Goal: Task Accomplishment & Management: Manage account settings

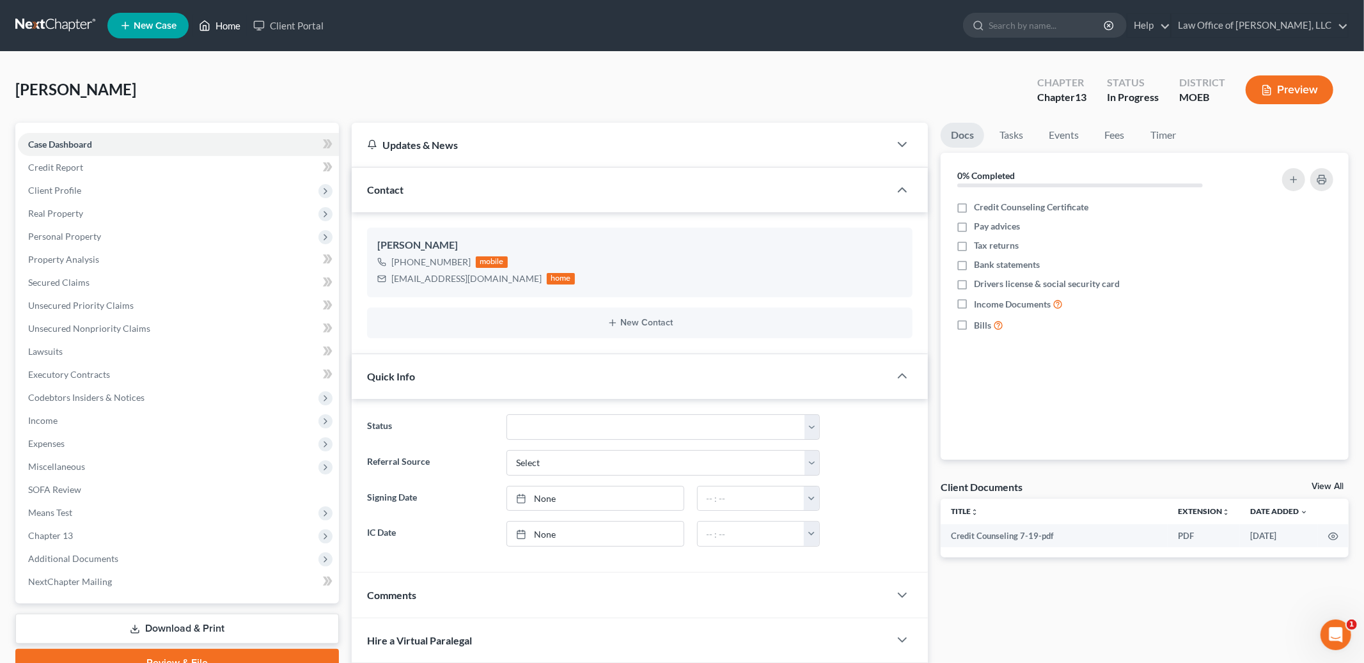
click at [223, 20] on link "Home" at bounding box center [219, 25] width 54 height 23
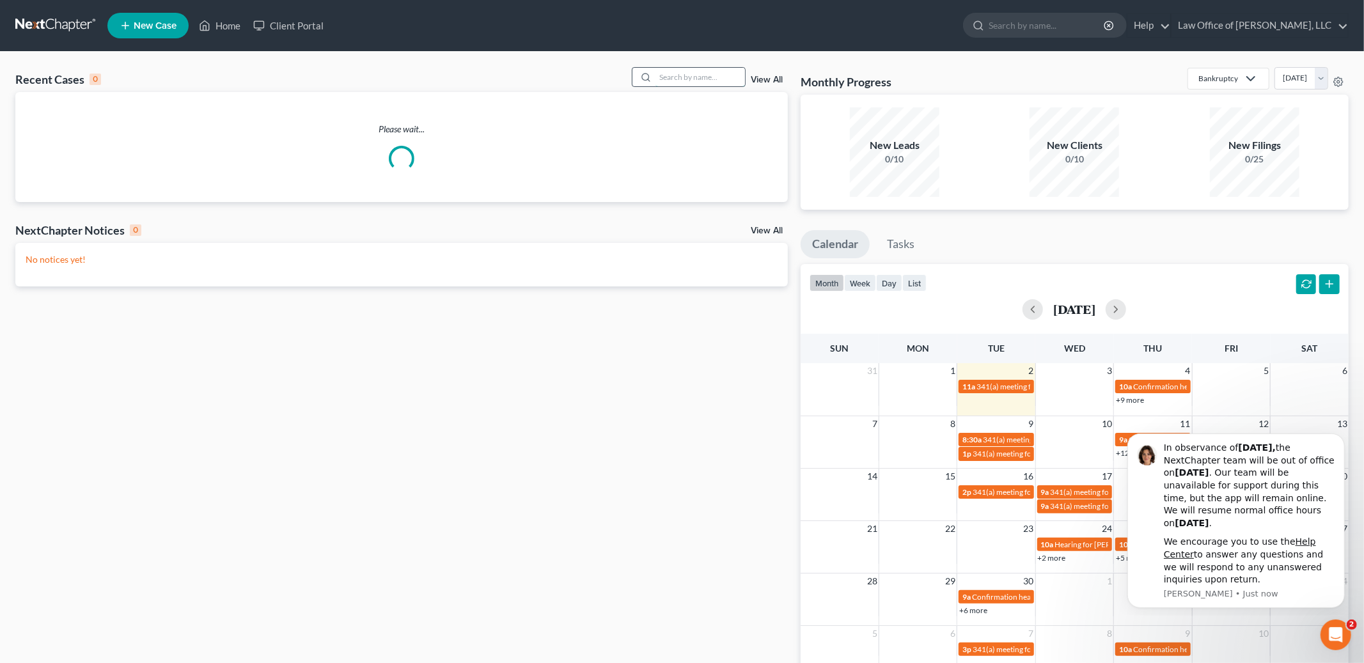
click at [666, 82] on input "search" at bounding box center [700, 77] width 90 height 19
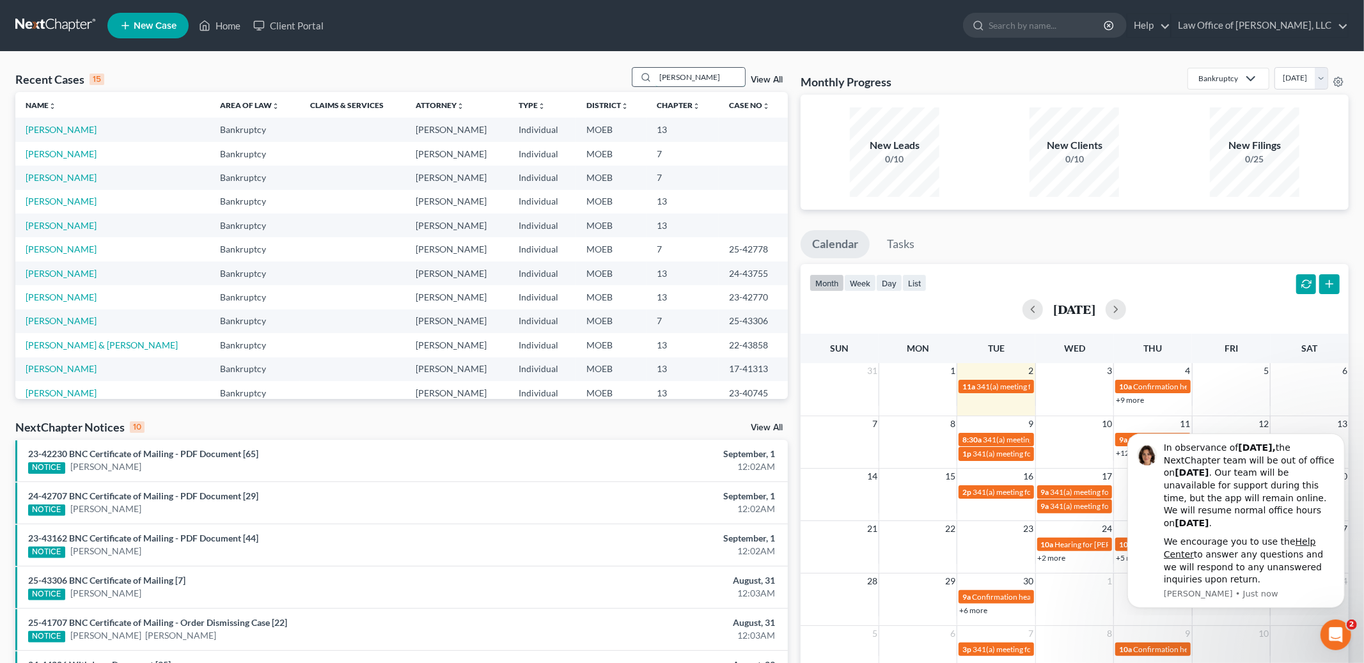
type input "[PERSON_NAME]"
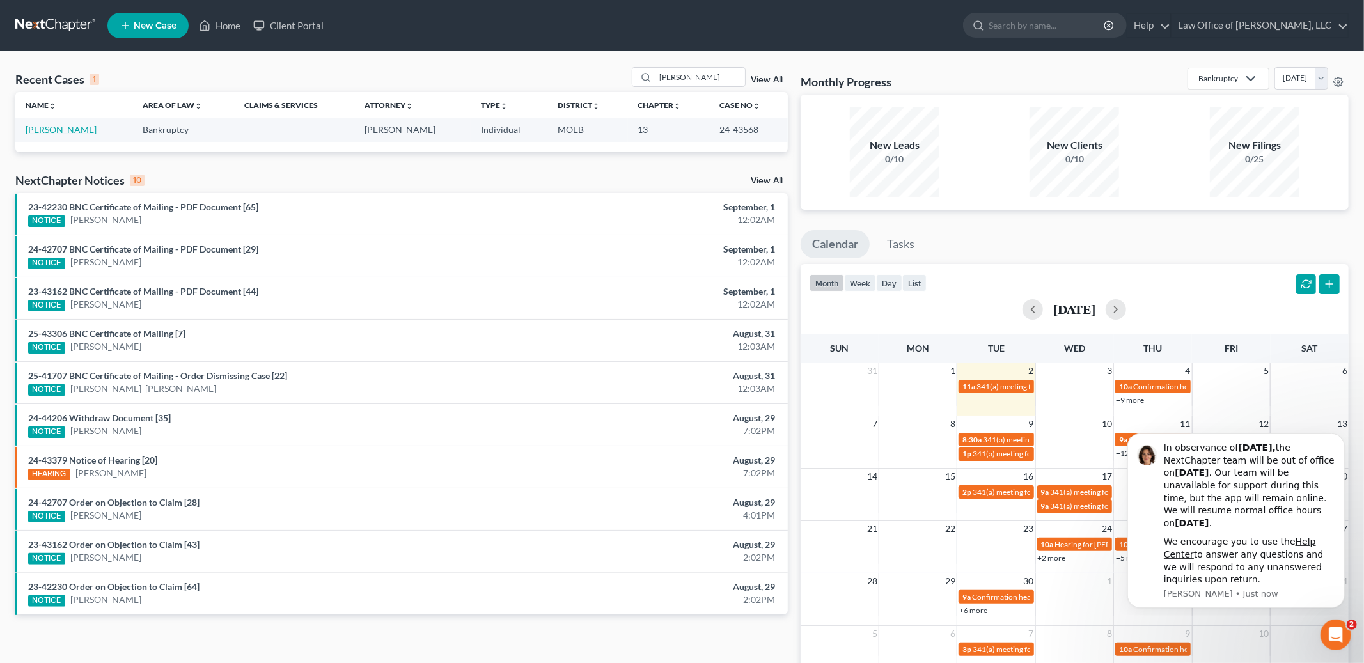
click at [27, 125] on link "[PERSON_NAME]" at bounding box center [61, 129] width 71 height 11
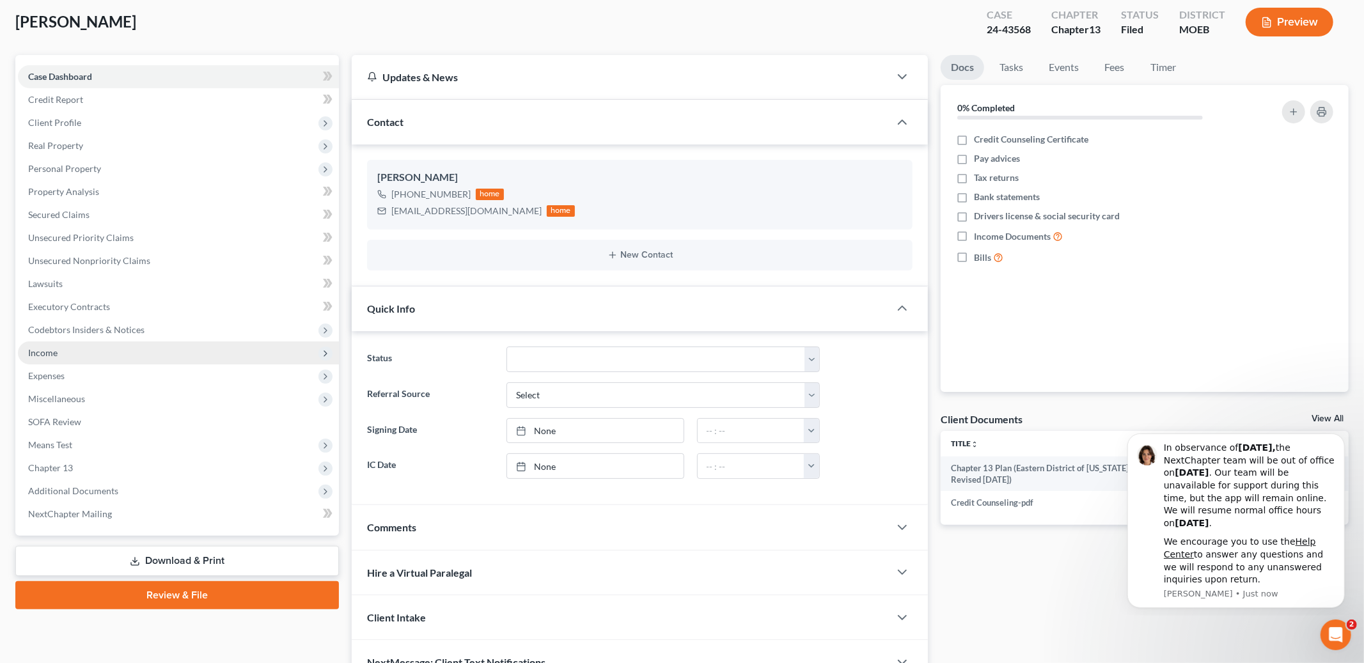
scroll to position [138, 0]
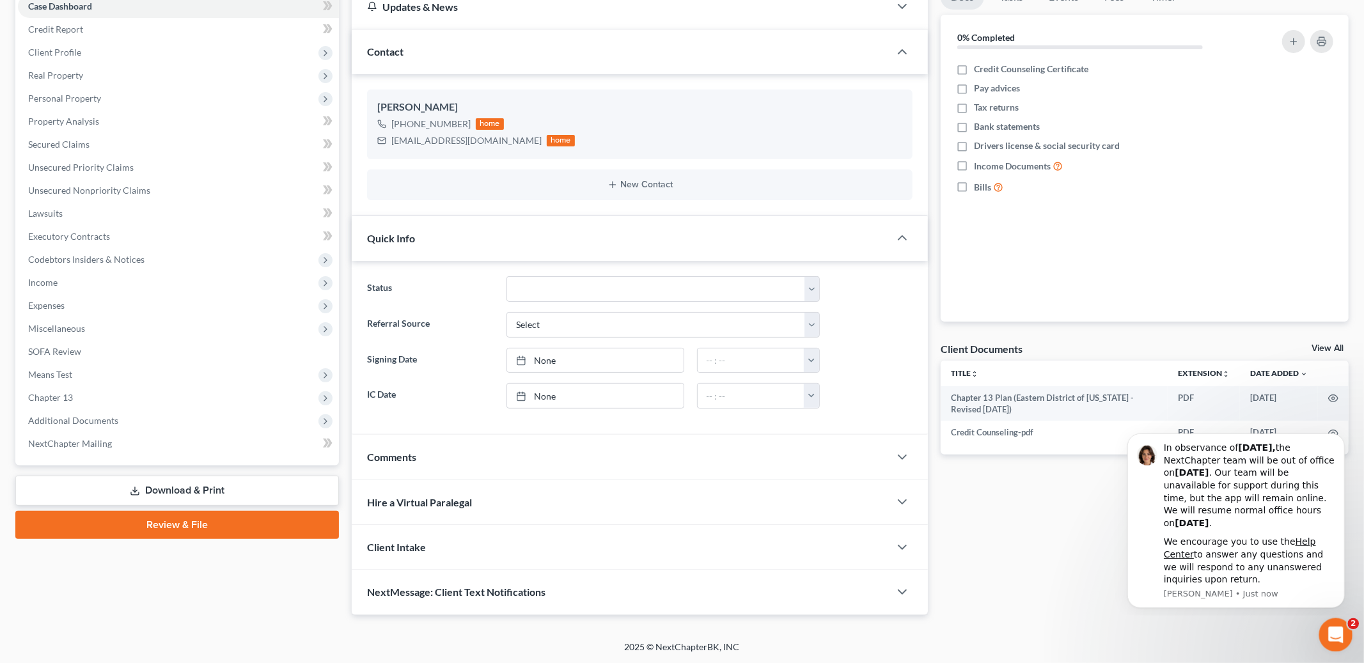
click at [1338, 620] on div "Open Intercom Messenger" at bounding box center [1334, 633] width 42 height 42
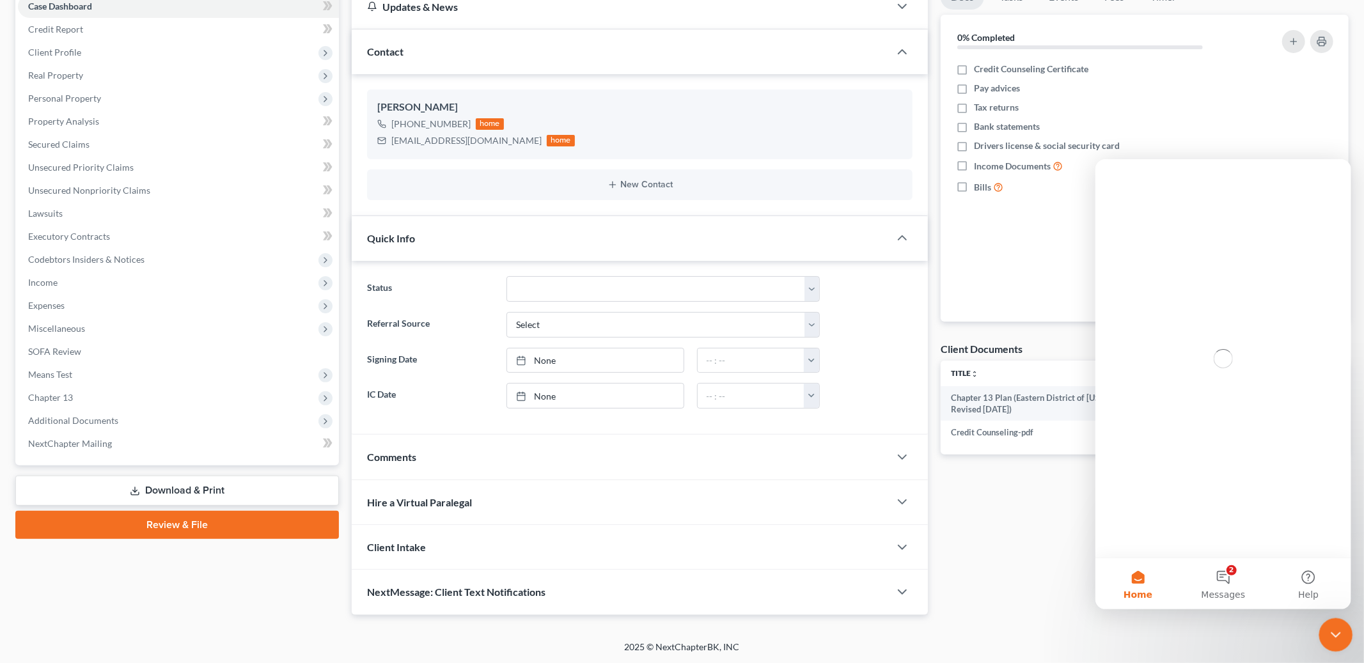
scroll to position [0, 0]
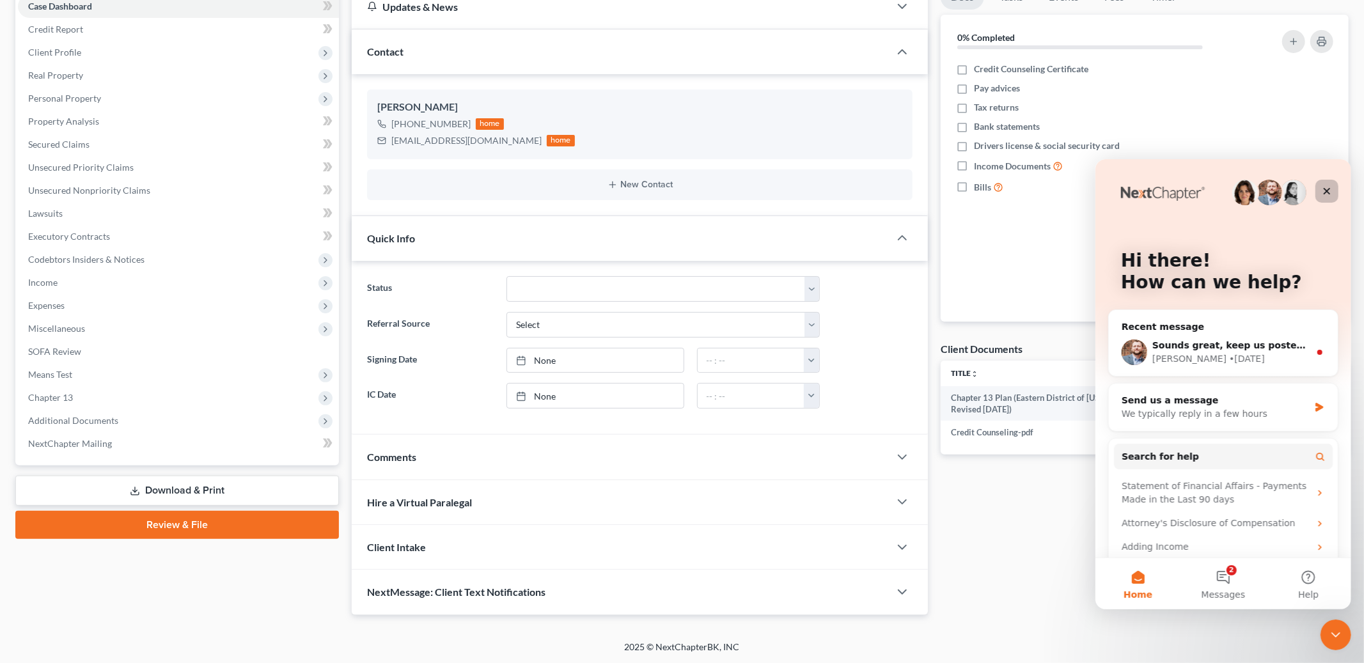
click at [1323, 193] on icon "Close" at bounding box center [1326, 190] width 10 height 10
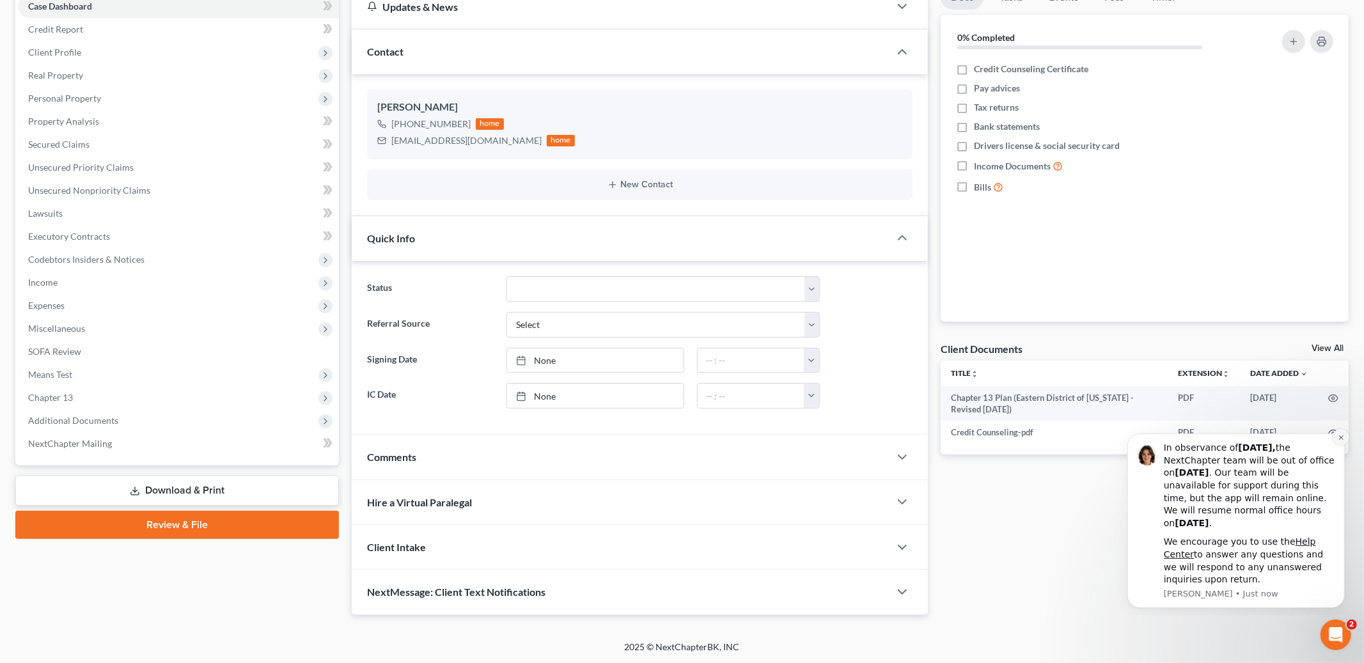
click at [1339, 438] on icon "Dismiss notification" at bounding box center [1340, 436] width 7 height 7
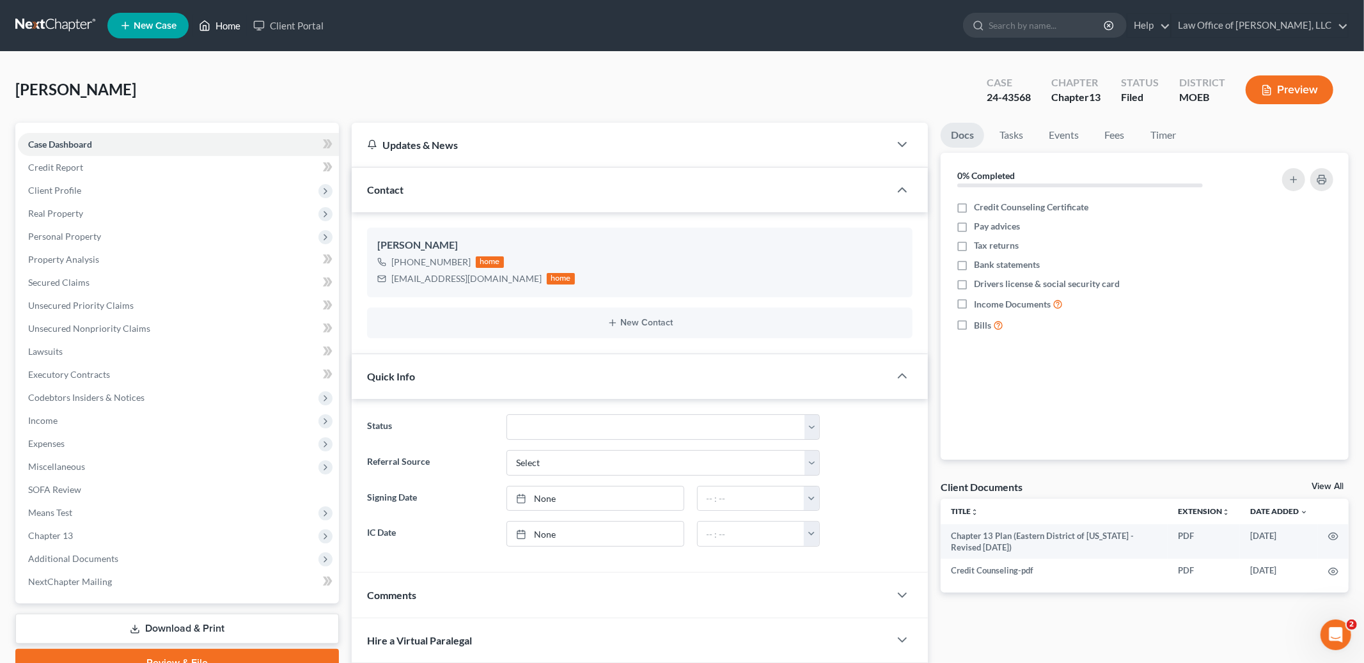
click at [224, 16] on link "Home" at bounding box center [219, 25] width 54 height 23
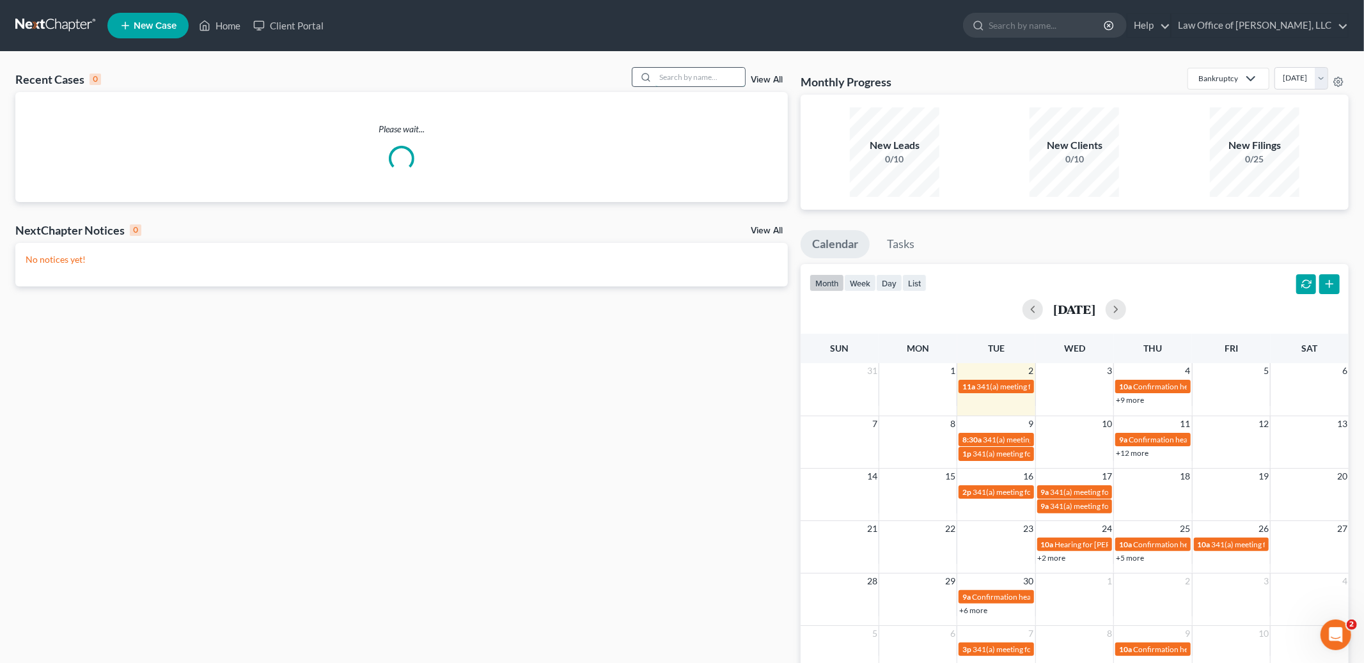
click at [699, 74] on input "search" at bounding box center [700, 77] width 90 height 19
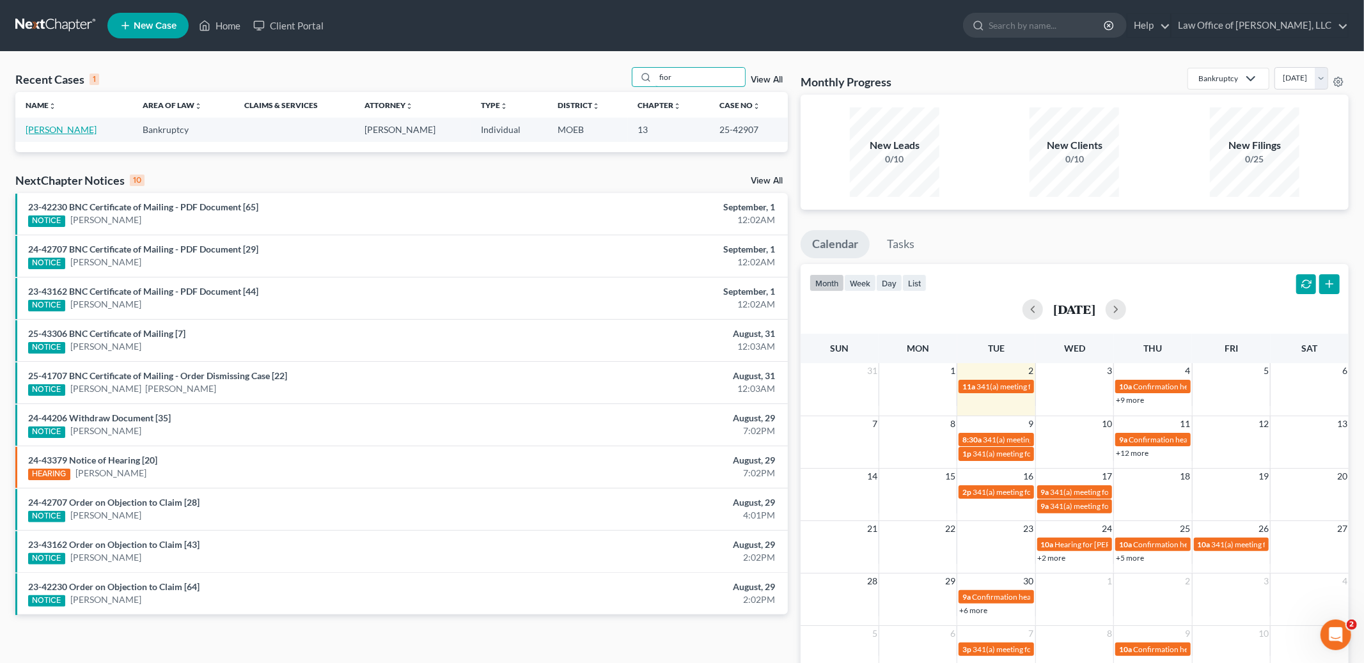
type input "fior"
click at [47, 128] on link "[PERSON_NAME]" at bounding box center [61, 129] width 71 height 11
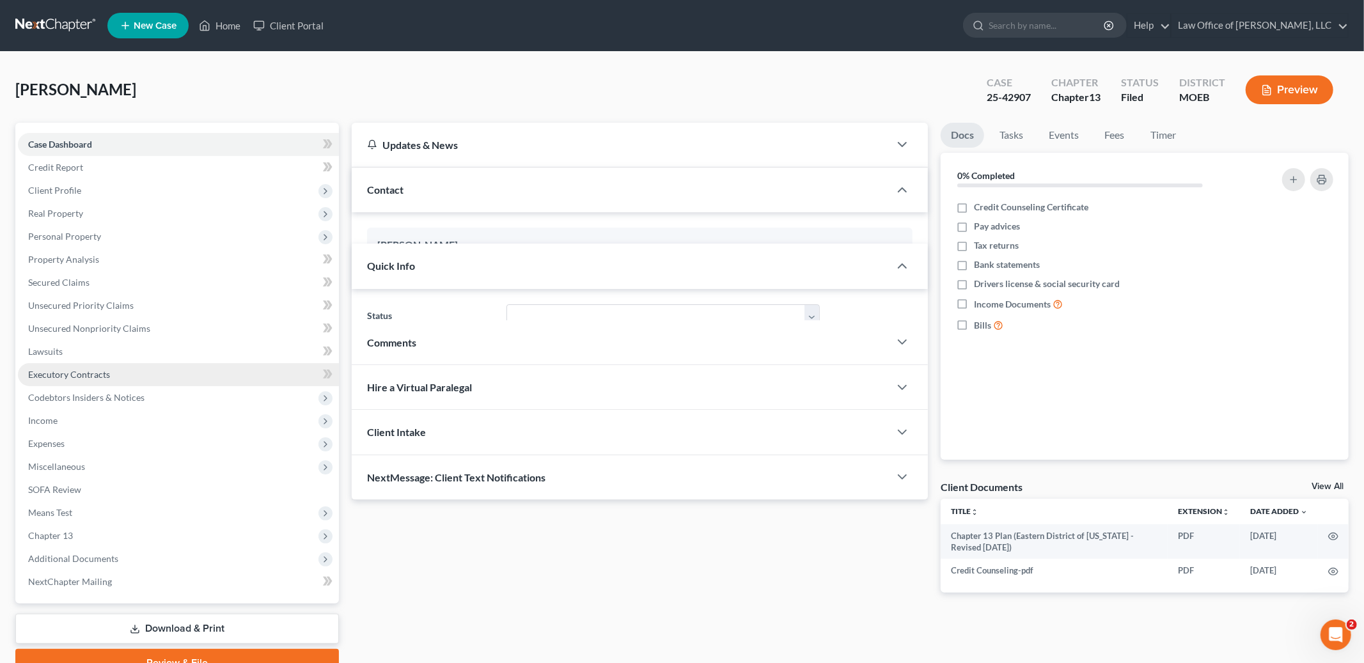
scroll to position [138, 0]
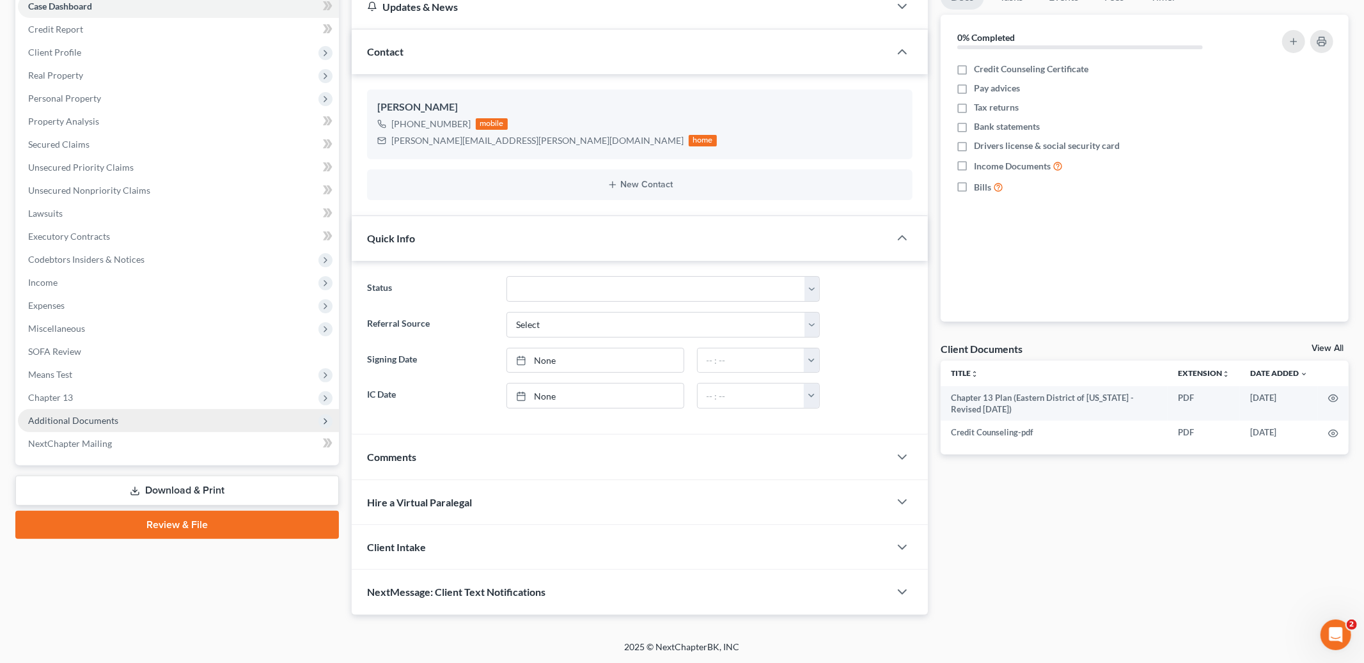
click at [94, 412] on span "Additional Documents" at bounding box center [178, 420] width 321 height 23
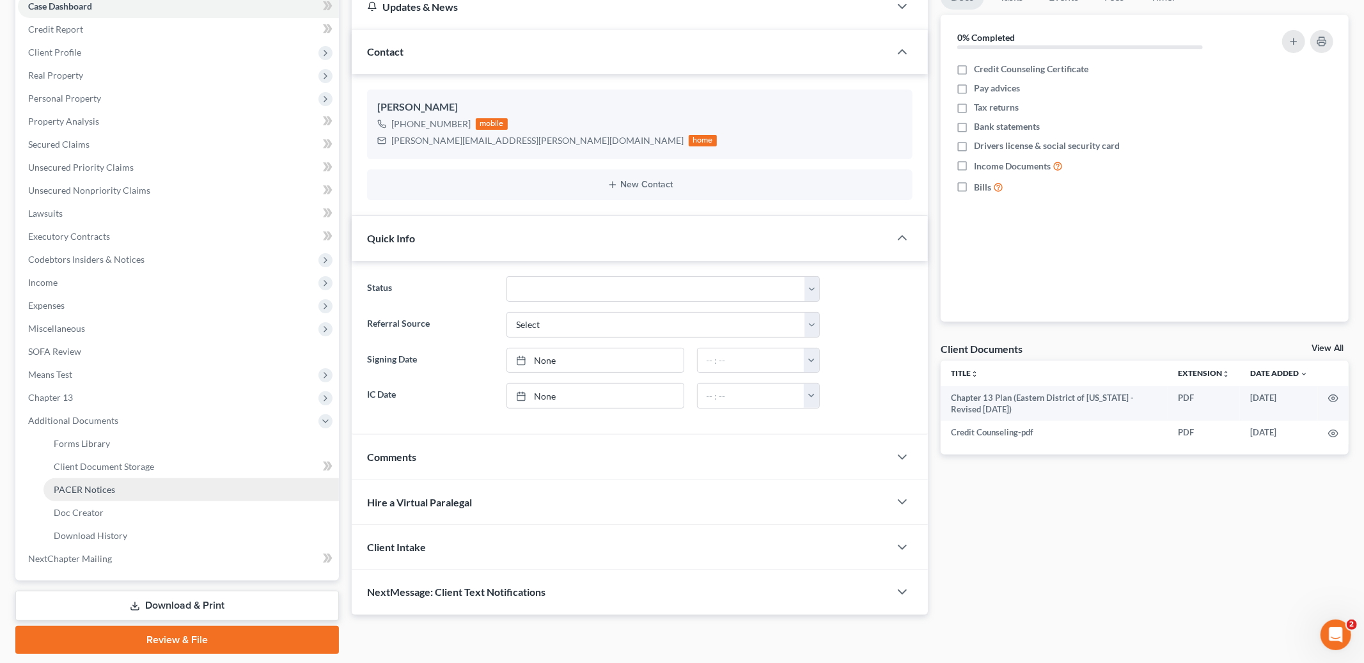
click at [100, 492] on span "PACER Notices" at bounding box center [84, 489] width 61 height 11
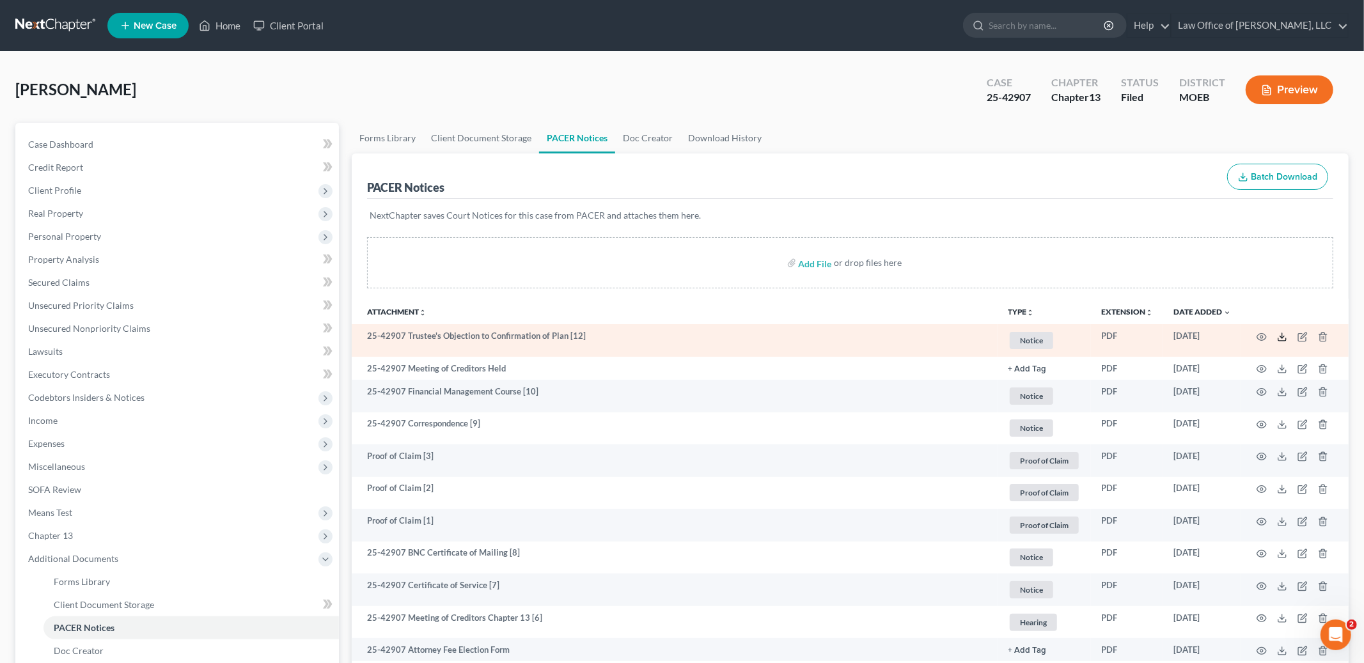
click at [1279, 341] on icon at bounding box center [1282, 339] width 8 height 3
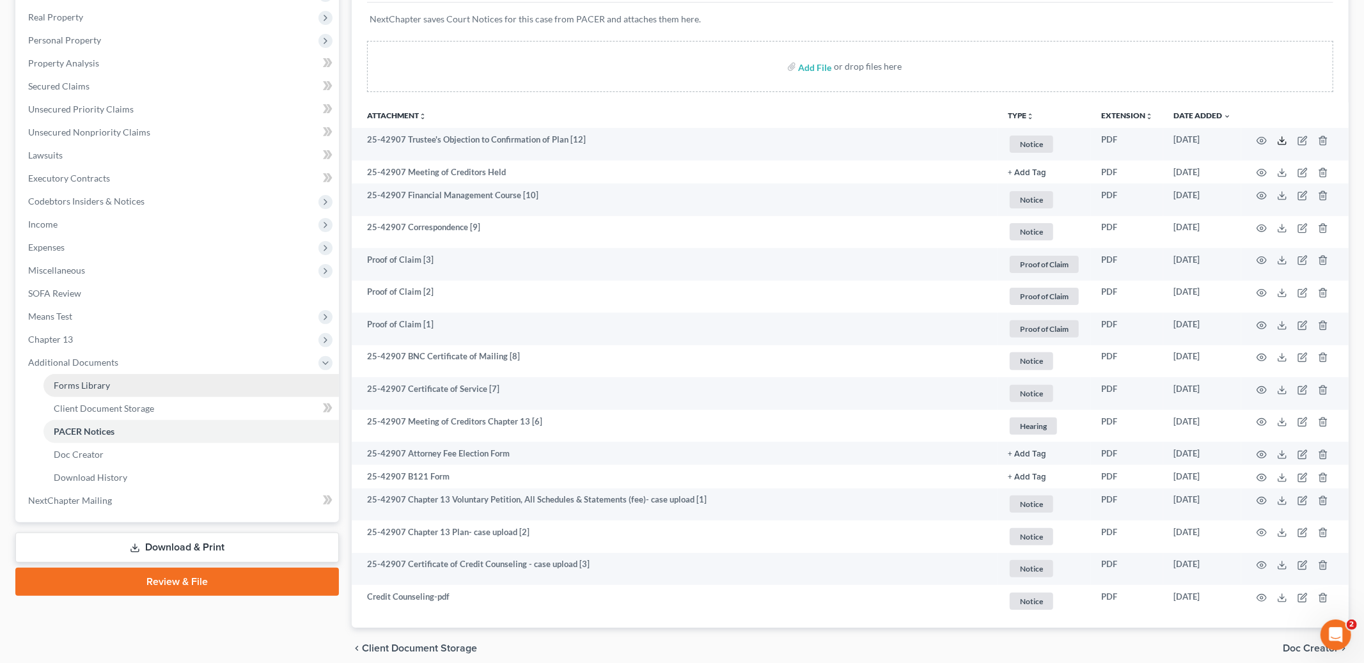
scroll to position [250, 0]
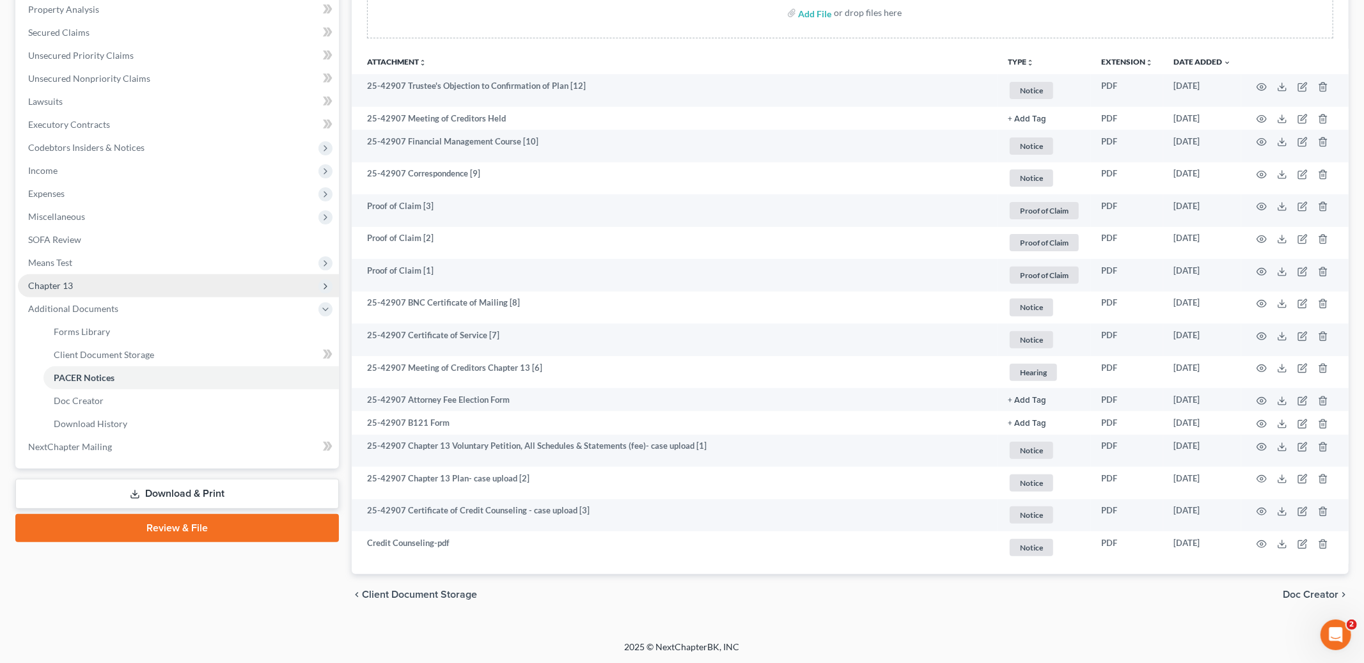
click at [86, 286] on span "Chapter 13" at bounding box center [178, 285] width 321 height 23
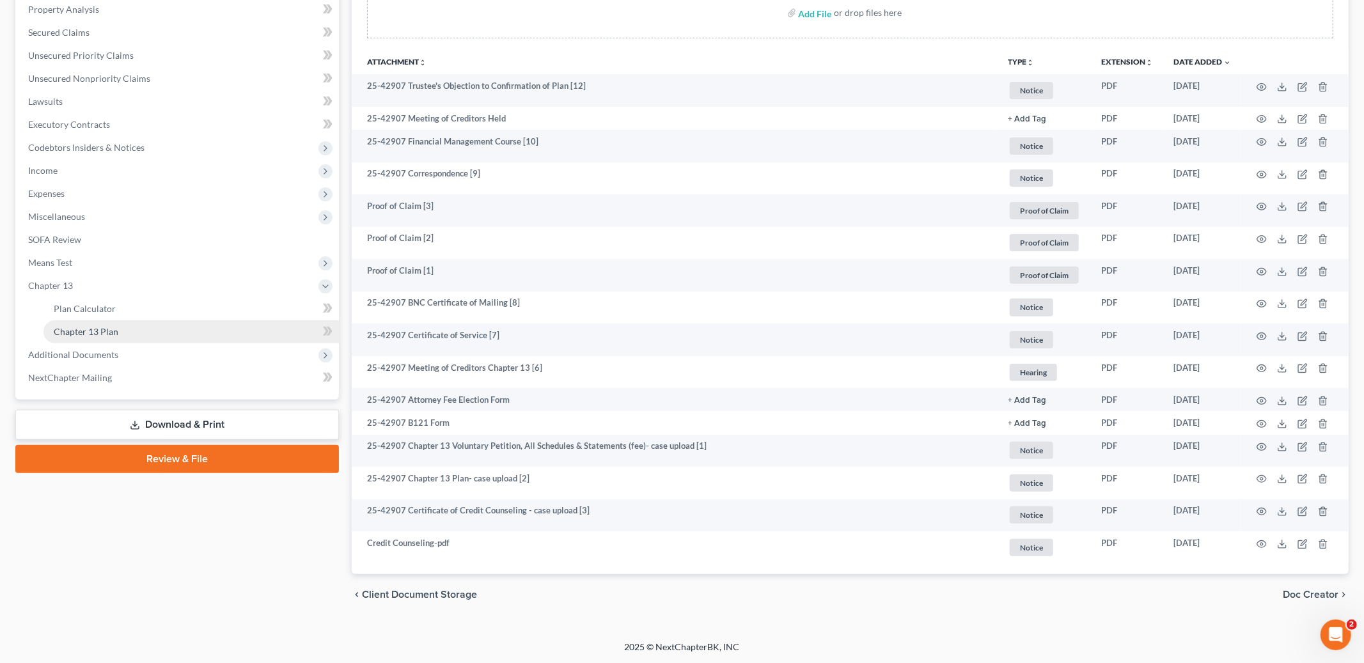
click at [98, 332] on span "Chapter 13 Plan" at bounding box center [86, 331] width 65 height 11
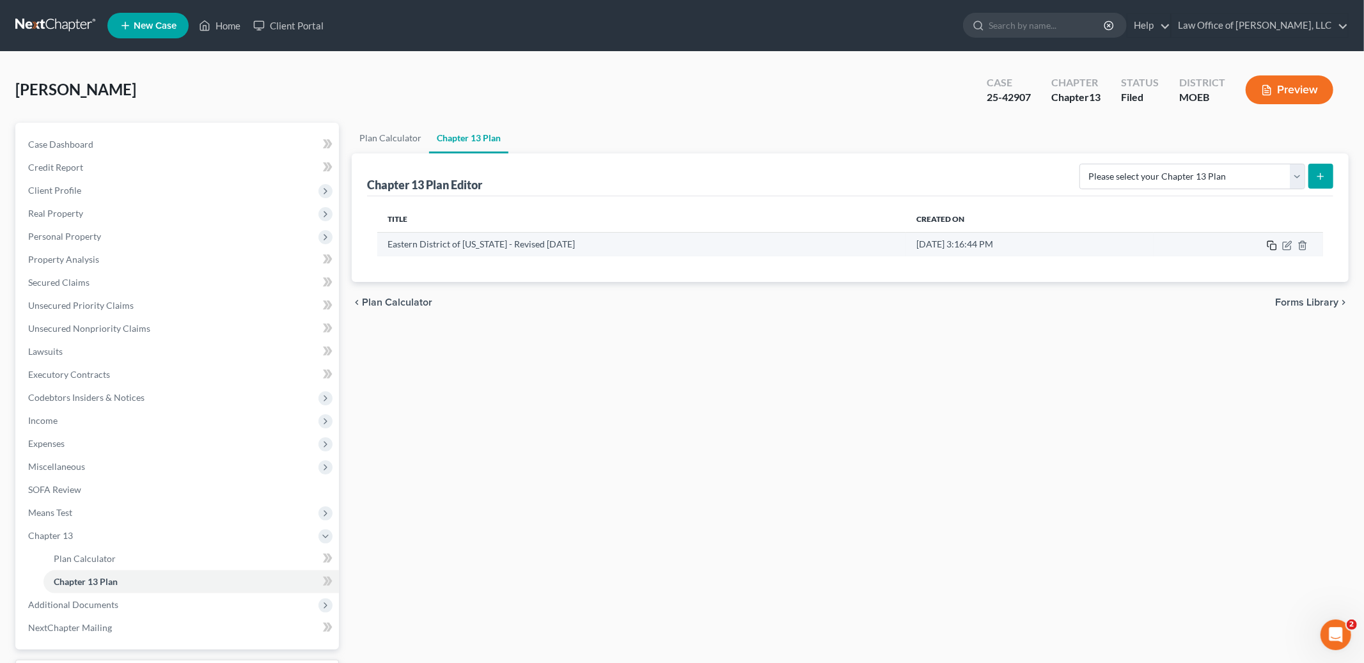
click at [1272, 248] on icon "button" at bounding box center [1271, 245] width 10 height 10
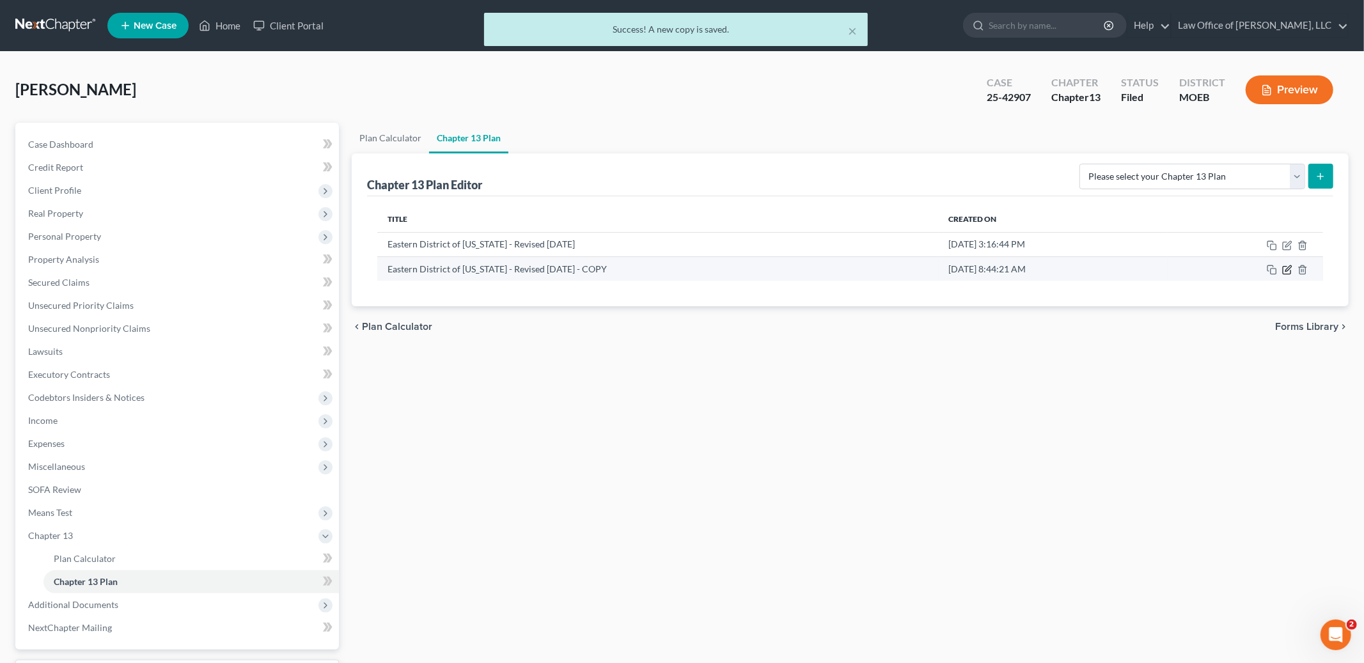
click at [1290, 271] on icon "button" at bounding box center [1287, 270] width 10 height 10
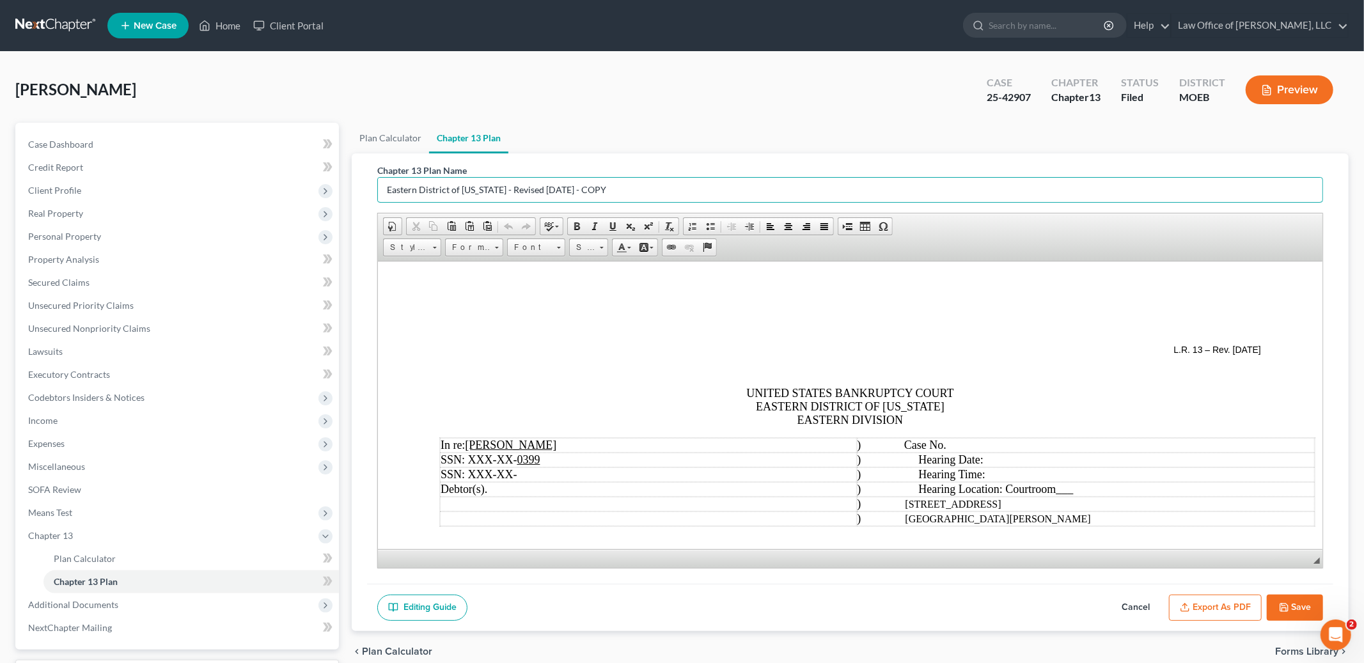
drag, startPoint x: 502, startPoint y: 190, endPoint x: 688, endPoint y: 210, distance: 187.1
click at [688, 210] on div "Chapter 13 Plan Name Eastern District of [US_STATE] - Revised [DATE] - COPY Ric…" at bounding box center [850, 366] width 946 height 405
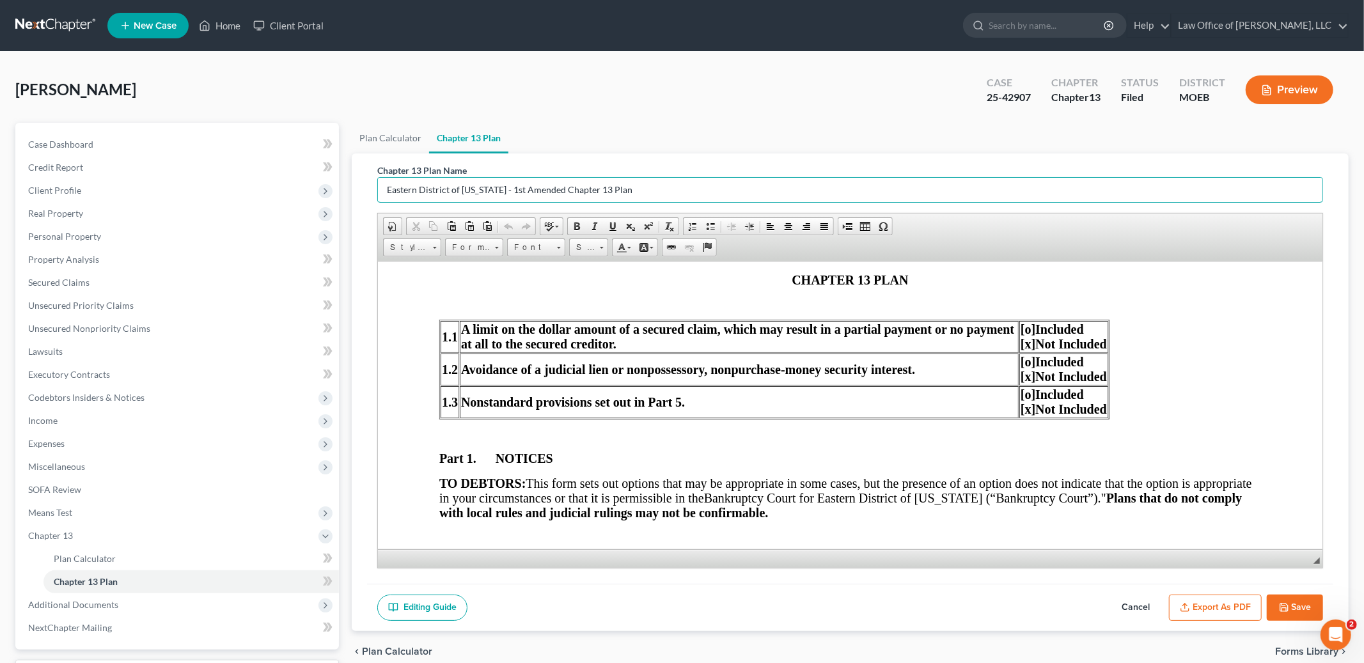
scroll to position [71, 0]
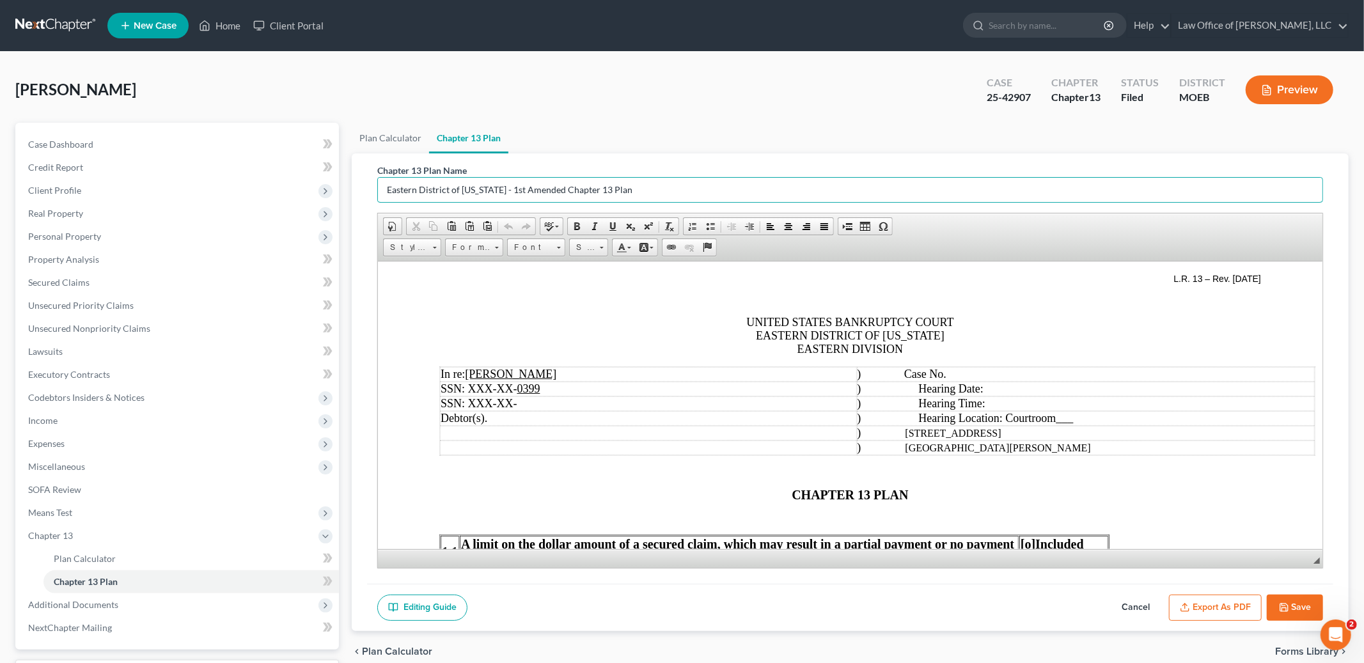
type input "Eastern District of [US_STATE] - 1st Amended Chapter 13 Plan"
click at [1000, 380] on td ") Case No." at bounding box center [1086, 373] width 458 height 15
click at [1020, 393] on td ") Hearing Date:" at bounding box center [1086, 388] width 458 height 15
click at [1100, 431] on td ") [STREET_ADDRESS]" at bounding box center [1086, 432] width 458 height 15
click at [1110, 425] on td ") Hearing Location: Courtroom ___" at bounding box center [1086, 417] width 458 height 15
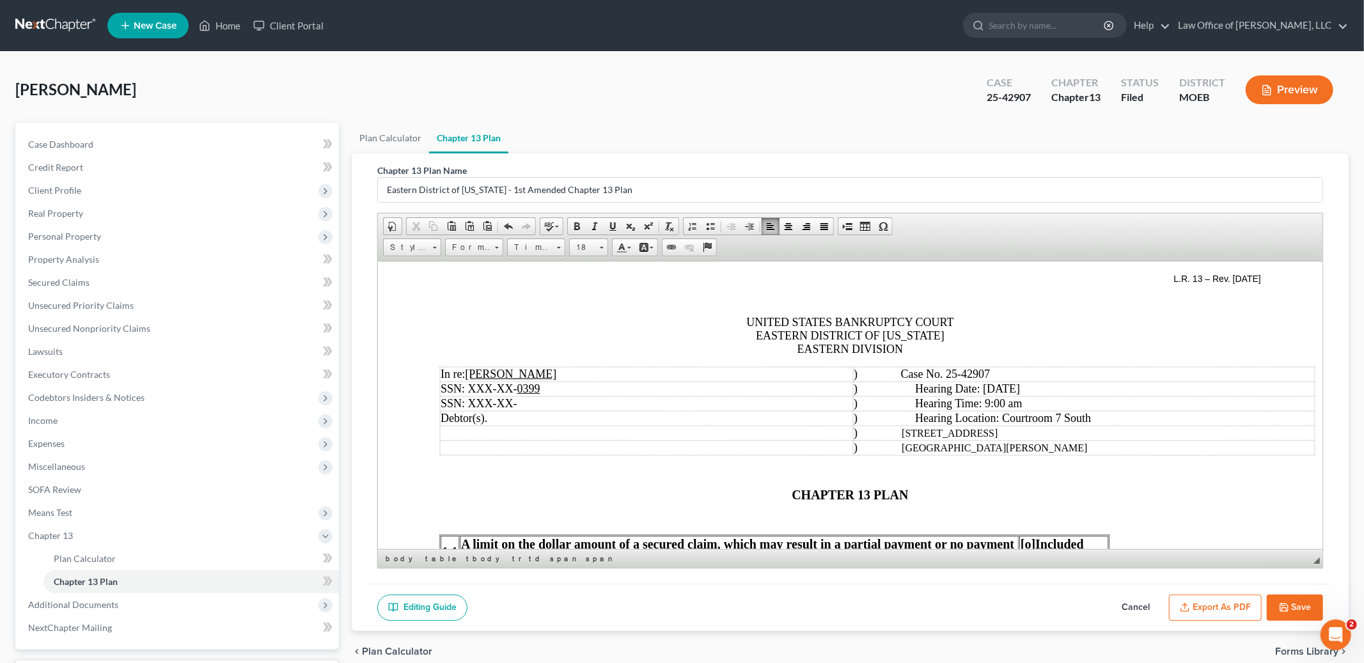
click at [791, 495] on span "CHAPTER 13 PLAN" at bounding box center [849, 494] width 116 height 14
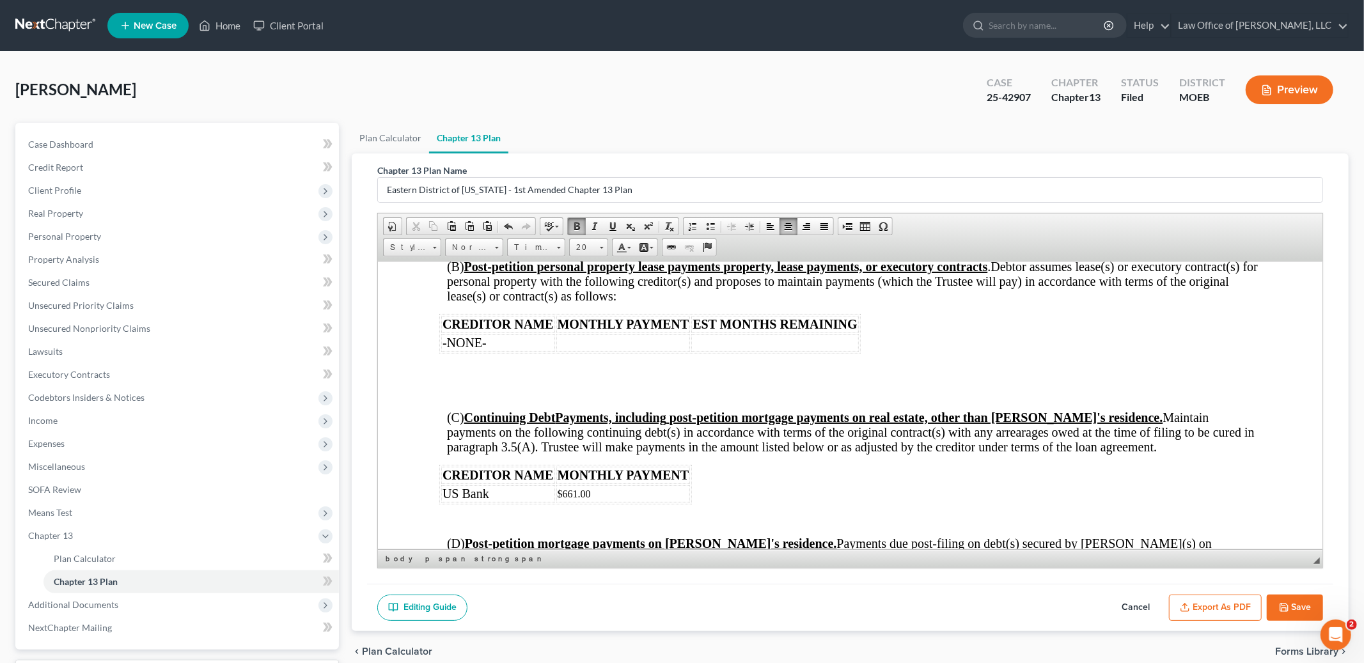
scroll to position [1428, 0]
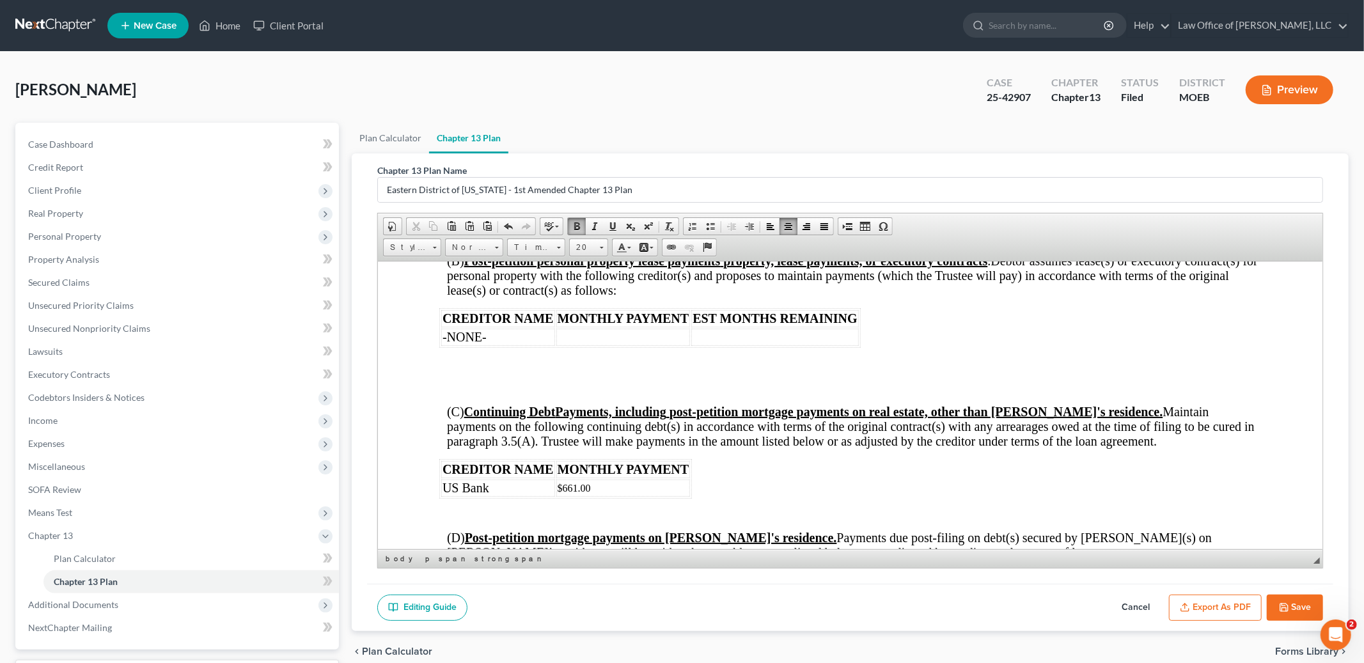
click at [515, 496] on td "US Bank" at bounding box center [498, 487] width 114 height 17
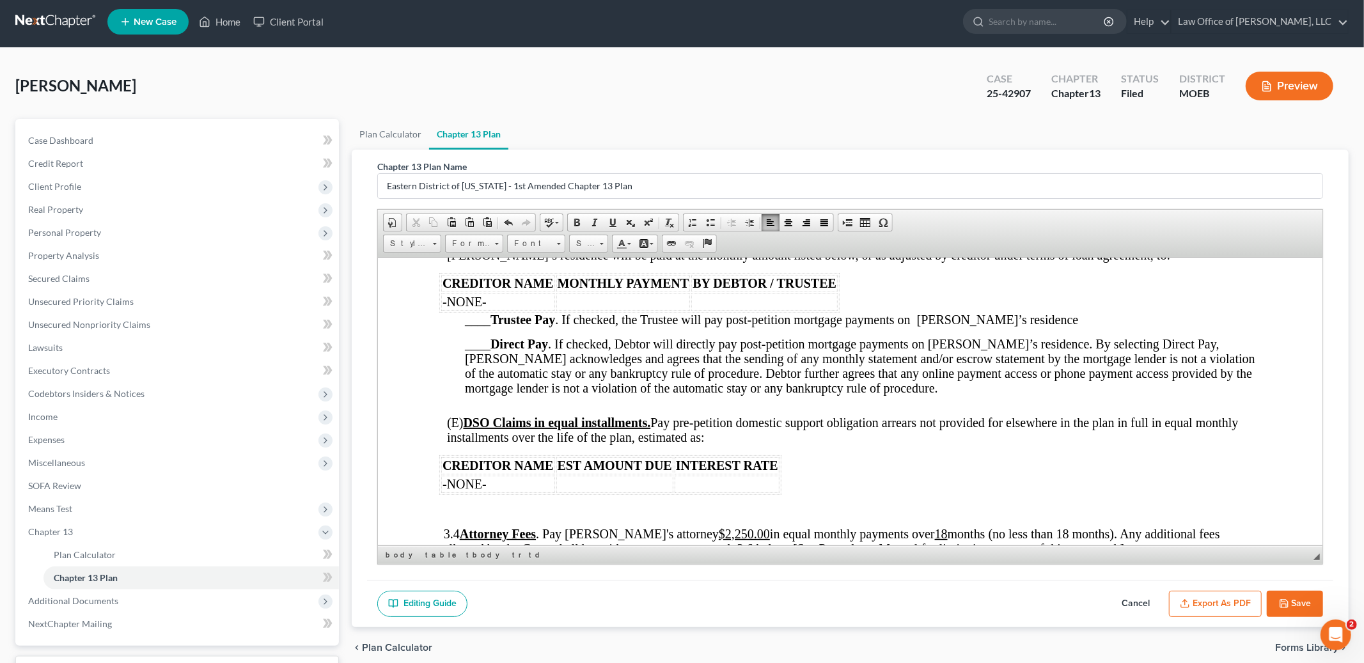
scroll to position [1701, 0]
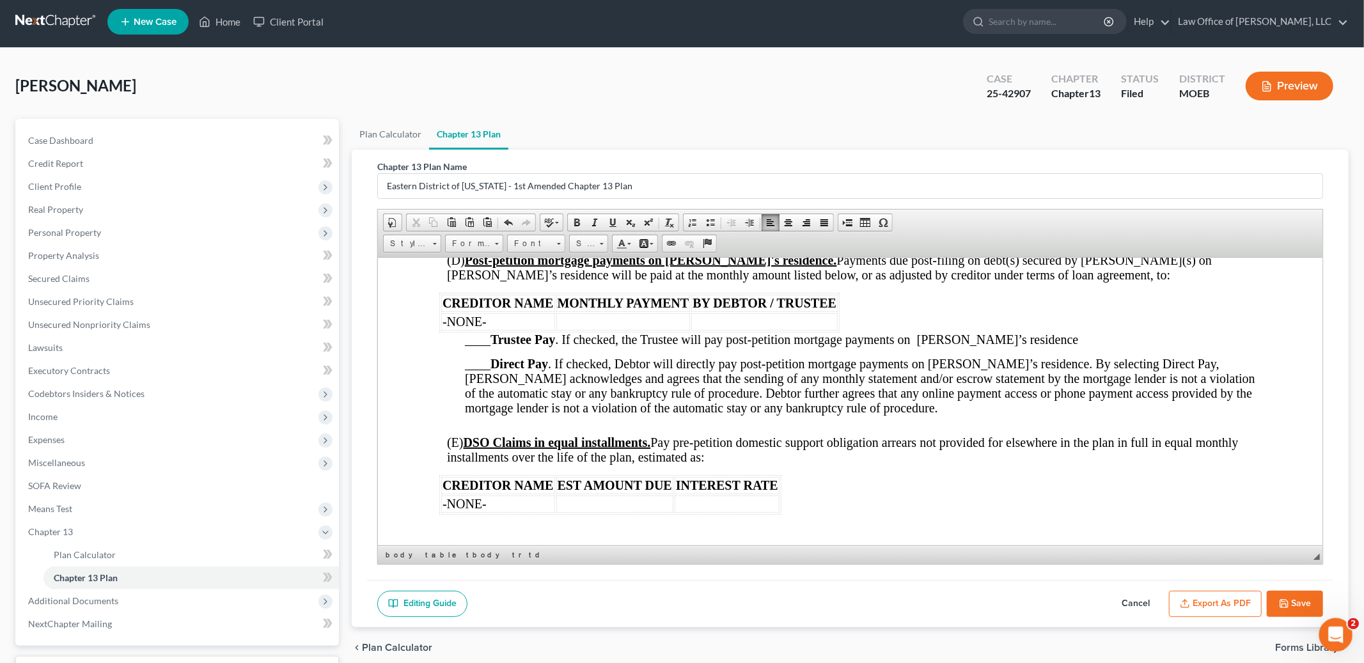
click at [1325, 632] on icon "Open Intercom Messenger" at bounding box center [1333, 633] width 21 height 21
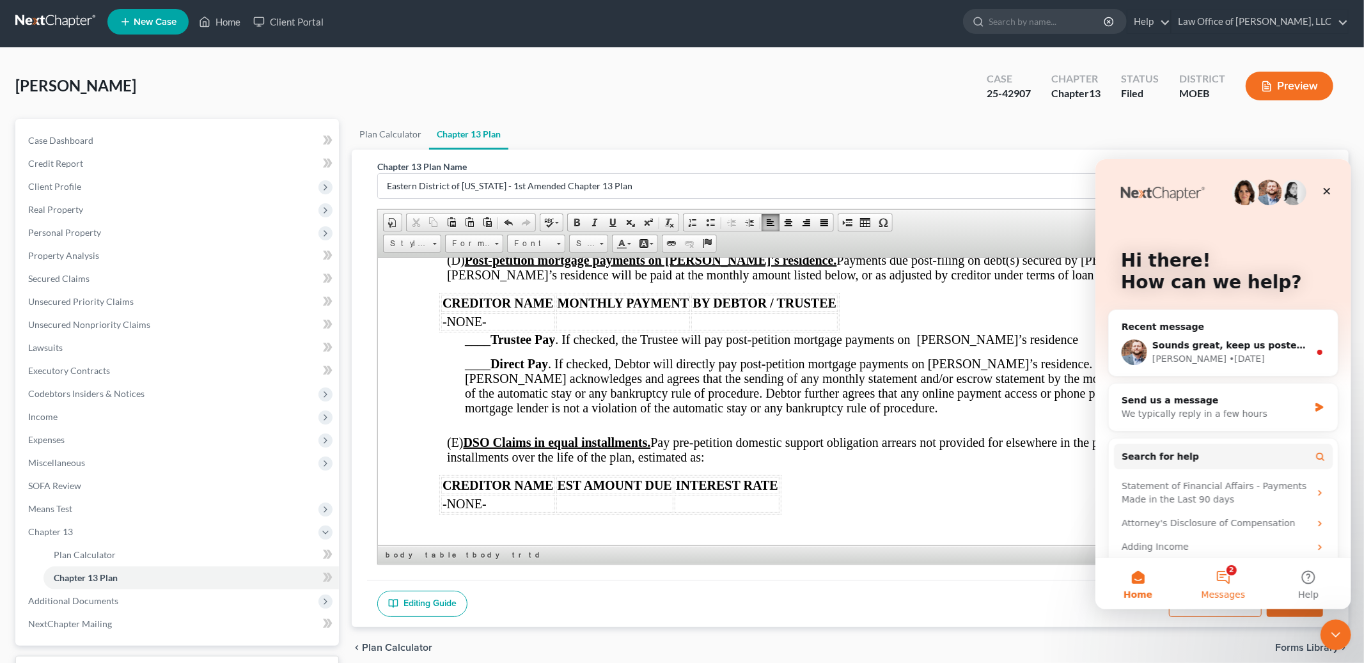
click at [1215, 584] on button "2 Messages" at bounding box center [1222, 582] width 85 height 51
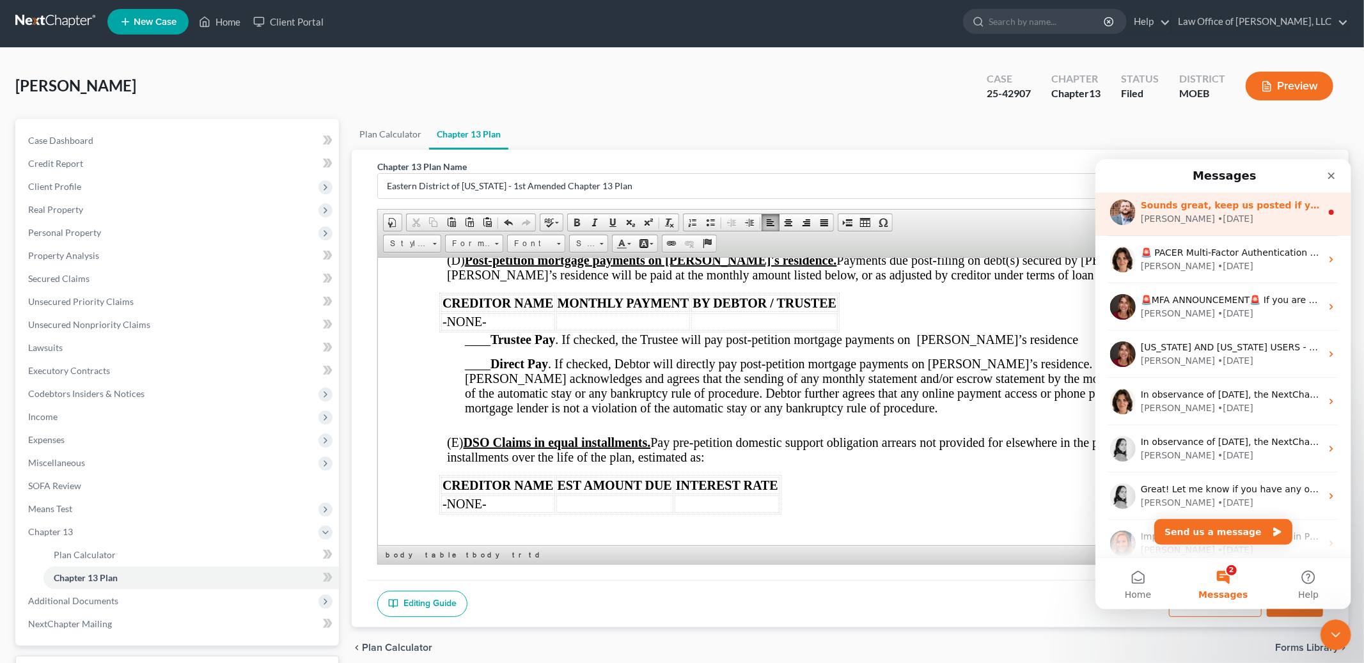
scroll to position [160, 0]
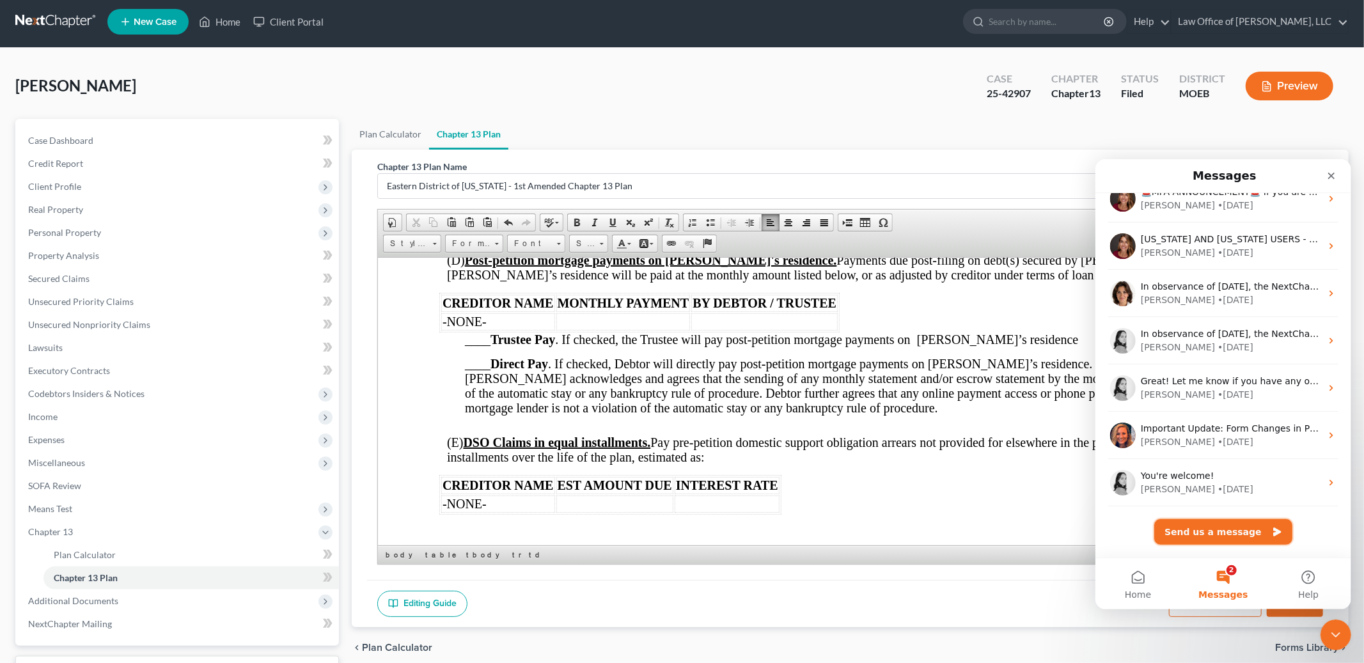
click at [1216, 520] on button "Send us a message" at bounding box center [1222, 531] width 138 height 26
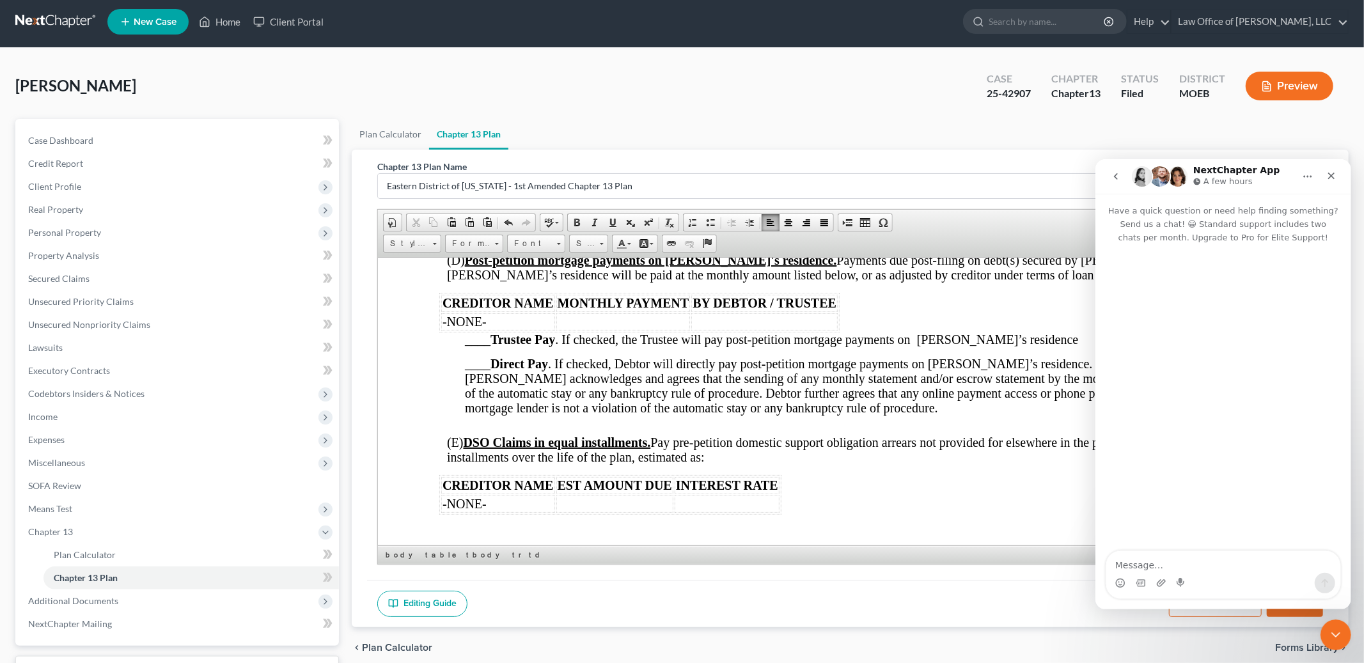
scroll to position [107, 0]
click at [1144, 571] on textarea "Message…" at bounding box center [1222, 561] width 234 height 22
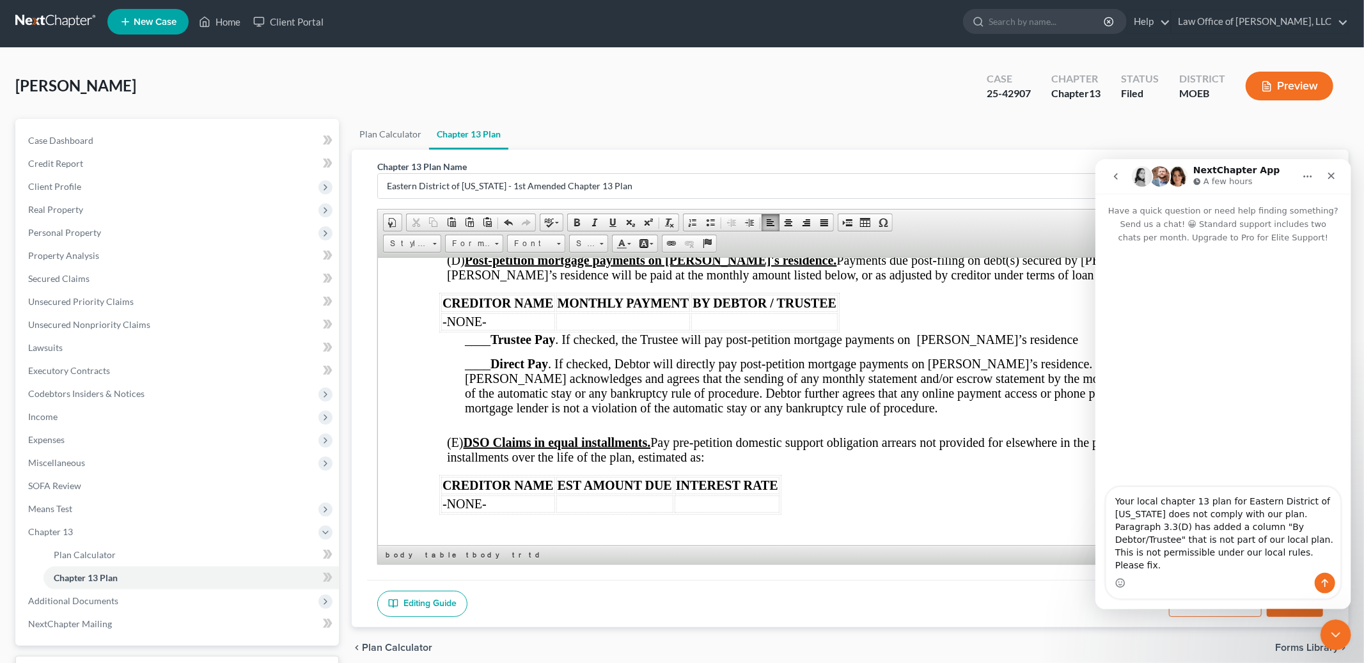
type textarea "Your local chapter 13 plan for Eastern District of [US_STATE] does not comply w…"
click at [1323, 581] on icon "Send a message…" at bounding box center [1324, 583] width 7 height 8
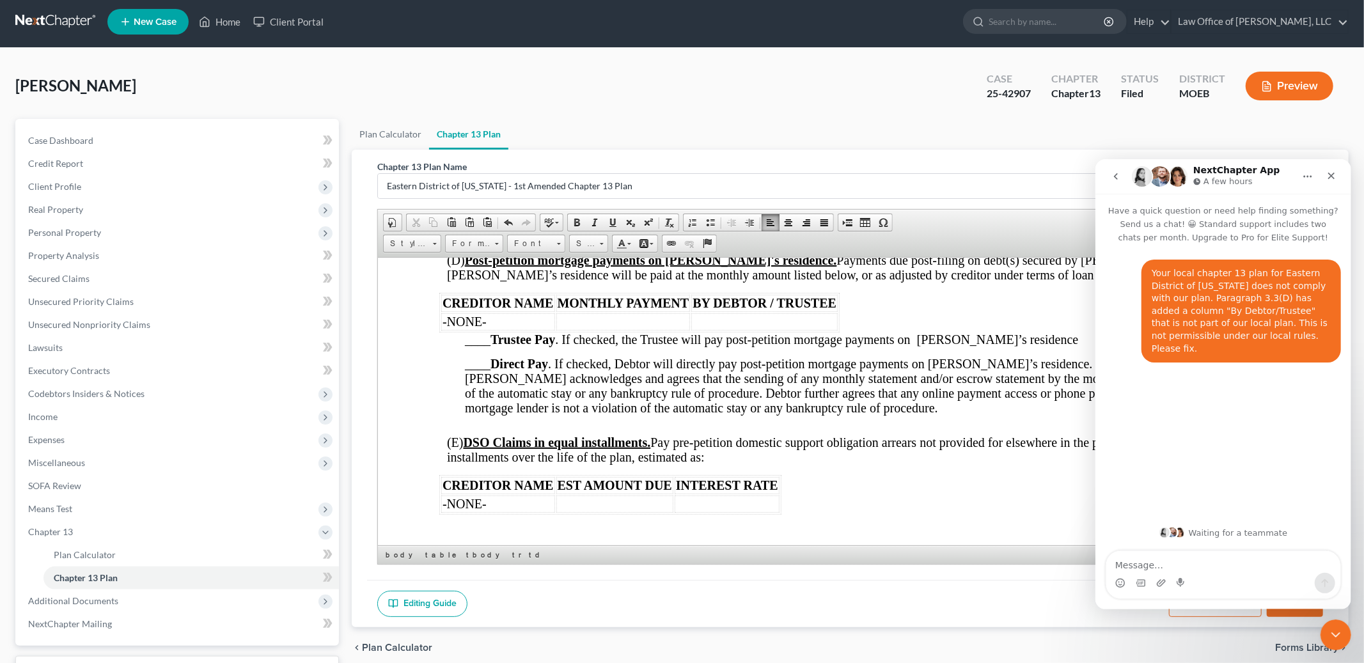
click at [977, 394] on span "____ Direct Pay . If checked, Debtor will directly pay post-petition mortgage p…" at bounding box center [860, 385] width 790 height 58
drag, startPoint x: 690, startPoint y: 320, endPoint x: 833, endPoint y: 323, distance: 142.6
click at [833, 309] on span "BY DEBTOR / TRUSTEE" at bounding box center [764, 302] width 144 height 14
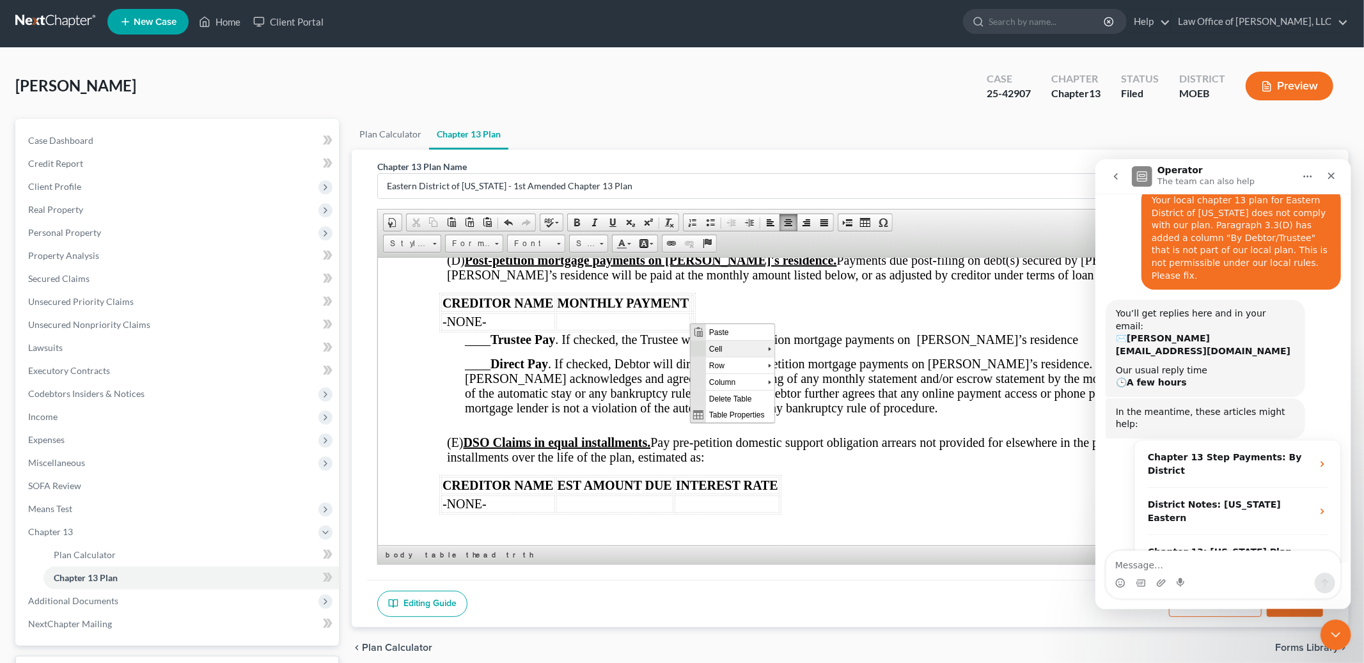
scroll to position [0, 0]
click at [811, 377] on span "Delete Cells" at bounding box center [832, 381] width 85 height 16
click at [691, 330] on td at bounding box center [692, 321] width 3 height 17
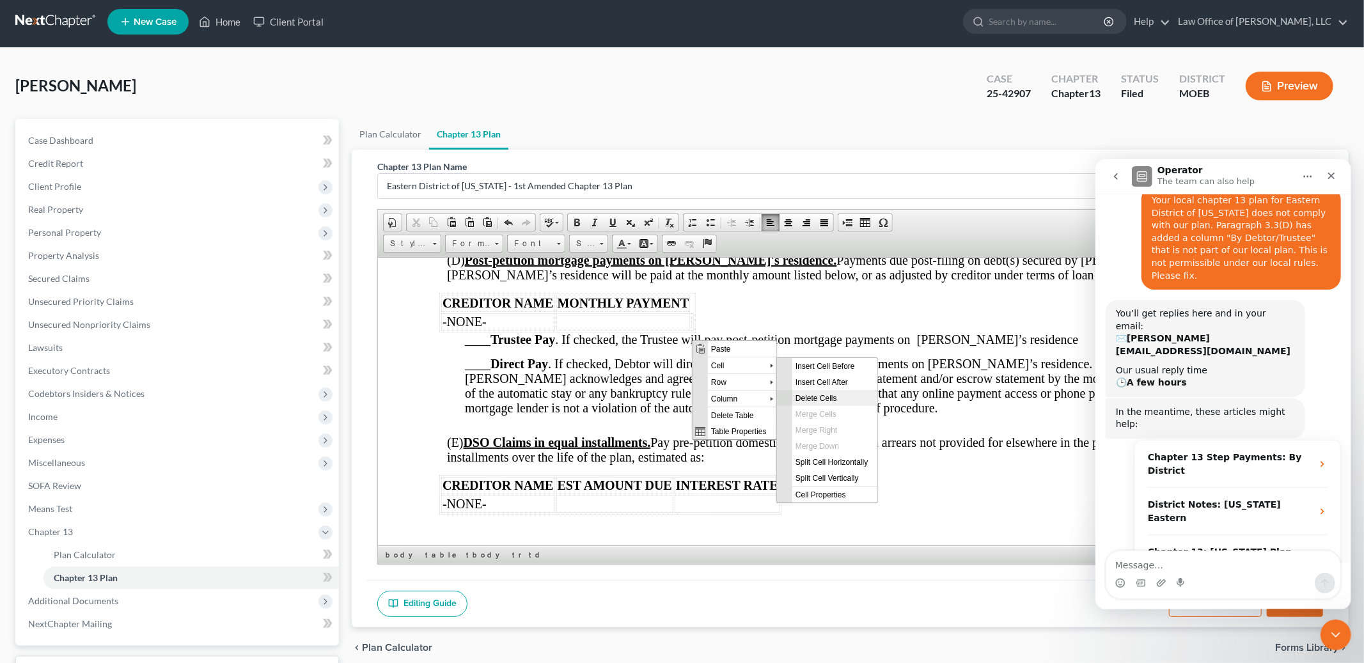
click at [806, 391] on span "Delete Cells" at bounding box center [833, 397] width 85 height 16
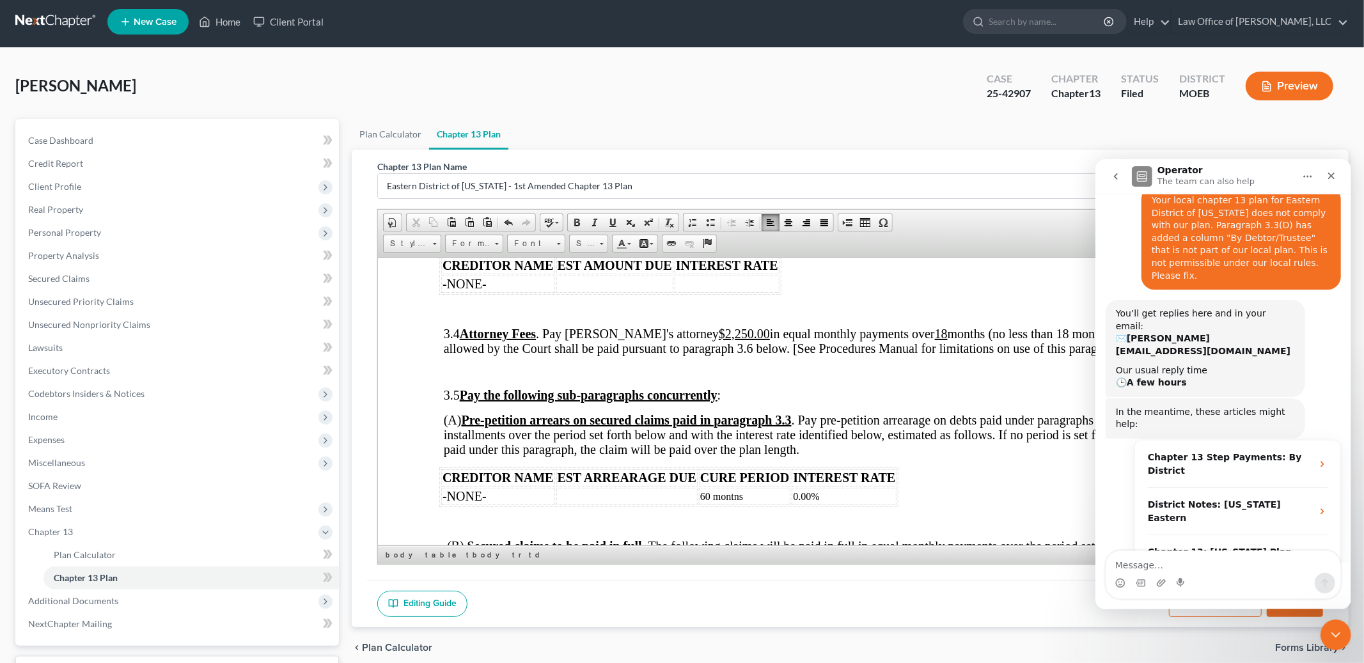
scroll to position [1924, 0]
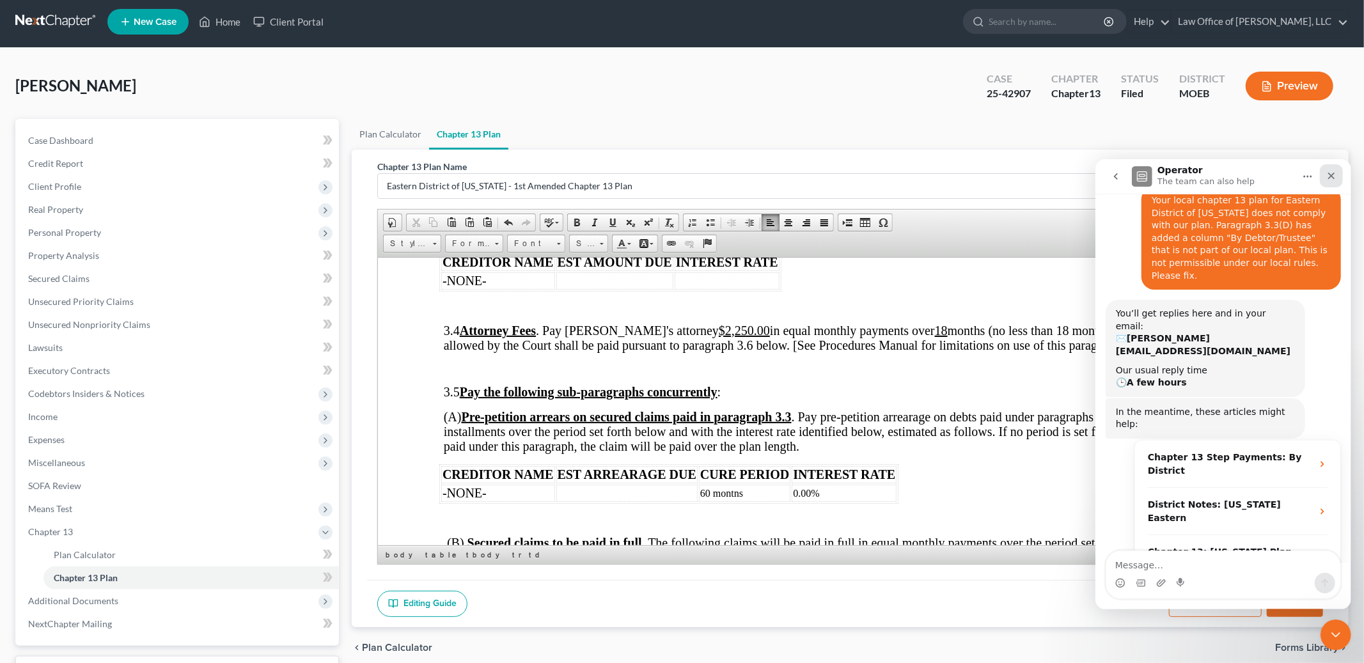
click at [1327, 181] on div "Close" at bounding box center [1330, 175] width 23 height 23
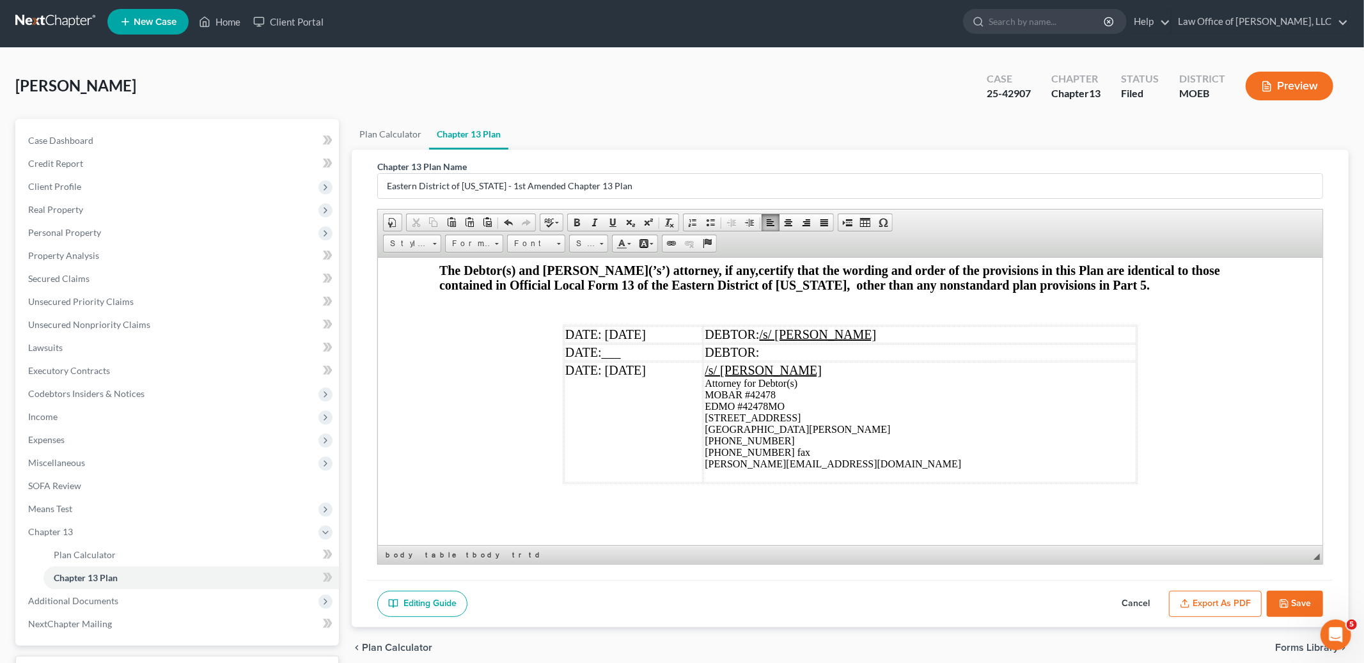
scroll to position [4383, 0]
click at [657, 330] on td "DATE: [DATE]" at bounding box center [633, 333] width 139 height 17
click at [653, 370] on td "DATE: [DATE]" at bounding box center [633, 421] width 139 height 121
click at [1304, 604] on button "Save" at bounding box center [1294, 604] width 56 height 27
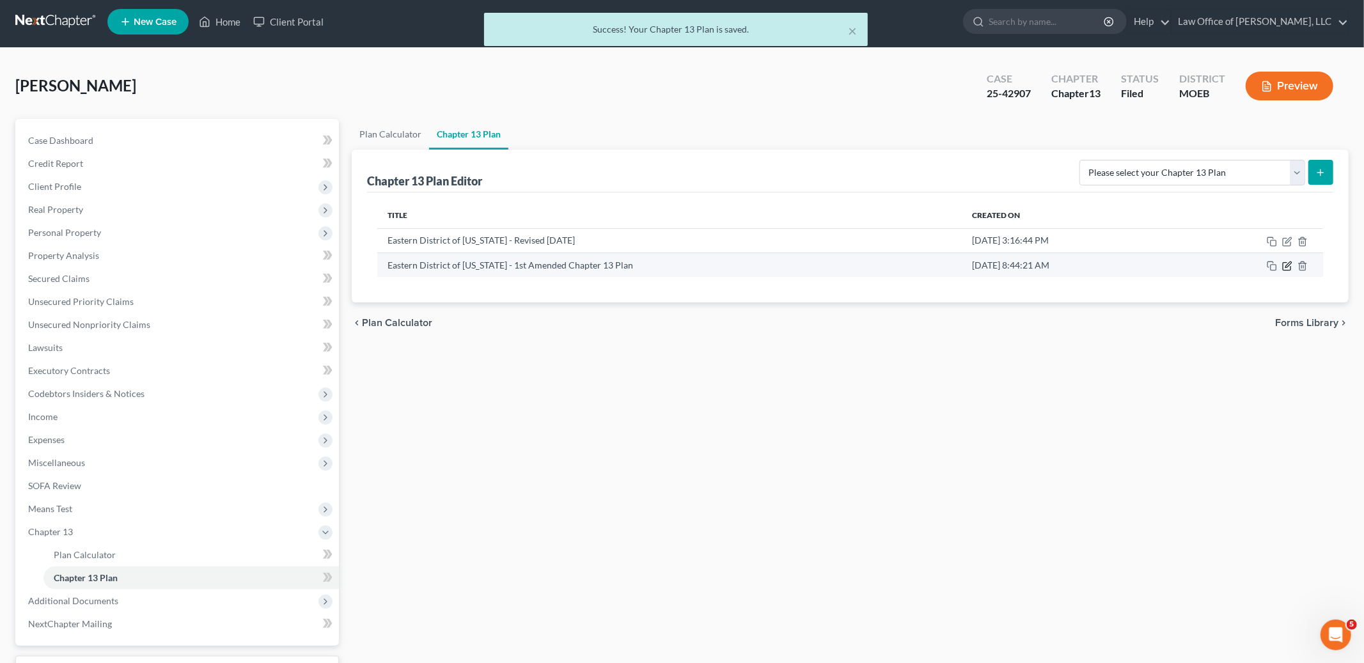
click at [1285, 267] on icon "button" at bounding box center [1288, 264] width 6 height 6
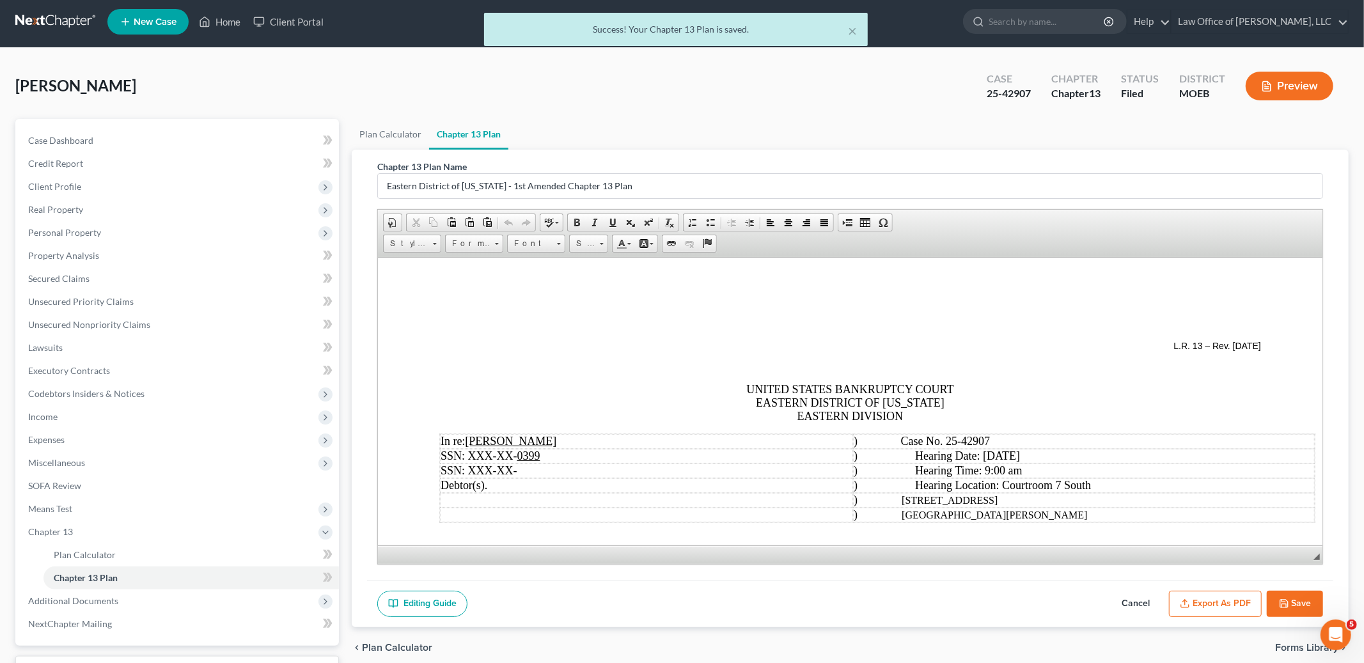
scroll to position [0, 0]
click at [1199, 602] on button "Export as PDF" at bounding box center [1215, 604] width 93 height 27
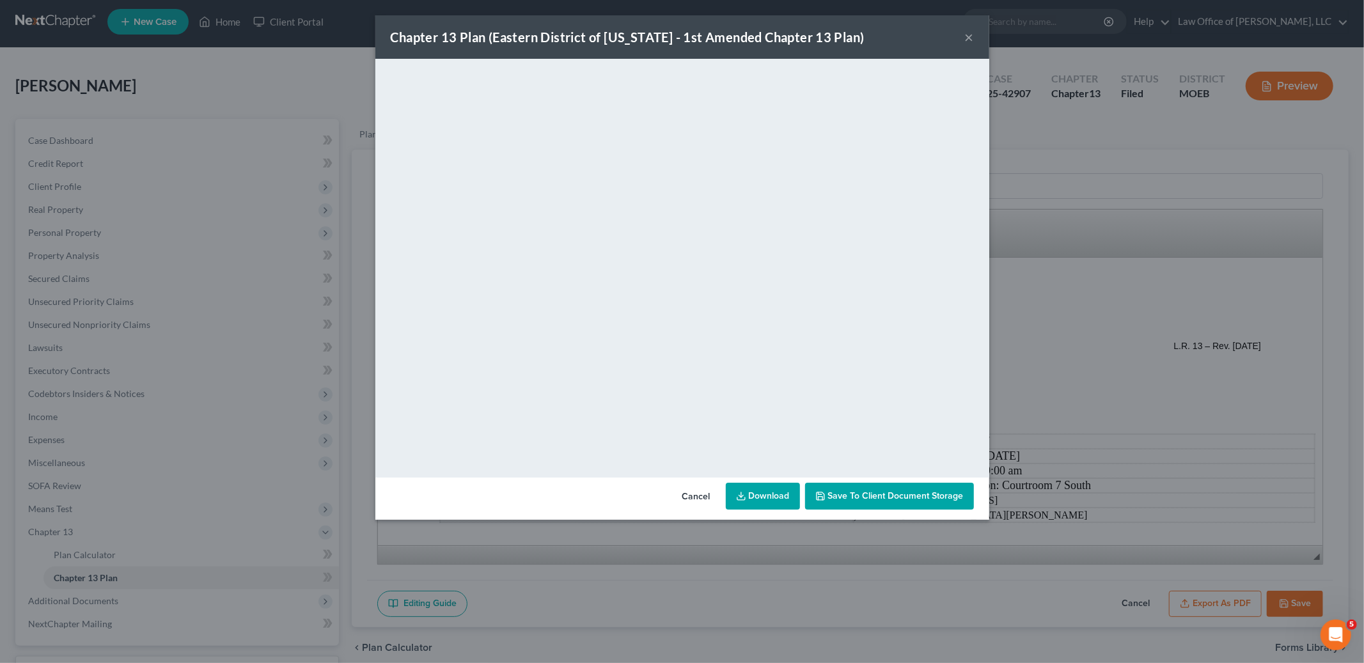
click at [960, 34] on div "Chapter 13 Plan (Eastern District of [US_STATE] - 1st Amended Chapter 13 Plan) ×" at bounding box center [682, 36] width 614 height 43
click at [974, 36] on div "Chapter 13 Plan (Eastern District of [US_STATE] - 1st Amended Chapter 13 Plan) ×" at bounding box center [682, 36] width 614 height 43
click at [968, 36] on button "×" at bounding box center [969, 36] width 9 height 15
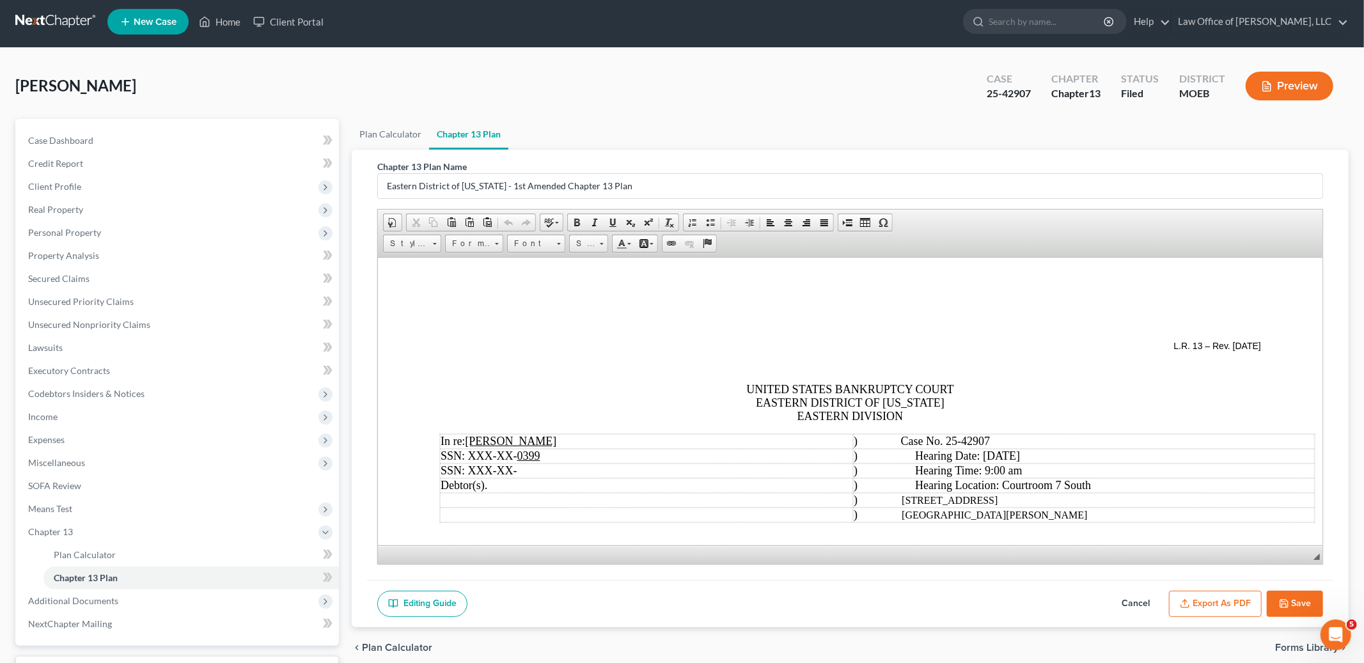
click at [1280, 600] on icon "button" at bounding box center [1284, 604] width 8 height 8
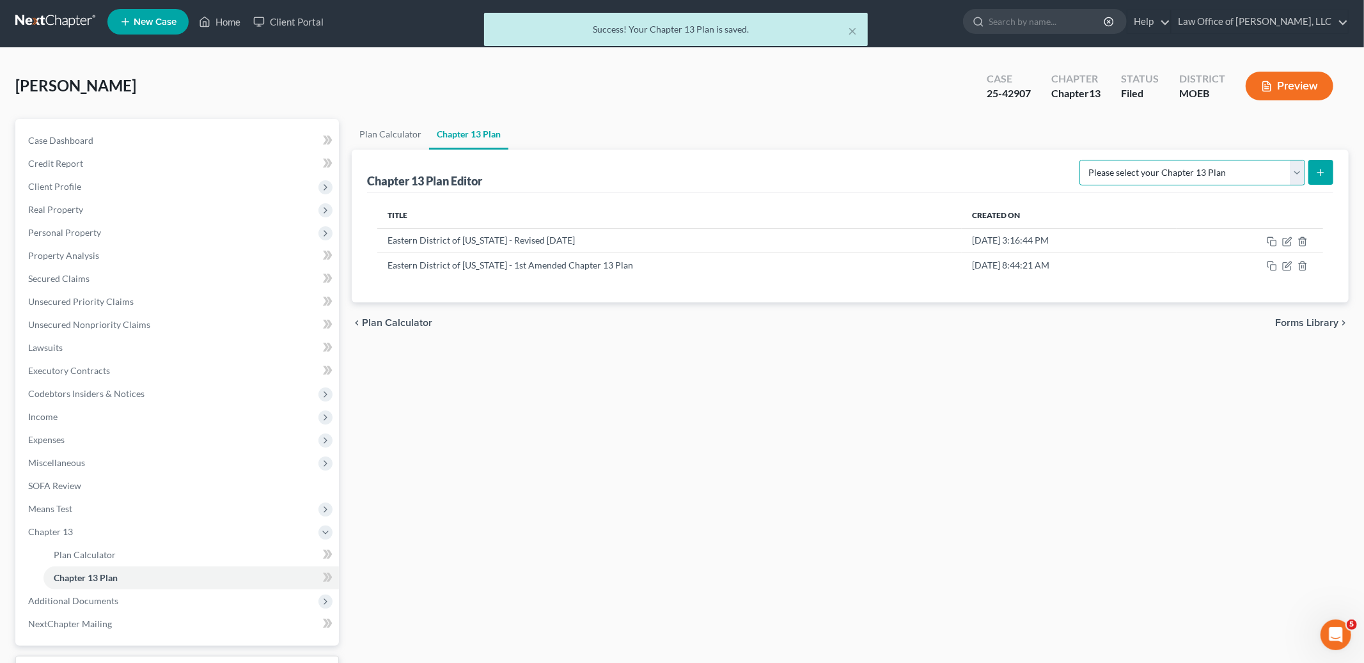
click at [1297, 164] on select "Please select your Chapter 13 Plan Eastern District of [US_STATE] Eastern Distr…" at bounding box center [1192, 173] width 226 height 26
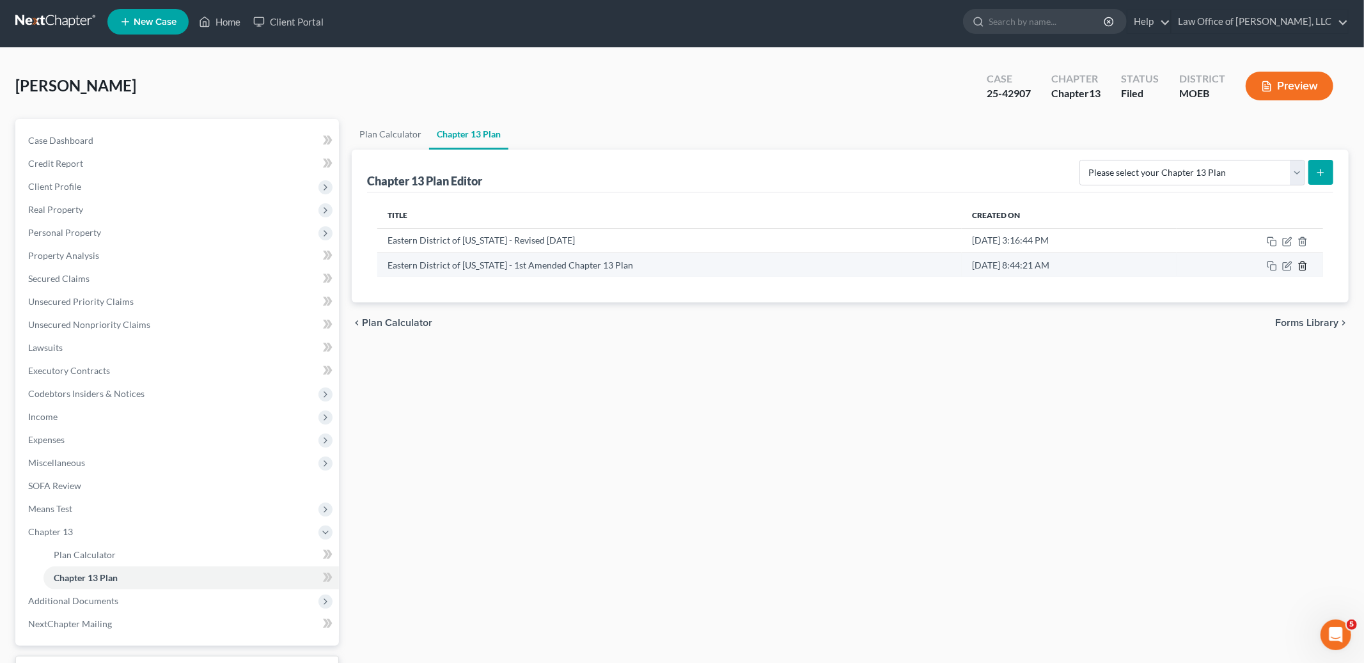
click at [1298, 266] on icon "button" at bounding box center [1302, 266] width 10 height 10
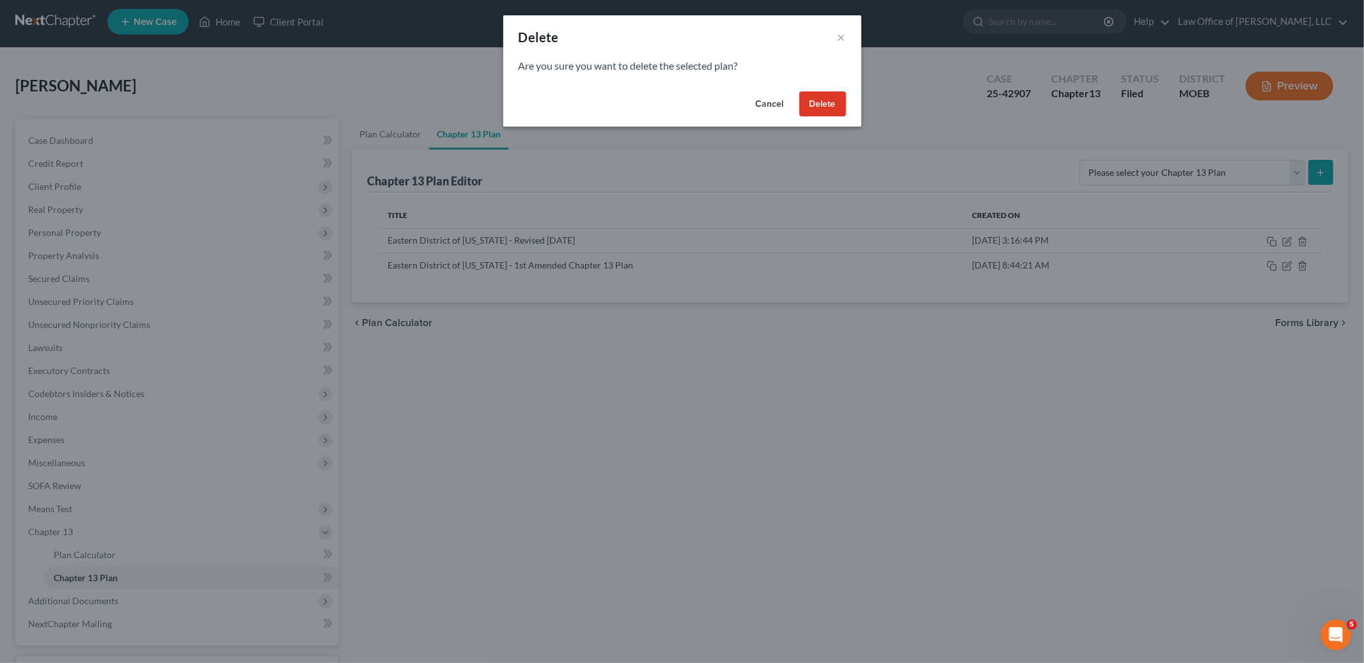
click at [817, 100] on button "Delete" at bounding box center [822, 104] width 47 height 26
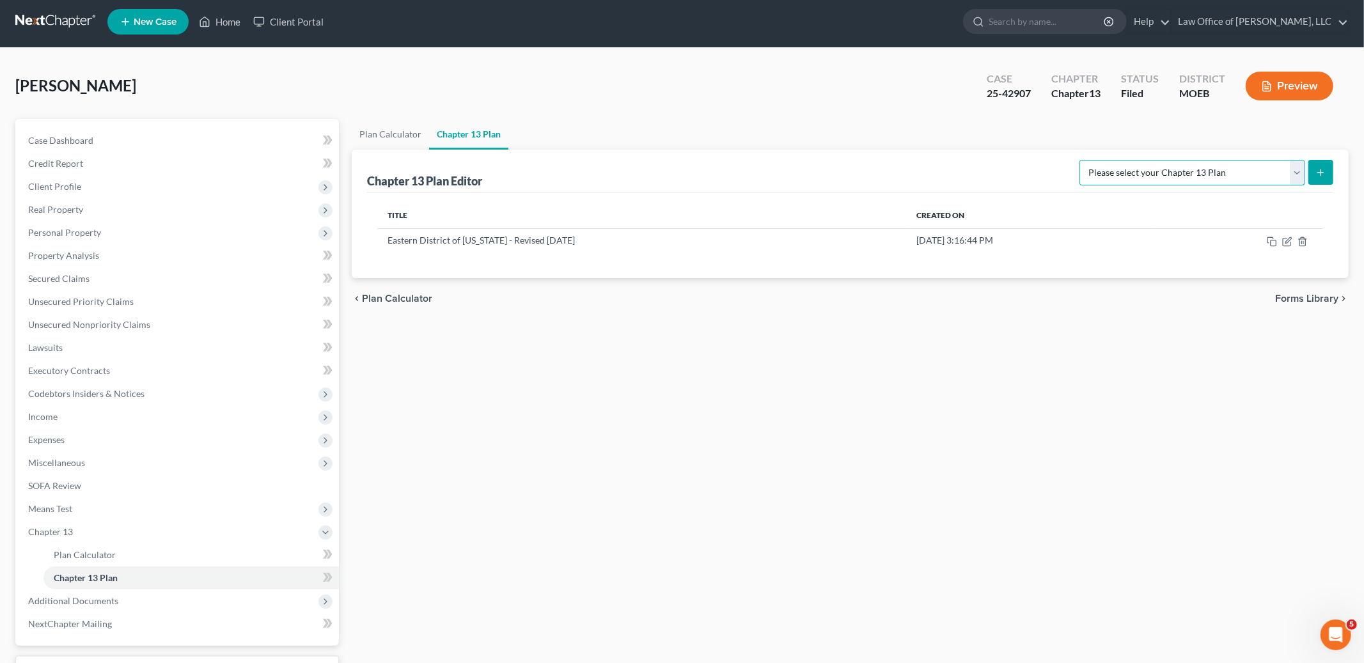
click at [1297, 172] on select "Please select your Chapter 13 Plan Eastern District of [US_STATE] Eastern Distr…" at bounding box center [1192, 173] width 226 height 26
select select "4"
click at [1087, 160] on select "Please select your Chapter 13 Plan Eastern District of [US_STATE] Eastern Distr…" at bounding box center [1192, 173] width 226 height 26
click at [1318, 170] on icon "submit" at bounding box center [1320, 173] width 10 height 10
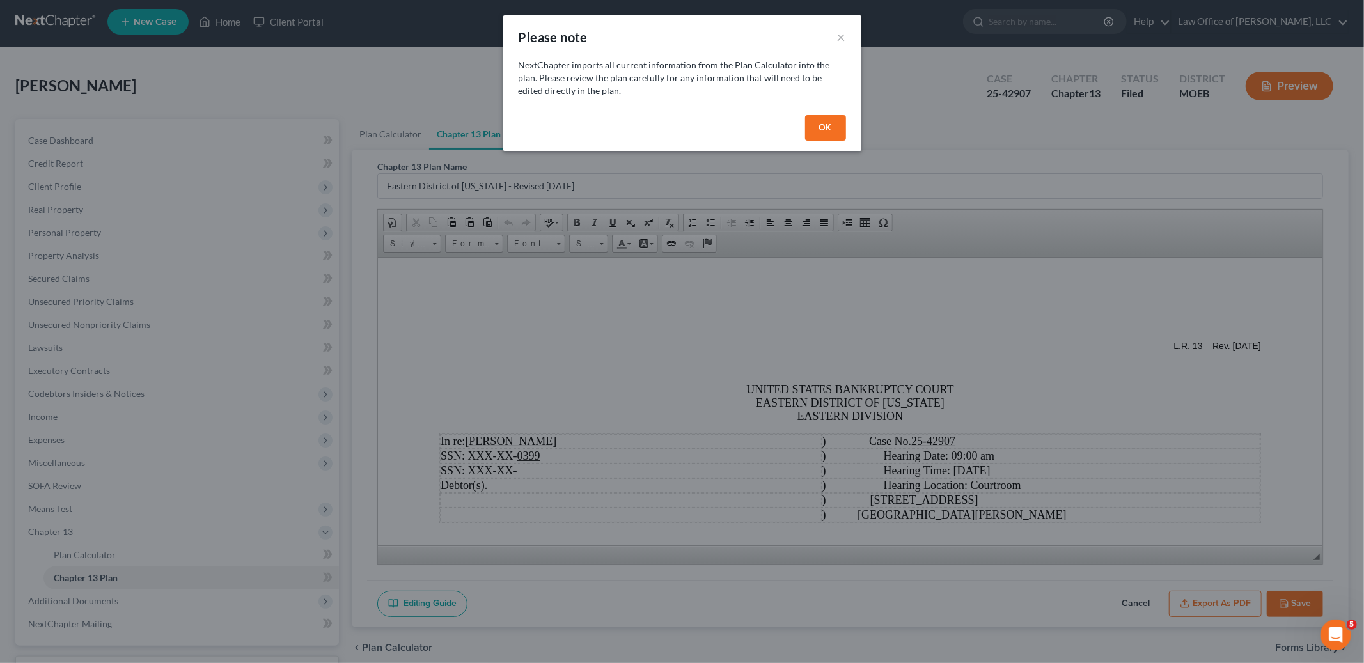
click at [797, 123] on div "OK" at bounding box center [682, 130] width 358 height 41
click at [818, 127] on button "OK" at bounding box center [825, 128] width 41 height 26
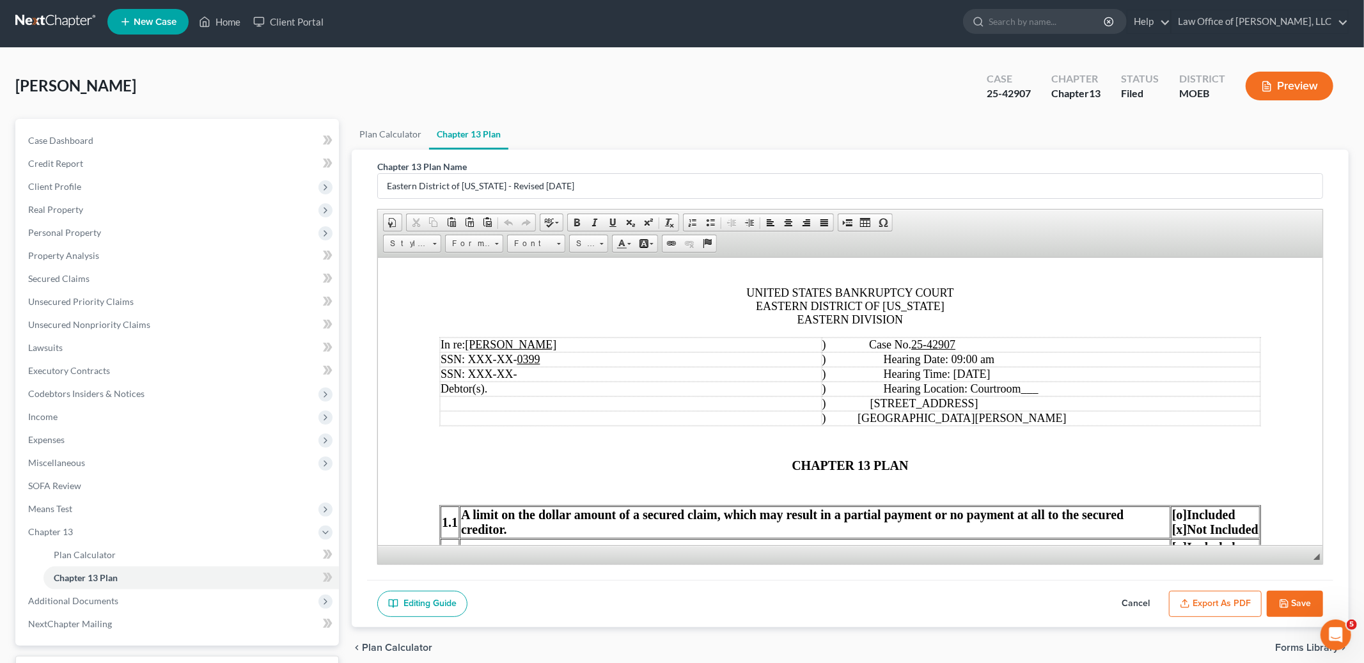
scroll to position [102, 0]
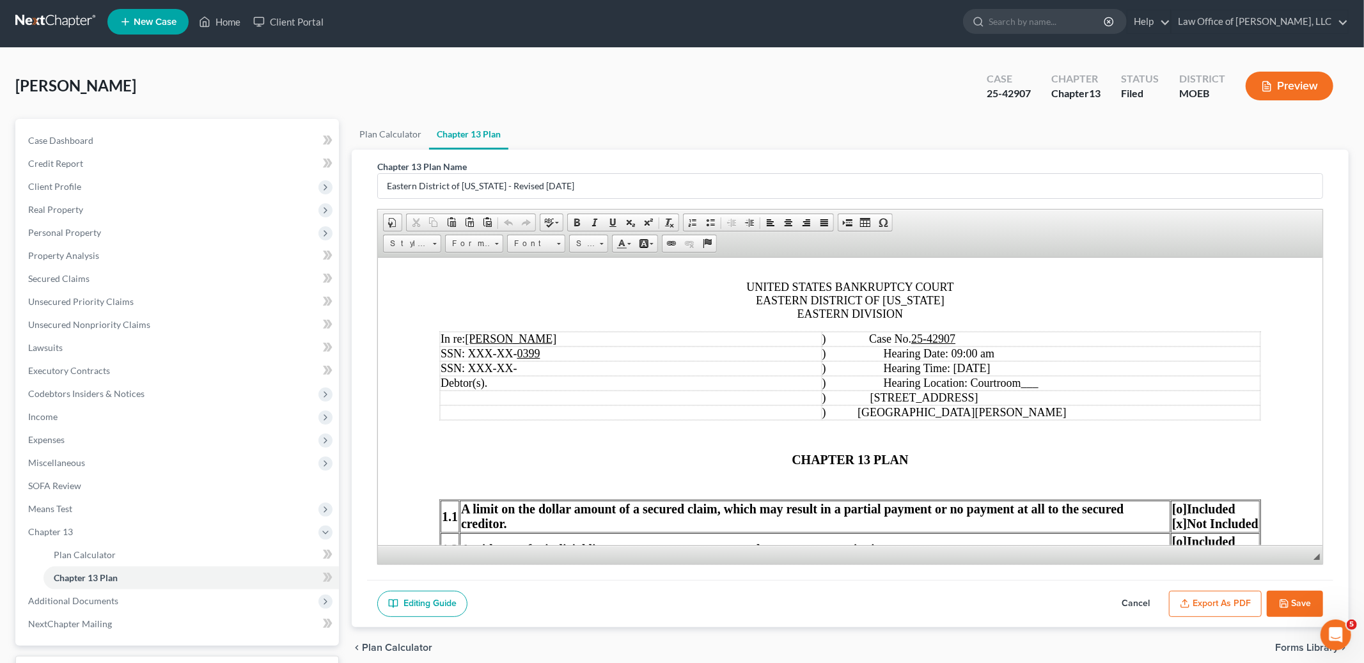
click at [1048, 373] on td ") Hearing Time: [DATE]" at bounding box center [1041, 368] width 439 height 15
click at [1084, 390] on td ") Hearing Location: Courtroom ___" at bounding box center [1041, 382] width 439 height 15
click at [790, 461] on p "CHAPTER 13 PLAN" at bounding box center [850, 459] width 822 height 15
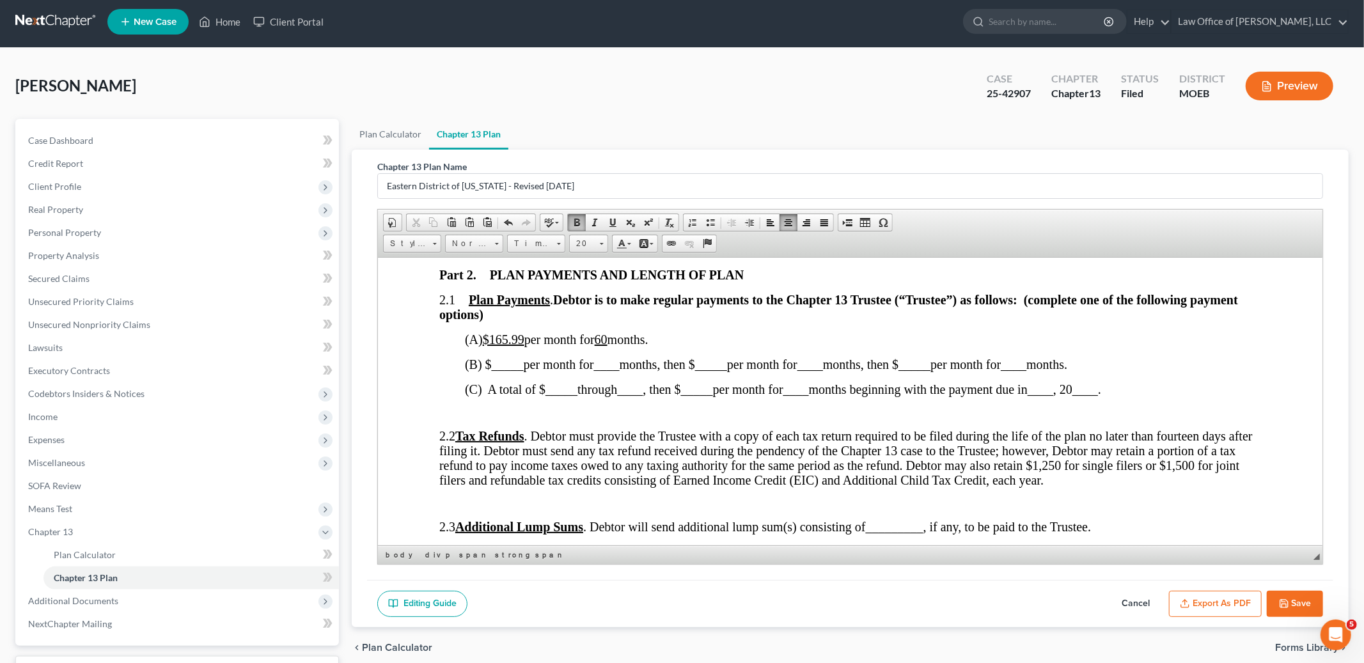
scroll to position [687, 0]
click at [524, 341] on u "$165.99" at bounding box center [504, 338] width 42 height 14
click at [524, 345] on u "$165.99" at bounding box center [504, 338] width 42 height 14
drag, startPoint x: 616, startPoint y: 346, endPoint x: 628, endPoint y: 349, distance: 11.9
click at [572, 345] on u "60" at bounding box center [565, 338] width 13 height 14
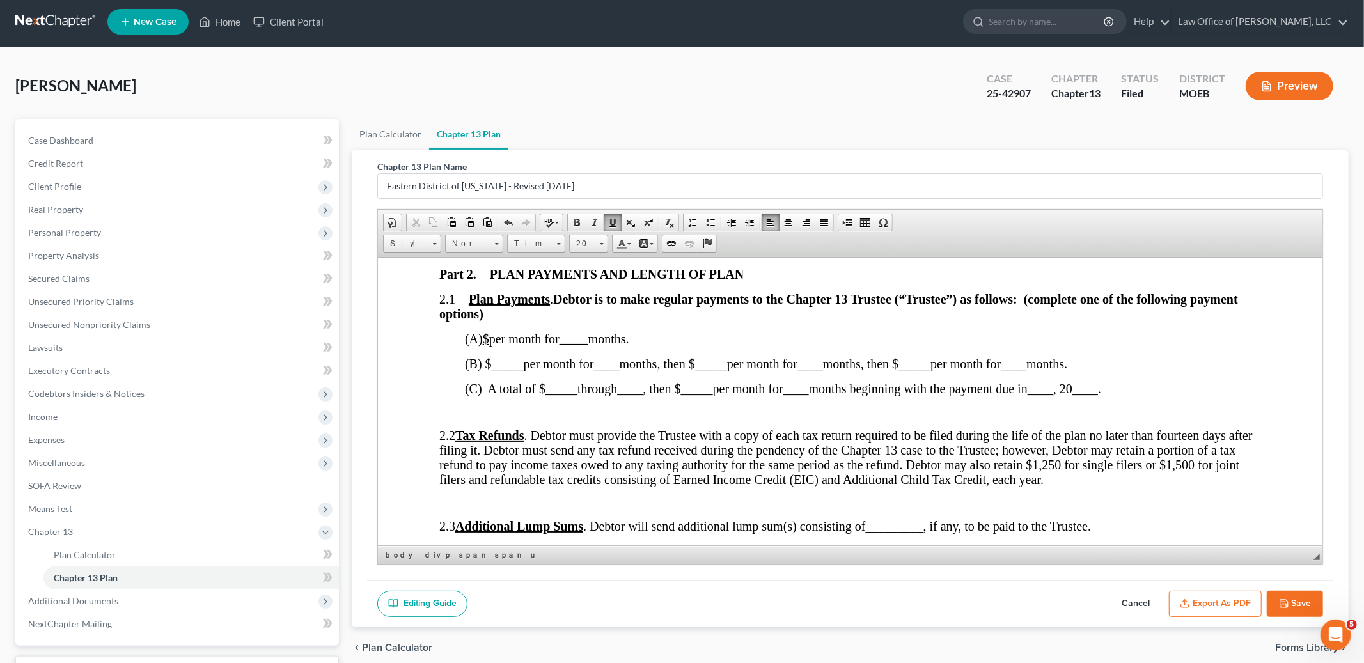
click at [516, 370] on span "_____" at bounding box center [508, 363] width 32 height 14
click at [612, 217] on span at bounding box center [612, 222] width 10 height 10
click at [628, 370] on span "(B) $ 375.00 per month for ____ months, then $" at bounding box center [580, 363] width 230 height 14
click at [613, 219] on span at bounding box center [612, 222] width 10 height 10
click at [726, 370] on span "per month for" at bounding box center [749, 363] width 70 height 14
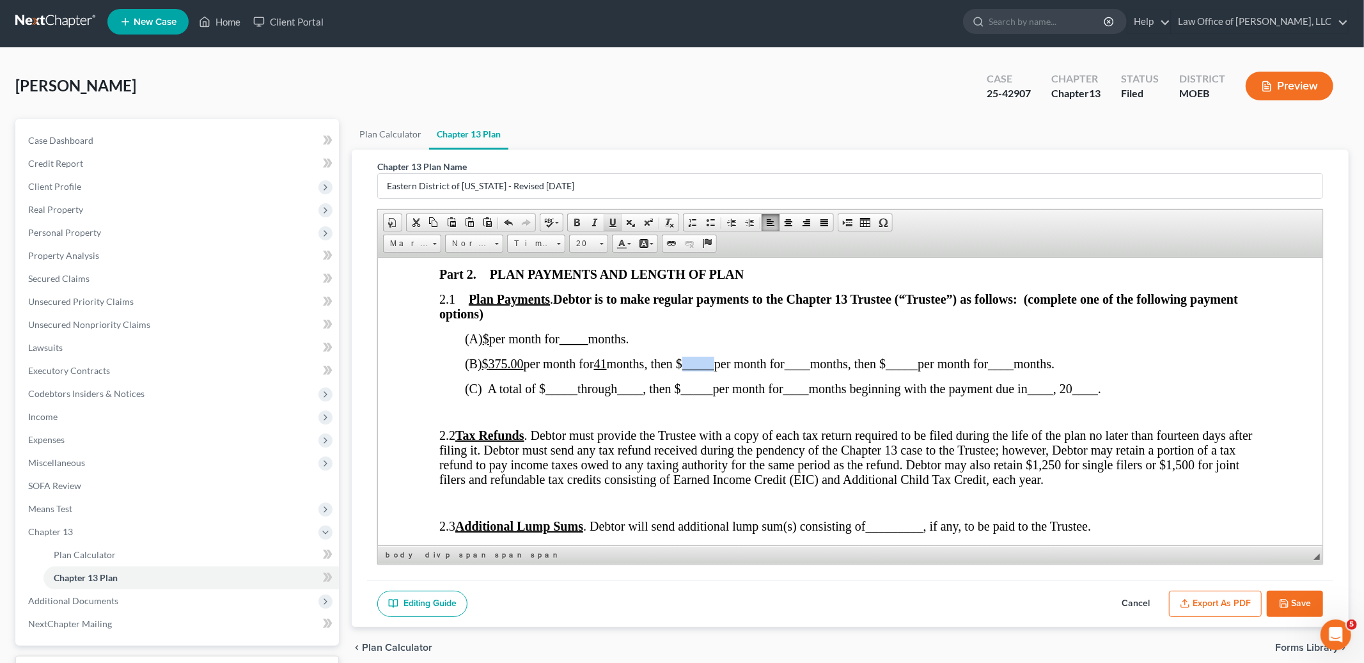
click at [607, 223] on span at bounding box center [612, 222] width 10 height 10
click at [614, 217] on span at bounding box center [612, 222] width 10 height 10
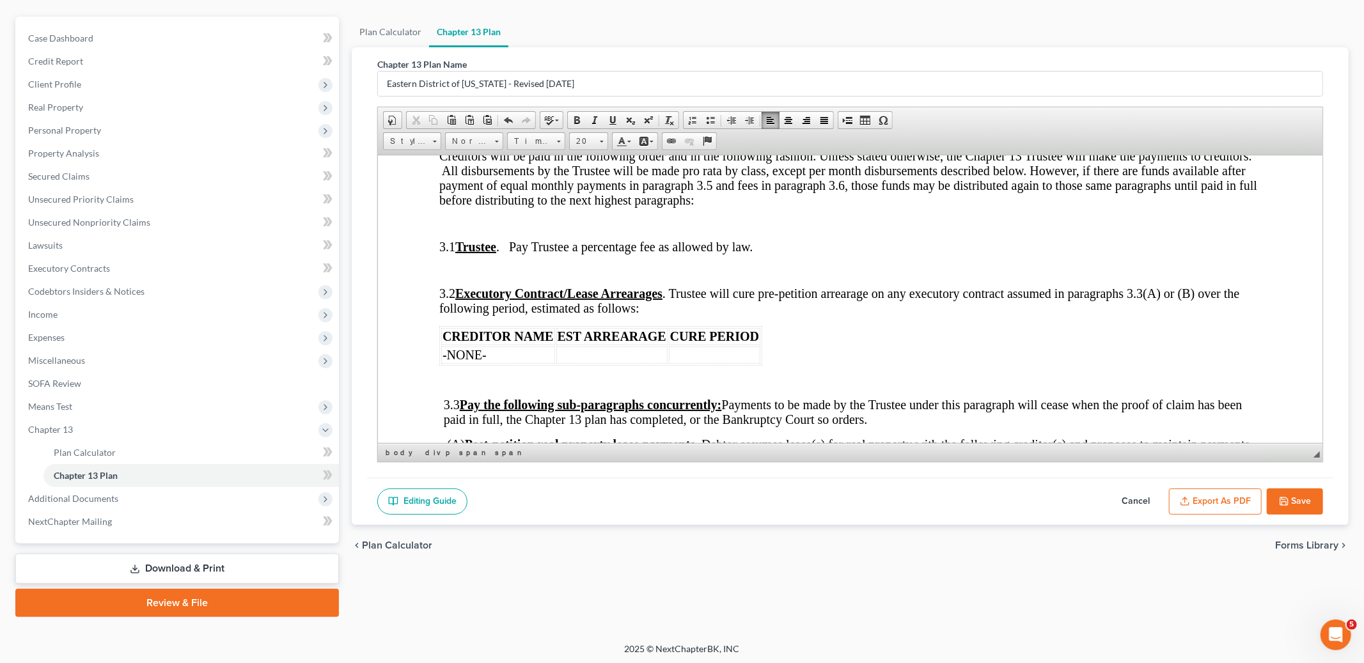
scroll to position [1023, 0]
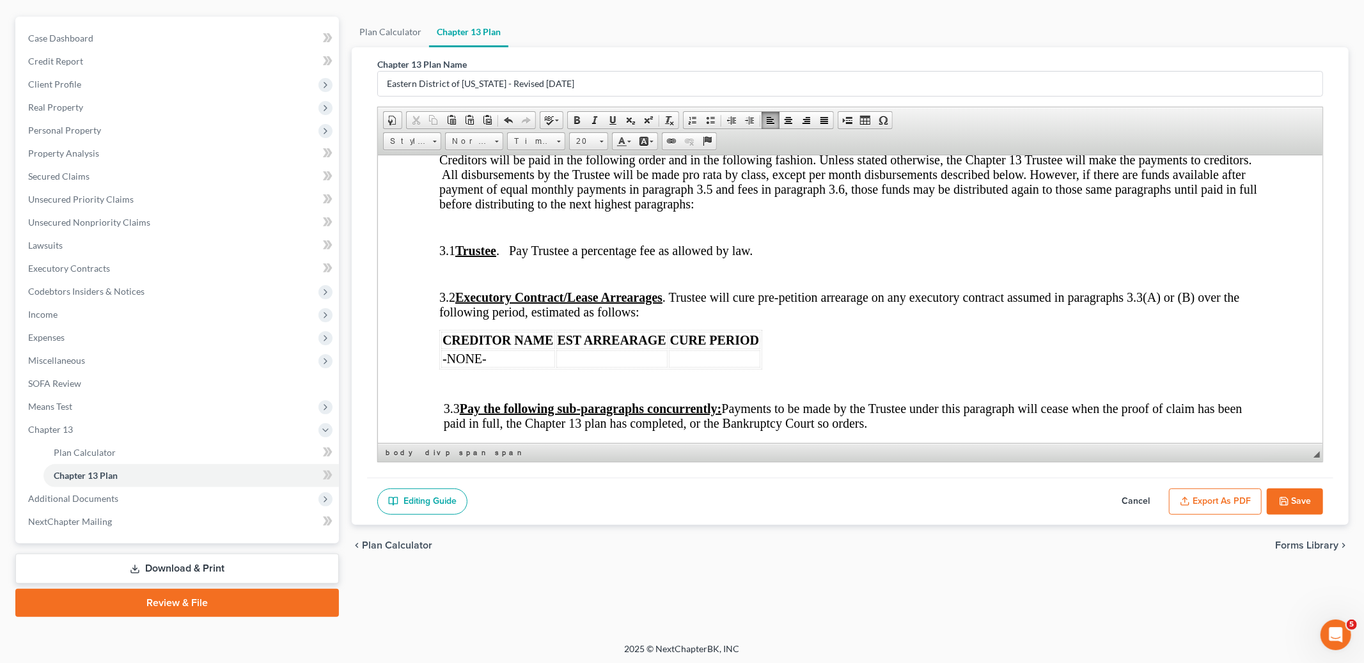
click at [713, 367] on td at bounding box center [714, 358] width 91 height 17
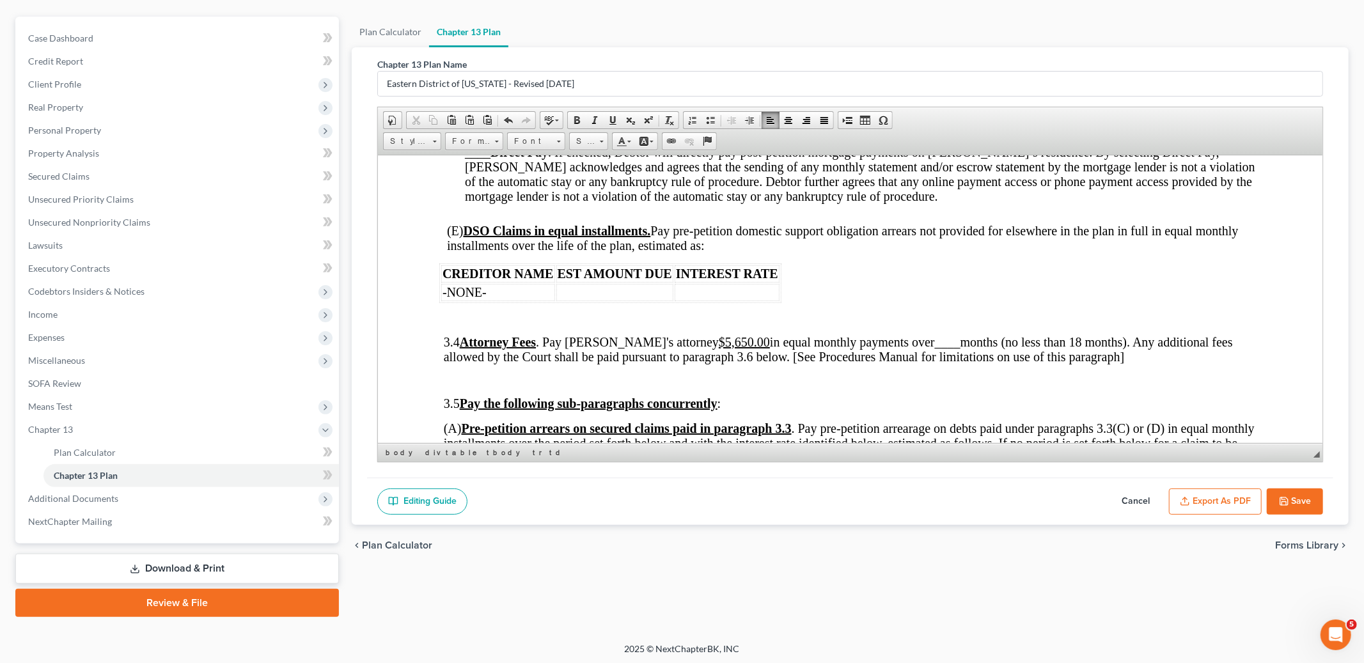
scroll to position [1804, 0]
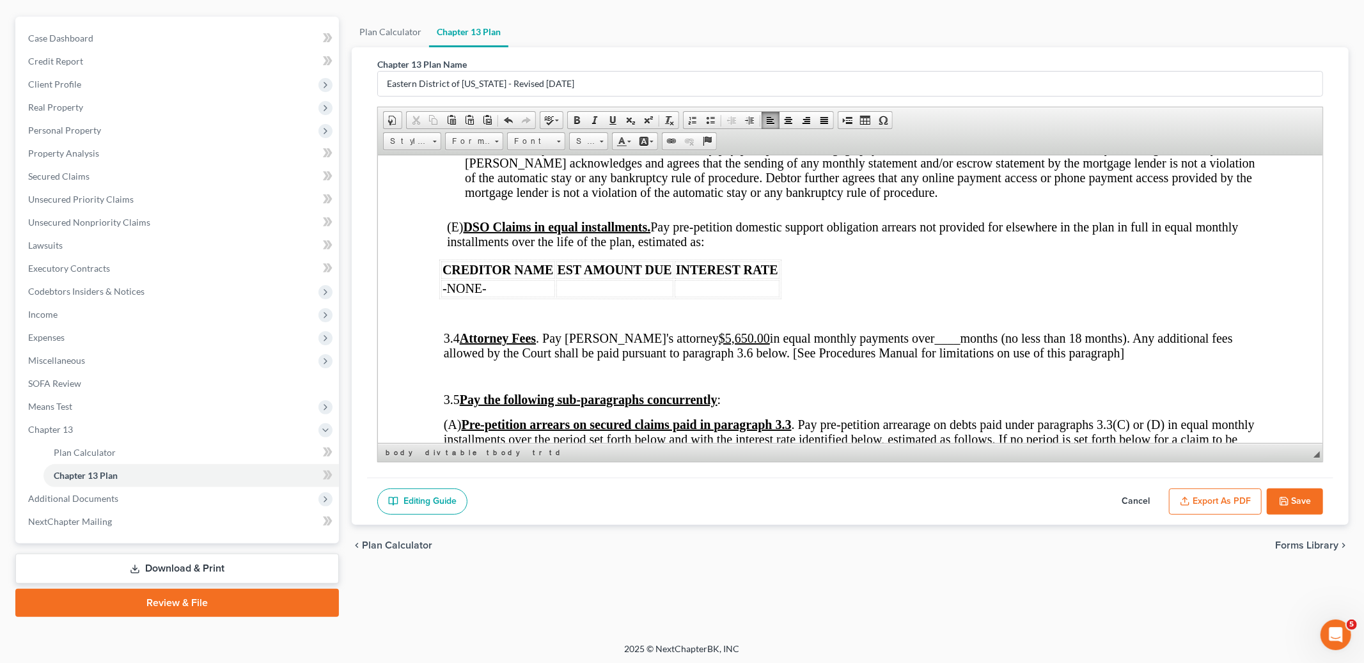
click at [719, 345] on u "$5,650.00" at bounding box center [744, 338] width 51 height 14
click at [936, 359] on span "3.4 Attorney Fees . Pay Debtor's attorney $2,250.00 in equal monthly payments o…" at bounding box center [838, 345] width 789 height 29
click at [612, 121] on span at bounding box center [612, 120] width 10 height 10
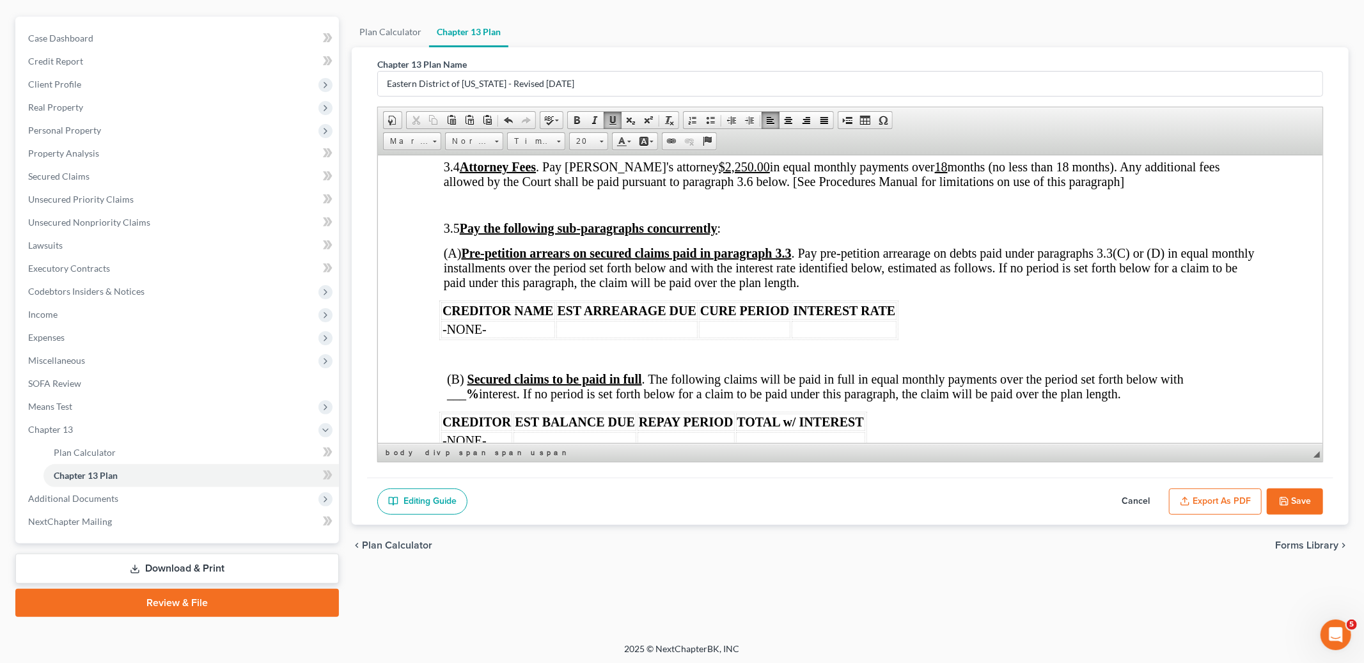
scroll to position [1978, 0]
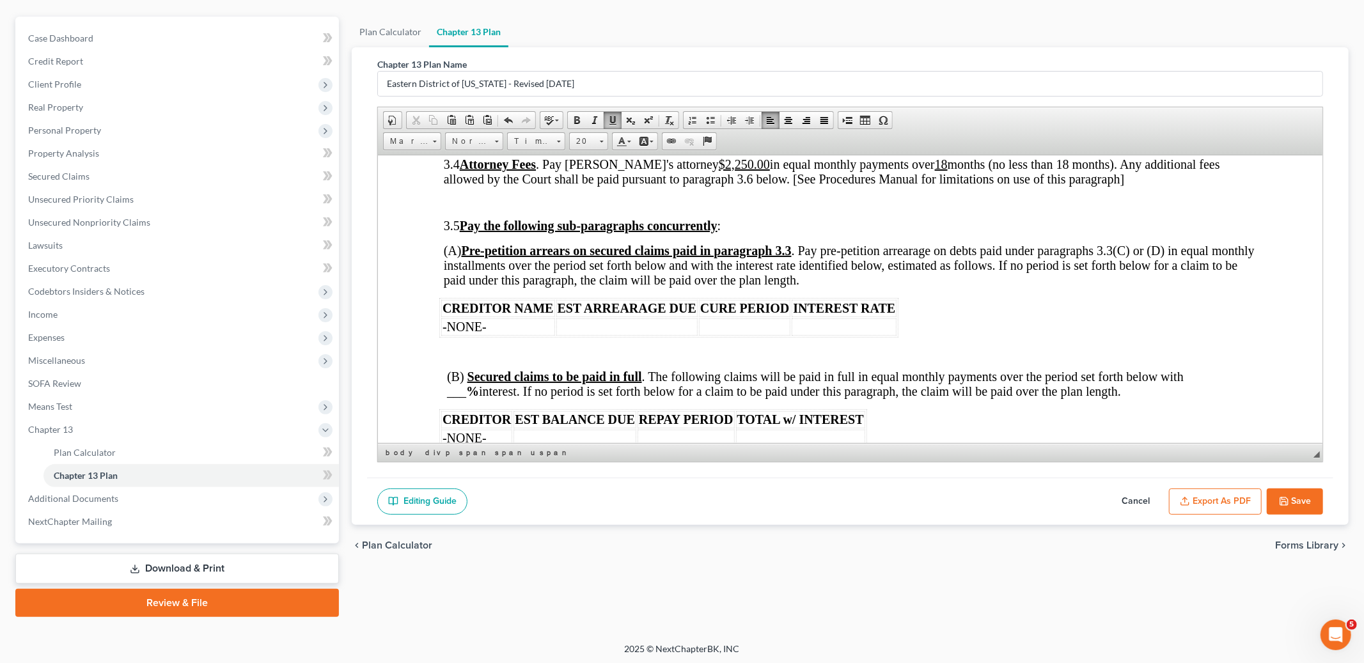
click at [651, 335] on td at bounding box center [626, 326] width 141 height 17
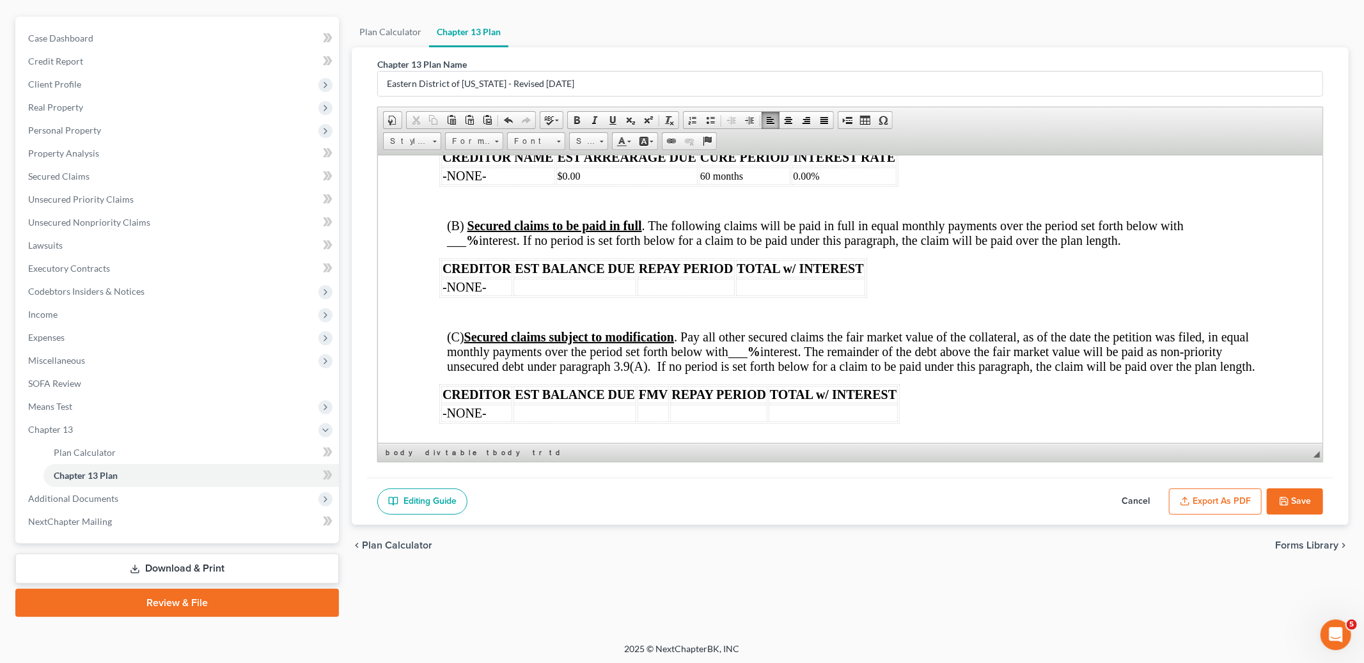
scroll to position [2132, 0]
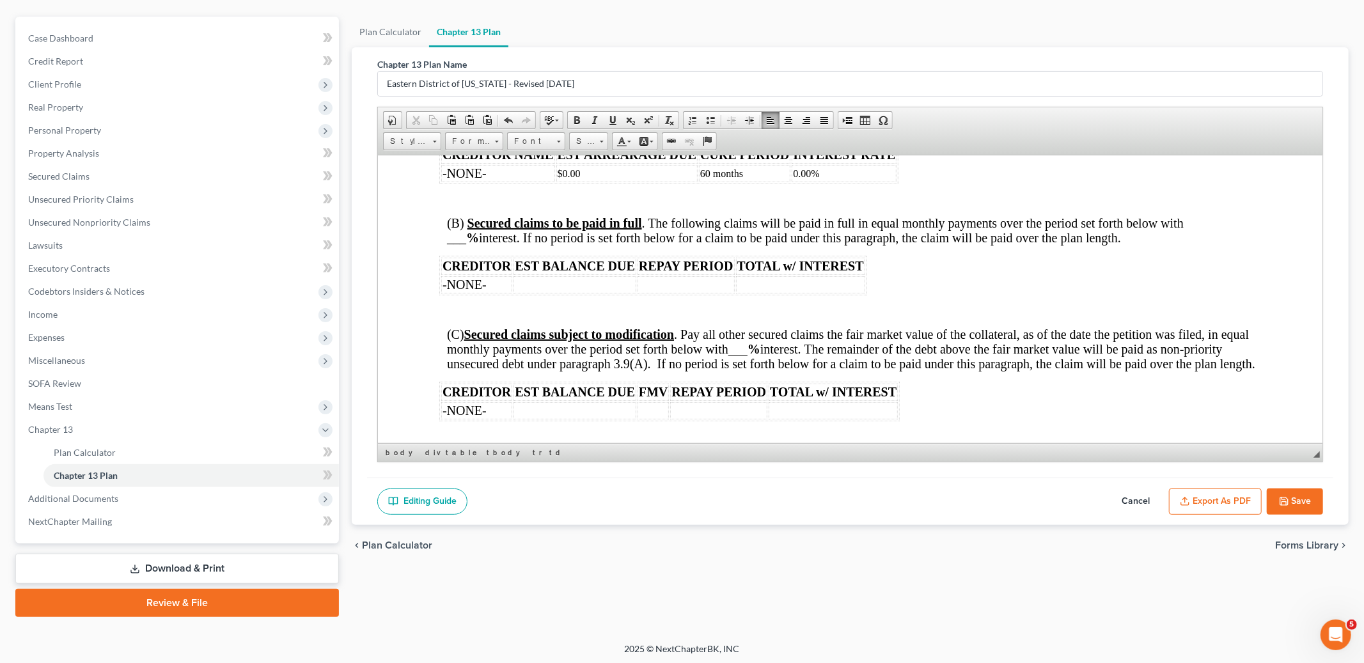
click at [467, 244] on strong "%" at bounding box center [472, 237] width 13 height 14
click at [613, 116] on span at bounding box center [612, 120] width 10 height 10
click at [689, 293] on td at bounding box center [685, 284] width 97 height 17
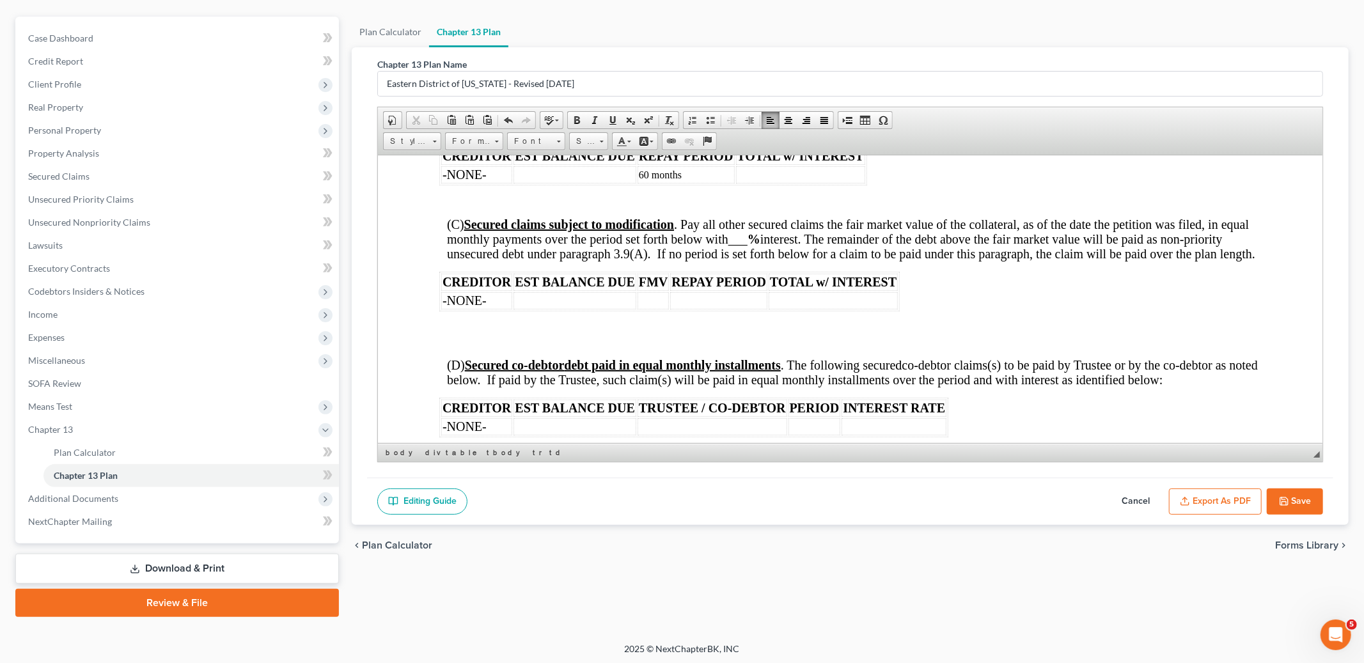
scroll to position [2245, 0]
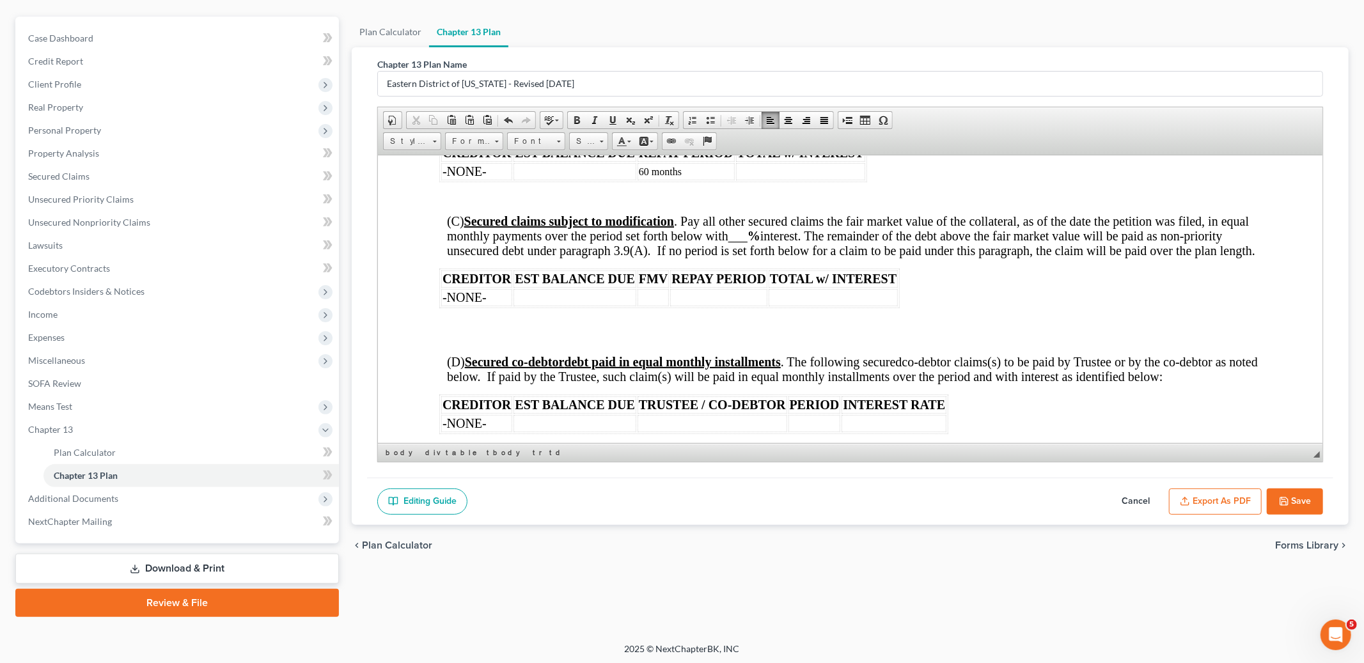
drag, startPoint x: 749, startPoint y: 263, endPoint x: 857, endPoint y: 273, distance: 108.5
click at [750, 257] on span "(C) Secured claims subject to modification . Pay all other secured claims the f…" at bounding box center [851, 235] width 808 height 43
click at [609, 125] on link "Underline" at bounding box center [613, 120] width 18 height 17
click at [701, 306] on td at bounding box center [718, 296] width 97 height 17
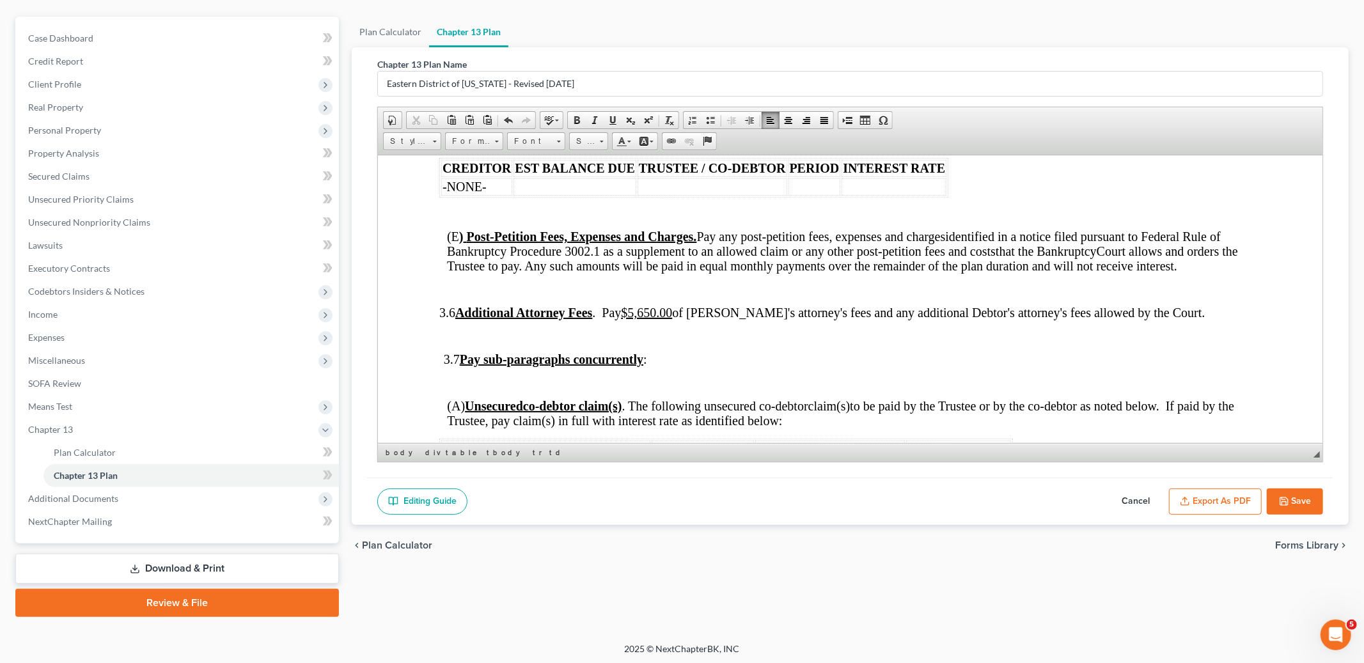
scroll to position [2489, 0]
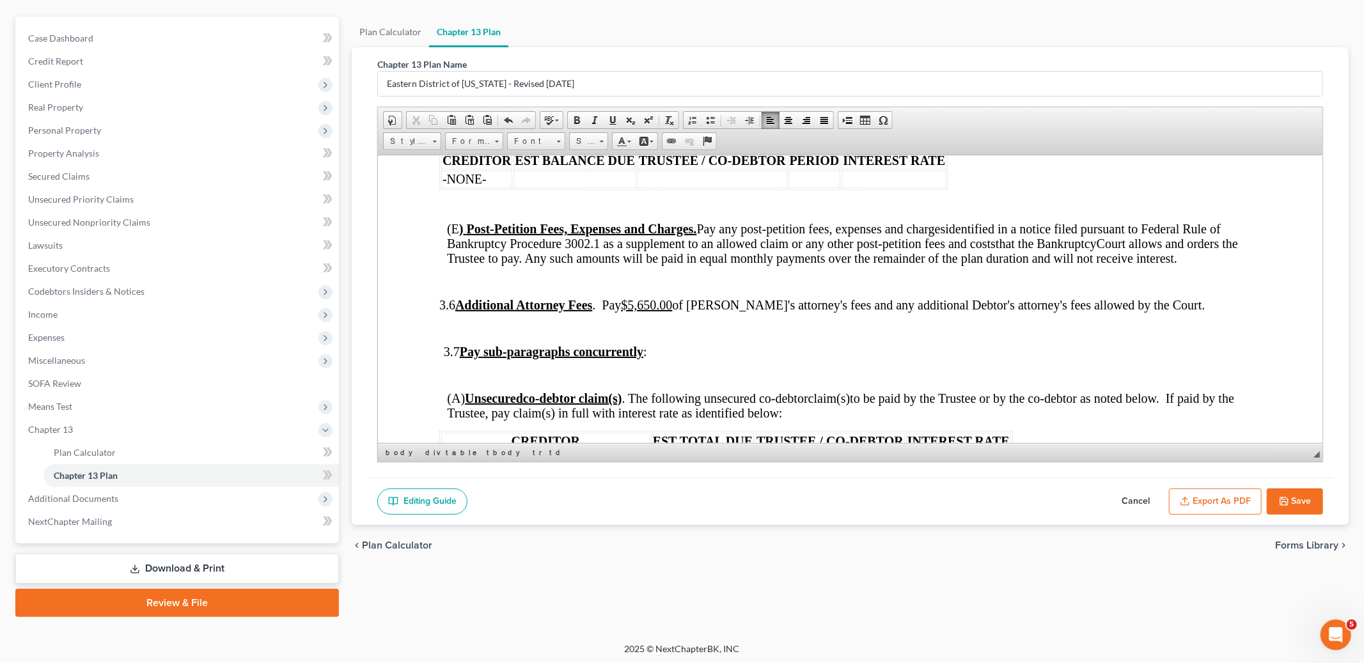
click at [666, 311] on u "$5,650.00" at bounding box center [646, 304] width 51 height 14
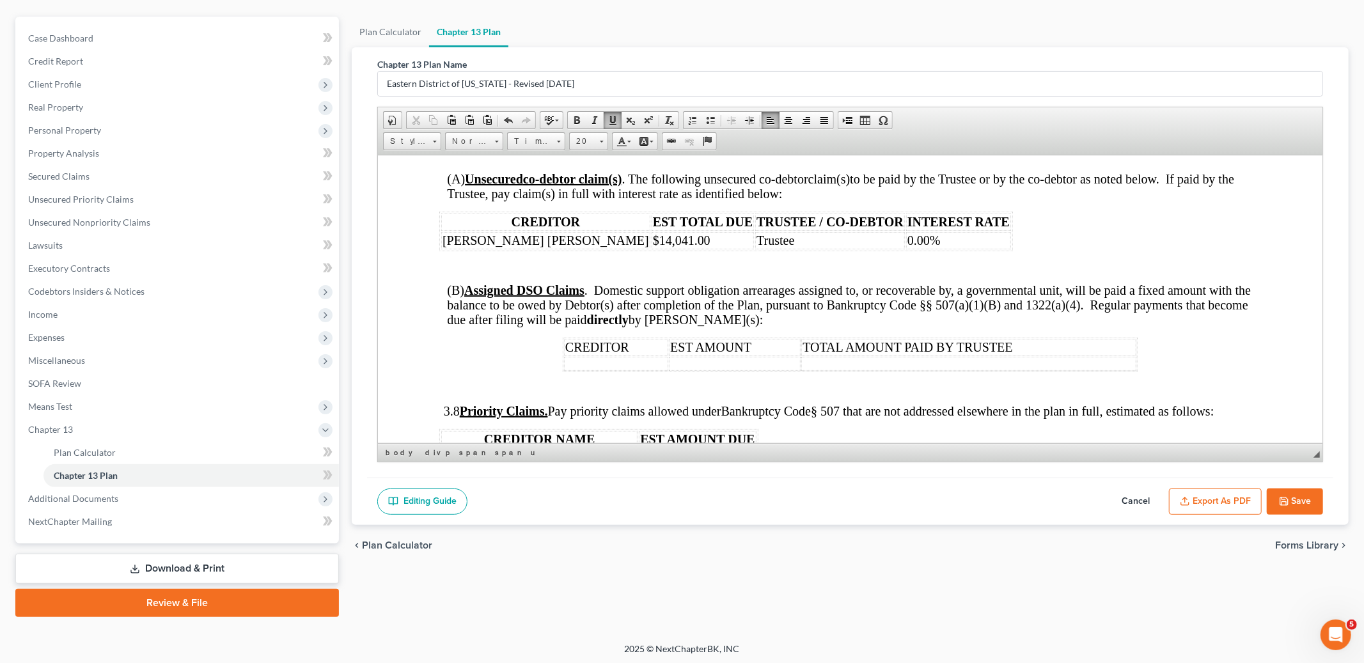
scroll to position [2709, 0]
click at [755, 248] on td "Trustee" at bounding box center [830, 239] width 150 height 17
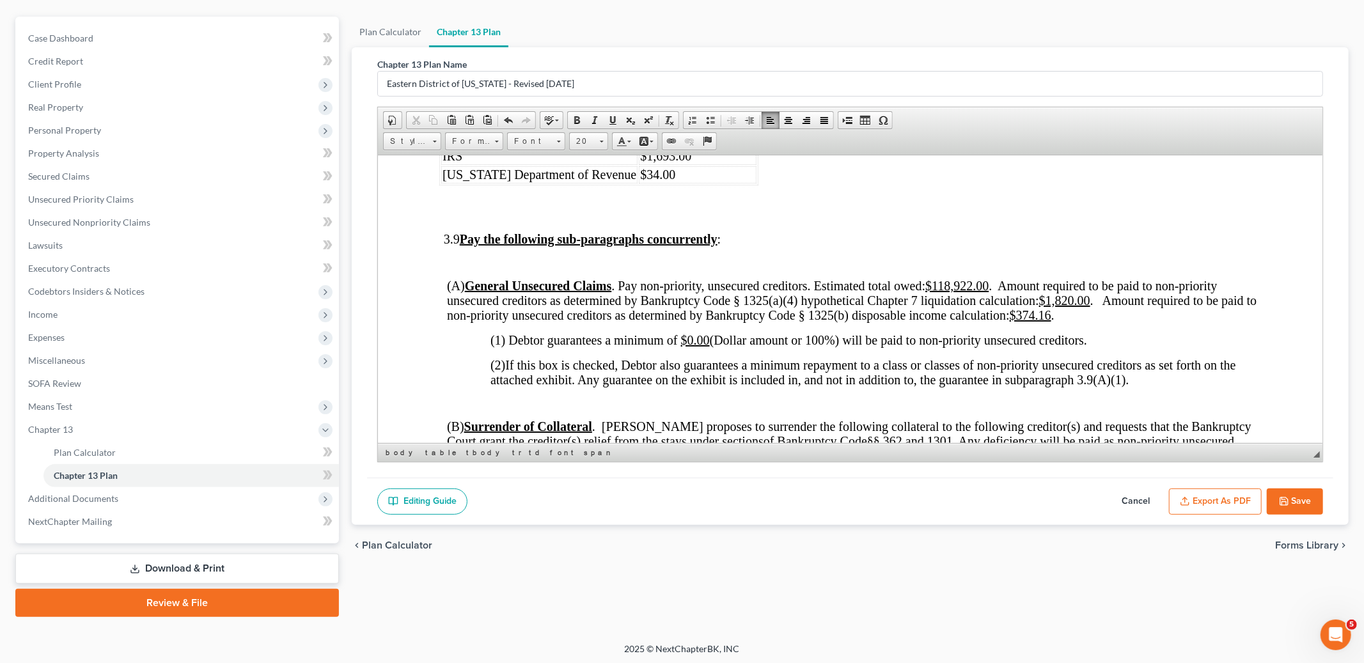
scroll to position [3051, 0]
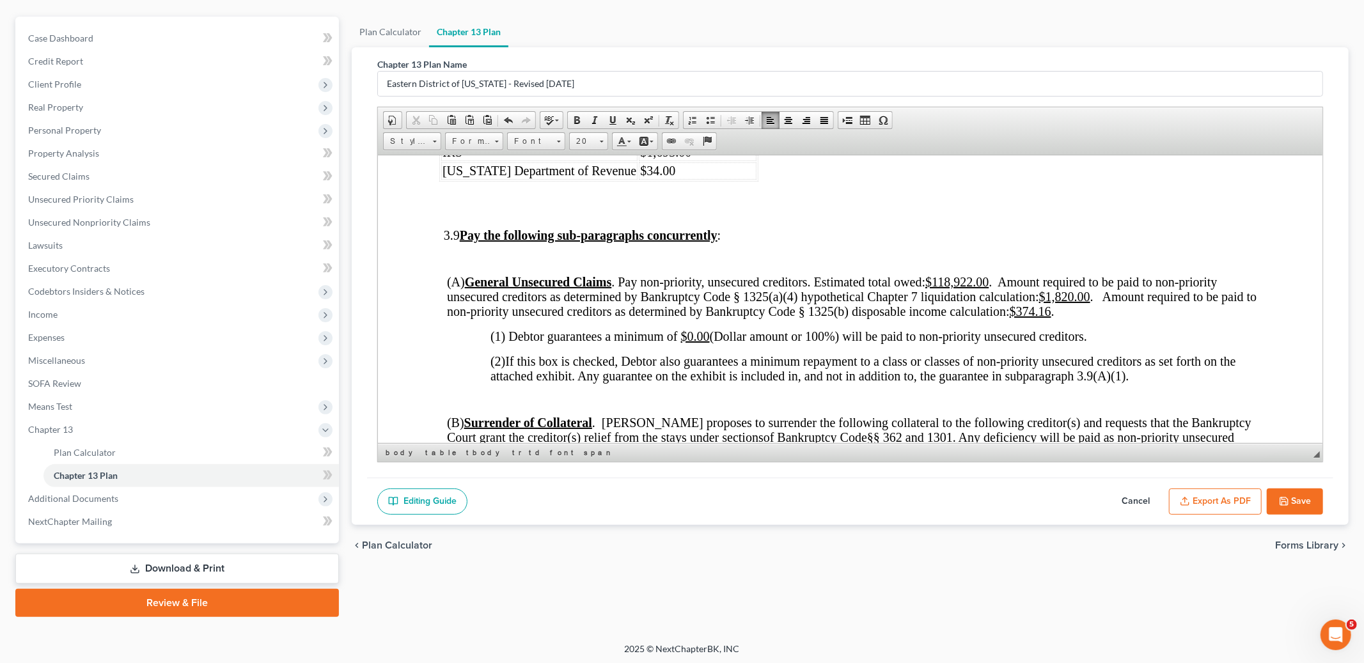
click at [1050, 303] on u "$1,820.00" at bounding box center [1064, 296] width 51 height 14
click at [1018, 318] on u "$374.16" at bounding box center [1007, 311] width 42 height 14
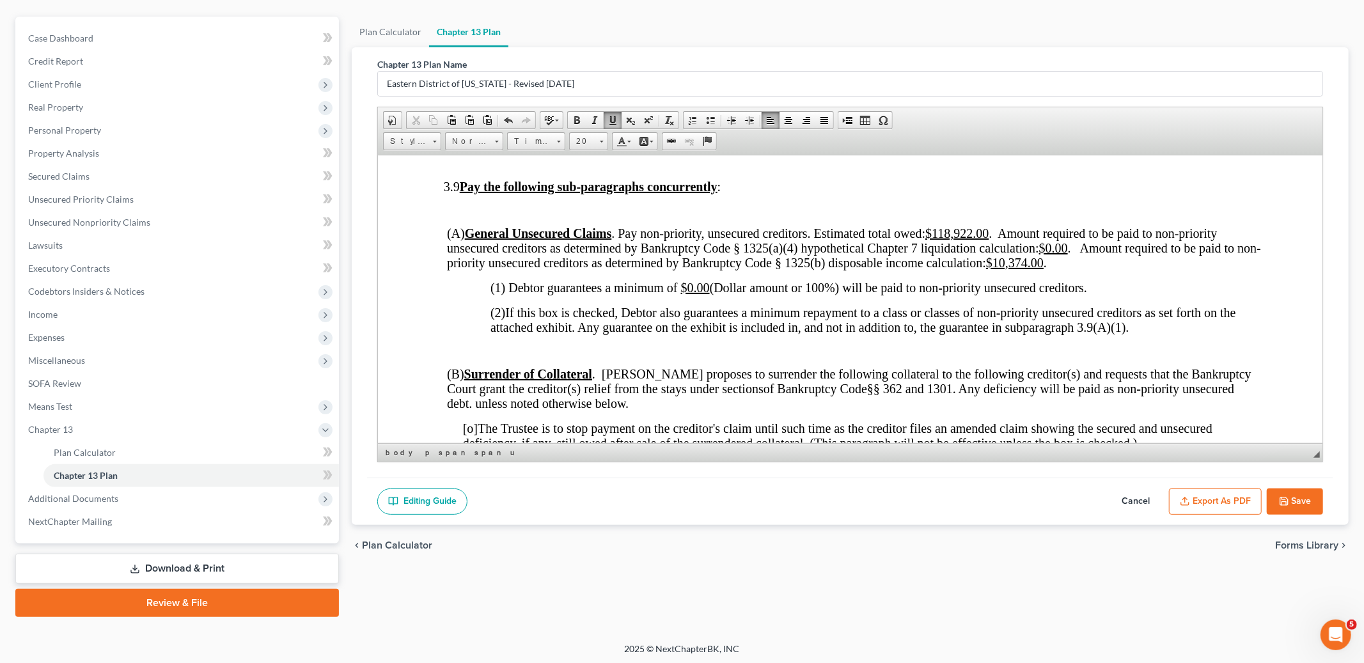
scroll to position [3107, 0]
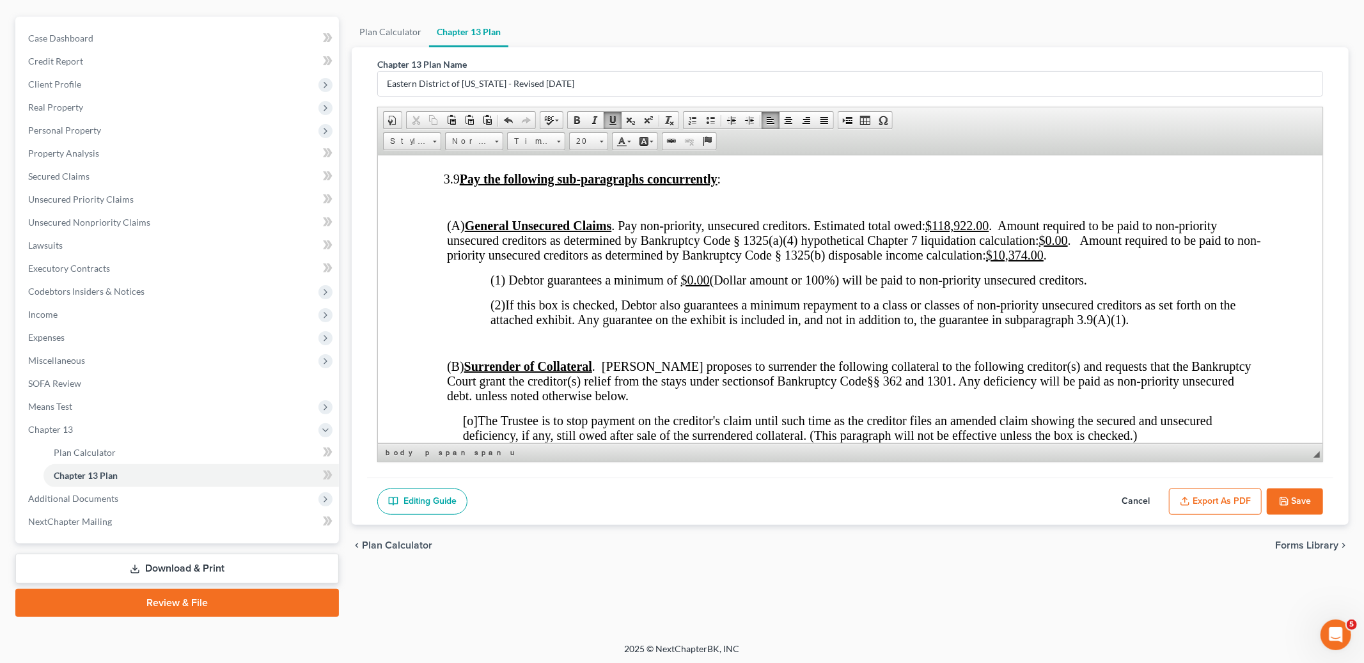
click at [686, 286] on u "$0.00" at bounding box center [695, 279] width 29 height 14
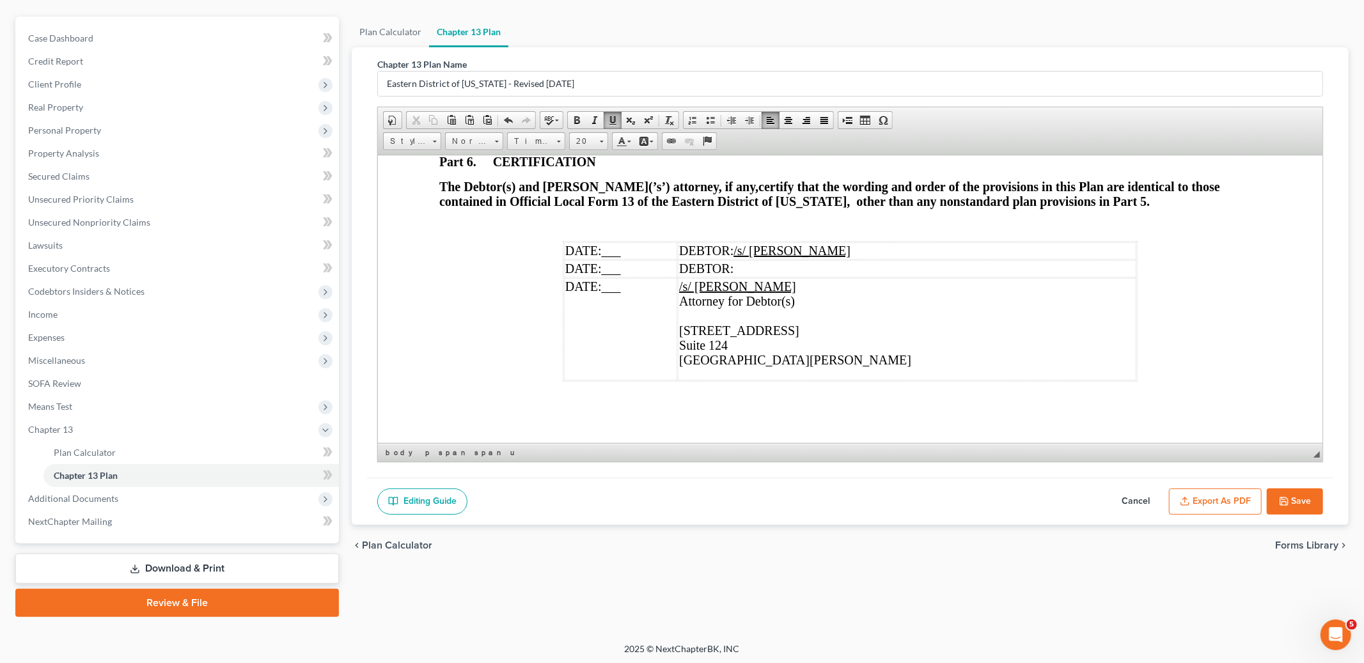
scroll to position [4305, 0]
click at [646, 243] on td "DATE: ___" at bounding box center [620, 250] width 113 height 17
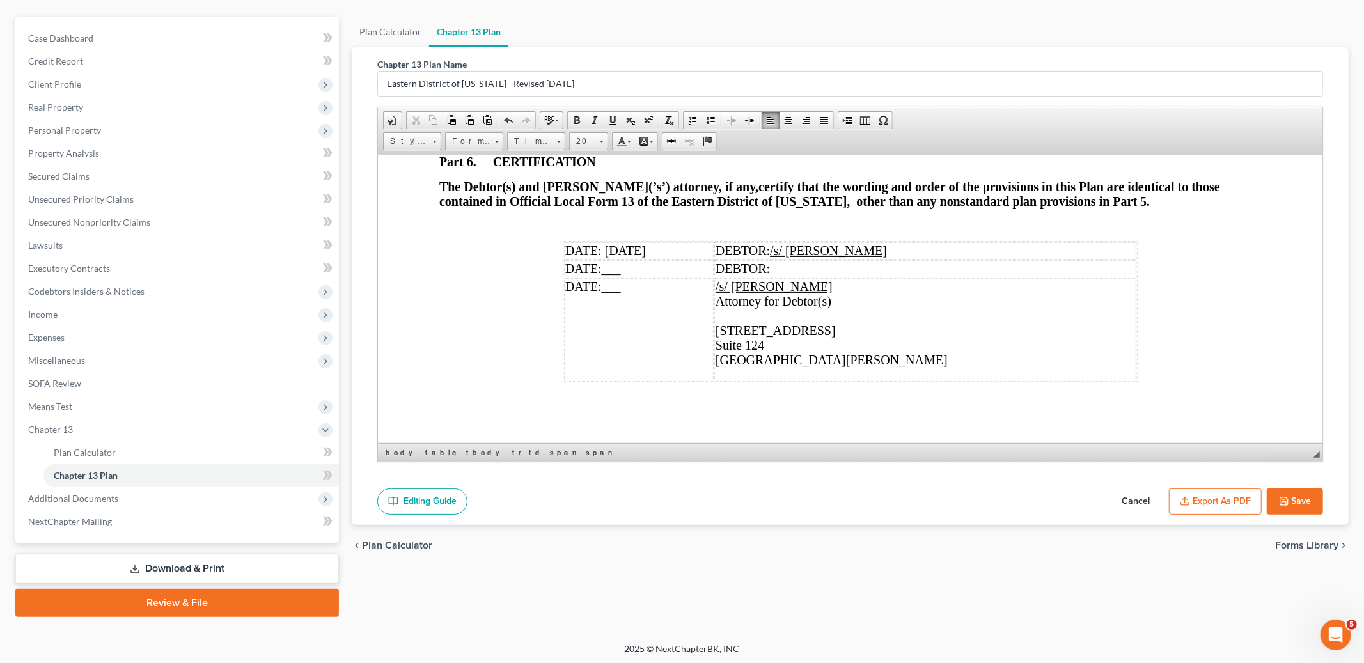
click at [637, 281] on td "DATE: ___" at bounding box center [639, 328] width 150 height 102
click at [956, 253] on td "DEBTOR: /s/ [PERSON_NAME]" at bounding box center [925, 250] width 422 height 17
click at [819, 284] on td "/s/ [PERSON_NAME] Attorney for Debtor(s) [STREET_ADDRESS][PERSON_NAME]" at bounding box center [925, 328] width 422 height 102
drag, startPoint x: 850, startPoint y: 359, endPoint x: 844, endPoint y: 321, distance: 38.9
click at [844, 321] on td "/s/ [PERSON_NAME] Attorney for Debtor(s) [STREET_ADDRESS][PERSON_NAME]" at bounding box center [925, 328] width 422 height 102
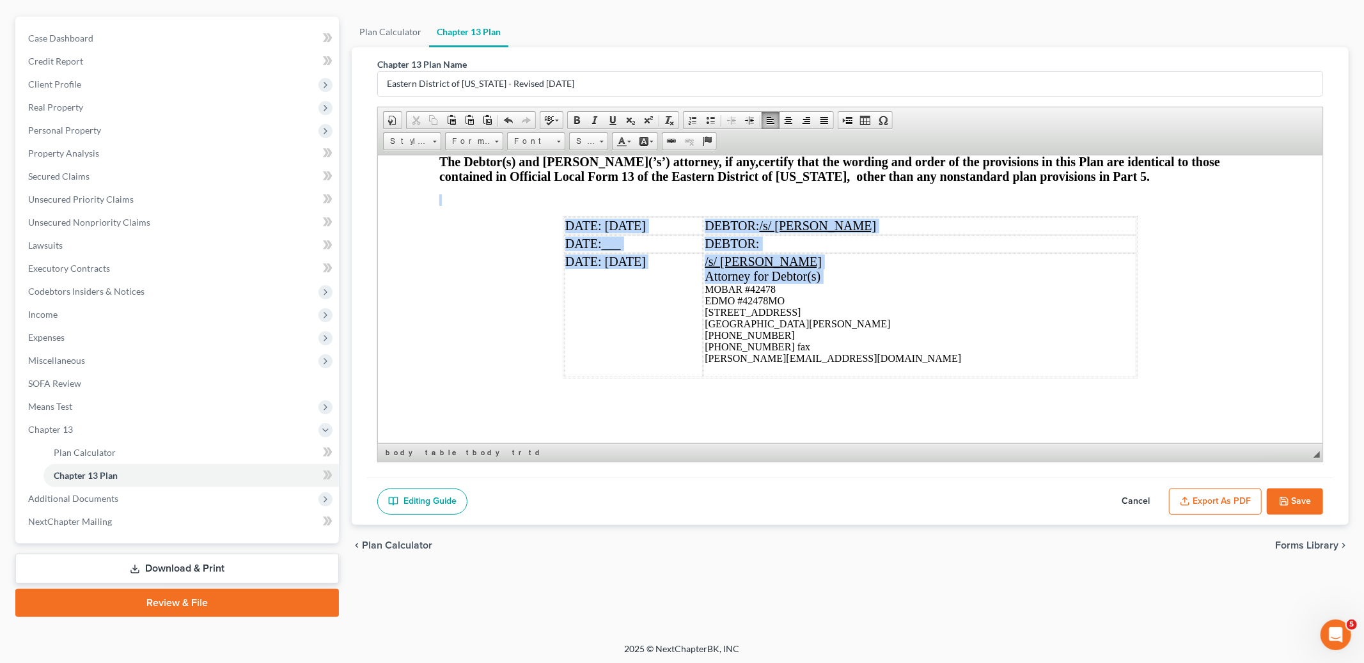
scroll to position [4329, 0]
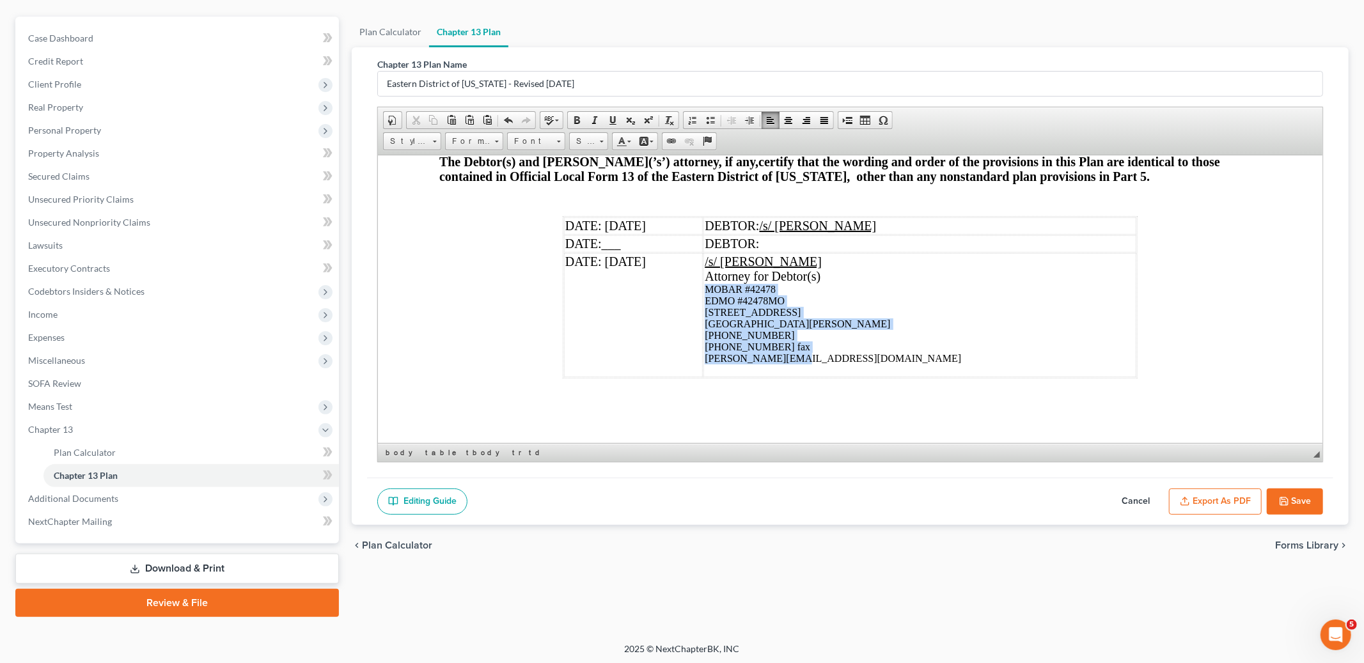
drag, startPoint x: 705, startPoint y: 356, endPoint x: 848, endPoint y: 355, distance: 143.2
click at [848, 355] on td "/s/ [PERSON_NAME] Attorney for Debtor(s) ​ MOBAR #42478 EDMO #42478MO [STREET_A…" at bounding box center [919, 315] width 433 height 124
click at [600, 141] on span at bounding box center [601, 140] width 3 height 12
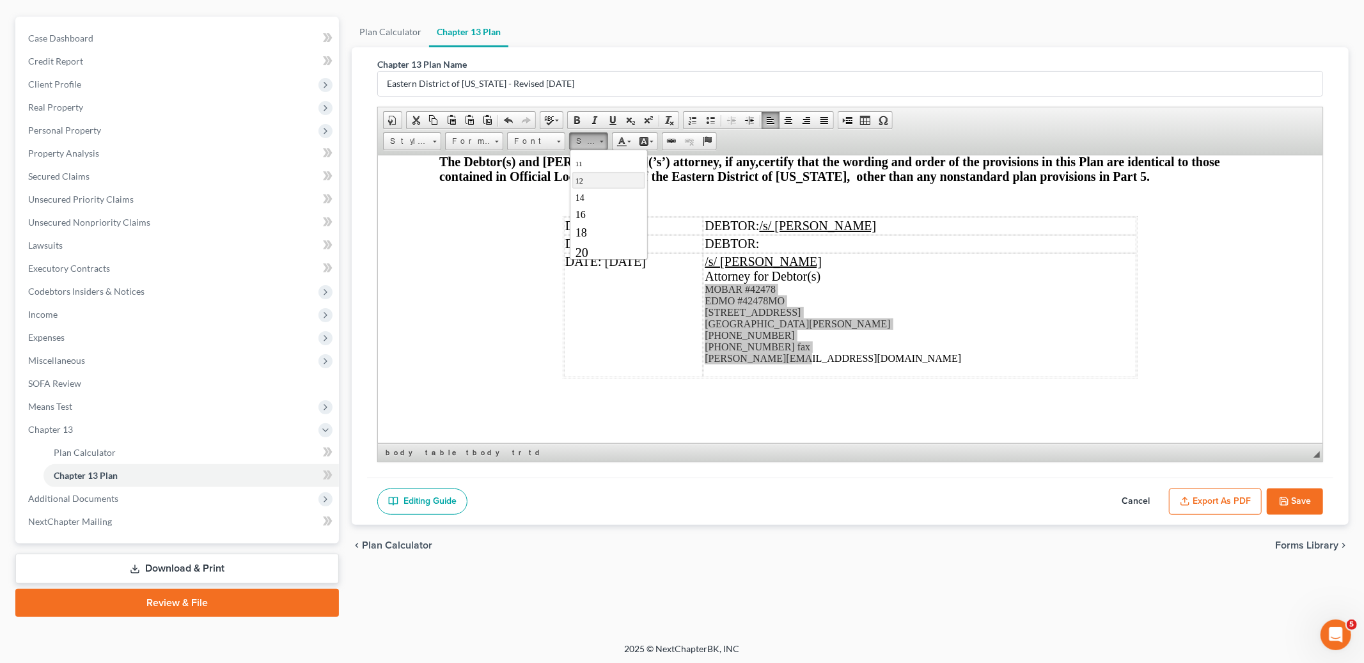
scroll to position [64, 0]
click at [598, 233] on link "18" at bounding box center [608, 231] width 73 height 19
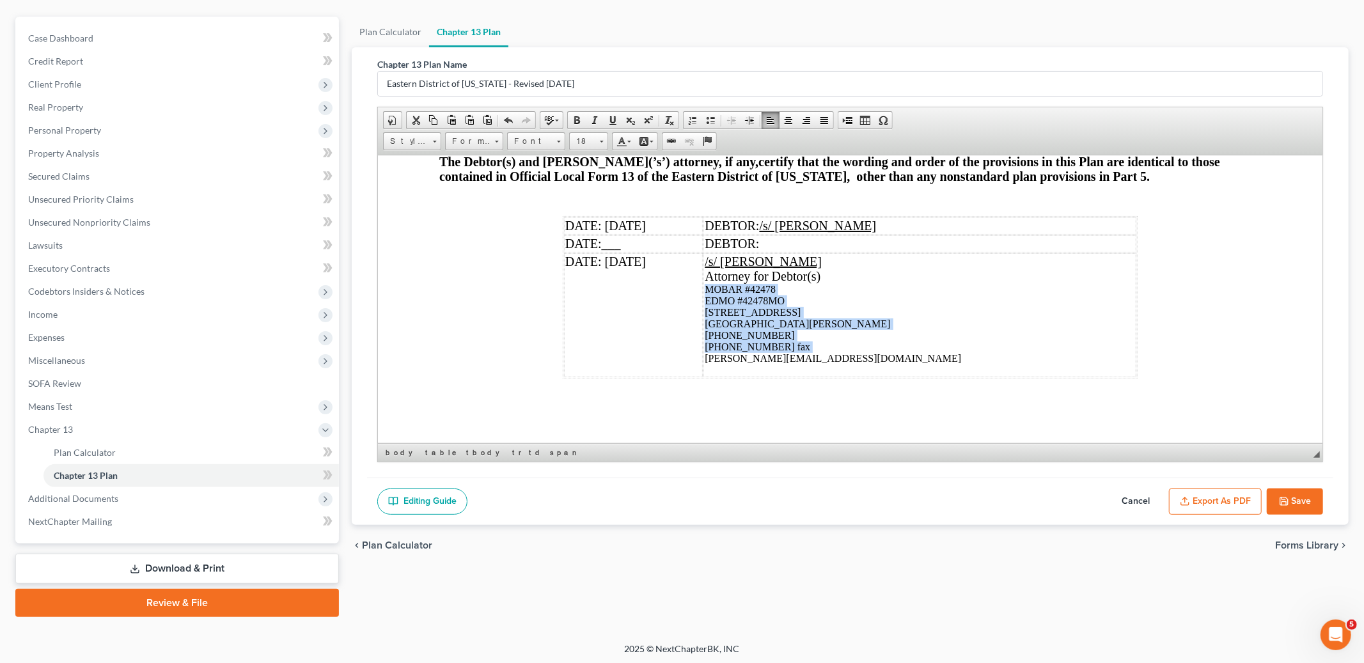
scroll to position [0, 0]
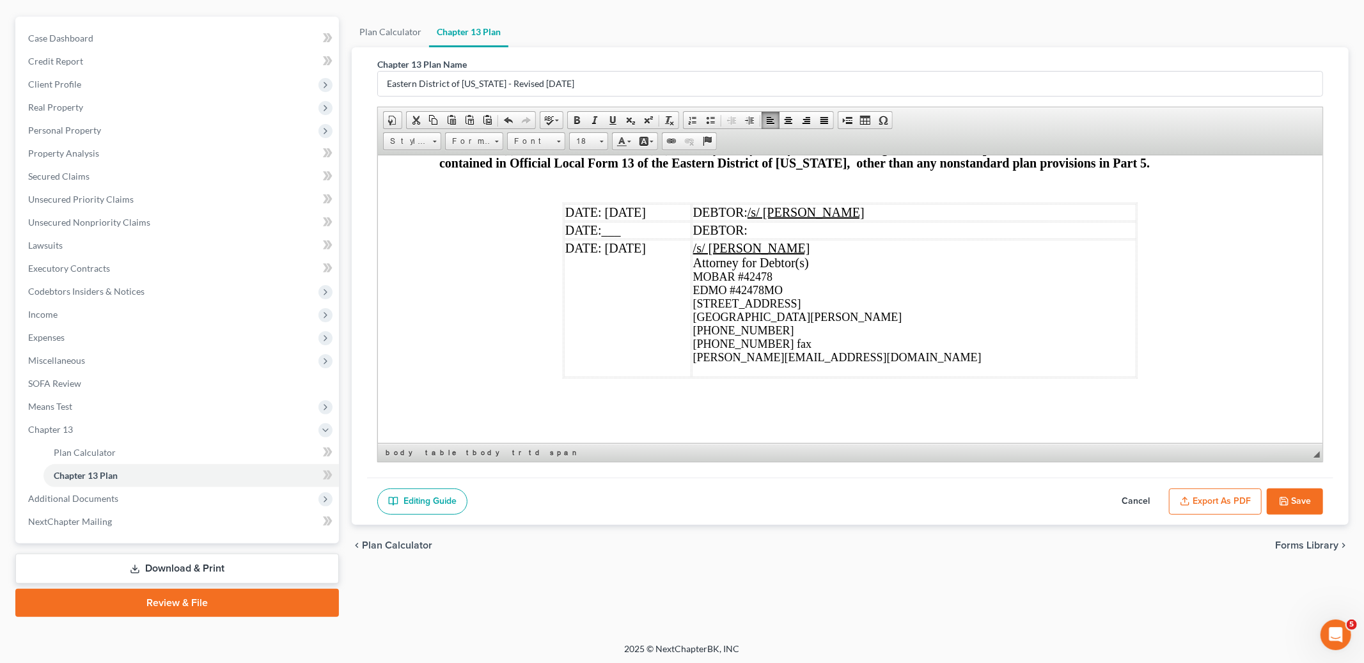
click at [1279, 492] on button "Save" at bounding box center [1294, 501] width 56 height 27
select select "4"
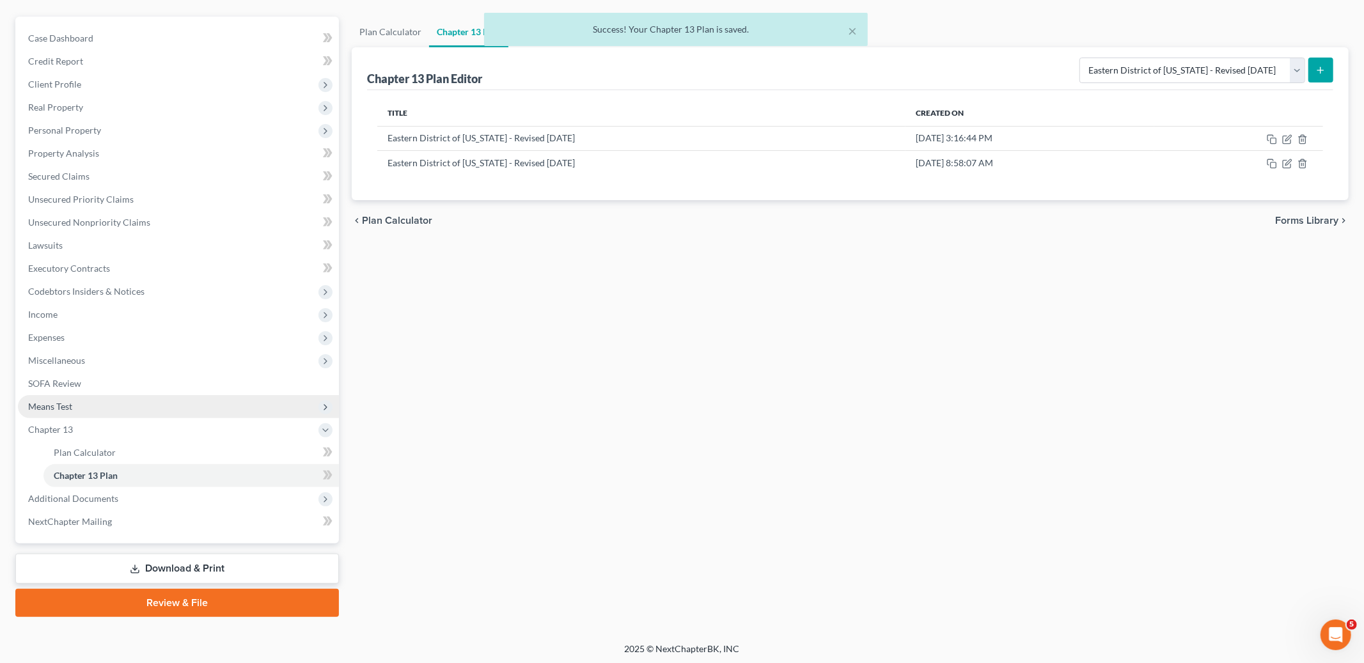
click at [134, 403] on span "Means Test" at bounding box center [178, 406] width 321 height 23
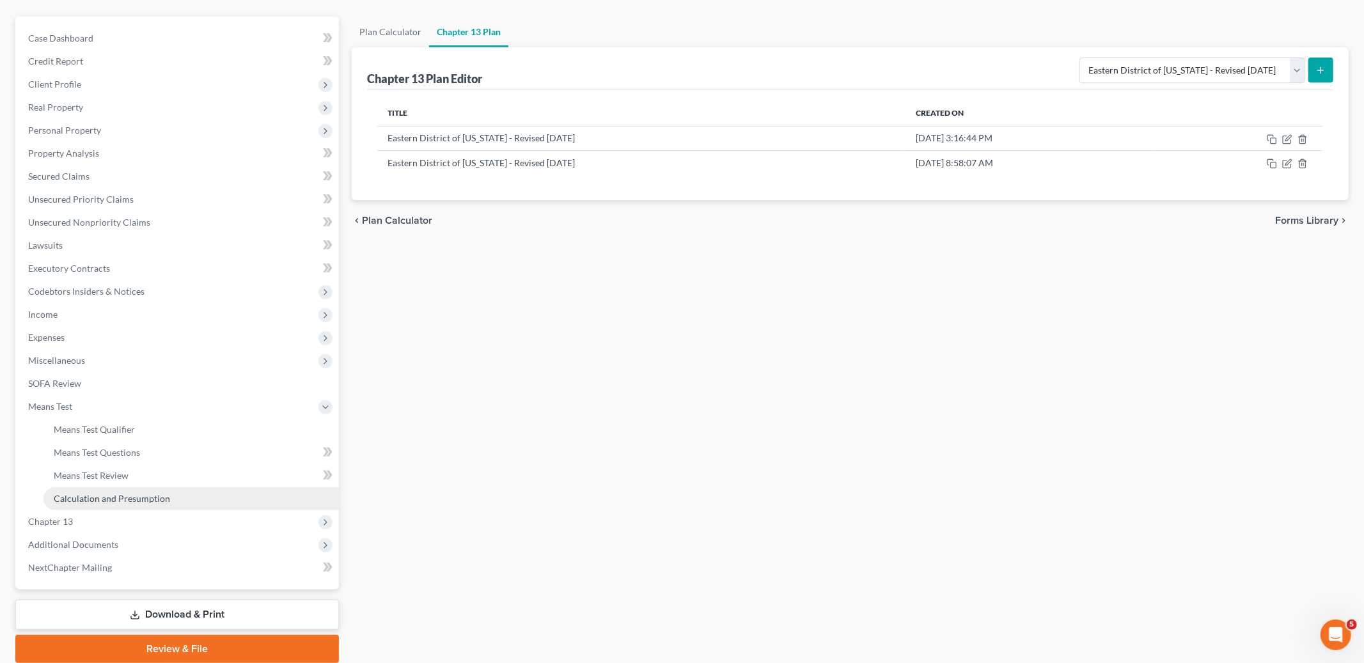
click at [144, 493] on span "Calculation and Presumption" at bounding box center [112, 498] width 116 height 11
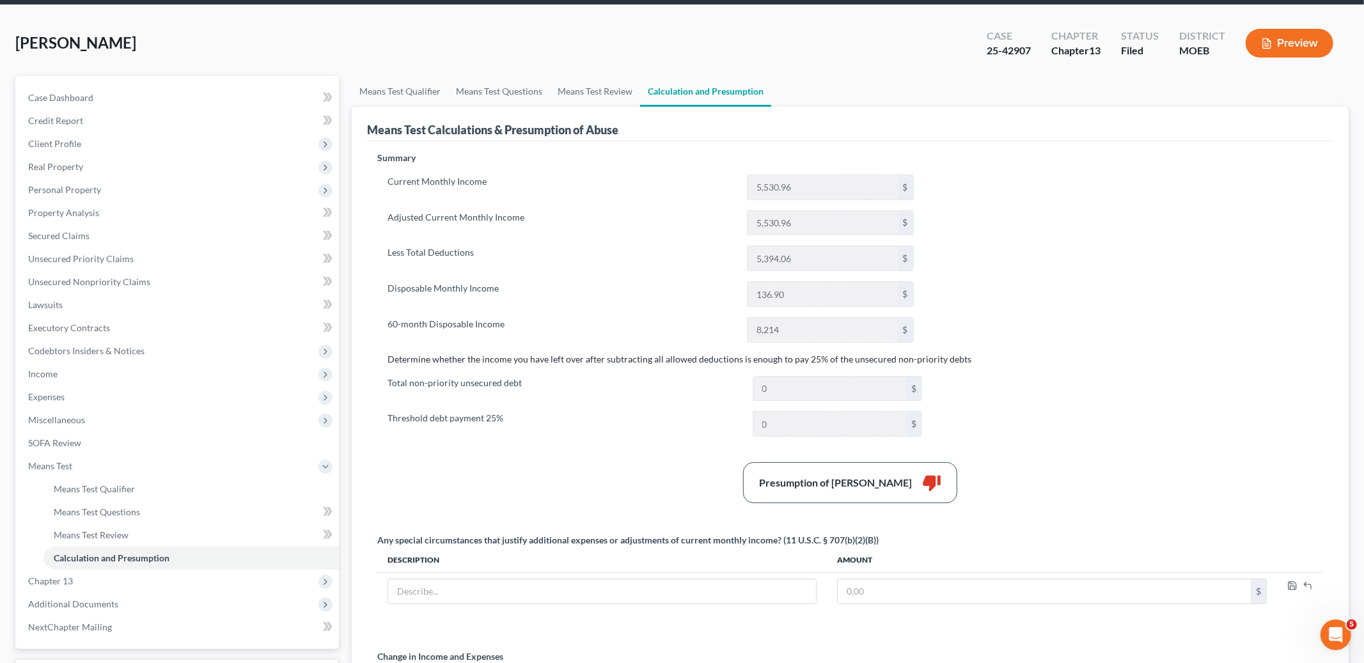
scroll to position [48, 0]
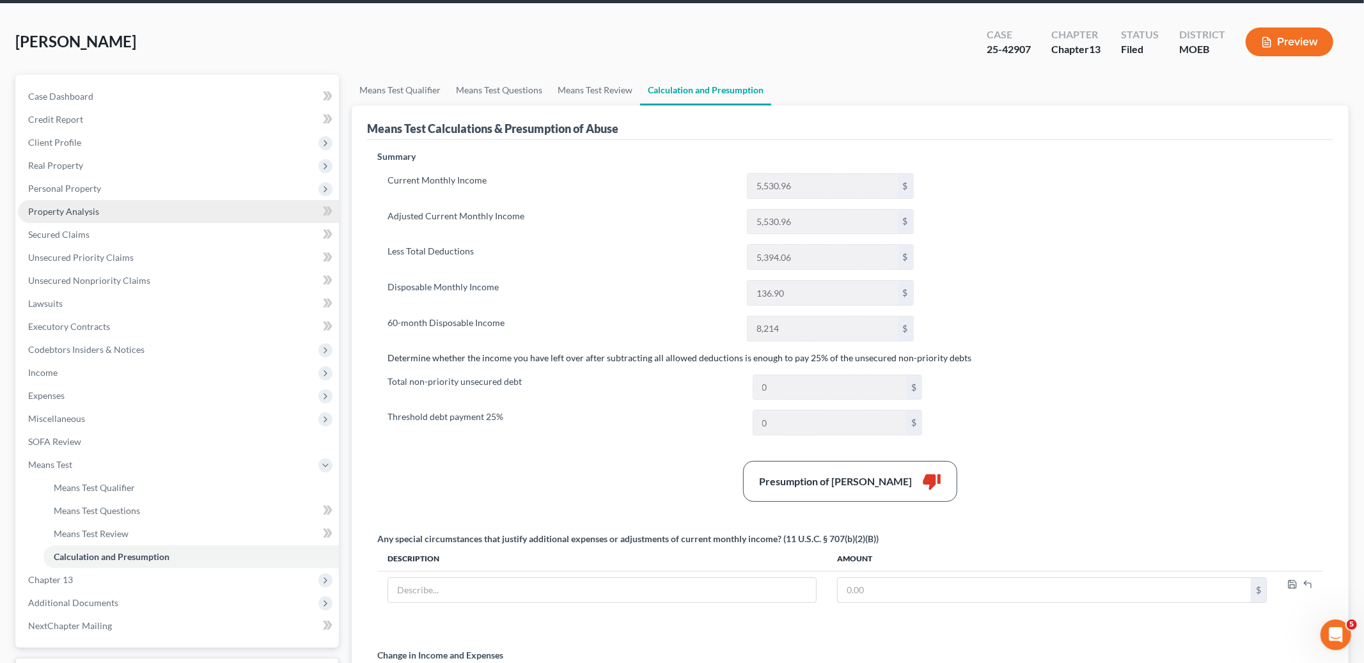
click at [120, 213] on link "Property Analysis" at bounding box center [178, 211] width 321 height 23
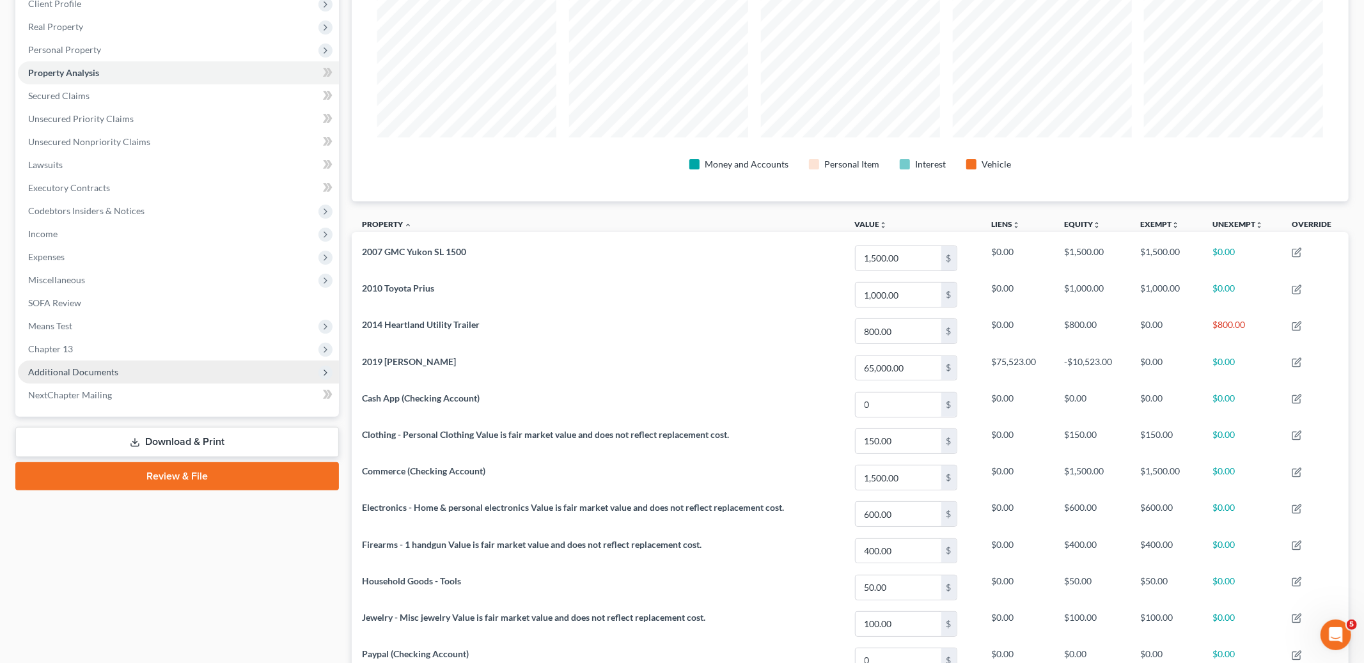
scroll to position [210, 0]
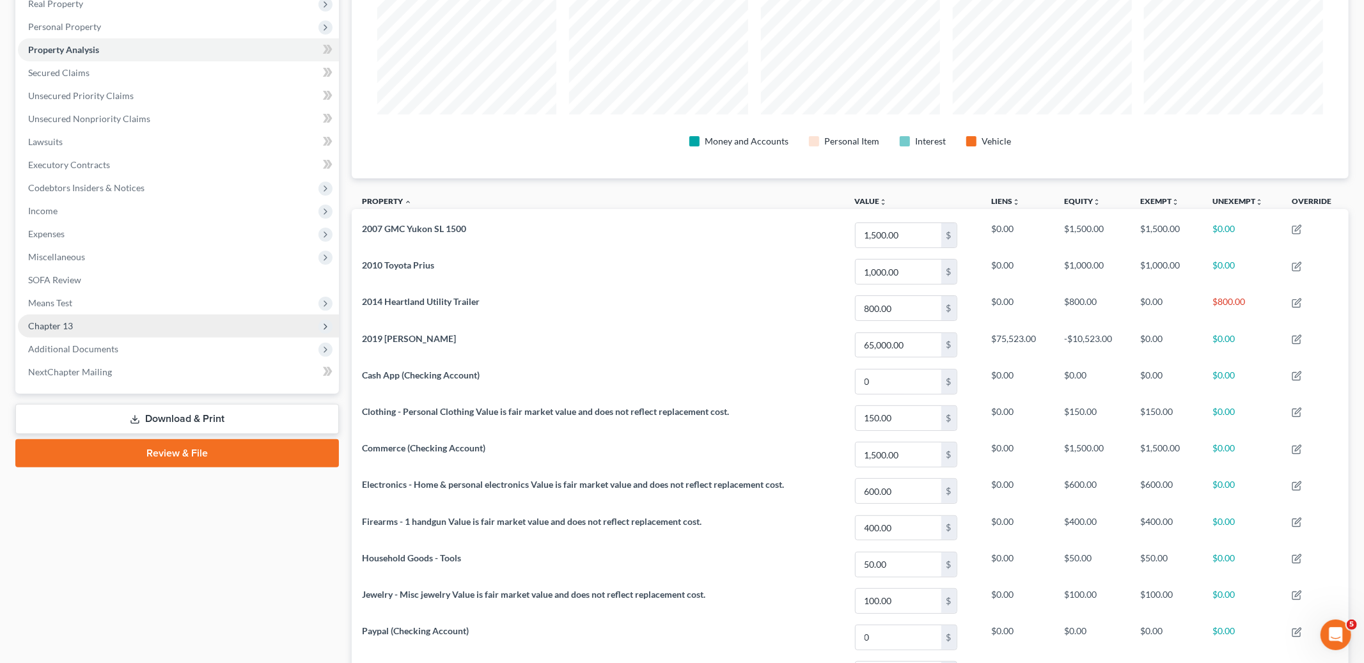
click at [61, 323] on span "Chapter 13" at bounding box center [50, 325] width 45 height 11
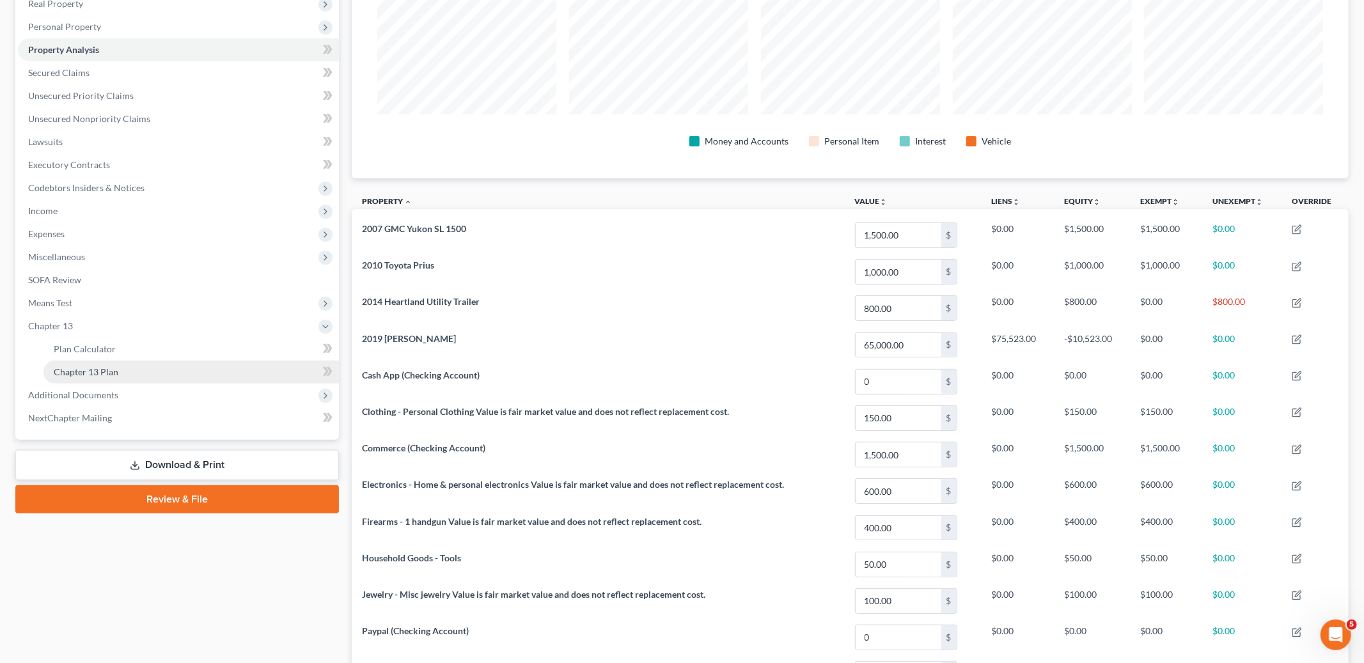
click at [95, 368] on span "Chapter 13 Plan" at bounding box center [86, 371] width 65 height 11
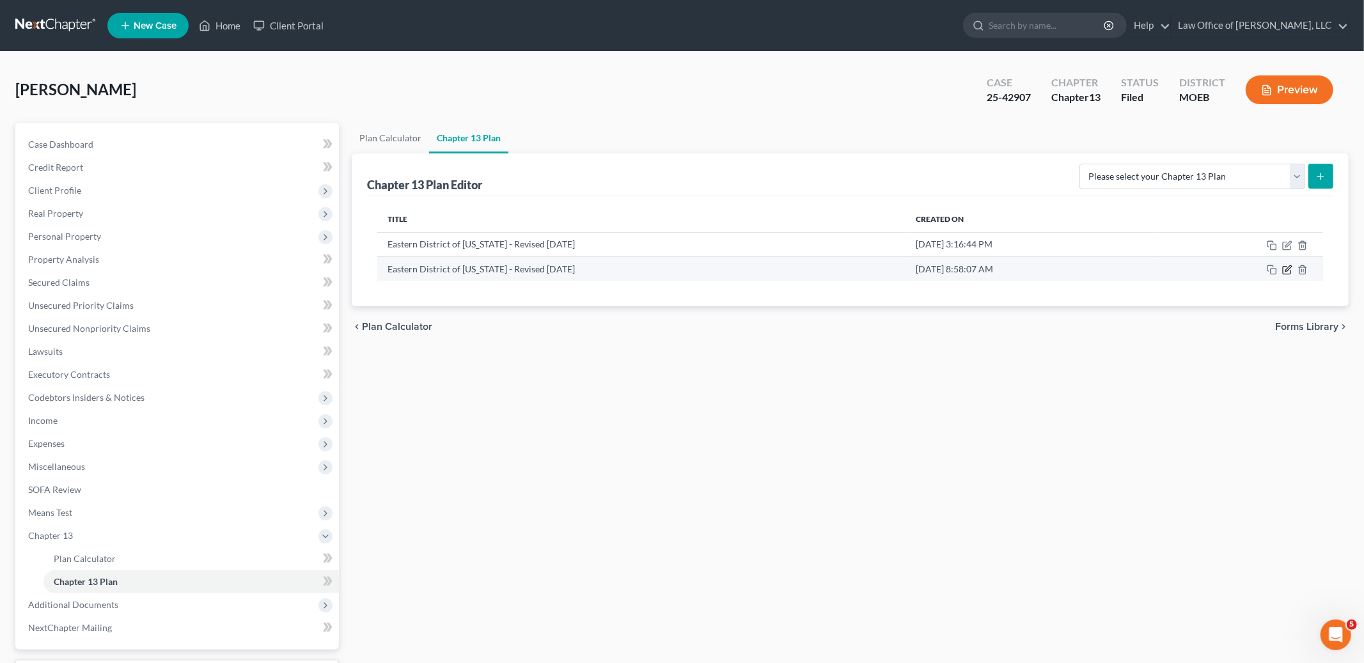
click at [1285, 271] on icon "button" at bounding box center [1287, 270] width 10 height 10
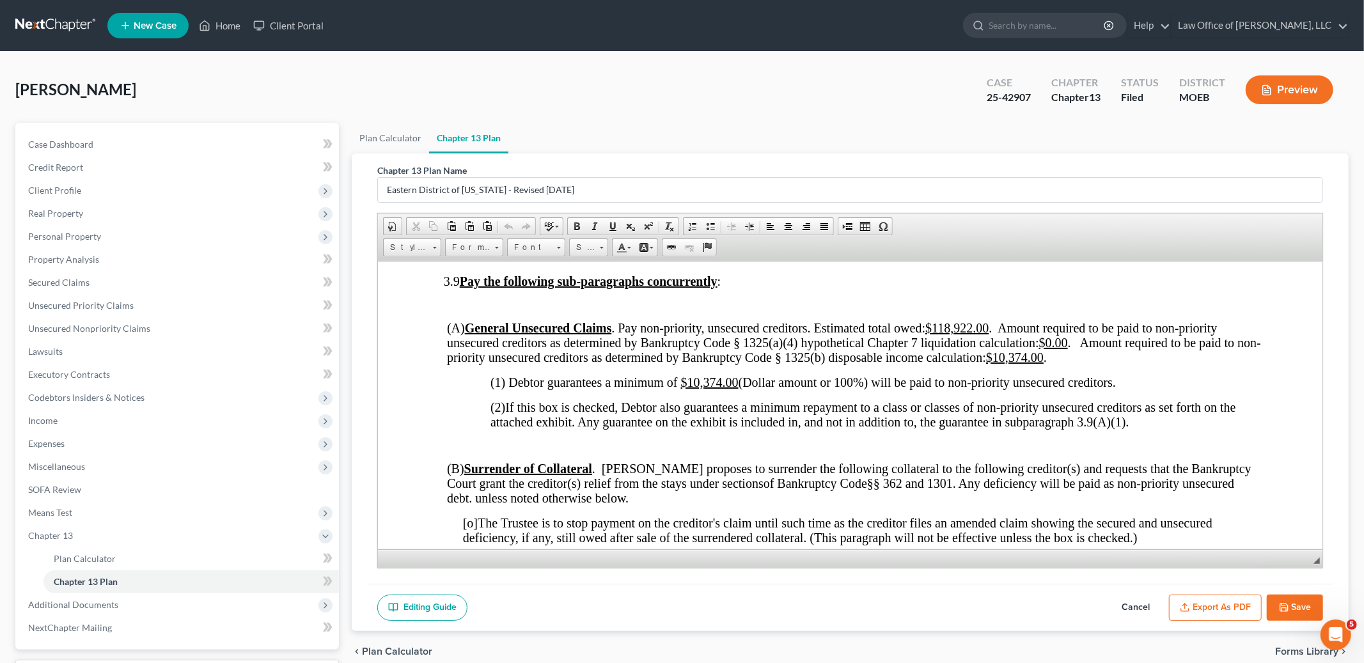
scroll to position [3143, 0]
click at [1019, 362] on u "$10,374.00" at bounding box center [1015, 355] width 58 height 14
click at [690, 387] on u "$10,374.00" at bounding box center [710, 380] width 58 height 14
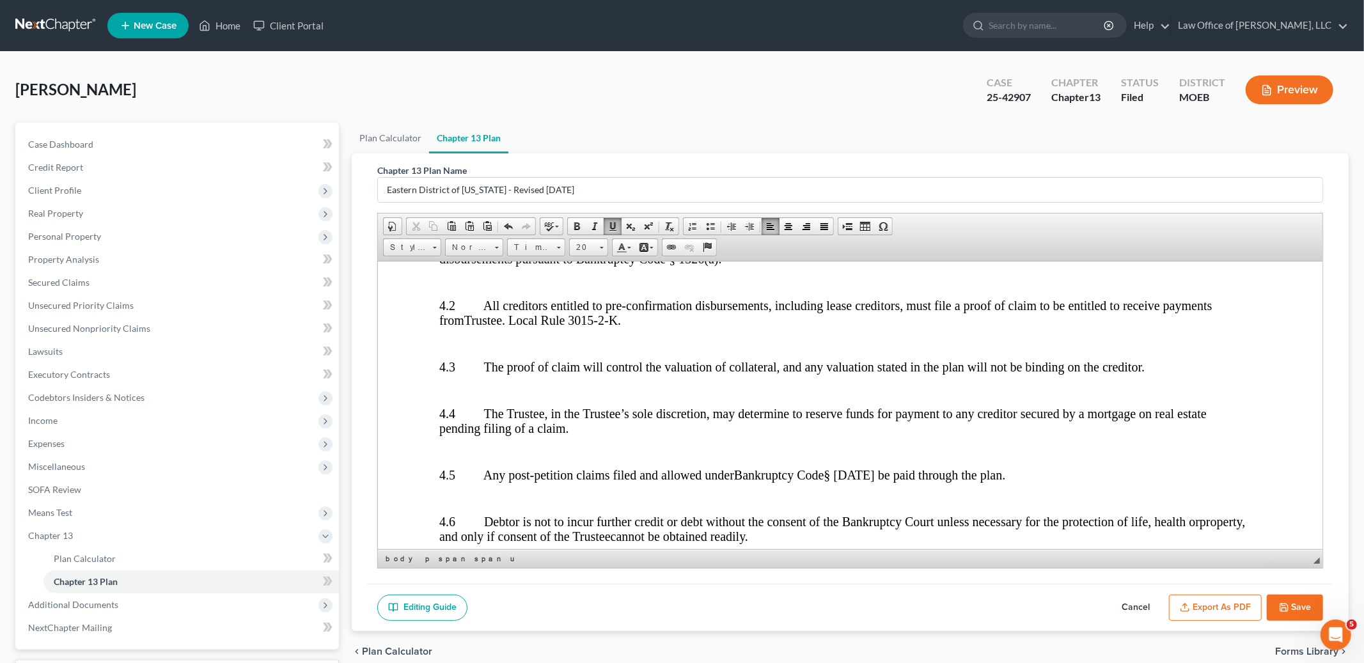
scroll to position [3707, 0]
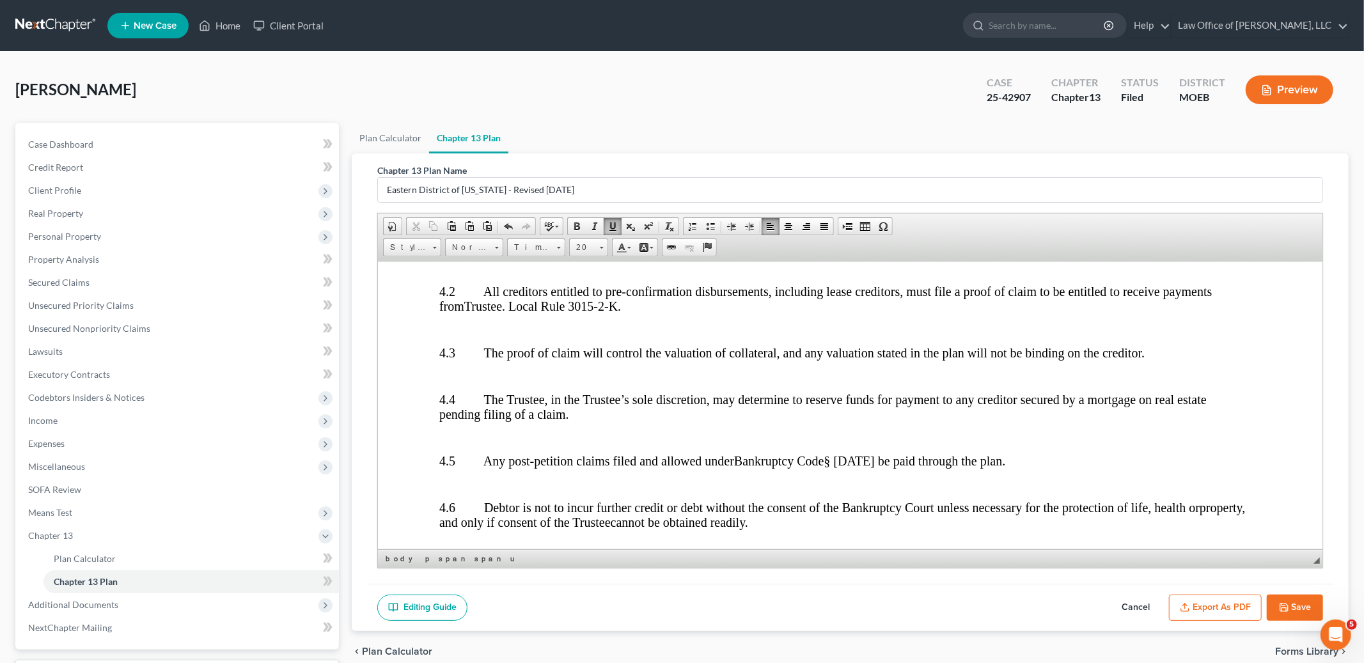
click at [1283, 596] on button "Save" at bounding box center [1294, 608] width 56 height 27
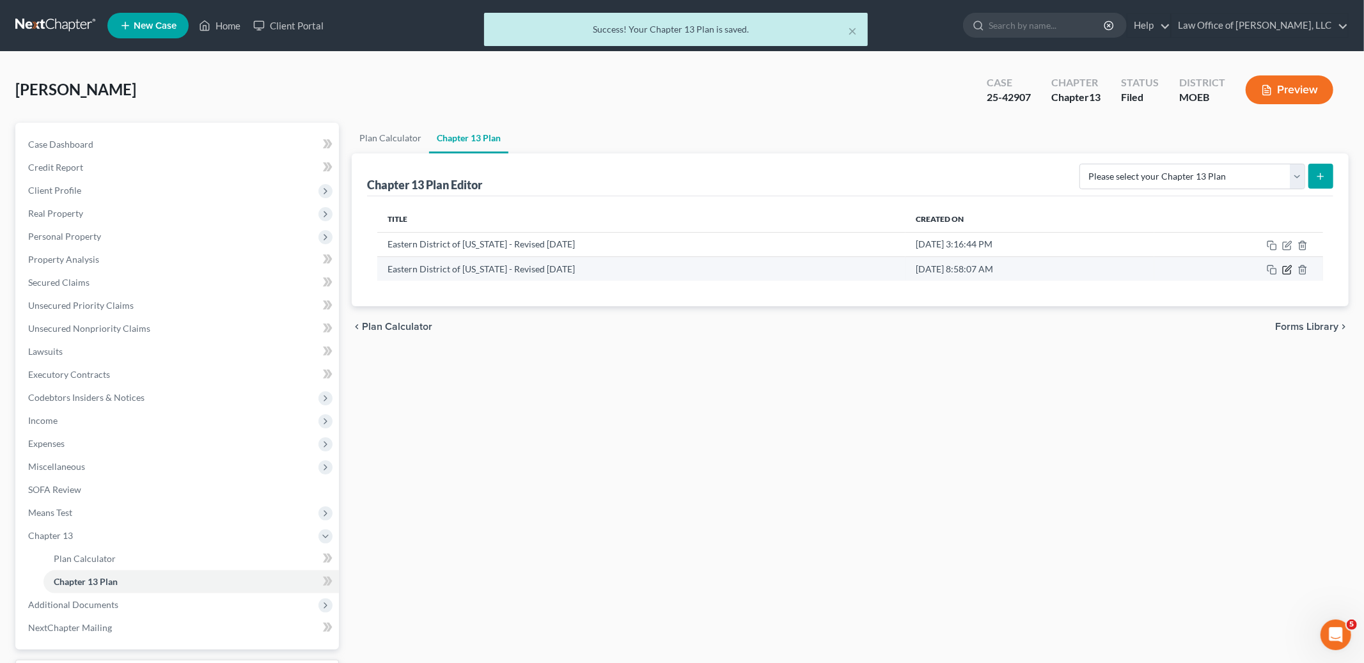
click at [1284, 267] on icon "button" at bounding box center [1287, 270] width 10 height 10
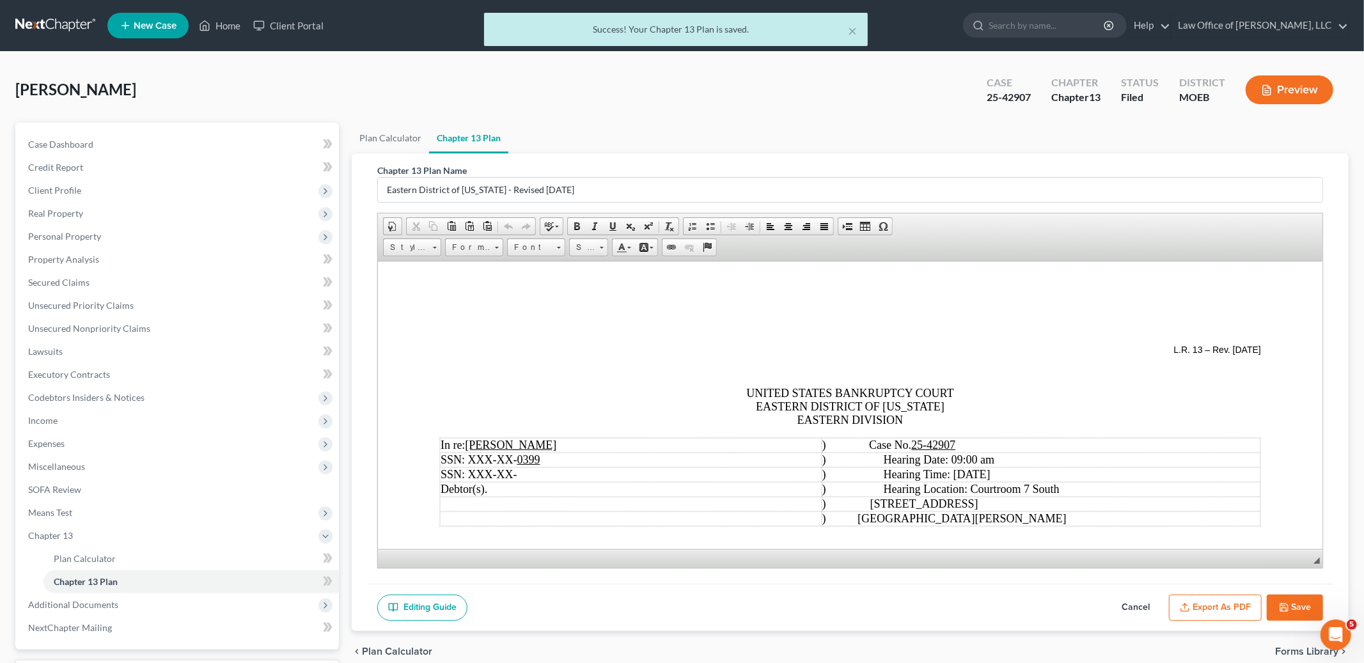
scroll to position [0, 0]
click at [1208, 611] on button "Export as PDF" at bounding box center [1215, 608] width 93 height 27
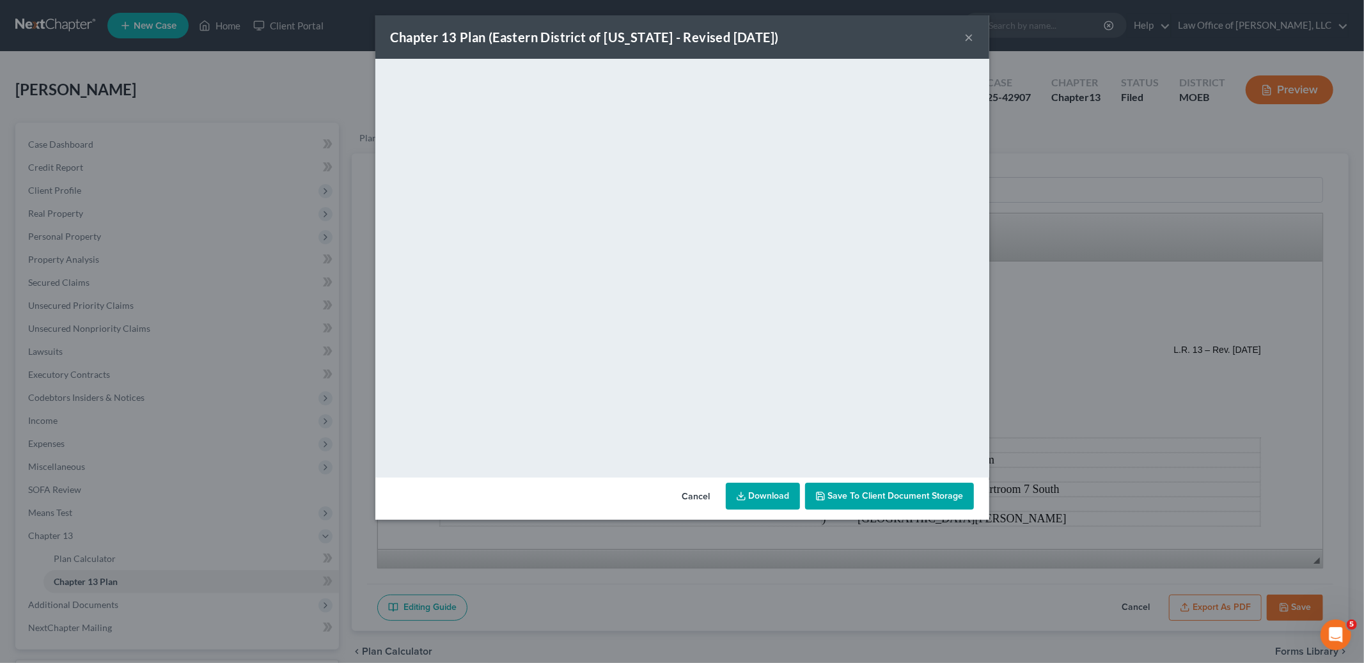
click at [775, 498] on link "Download" at bounding box center [763, 496] width 74 height 27
click at [690, 495] on button "Cancel" at bounding box center [696, 497] width 49 height 26
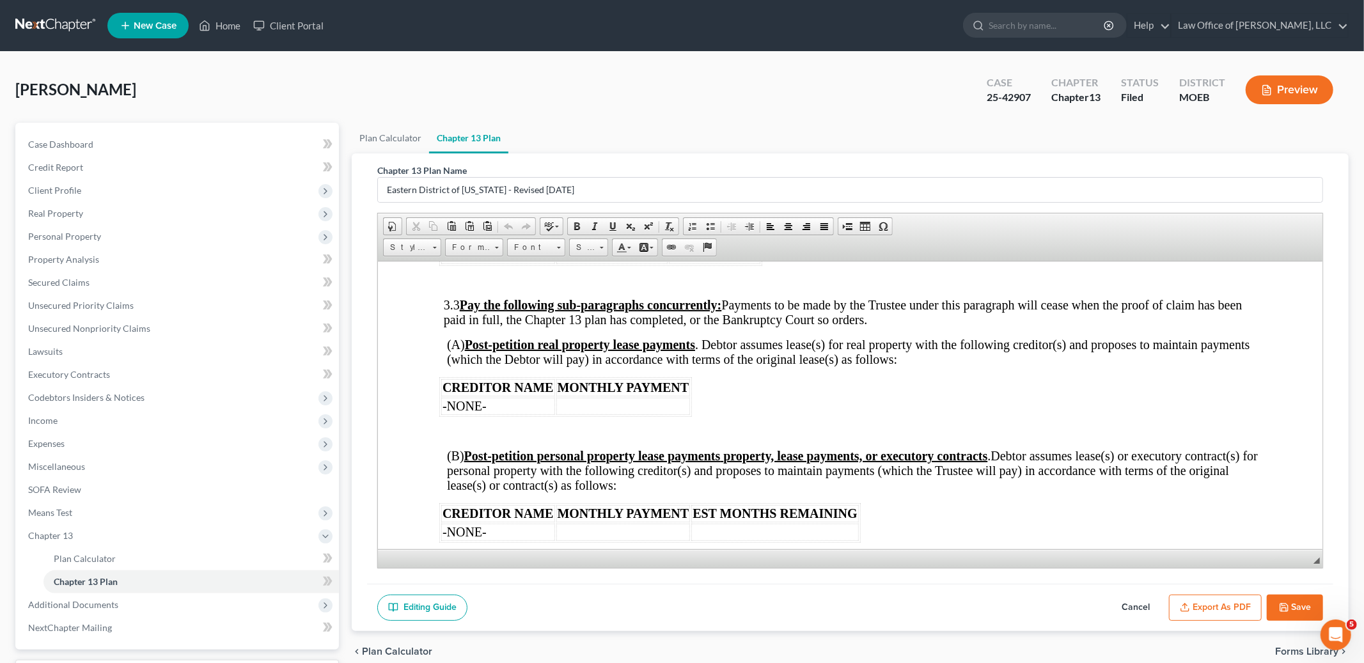
scroll to position [1238, 0]
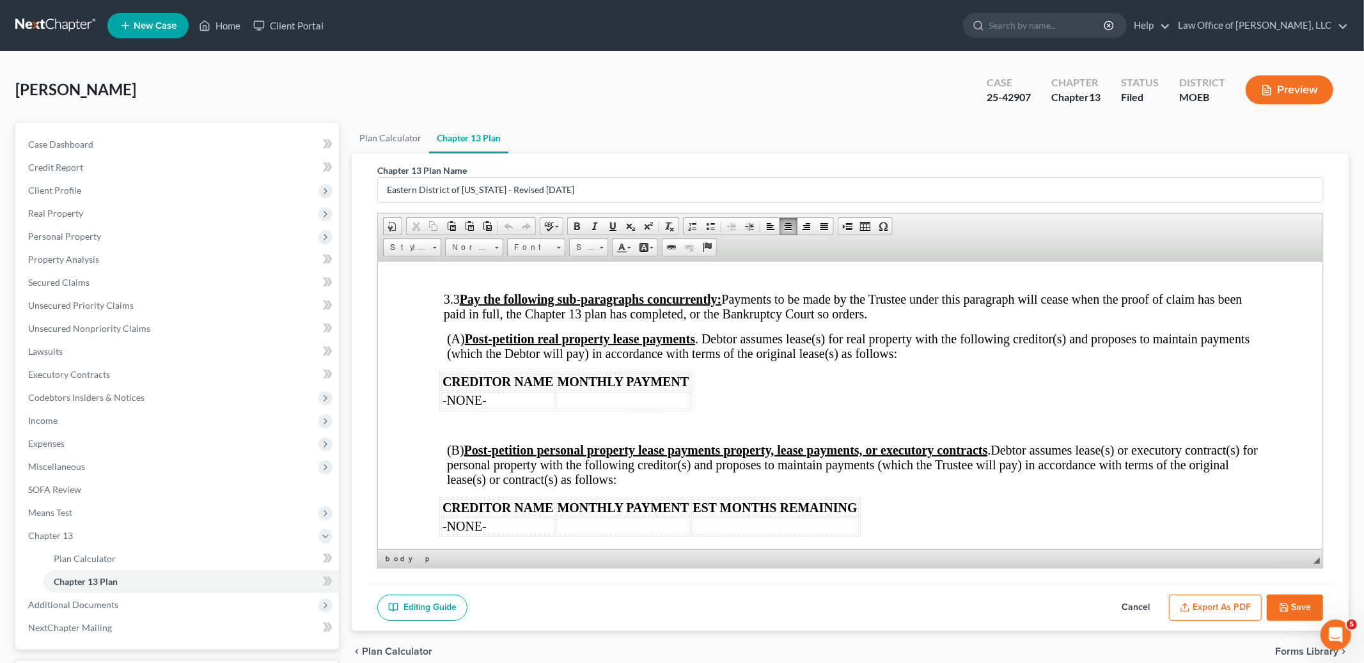
click at [643, 320] on span "3.3 Pay the following sub-paragraphs concurrently: Payments to be made by the T…" at bounding box center [843, 306] width 799 height 29
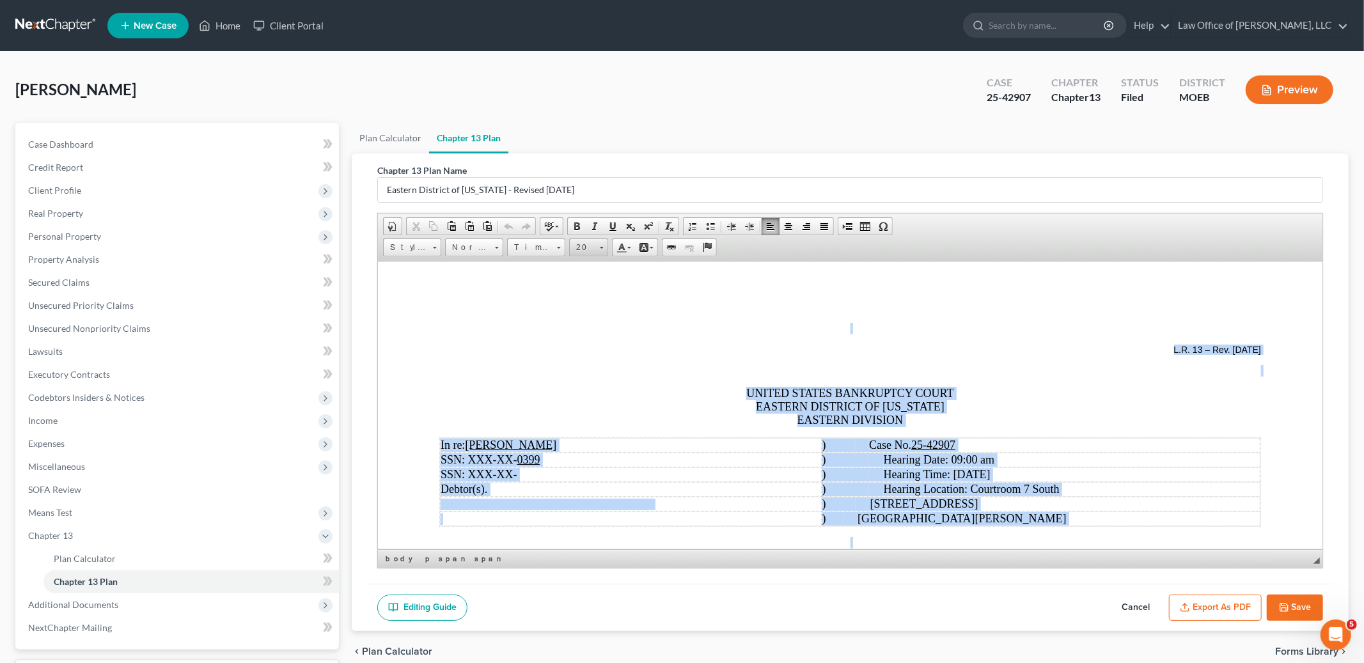
click at [601, 245] on span at bounding box center [601, 246] width 3 height 12
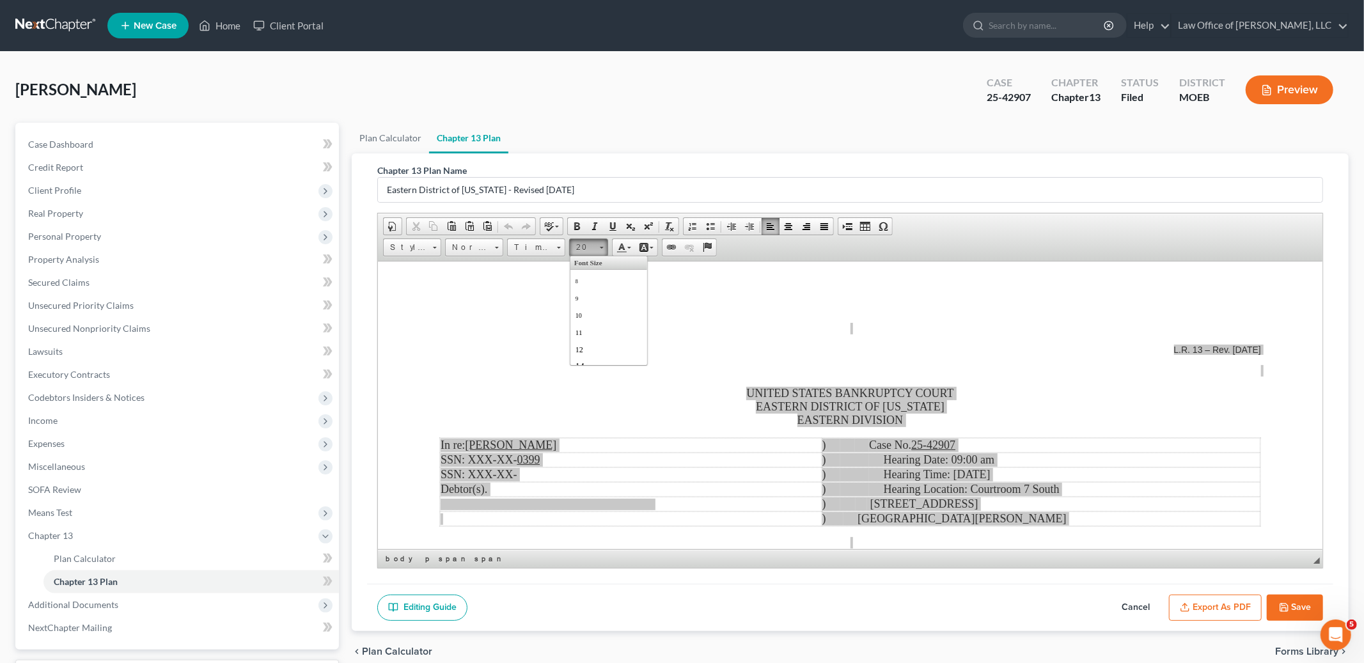
scroll to position [115, 0]
click at [596, 311] on link "20" at bounding box center [608, 306] width 73 height 20
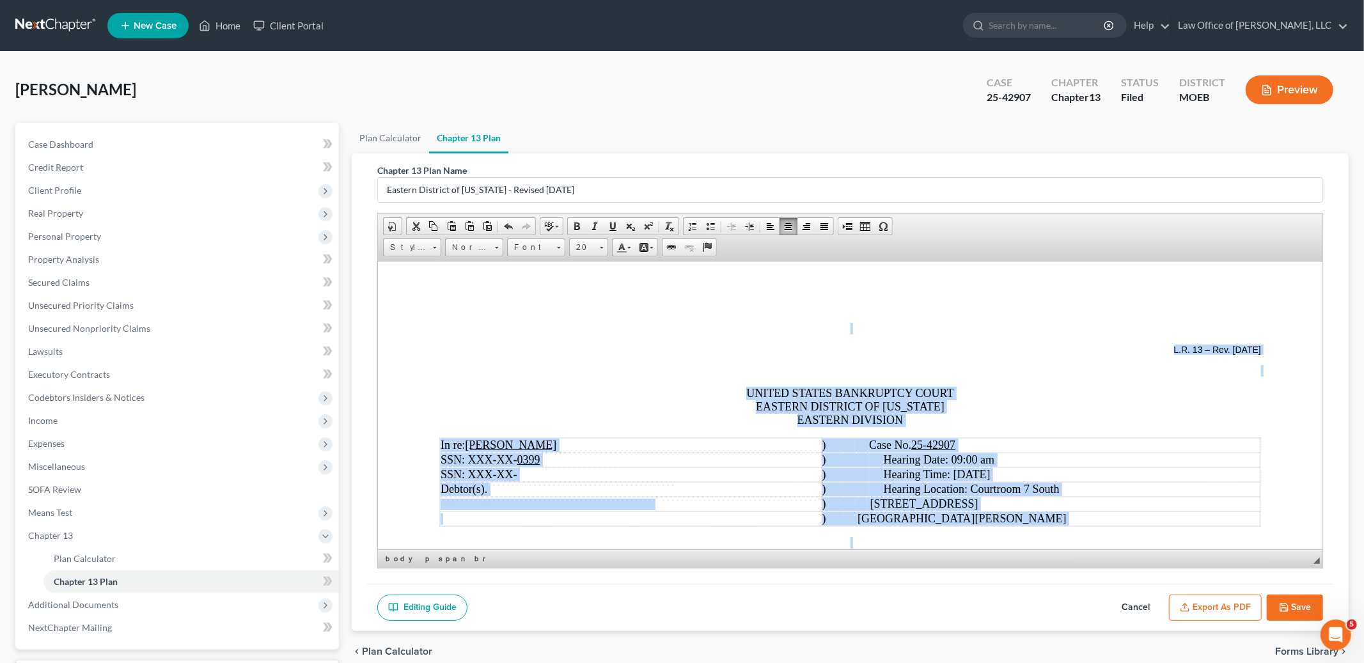
scroll to position [61, 0]
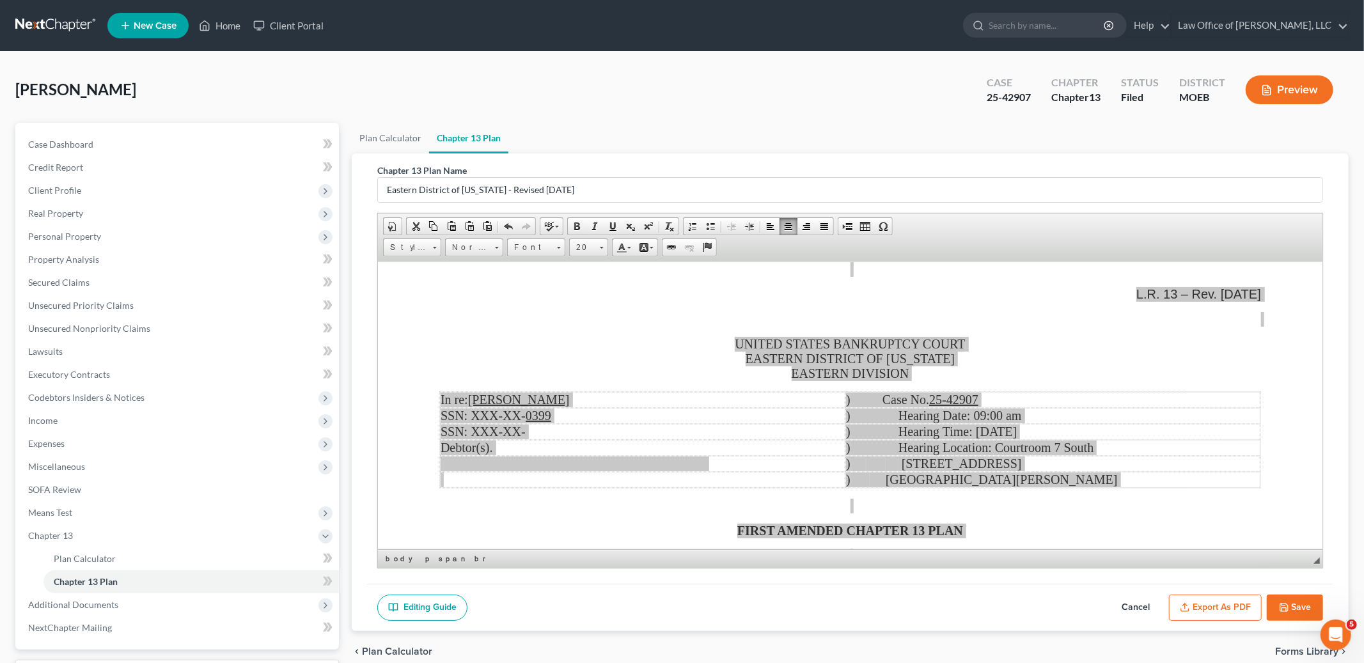
click at [1285, 604] on icon "button" at bounding box center [1284, 607] width 10 height 10
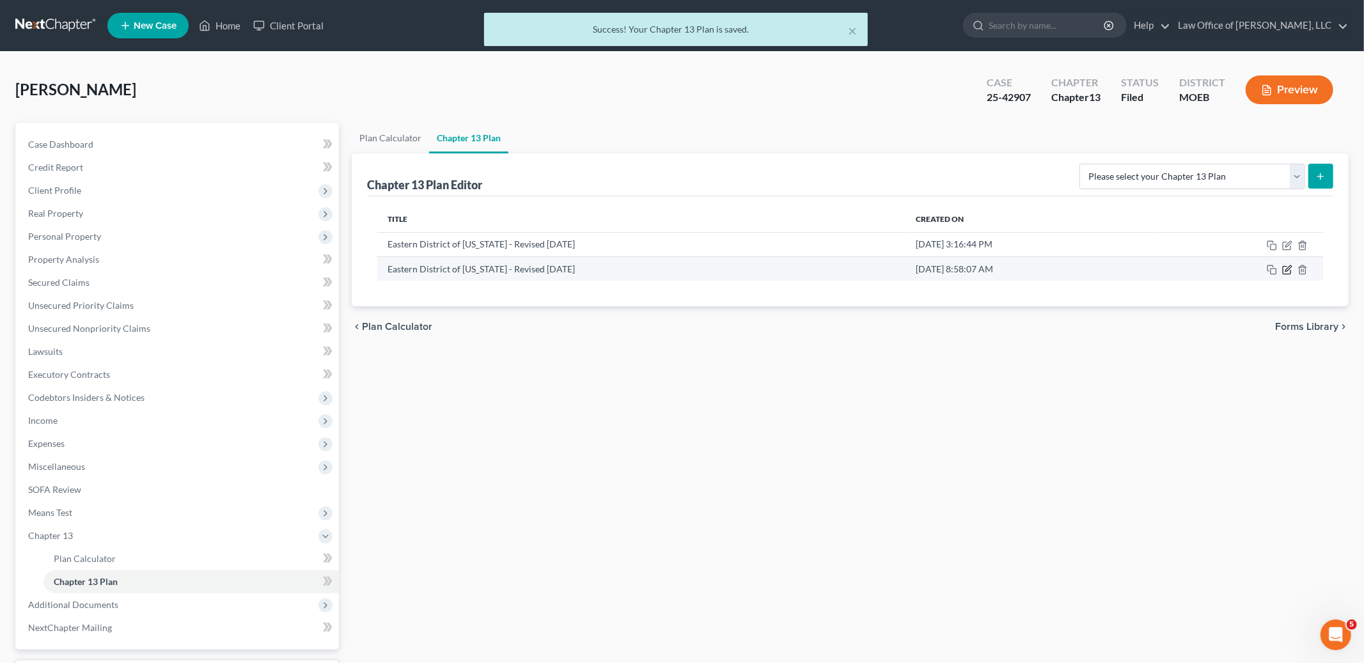
click at [1282, 267] on icon "button" at bounding box center [1287, 270] width 10 height 10
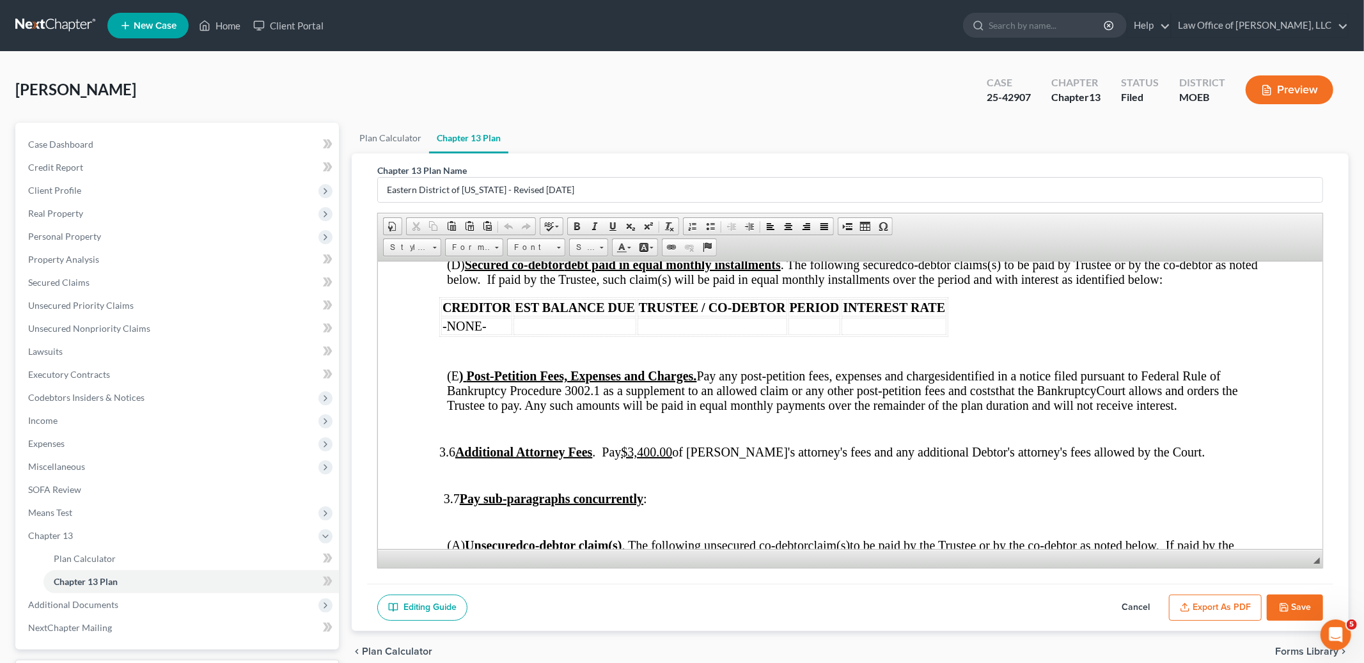
scroll to position [2511, 0]
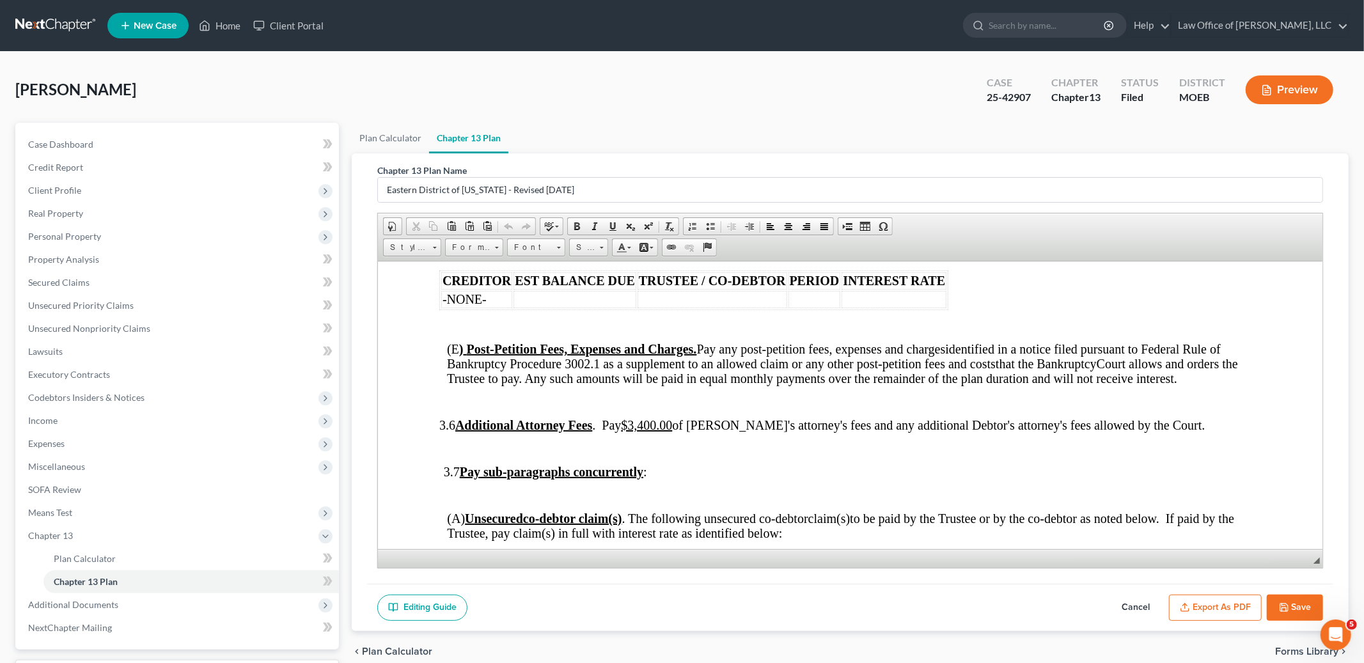
click at [1208, 606] on button "Export as PDF" at bounding box center [1215, 608] width 93 height 27
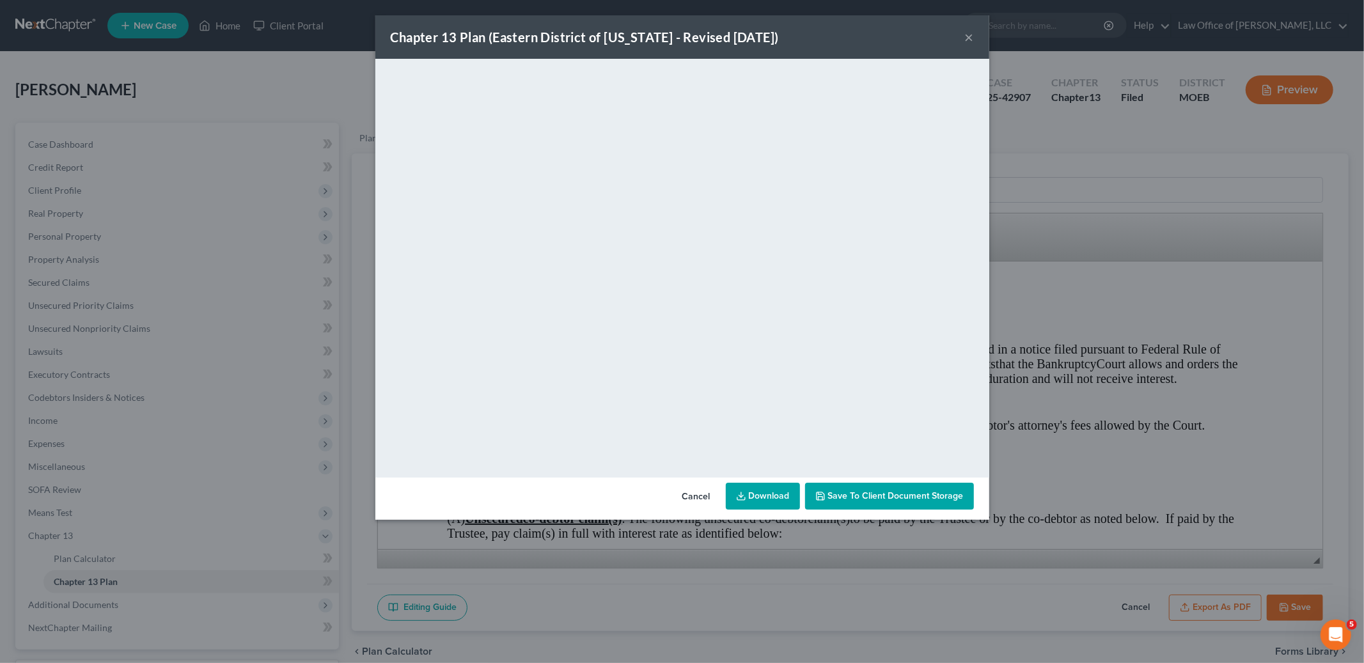
click at [751, 496] on link "Download" at bounding box center [763, 496] width 74 height 27
click at [971, 31] on button "×" at bounding box center [969, 36] width 9 height 15
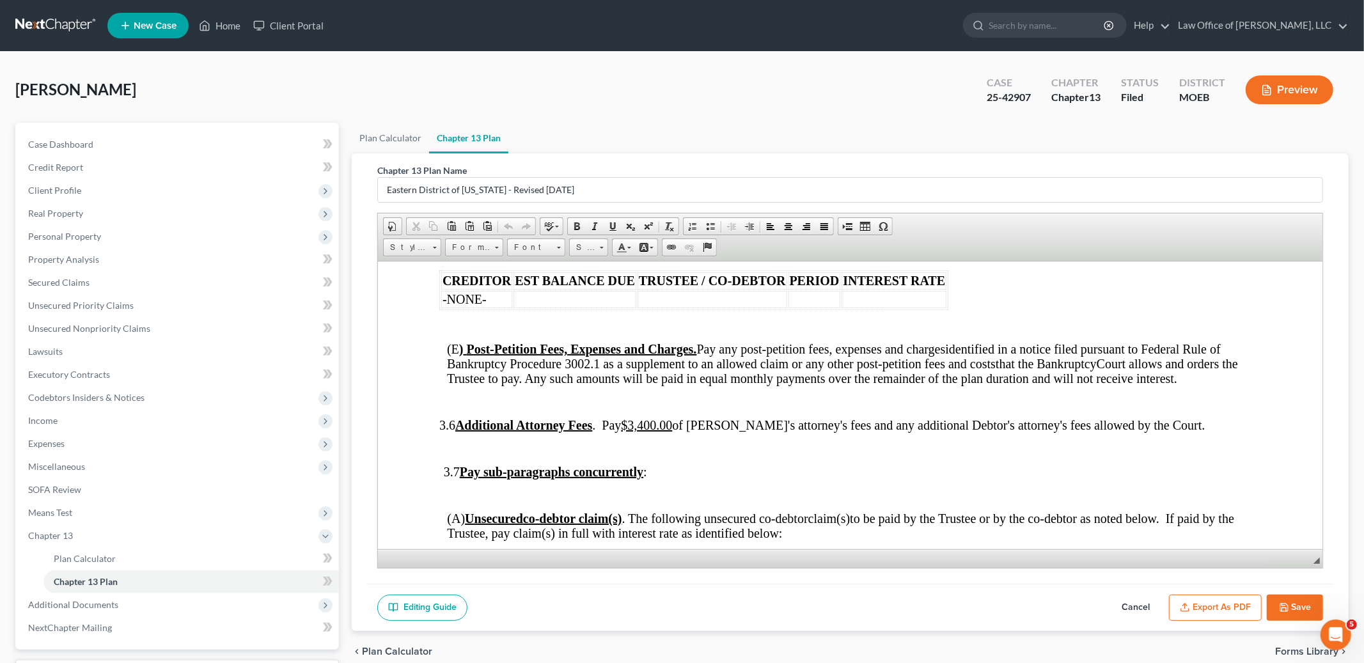
click at [1298, 604] on button "Save" at bounding box center [1294, 608] width 56 height 27
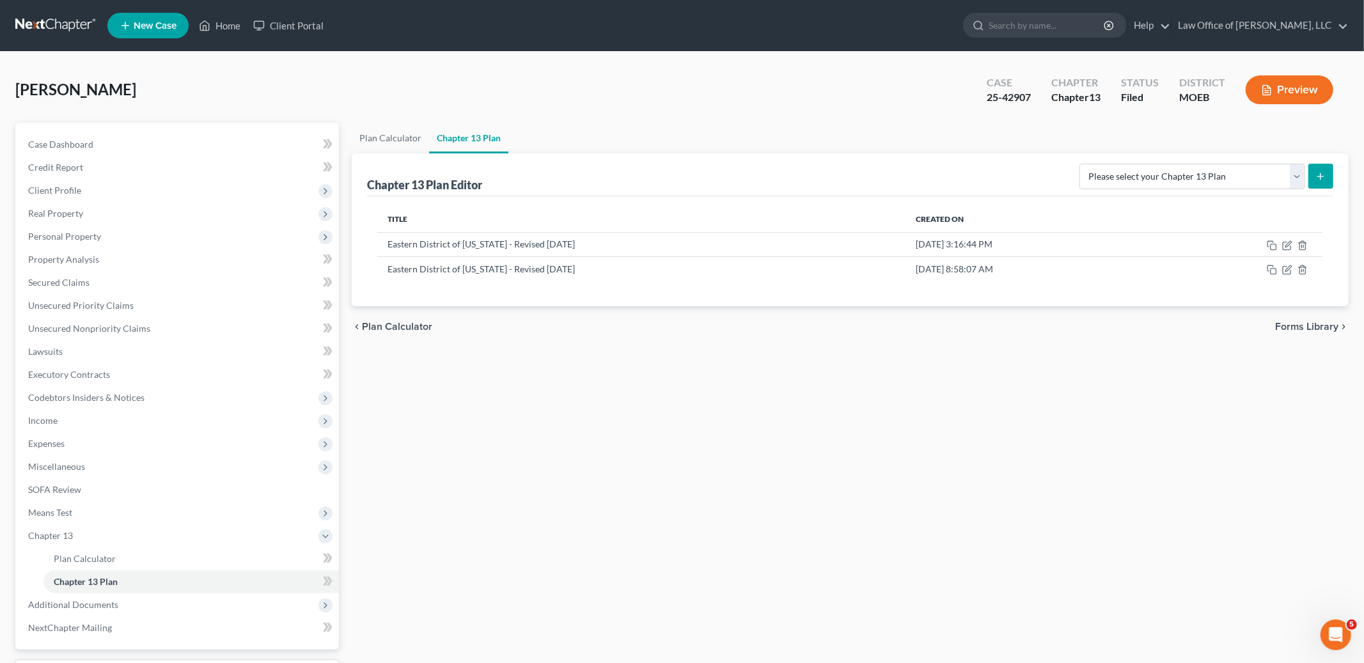
click at [192, 26] on li "New Case" at bounding box center [149, 25] width 85 height 29
click at [233, 25] on link "Home" at bounding box center [219, 25] width 54 height 23
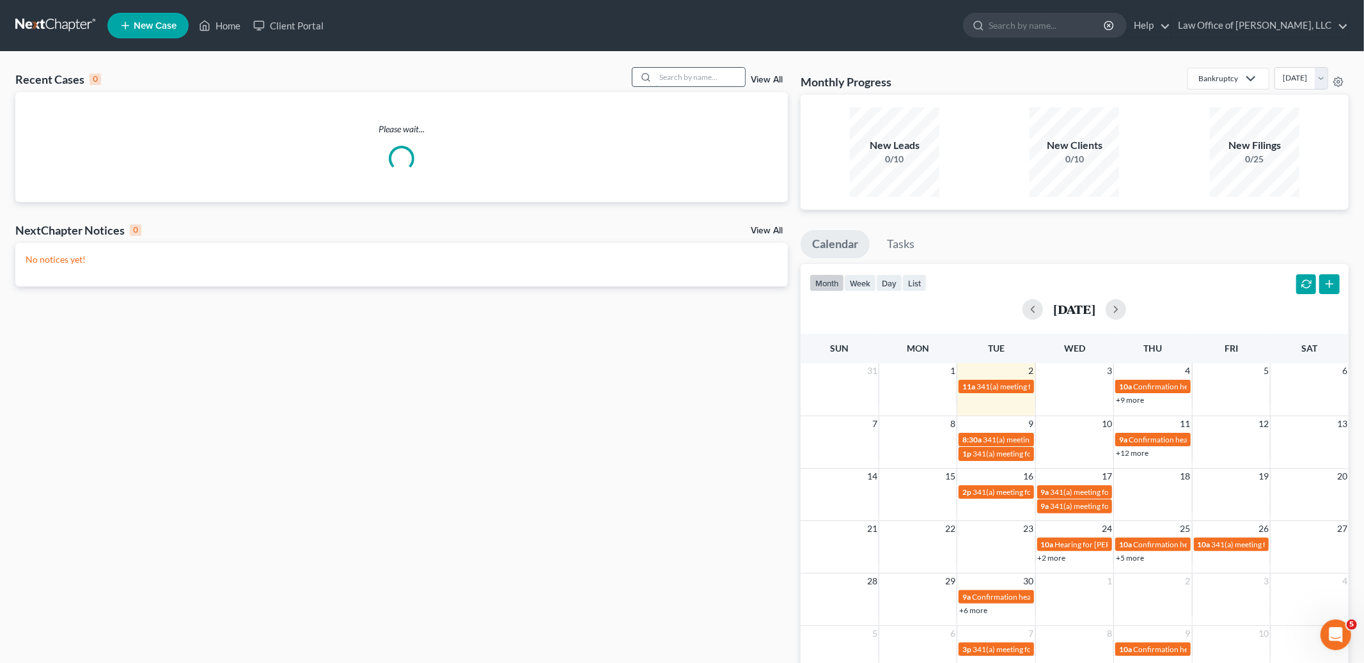
click at [674, 77] on input "search" at bounding box center [700, 77] width 90 height 19
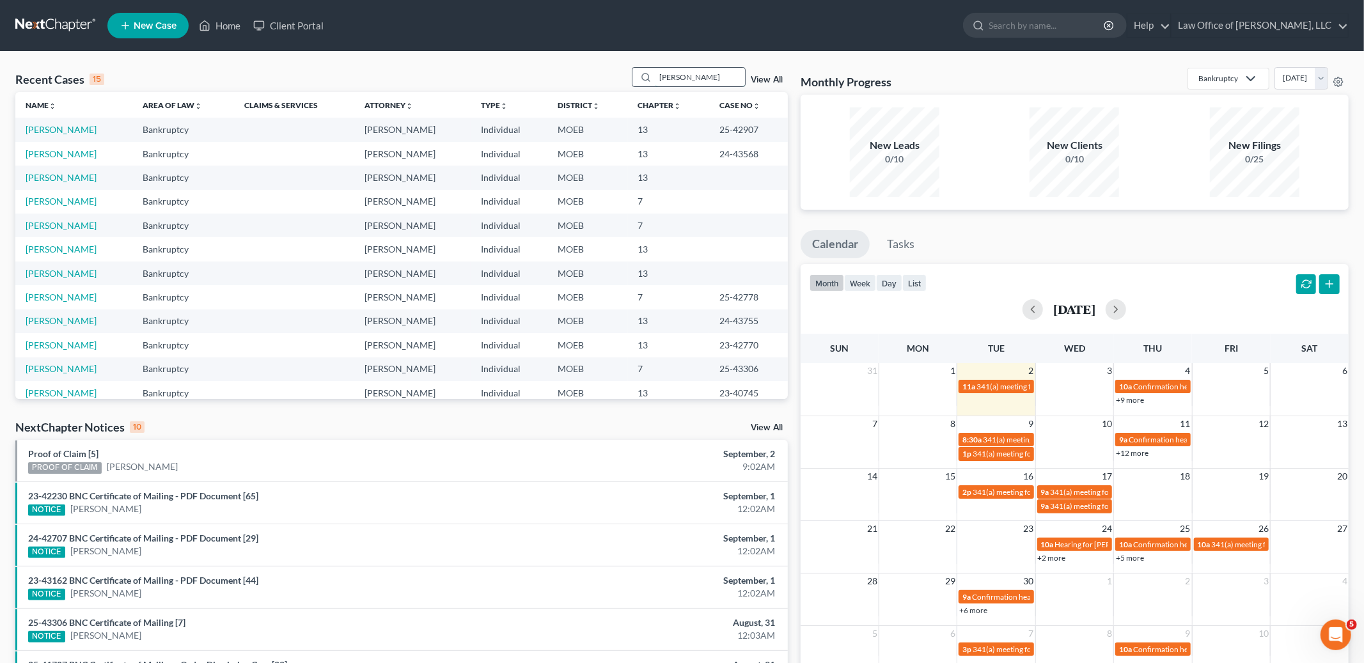
type input "[PERSON_NAME]"
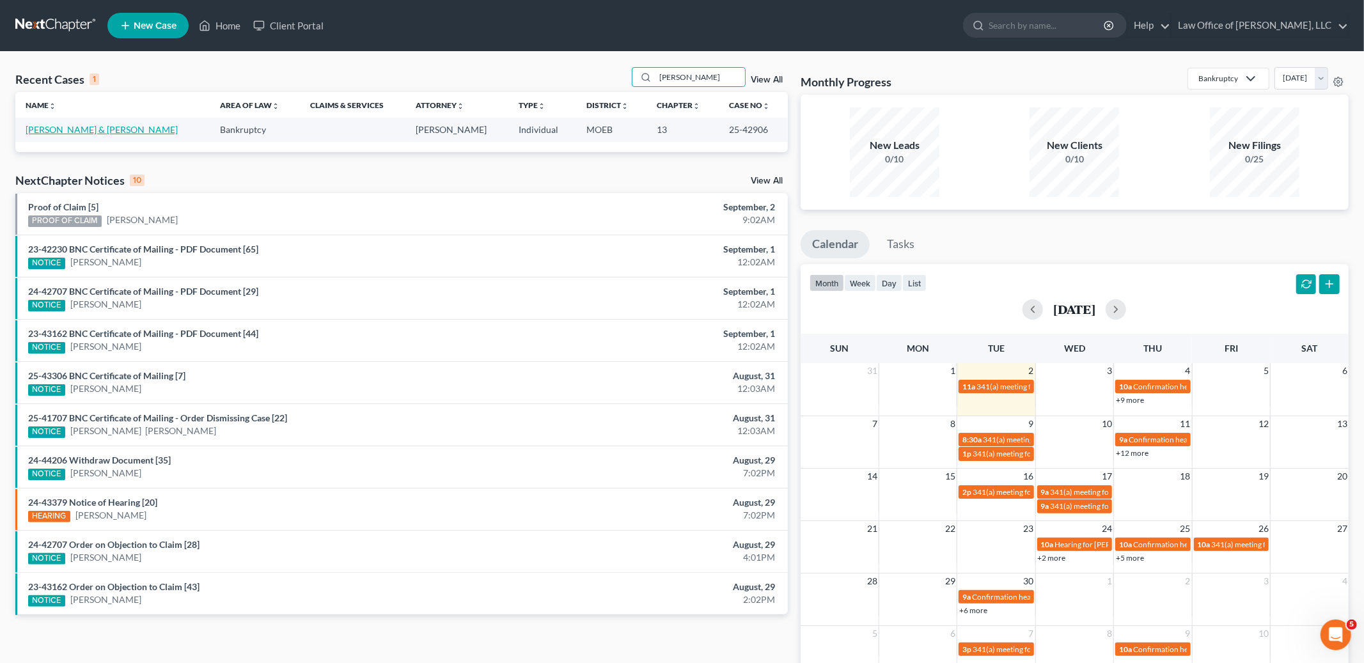
click at [104, 129] on link "[PERSON_NAME] & [PERSON_NAME]" at bounding box center [102, 129] width 152 height 11
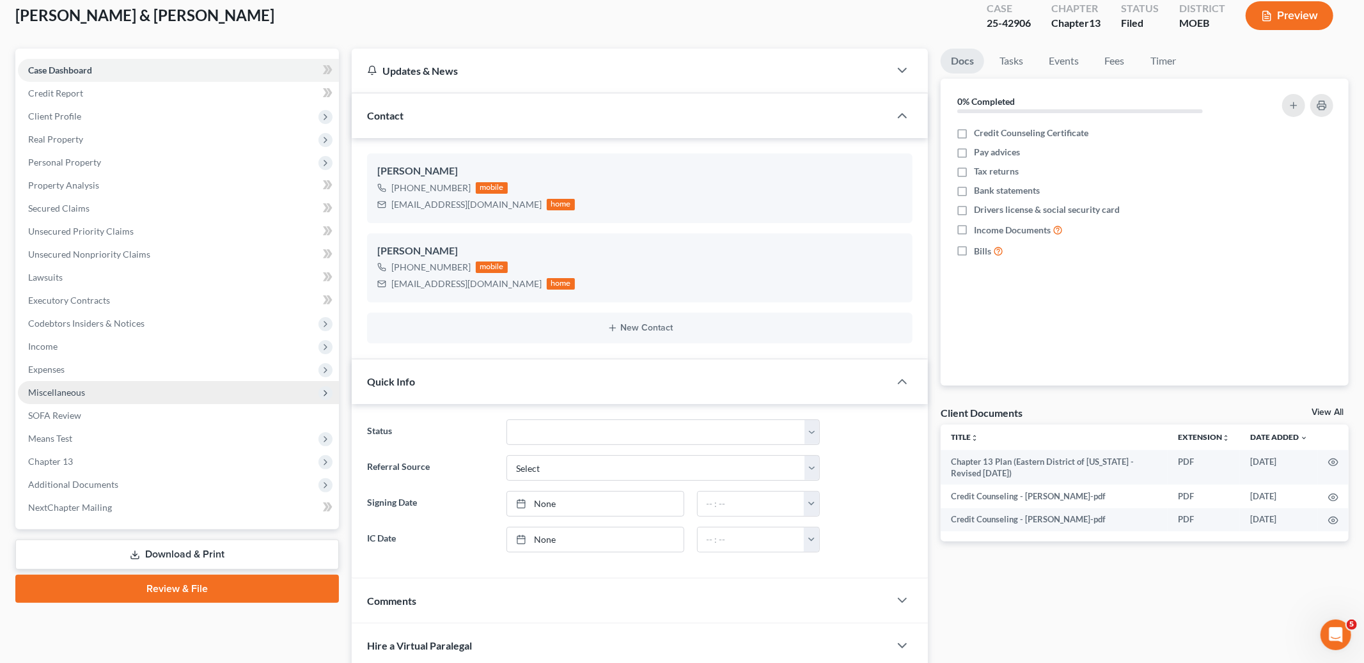
scroll to position [136, 0]
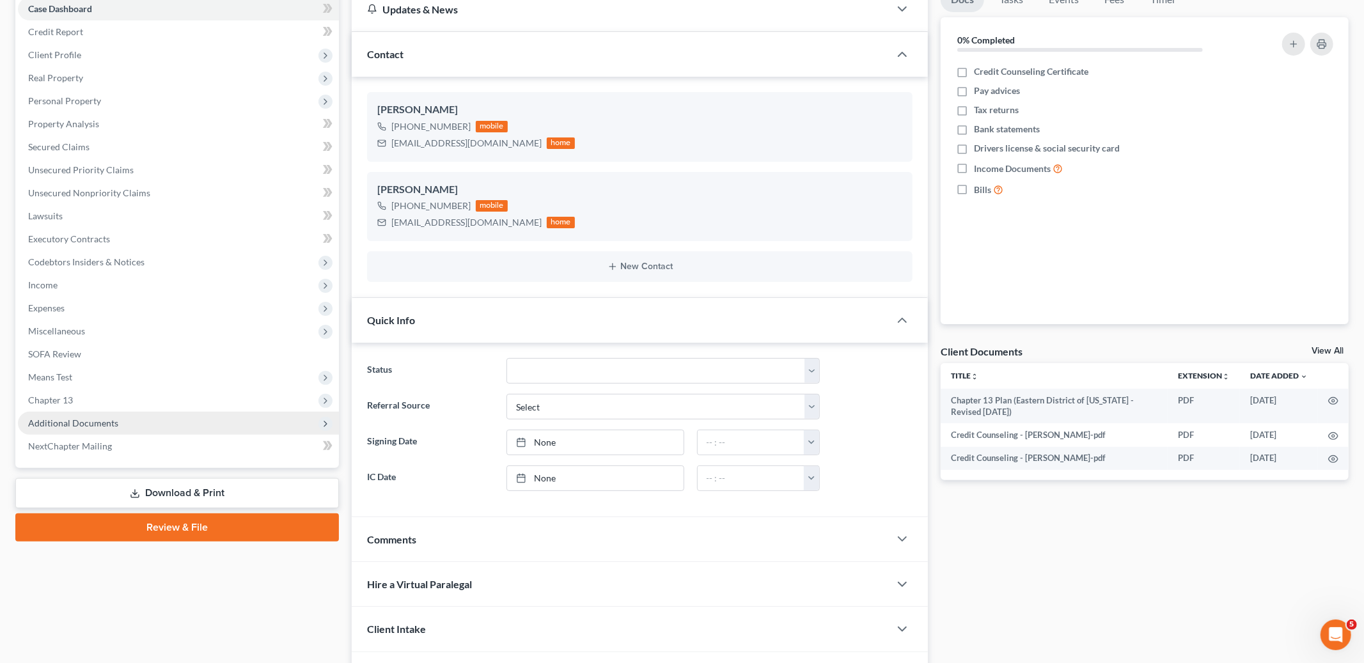
click at [107, 424] on span "Additional Documents" at bounding box center [73, 422] width 90 height 11
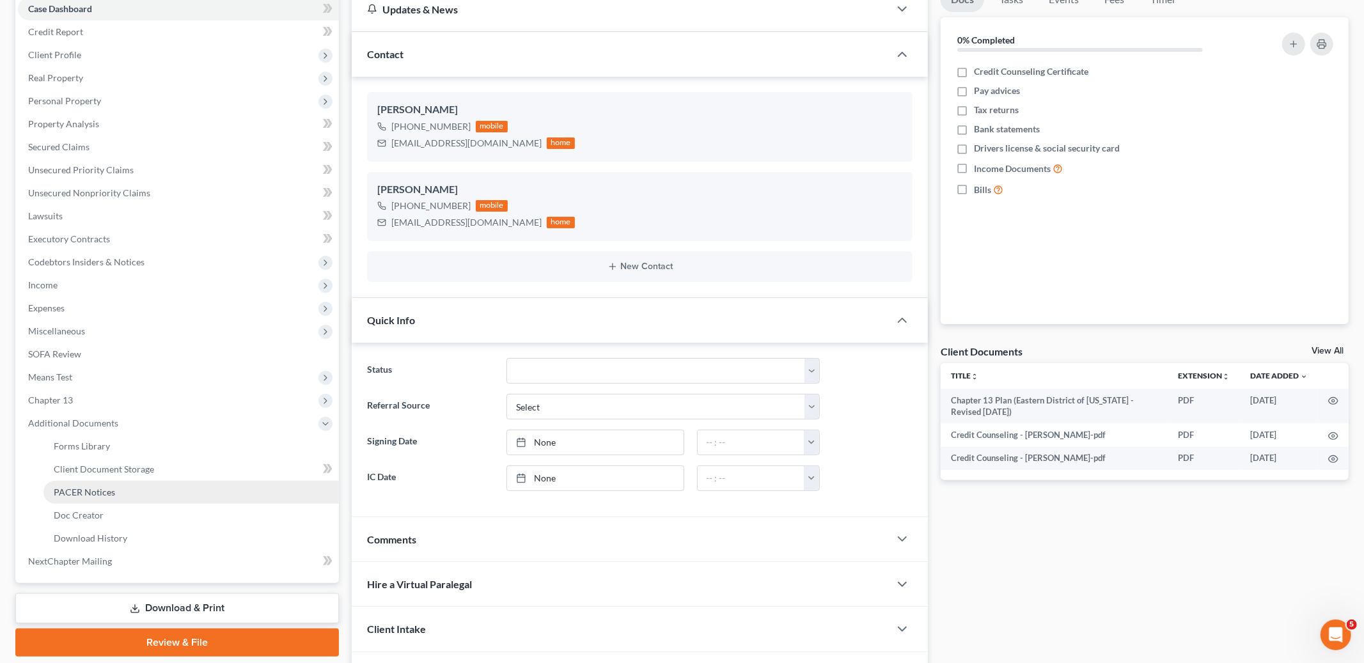
click at [88, 494] on span "PACER Notices" at bounding box center [84, 492] width 61 height 11
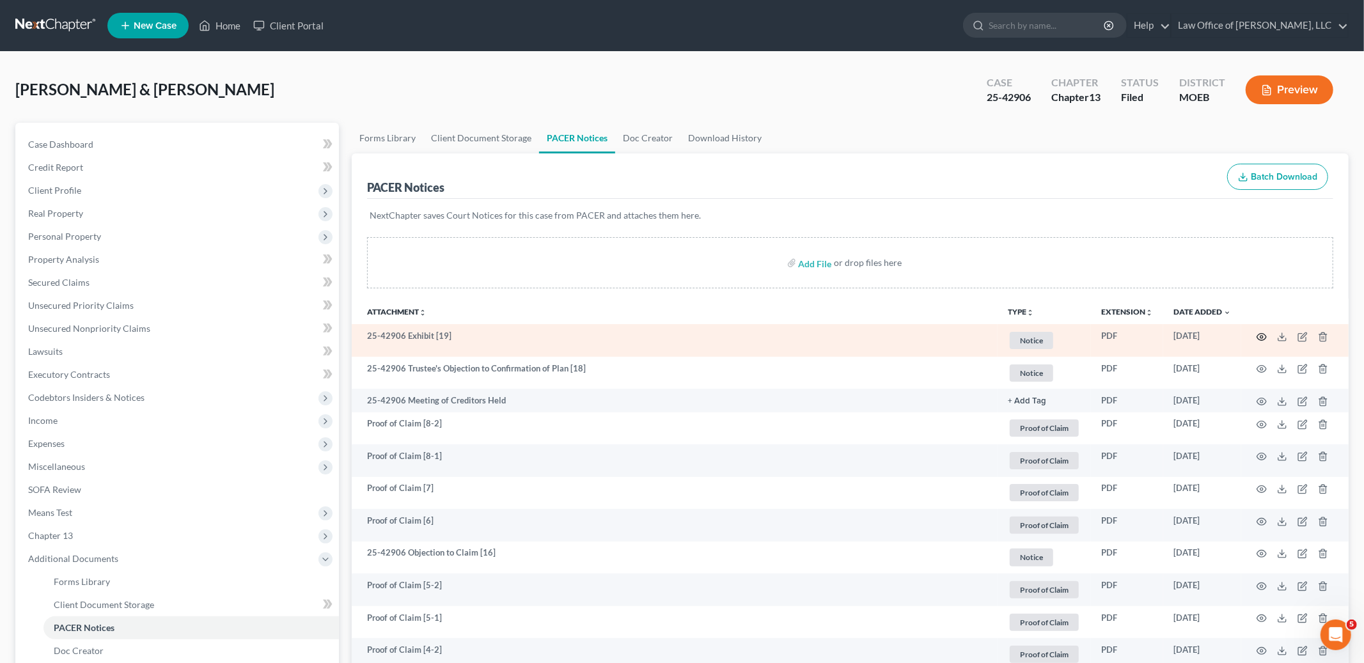
click at [1261, 334] on icon "button" at bounding box center [1261, 337] width 10 height 10
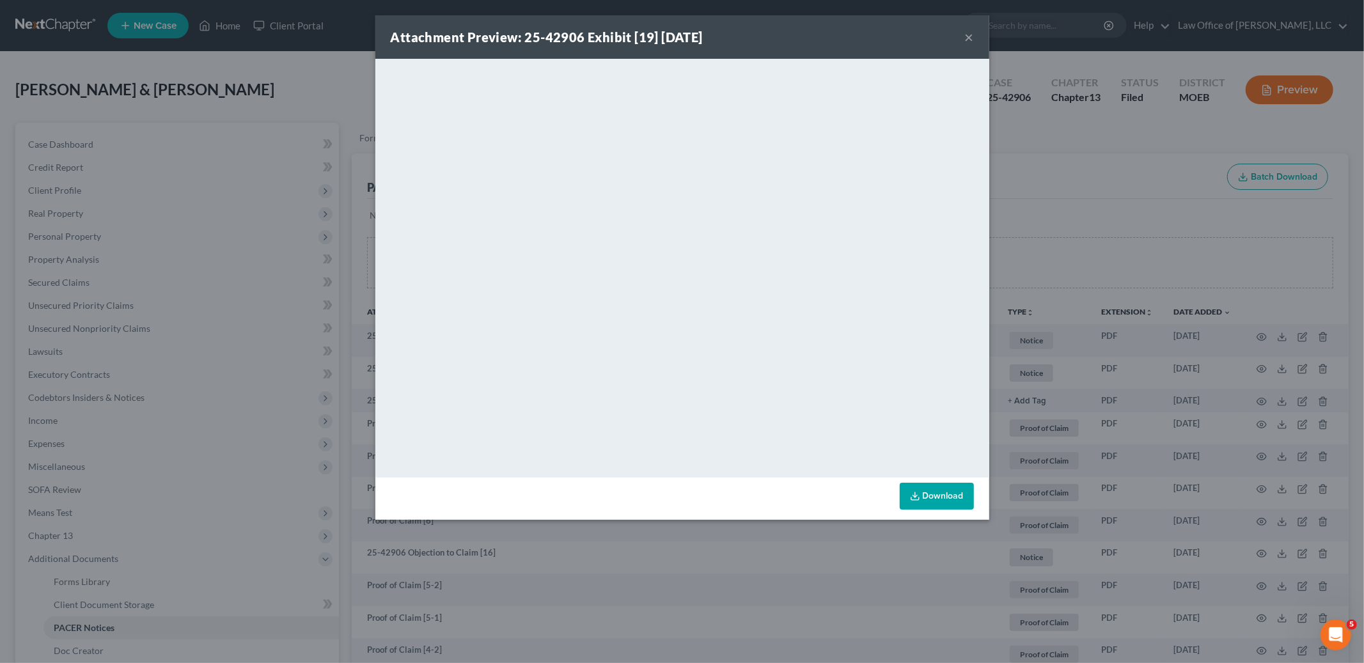
click at [967, 34] on button "×" at bounding box center [969, 36] width 9 height 15
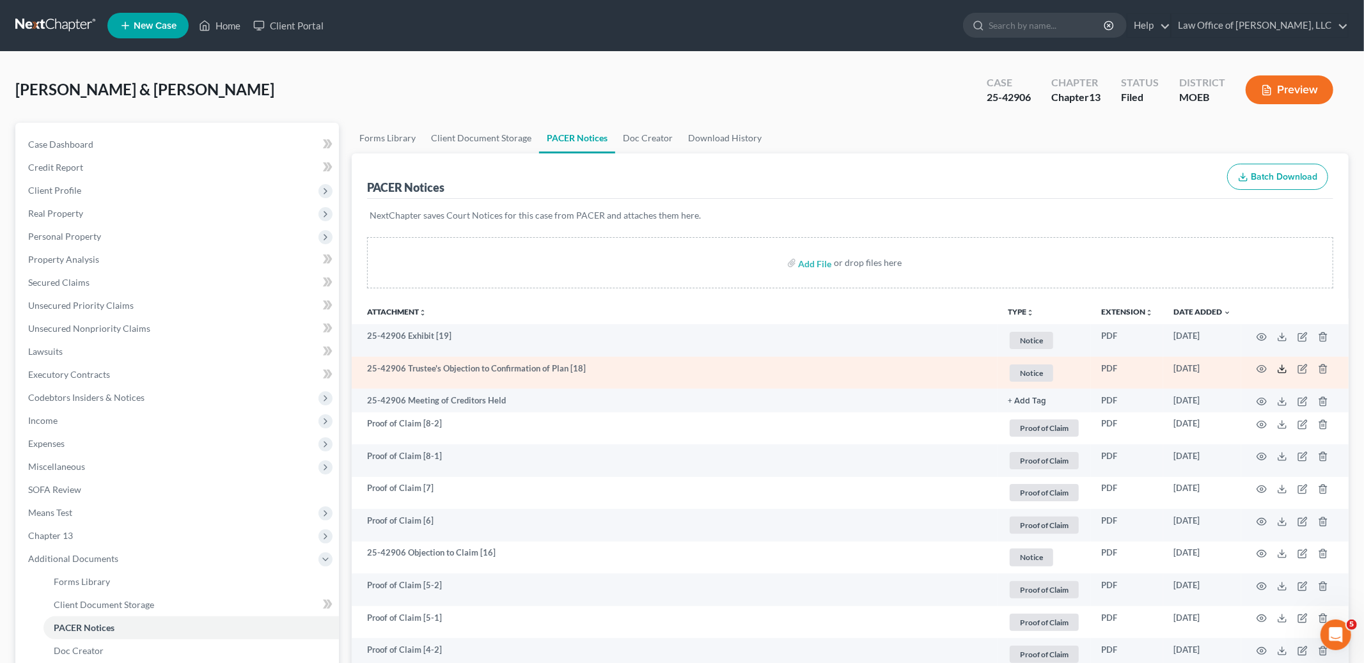
click at [1283, 370] on icon at bounding box center [1282, 369] width 10 height 10
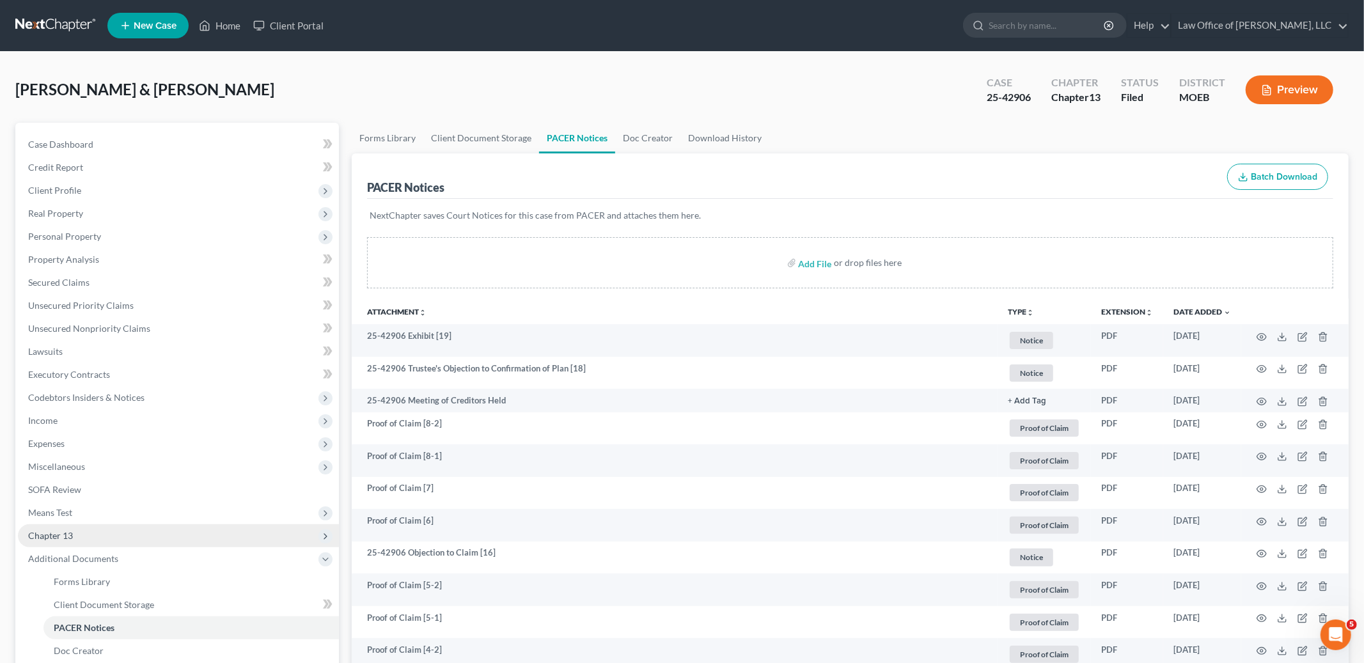
click at [113, 540] on span "Chapter 13" at bounding box center [178, 535] width 321 height 23
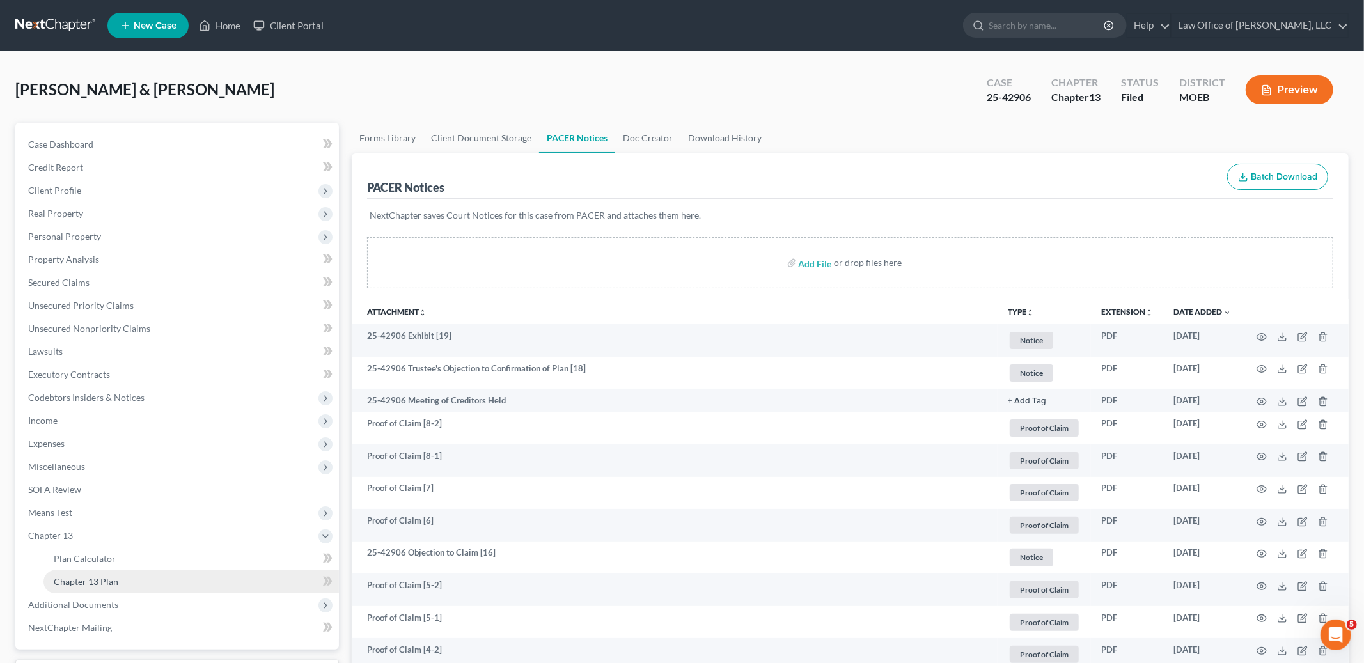
click at [109, 577] on span "Chapter 13 Plan" at bounding box center [86, 581] width 65 height 11
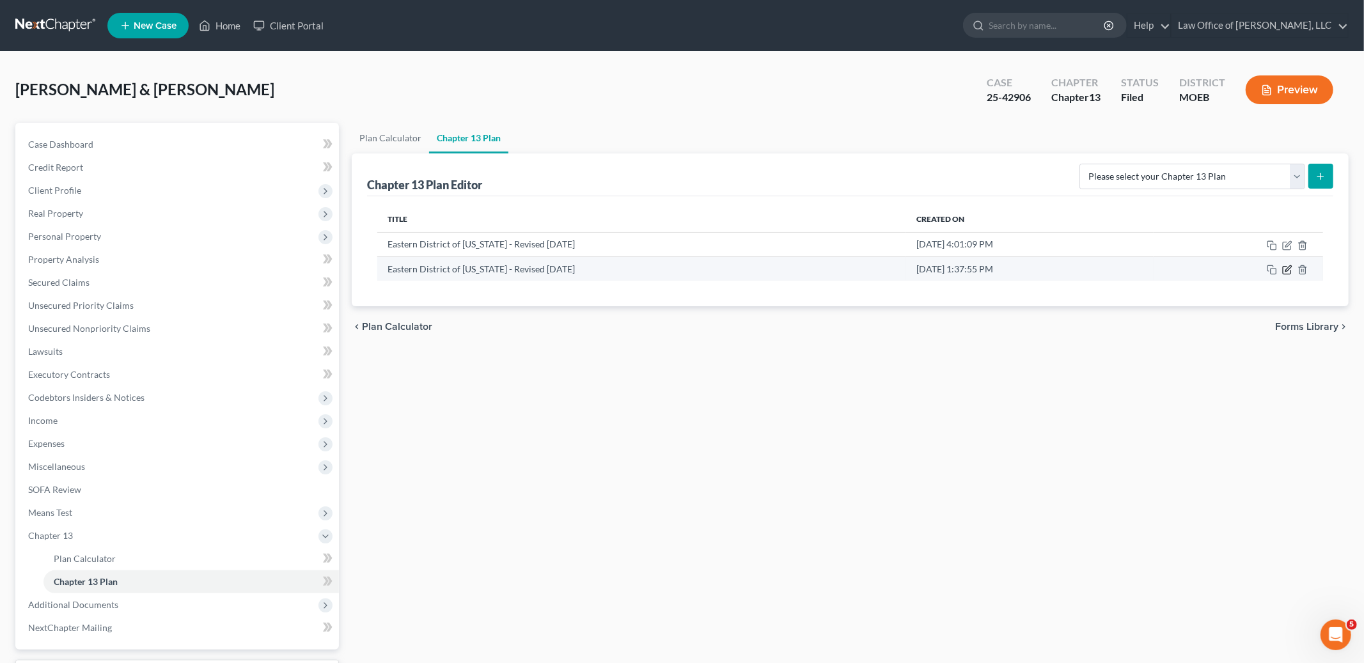
click at [1284, 271] on icon "button" at bounding box center [1287, 270] width 10 height 10
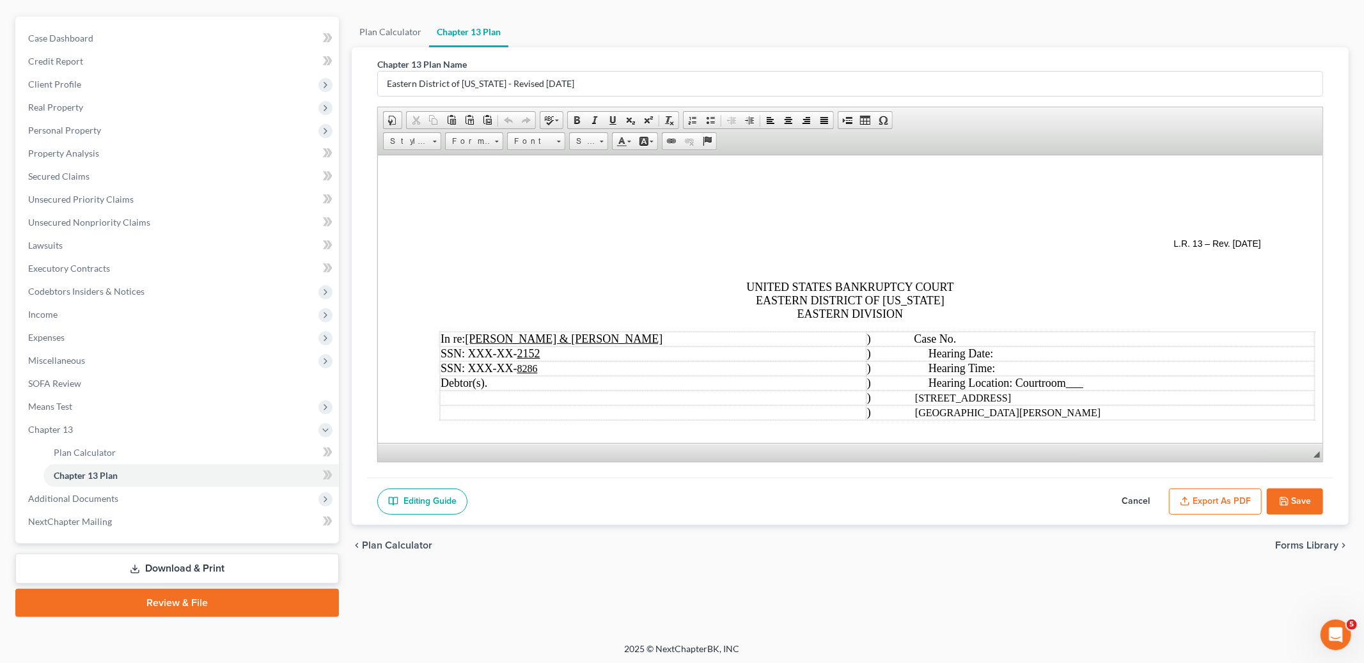
click at [1137, 499] on button "Cancel" at bounding box center [1135, 501] width 56 height 27
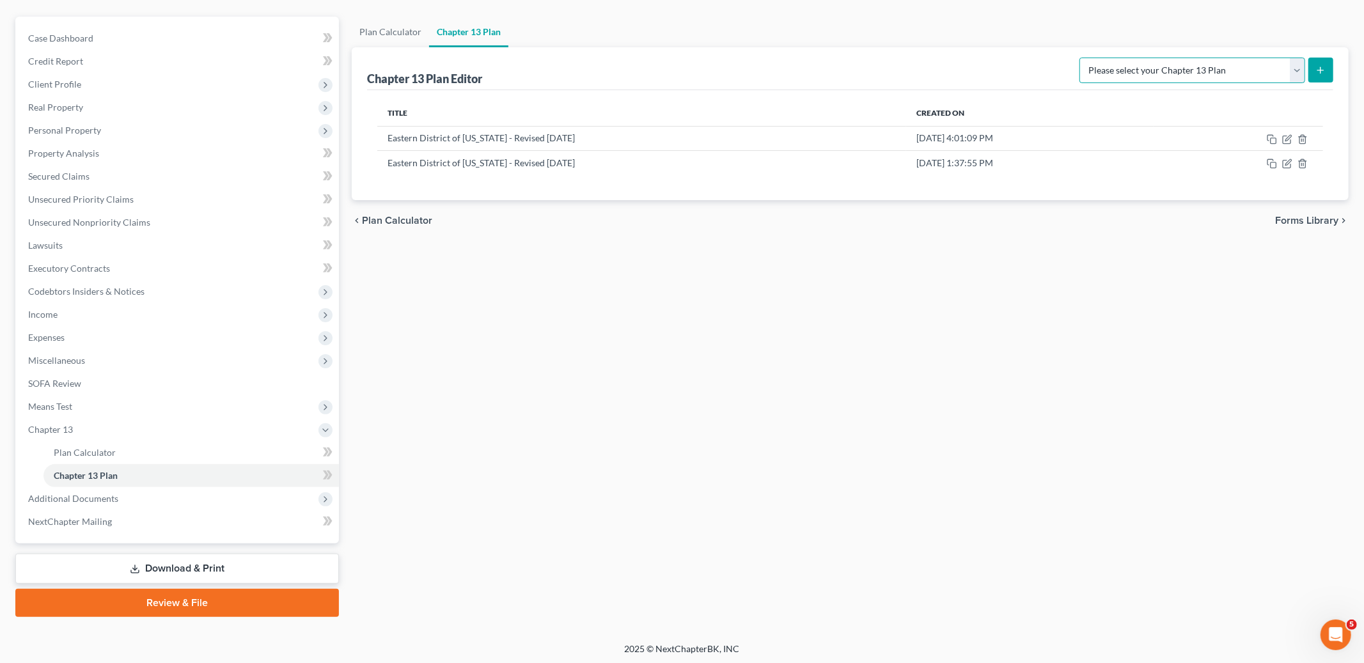
click at [1298, 70] on select "Please select your Chapter 13 Plan Eastern District of [US_STATE] Eastern Distr…" at bounding box center [1192, 71] width 226 height 26
select select "4"
click at [1087, 58] on select "Please select your Chapter 13 Plan Eastern District of [US_STATE] Eastern Distr…" at bounding box center [1192, 71] width 226 height 26
click at [1315, 73] on icon "submit" at bounding box center [1320, 70] width 10 height 10
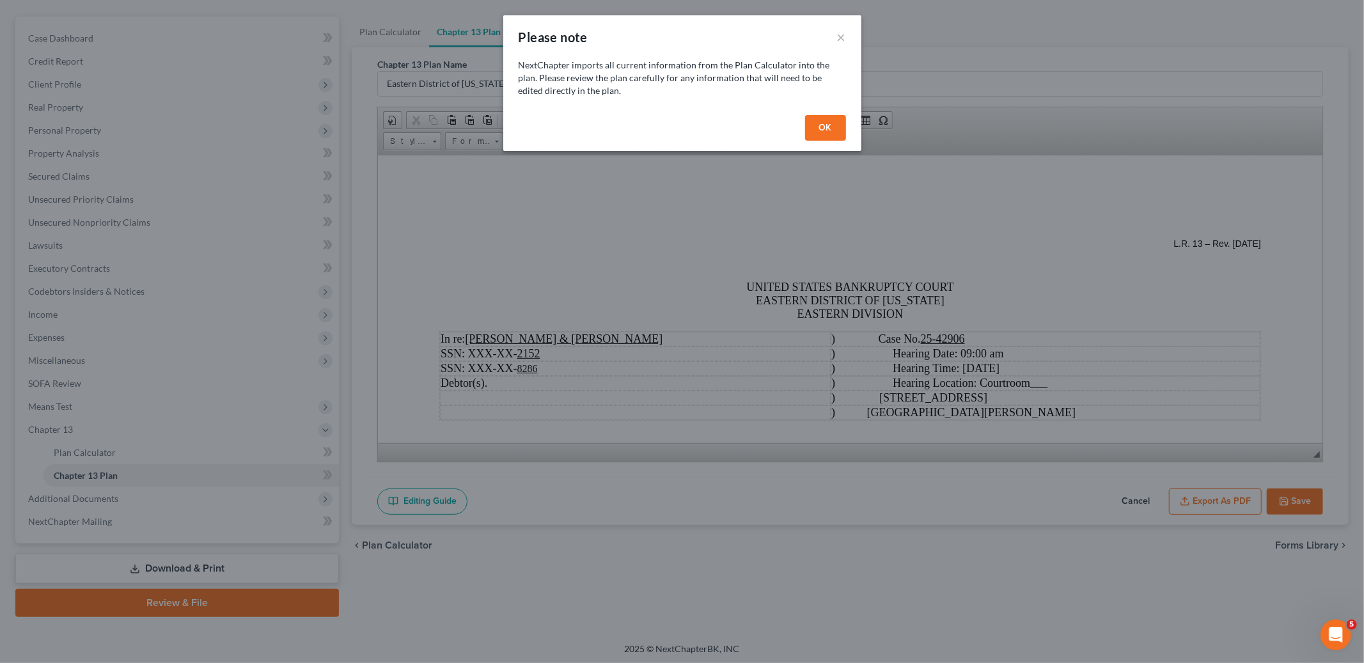
click at [817, 128] on button "OK" at bounding box center [825, 128] width 41 height 26
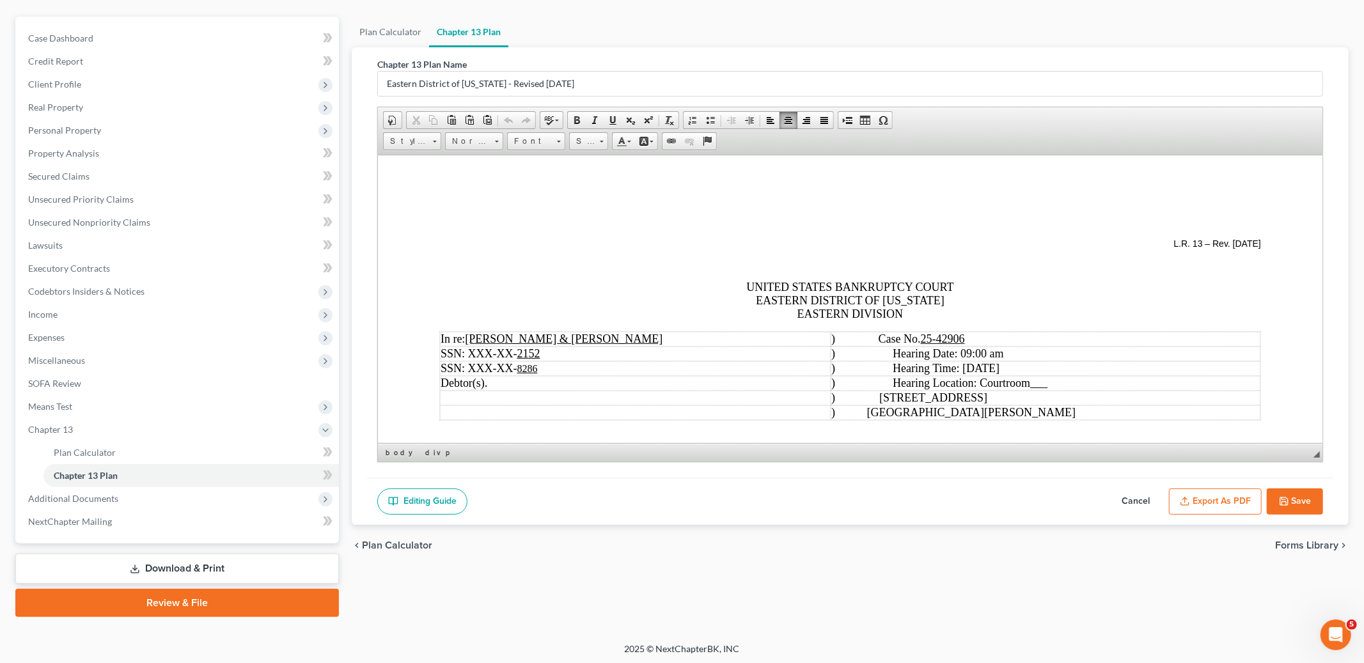
click at [1097, 380] on td ") Hearing Location: Courtroom ___" at bounding box center [1045, 382] width 430 height 15
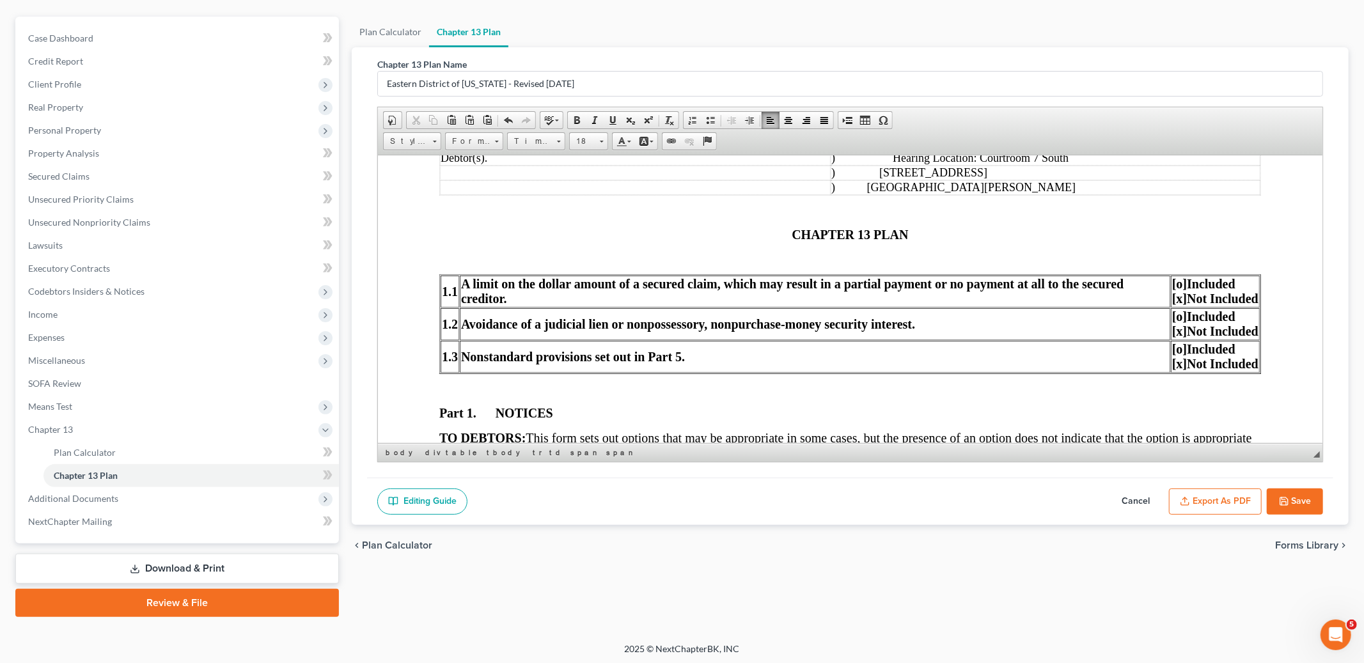
scroll to position [241, 0]
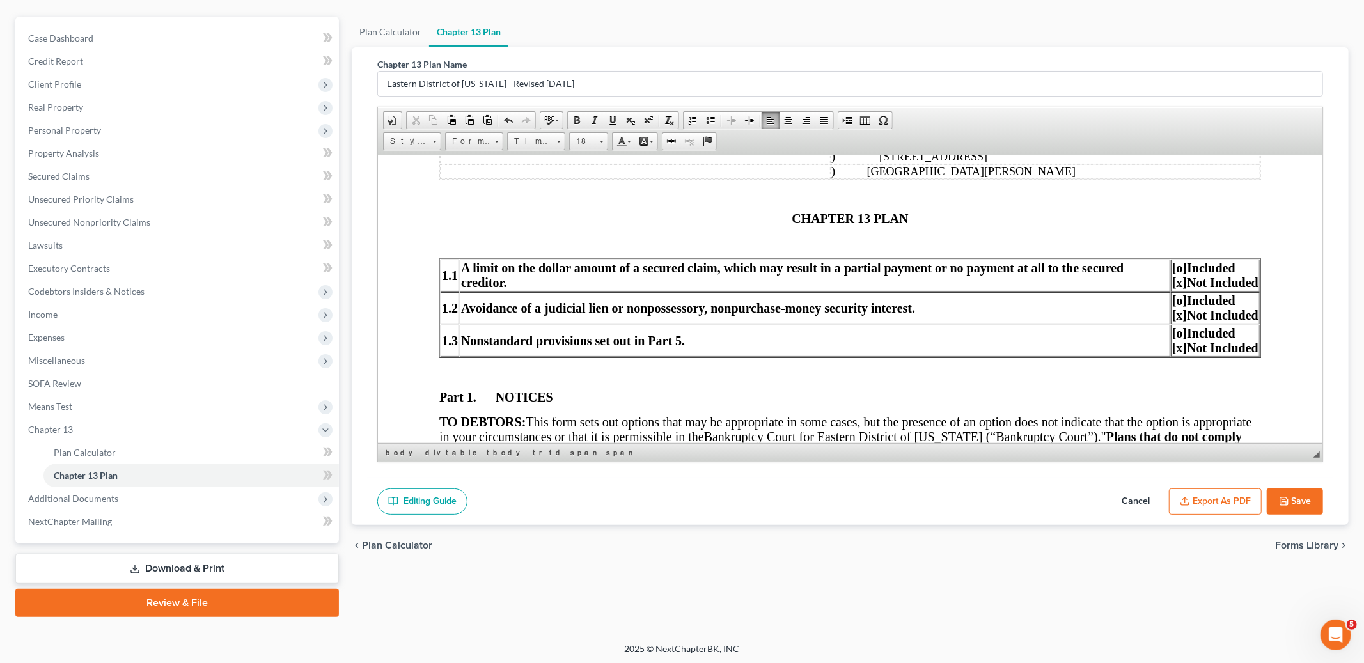
click at [792, 220] on span "CHAPTER 13 PLAN" at bounding box center [849, 218] width 116 height 14
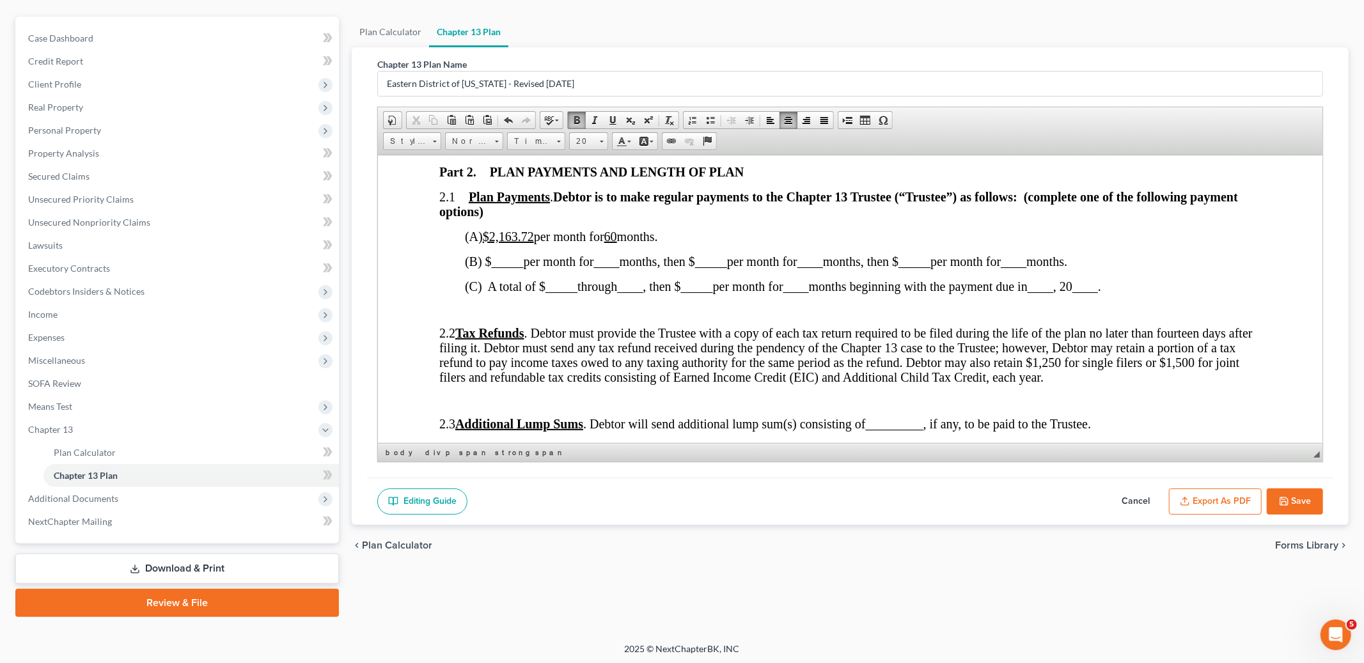
scroll to position [712, 0]
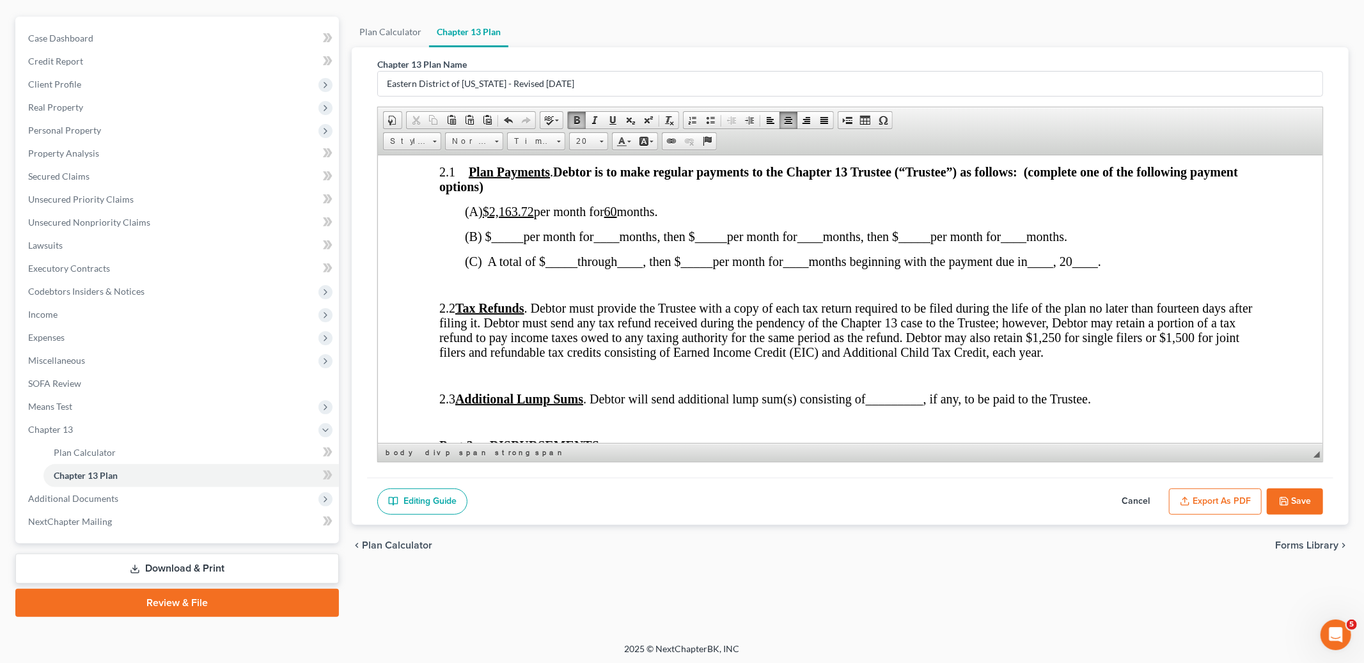
click at [497, 218] on u "$2,163.72" at bounding box center [508, 211] width 51 height 14
click at [534, 217] on u "$2,163.72" at bounding box center [508, 211] width 51 height 14
click at [572, 218] on u "60" at bounding box center [565, 211] width 13 height 14
click at [520, 243] on span "_____" at bounding box center [508, 236] width 32 height 14
click at [607, 119] on span at bounding box center [612, 120] width 10 height 10
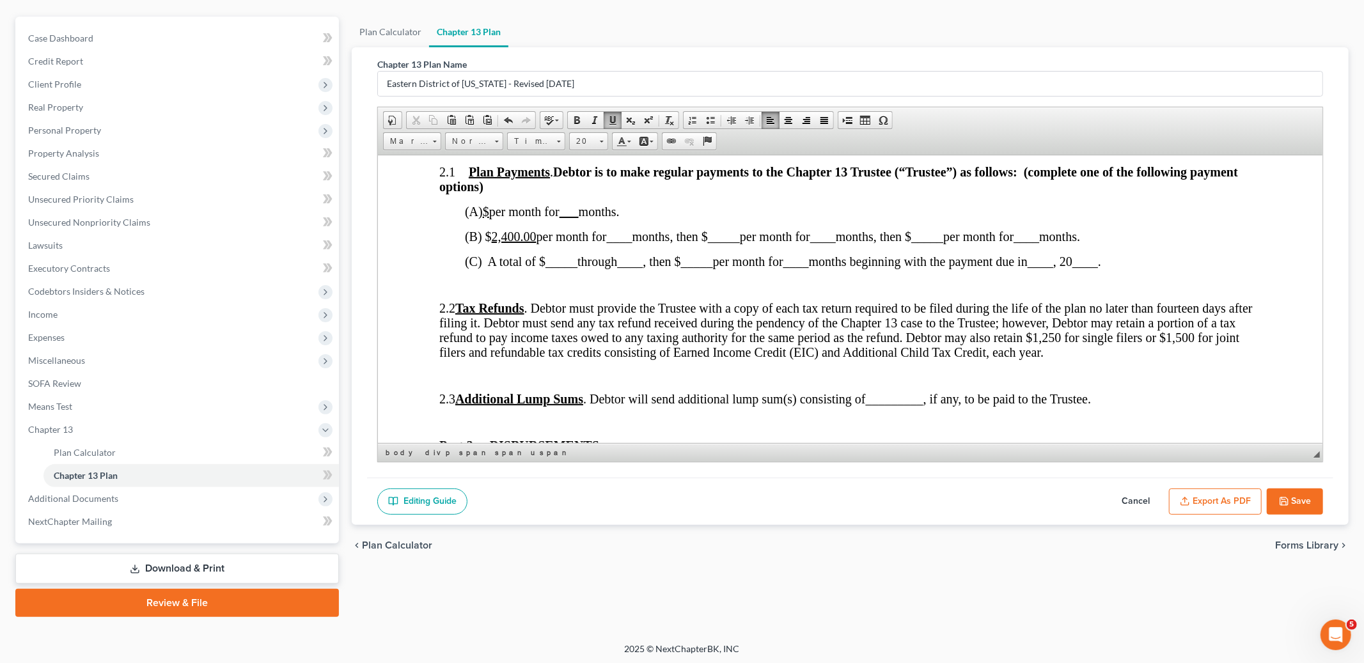
click at [613, 243] on span "____" at bounding box center [620, 236] width 26 height 14
click at [632, 243] on span "____" at bounding box center [620, 236] width 26 height 14
click at [611, 118] on span at bounding box center [612, 120] width 10 height 10
click at [695, 243] on span "(B) $ 2,400.00 per month for 22 months, then $" at bounding box center [580, 236] width 230 height 14
click at [736, 243] on span "per month for" at bounding box center [762, 236] width 70 height 14
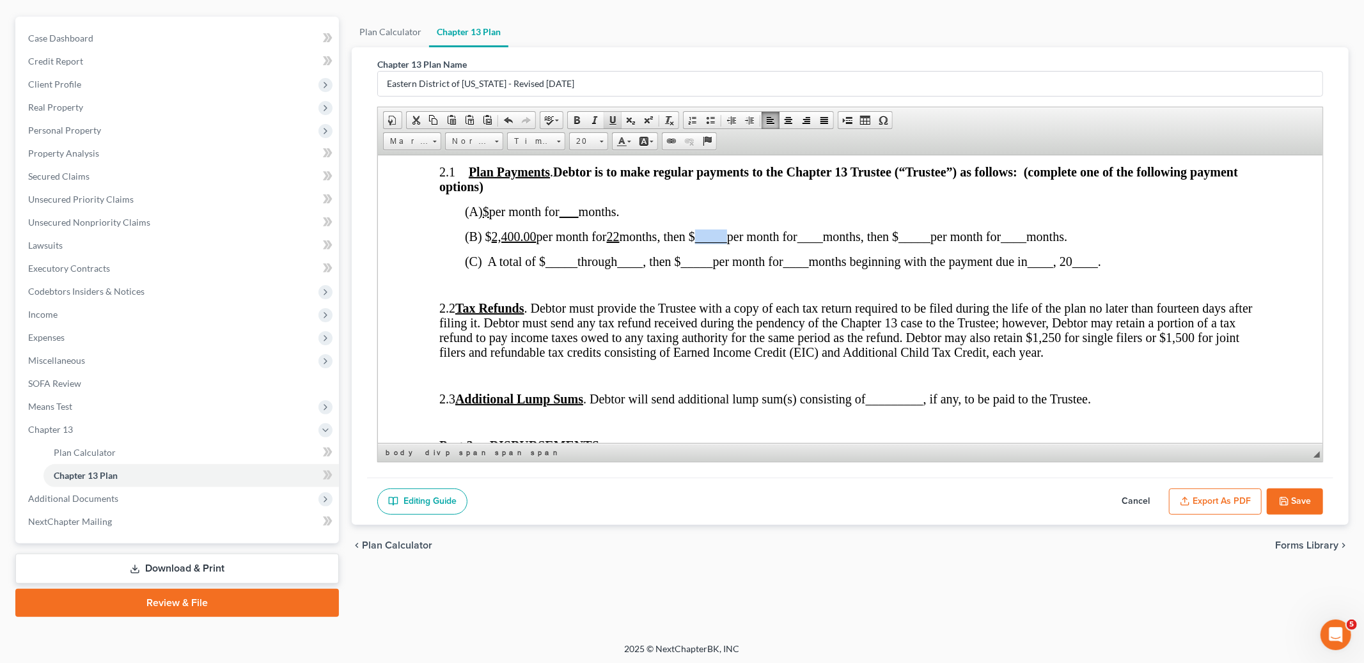
click at [612, 117] on span at bounding box center [612, 120] width 10 height 10
click at [827, 243] on span "____" at bounding box center [823, 236] width 26 height 14
click at [612, 118] on span at bounding box center [612, 120] width 10 height 10
drag, startPoint x: 914, startPoint y: 248, endPoint x: 1041, endPoint y: 246, distance: 127.9
click at [918, 243] on span "(B) $ 2,400.00 per month for 22 months, then $ 2,575.00 per month for 12 months…" at bounding box center [766, 236] width 602 height 14
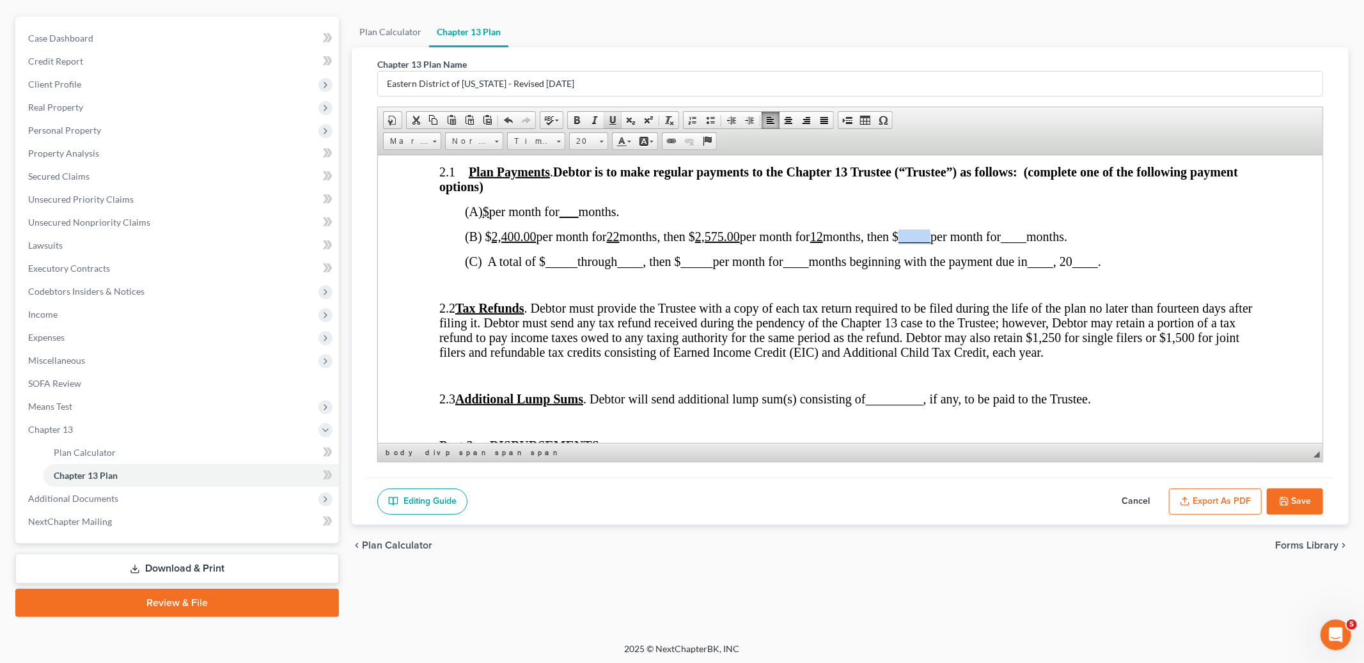
click at [611, 118] on span at bounding box center [612, 120] width 10 height 10
click at [1039, 243] on span "____" at bounding box center [1026, 236] width 26 height 14
click at [611, 115] on span at bounding box center [612, 120] width 10 height 10
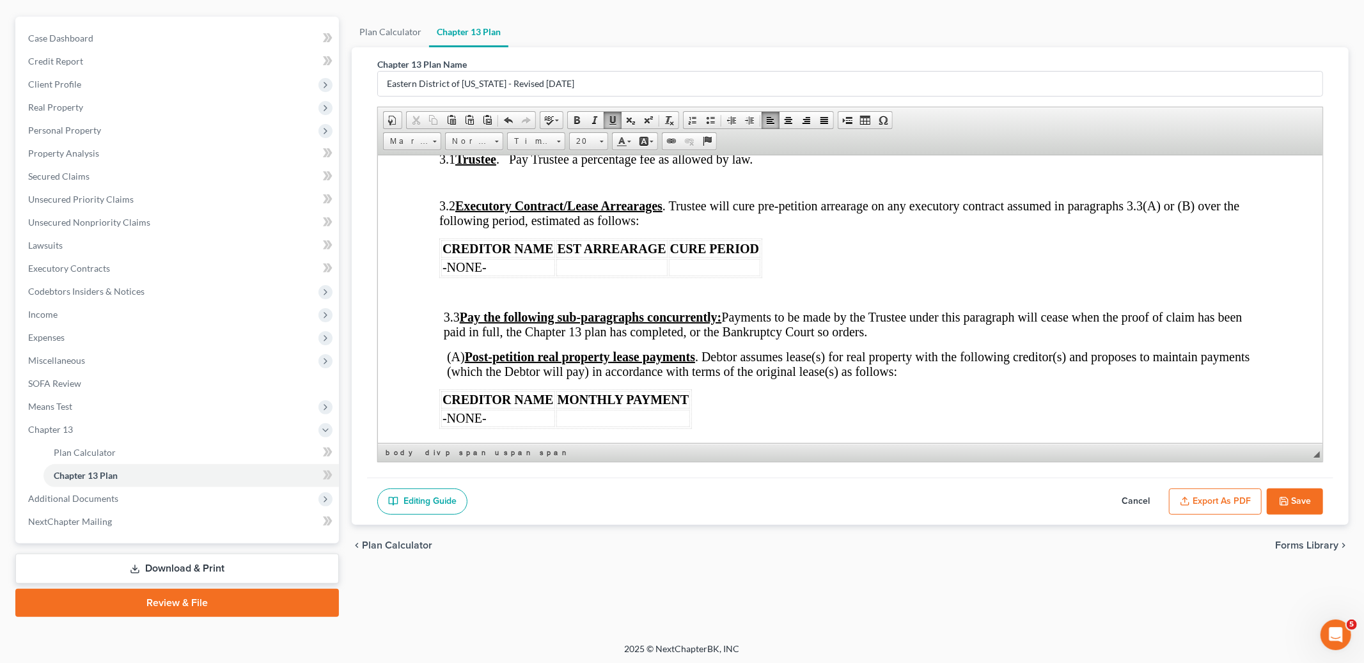
scroll to position [1121, 0]
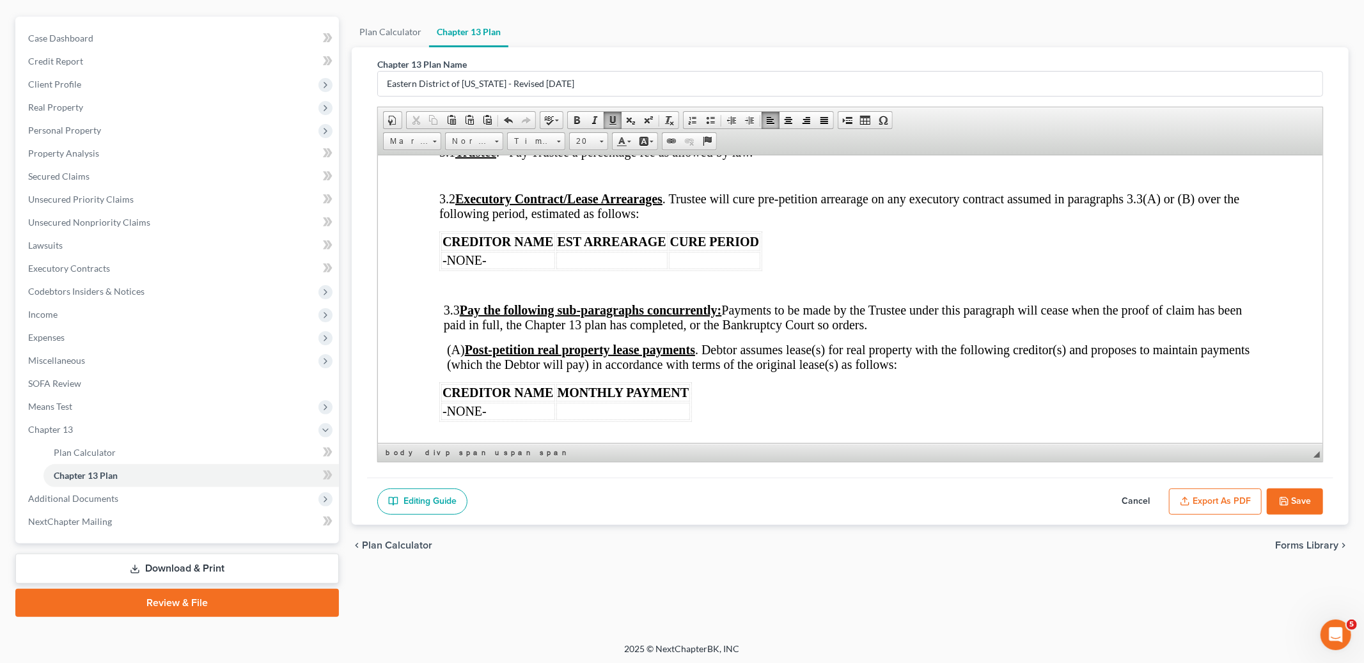
click at [708, 269] on td at bounding box center [714, 259] width 91 height 17
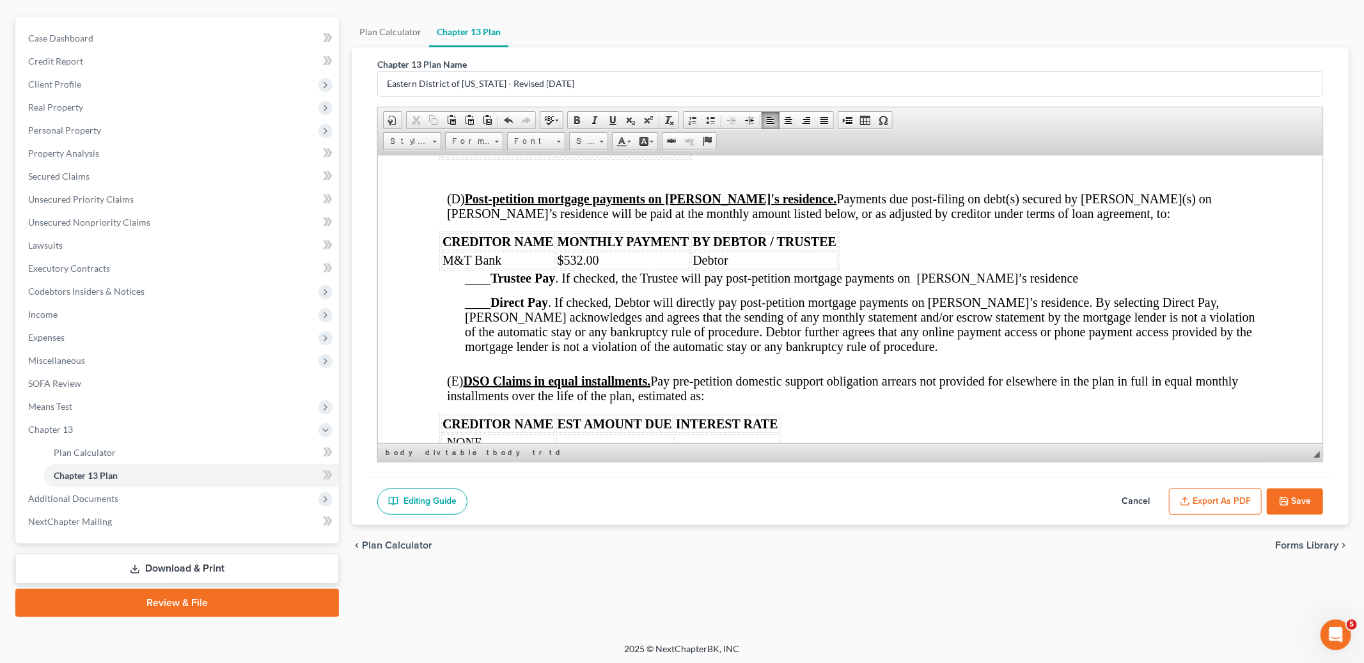
scroll to position [1659, 0]
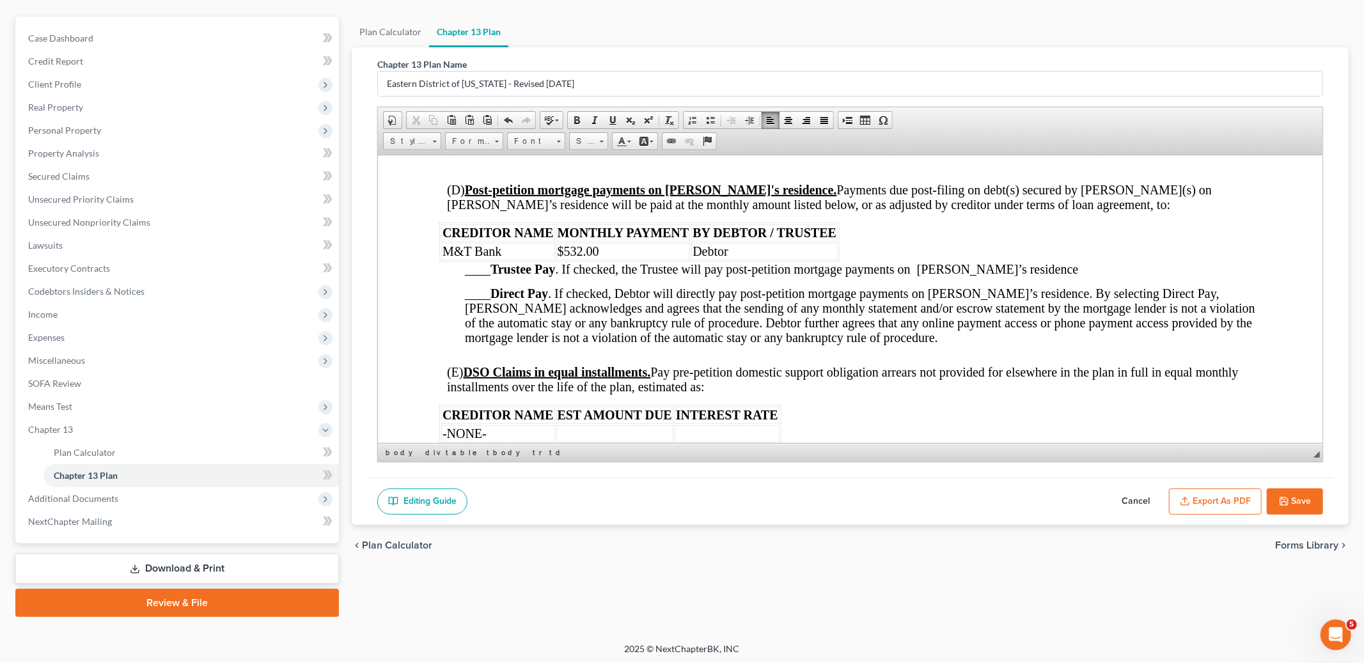
click at [907, 307] on span "____ Direct Pay . If checked, Debtor will directly pay post-petition mortgage p…" at bounding box center [860, 315] width 790 height 58
click at [692, 239] on span "BY DEBTOR / TRUSTEE" at bounding box center [764, 232] width 144 height 14
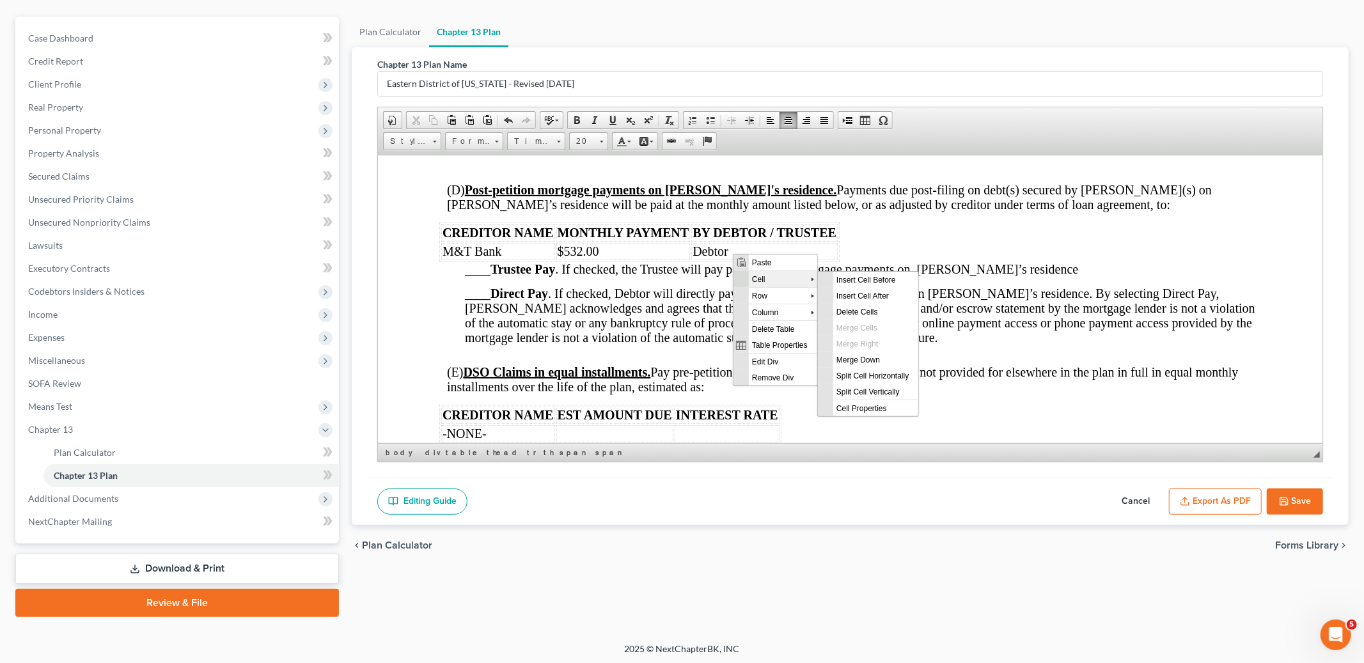
scroll to position [0, 0]
click at [878, 345] on span "Delete Columns" at bounding box center [874, 344] width 85 height 16
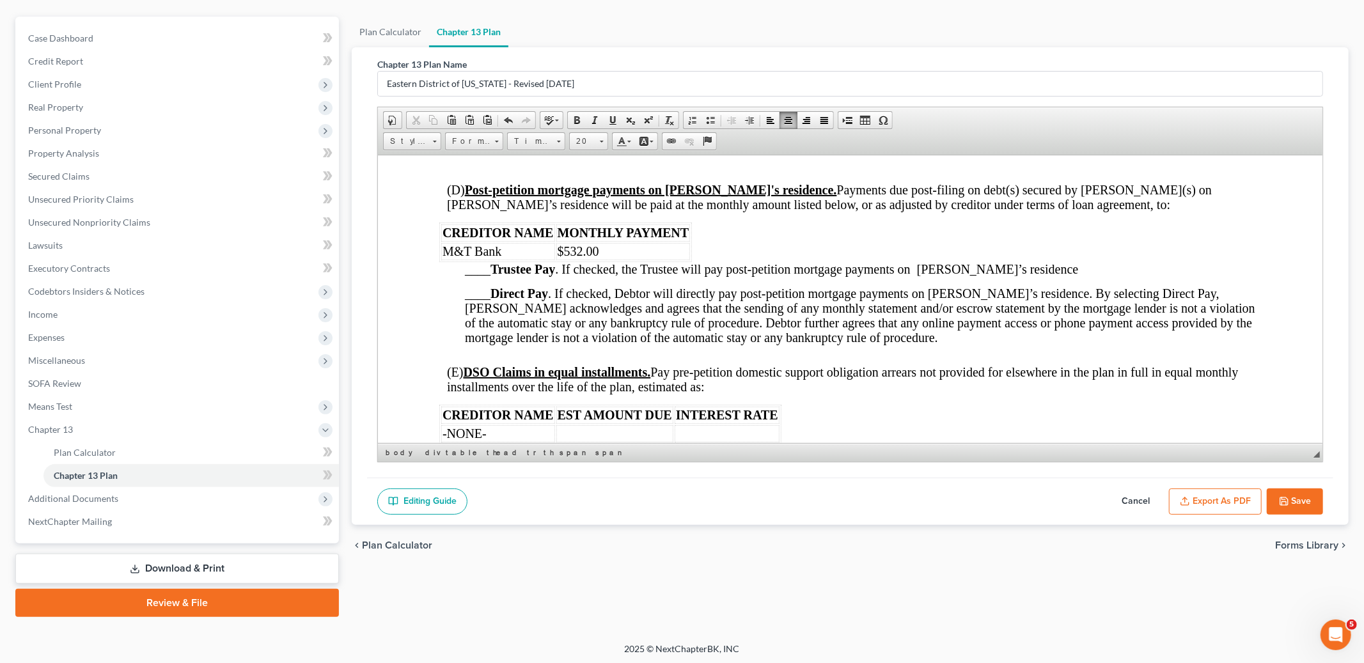
click at [489, 316] on span "____ Direct Pay . If checked, Debtor will directly pay post-petition mortgage p…" at bounding box center [860, 315] width 790 height 58
click at [611, 120] on span at bounding box center [612, 120] width 10 height 10
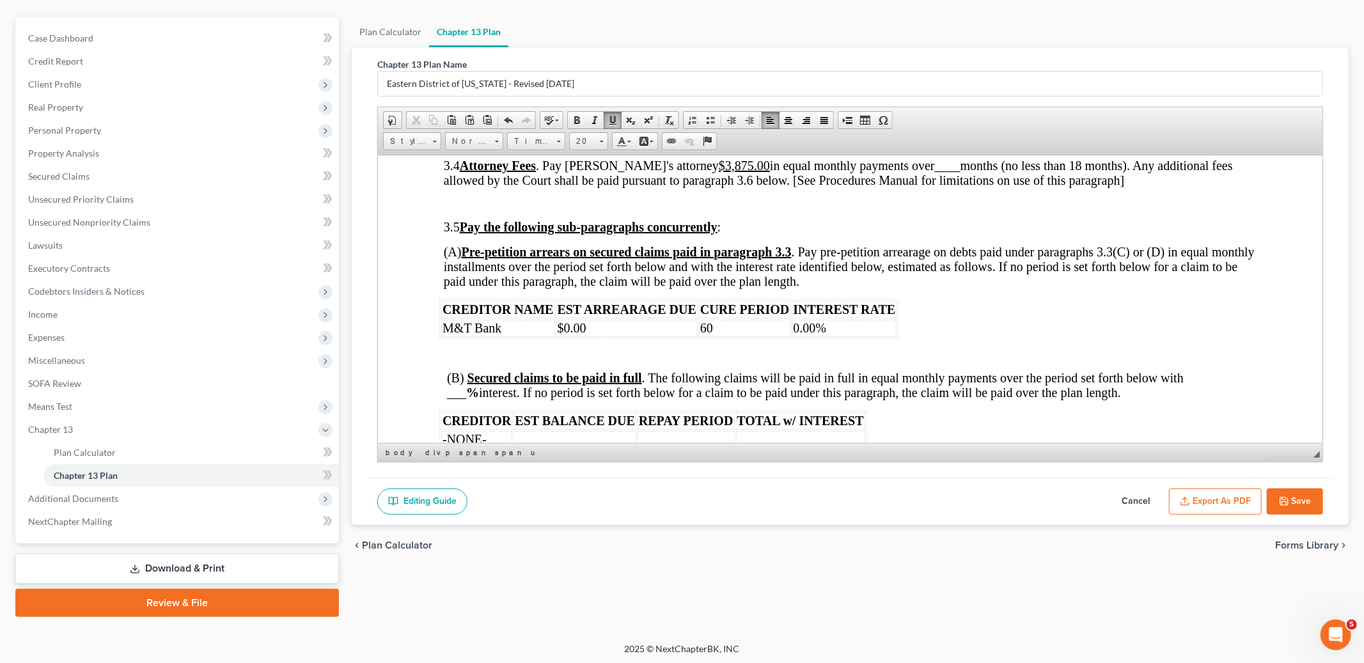
scroll to position [1979, 0]
click at [640, 334] on td "$0.00" at bounding box center [626, 325] width 141 height 17
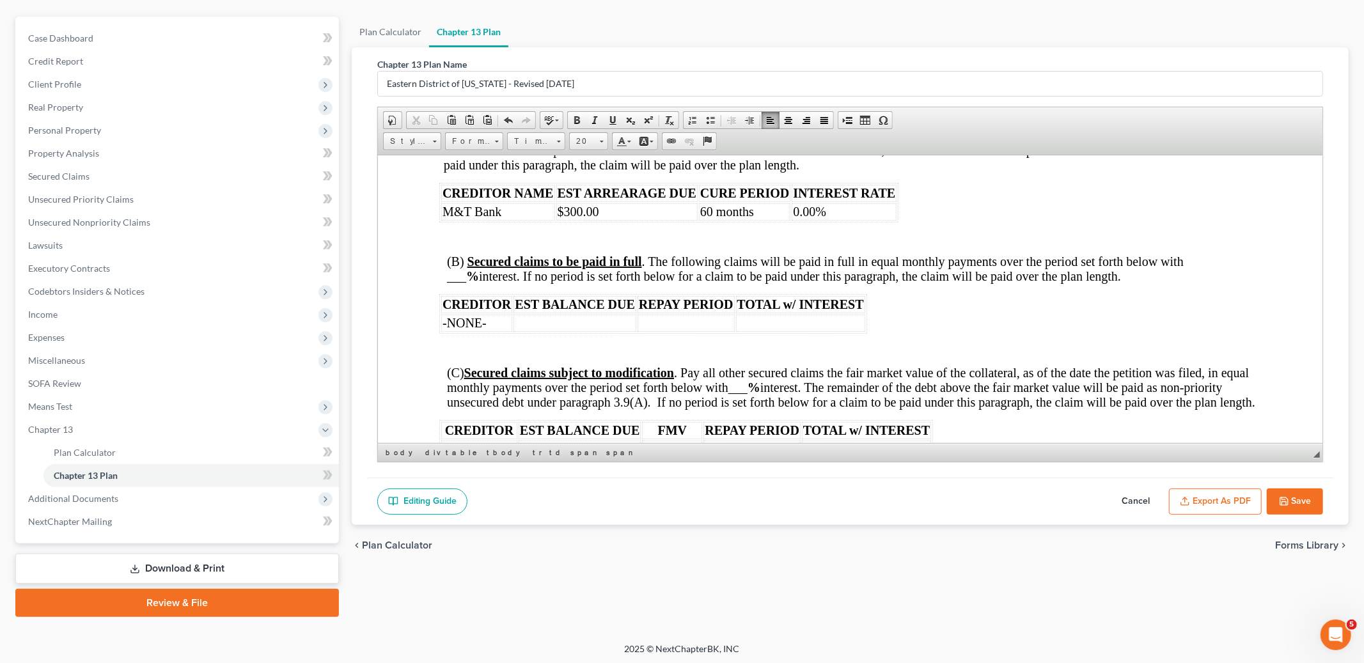
scroll to position [2104, 0]
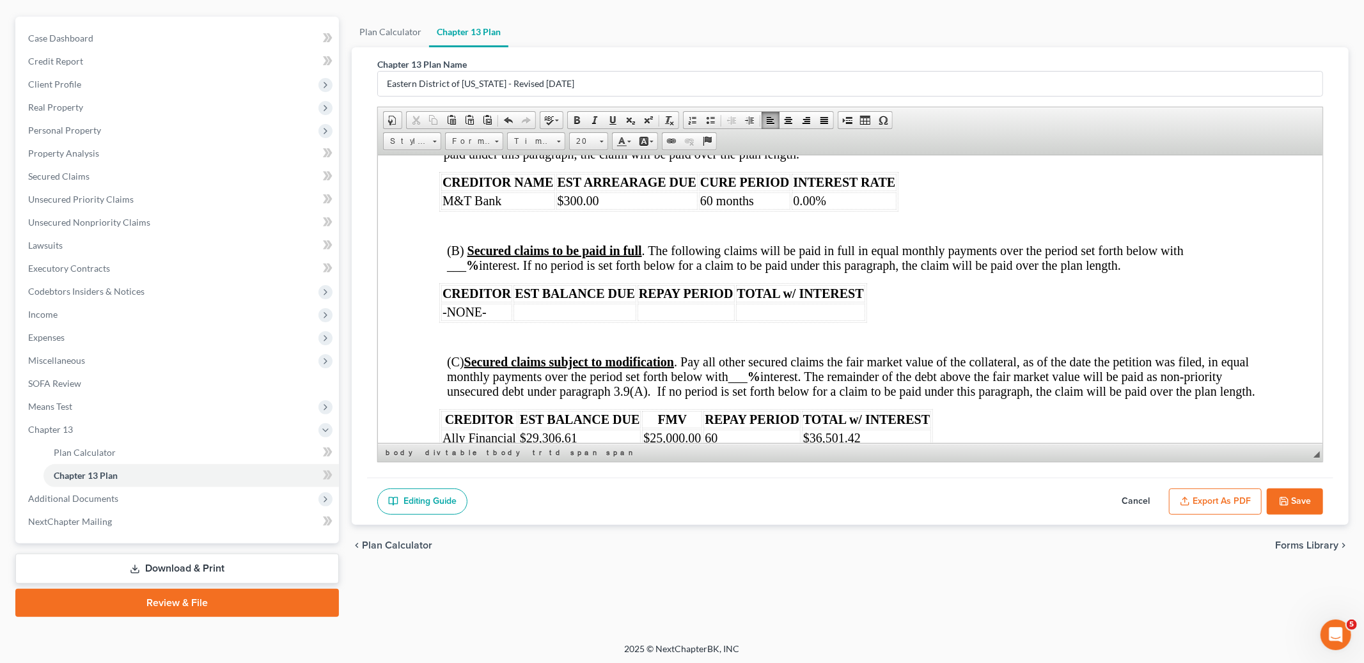
drag, startPoint x: 464, startPoint y: 293, endPoint x: 494, endPoint y: 293, distance: 30.0
click at [465, 272] on span "(B) Secured claims to be paid in full . The following claims will be paid in fu…" at bounding box center [815, 257] width 736 height 29
click at [611, 119] on span at bounding box center [612, 120] width 10 height 10
click at [660, 320] on td at bounding box center [685, 311] width 97 height 17
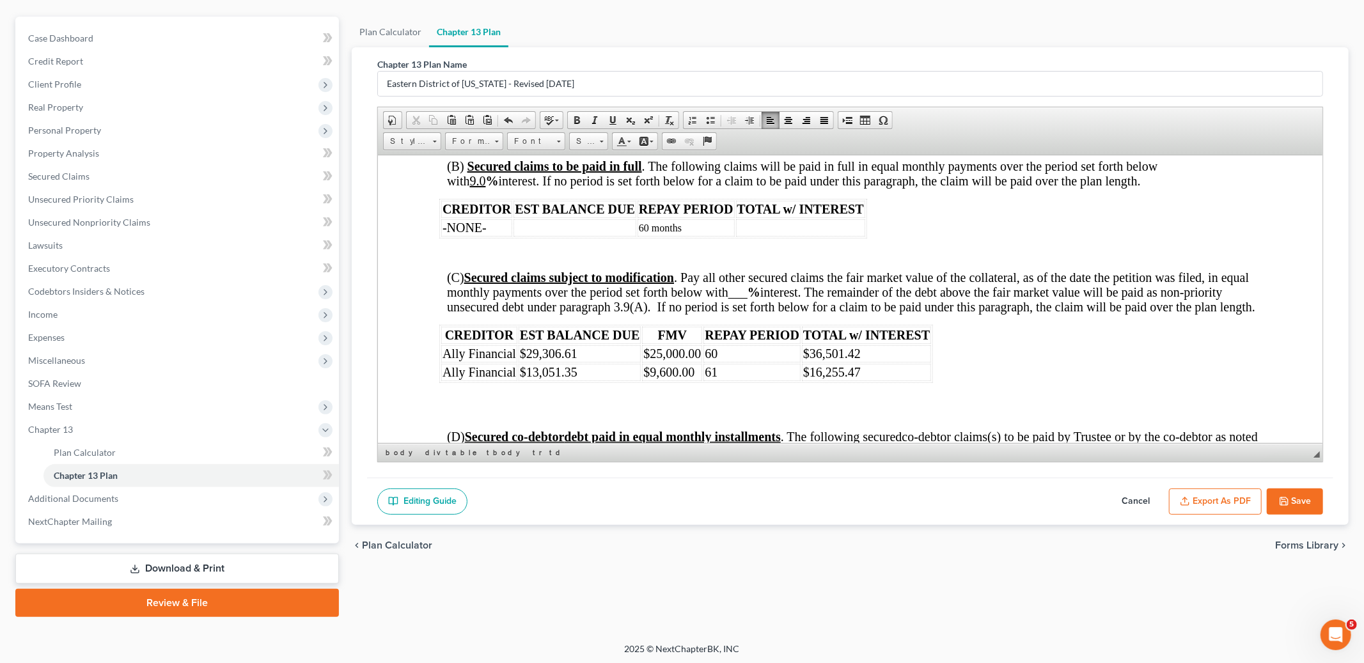
scroll to position [2240, 0]
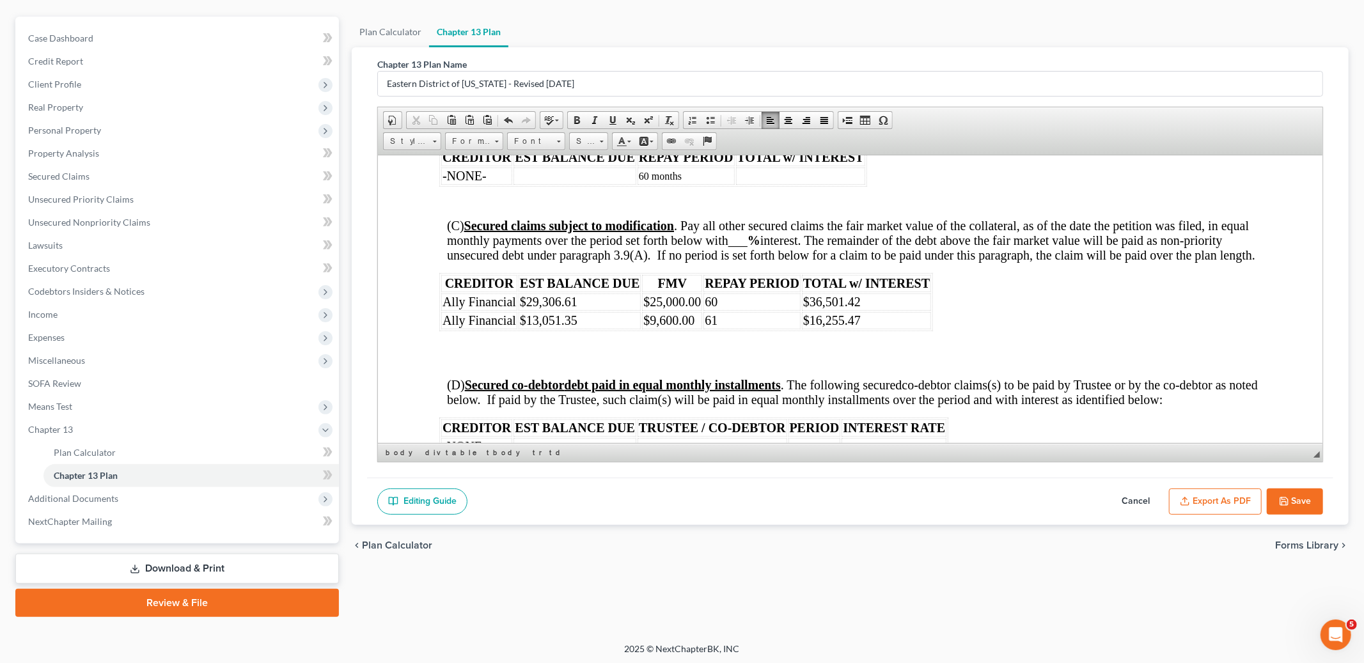
click at [748, 261] on span "(C) Secured claims subject to modification . Pay all other secured claims the f…" at bounding box center [851, 239] width 808 height 43
click at [610, 117] on span at bounding box center [612, 120] width 10 height 10
click at [755, 310] on td "60" at bounding box center [751, 301] width 97 height 17
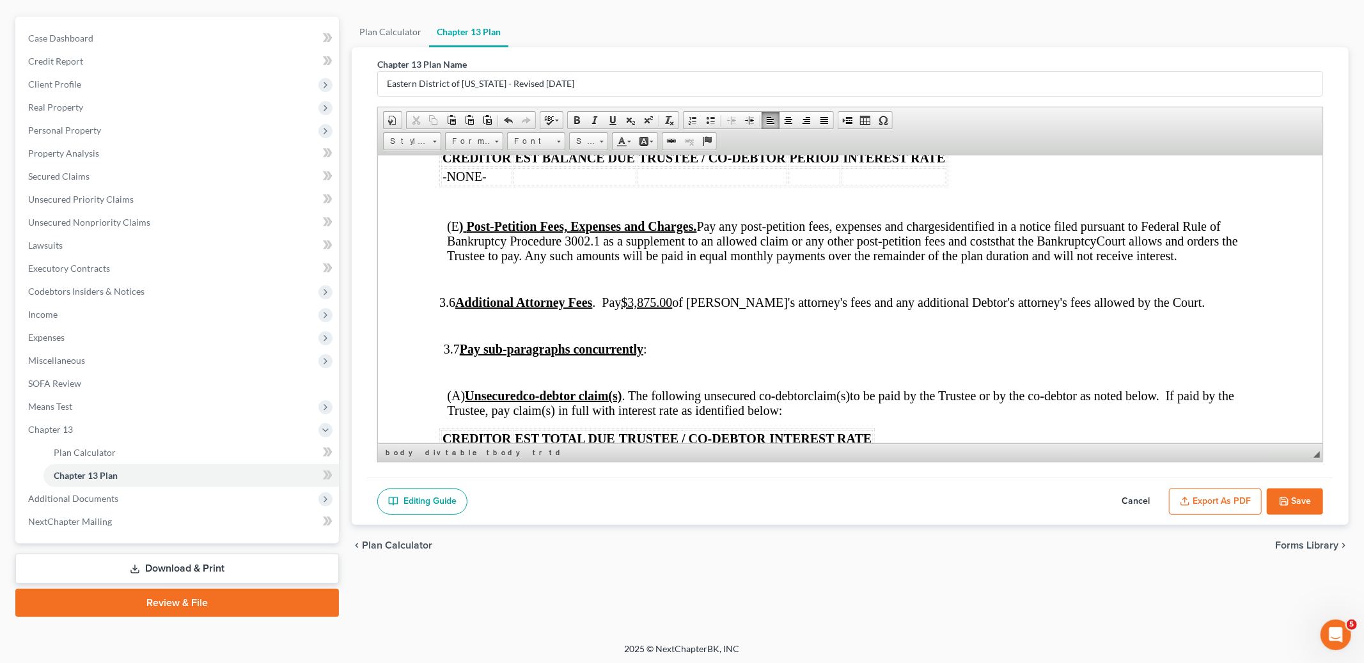
scroll to position [2559, 0]
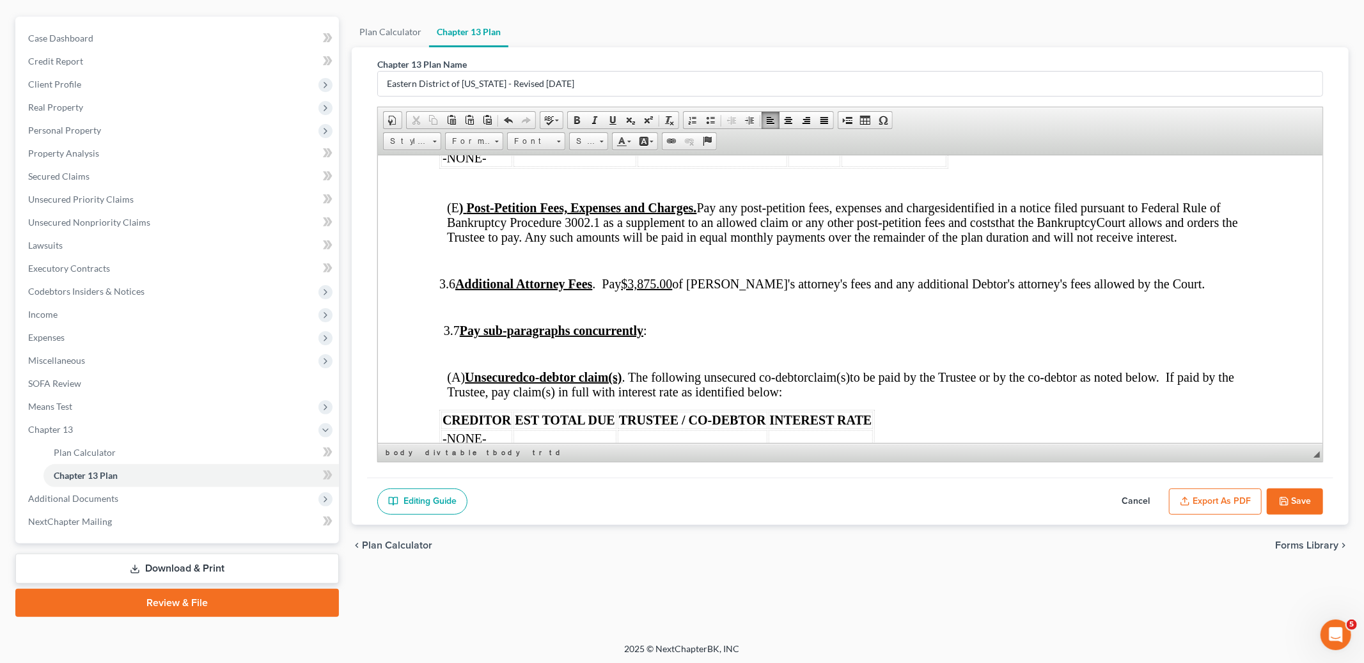
click at [662, 290] on u "$3,875.00" at bounding box center [646, 283] width 51 height 14
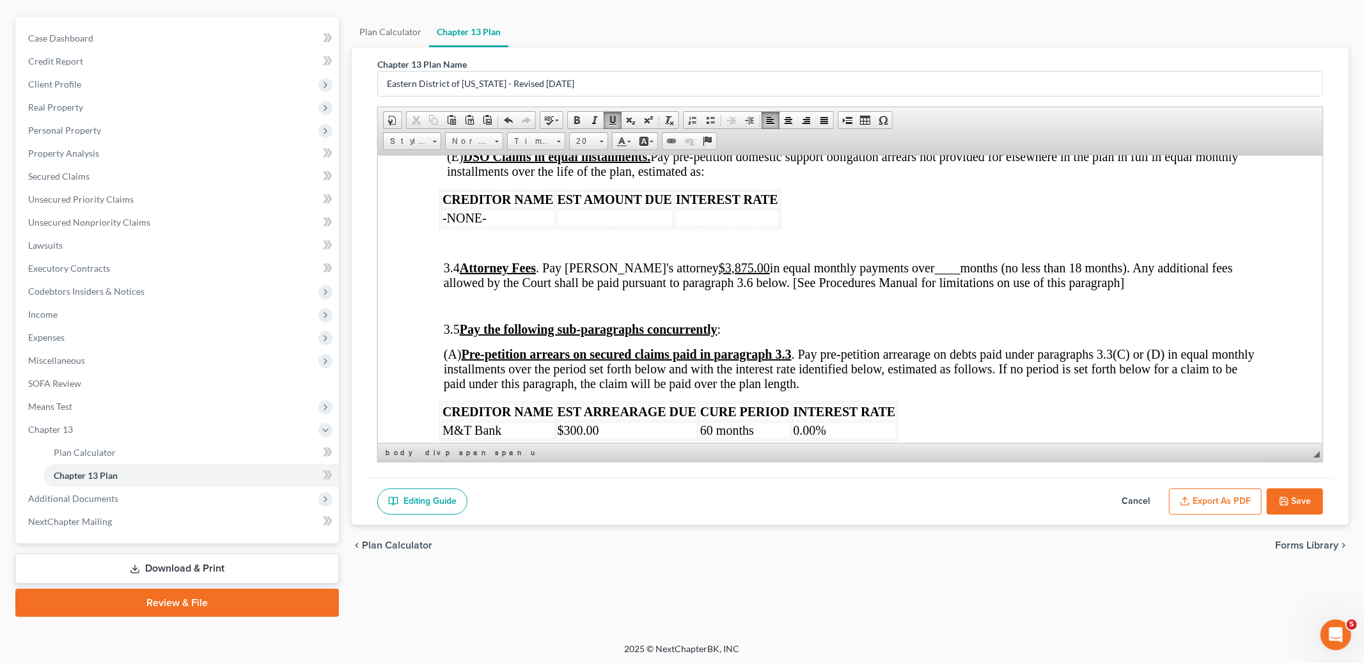
scroll to position [1881, 0]
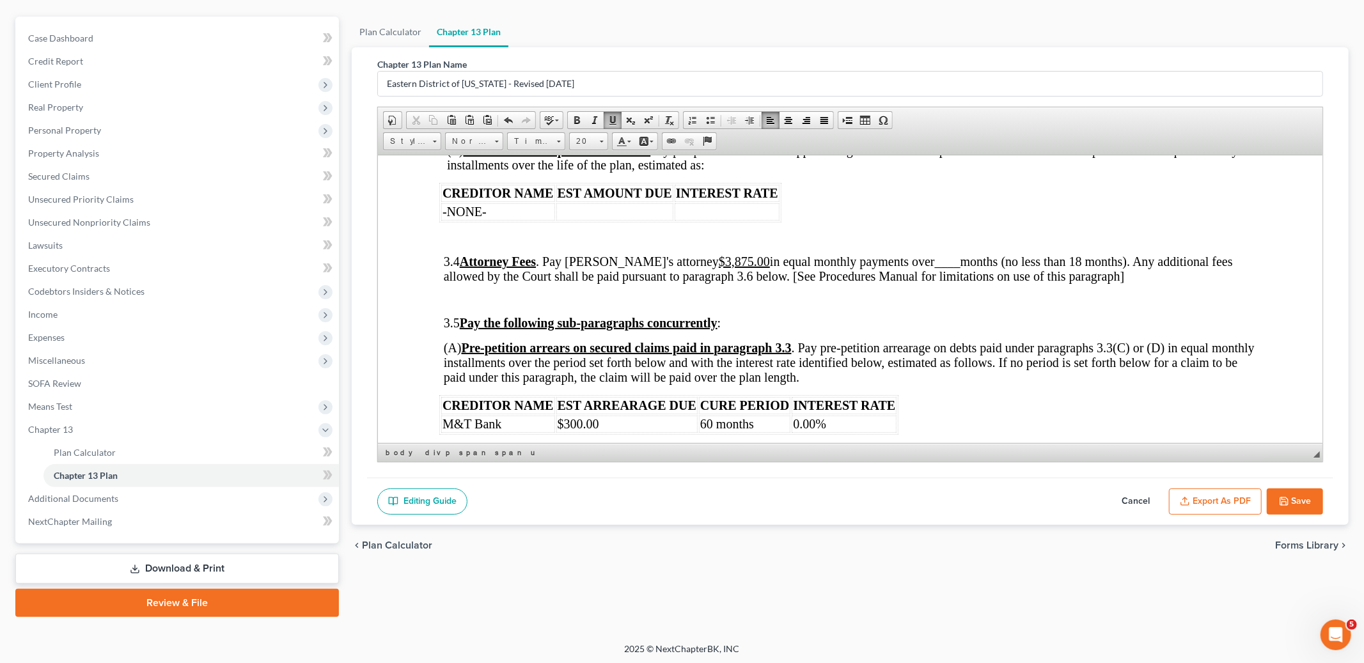
click at [719, 268] on u "$3,875.00" at bounding box center [744, 261] width 51 height 14
drag, startPoint x: 922, startPoint y: 287, endPoint x: 981, endPoint y: 295, distance: 60.0
click at [925, 283] on span "3.4 Attorney Fees . Pay Debtor's attorney $475.00 in equal monthly payments ove…" at bounding box center [833, 268] width 779 height 29
click at [609, 115] on span at bounding box center [612, 120] width 10 height 10
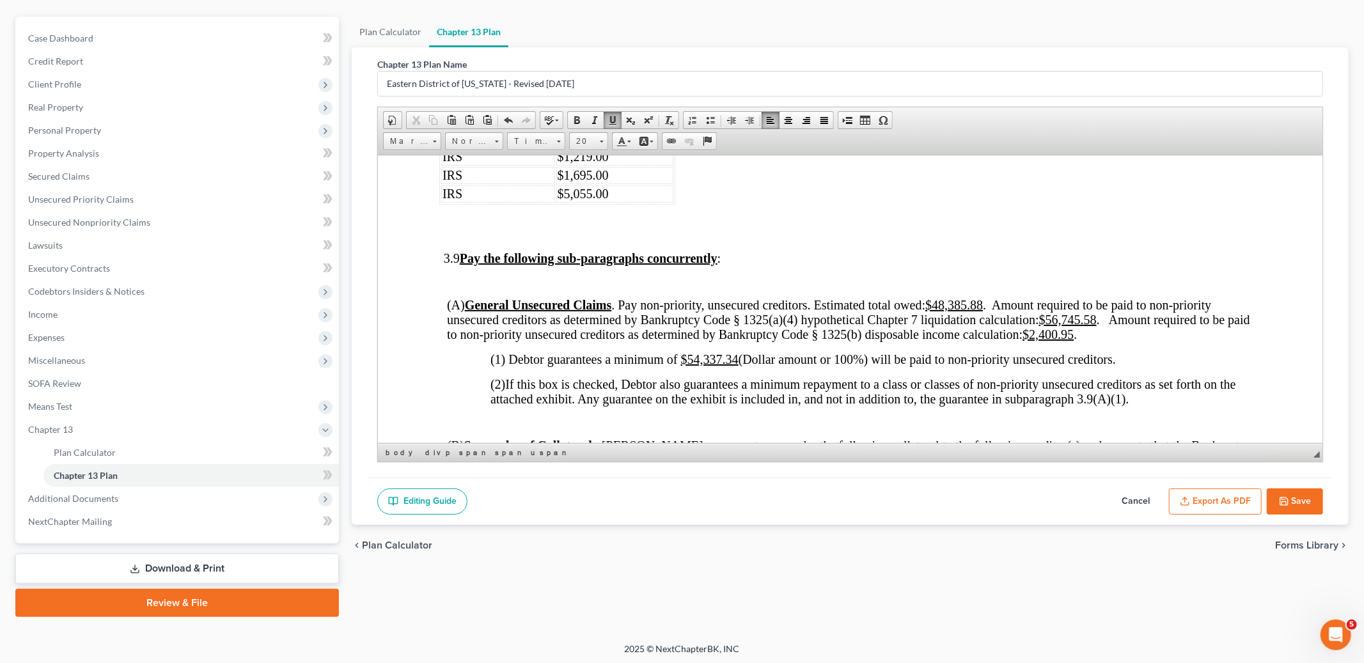
scroll to position [3060, 0]
click at [1045, 324] on u "$56,745.58" at bounding box center [1068, 317] width 58 height 14
click at [1029, 339] on u "$2,400.95" at bounding box center [1047, 332] width 51 height 14
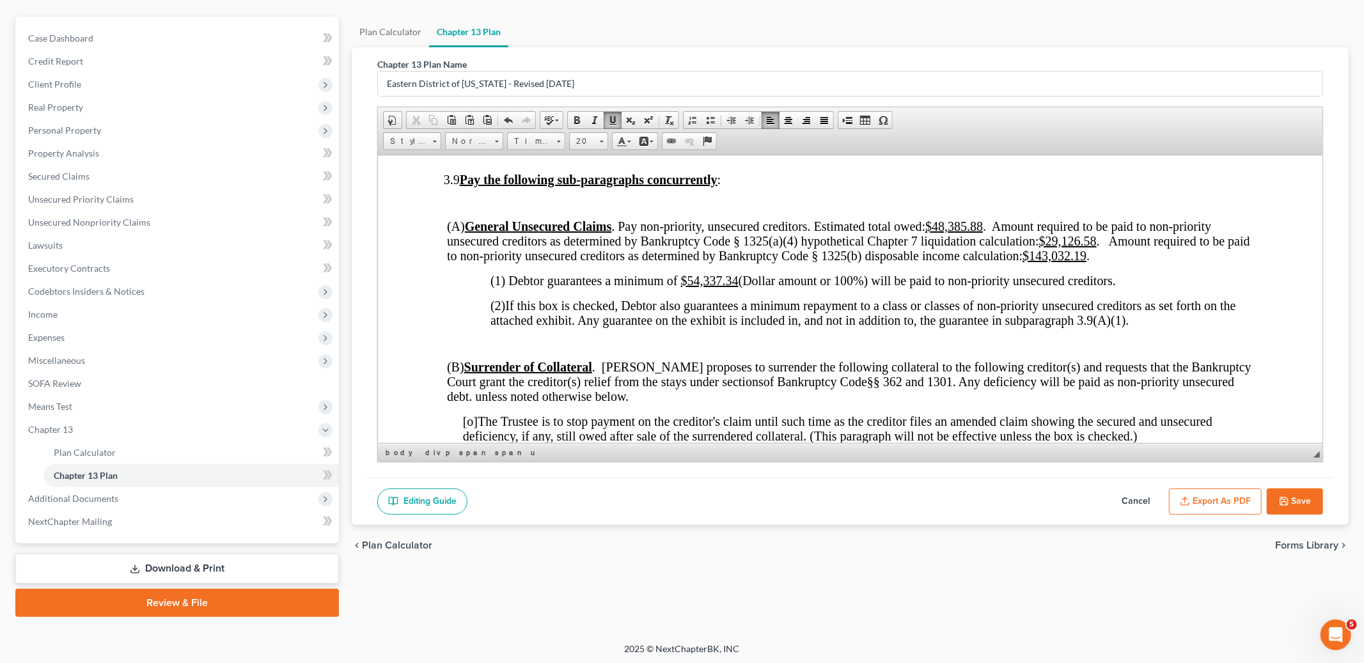
scroll to position [3143, 0]
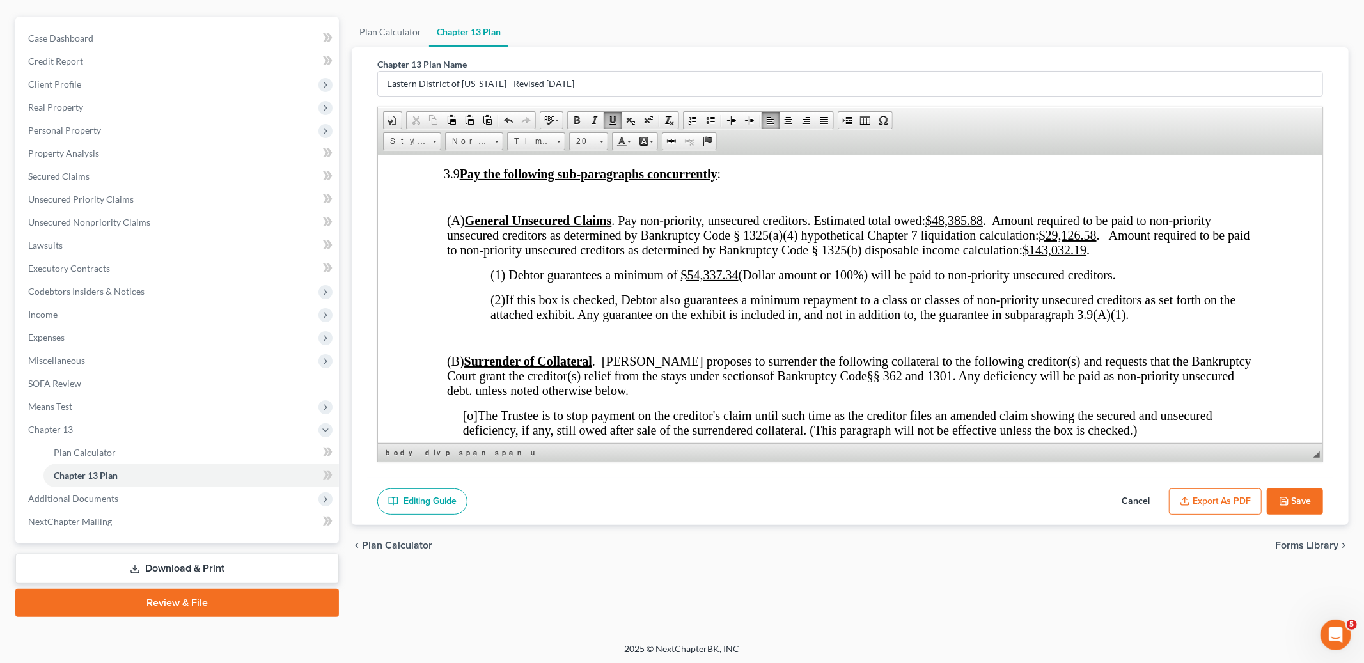
click at [687, 281] on u "$54,337.34" at bounding box center [710, 274] width 58 height 14
click at [508, 321] on span "(2) If this box is checked, Debtor also guarantees a minimum repayment to a cla…" at bounding box center [862, 306] width 745 height 29
drag, startPoint x: 508, startPoint y: 332, endPoint x: 516, endPoint y: 332, distance: 7.7
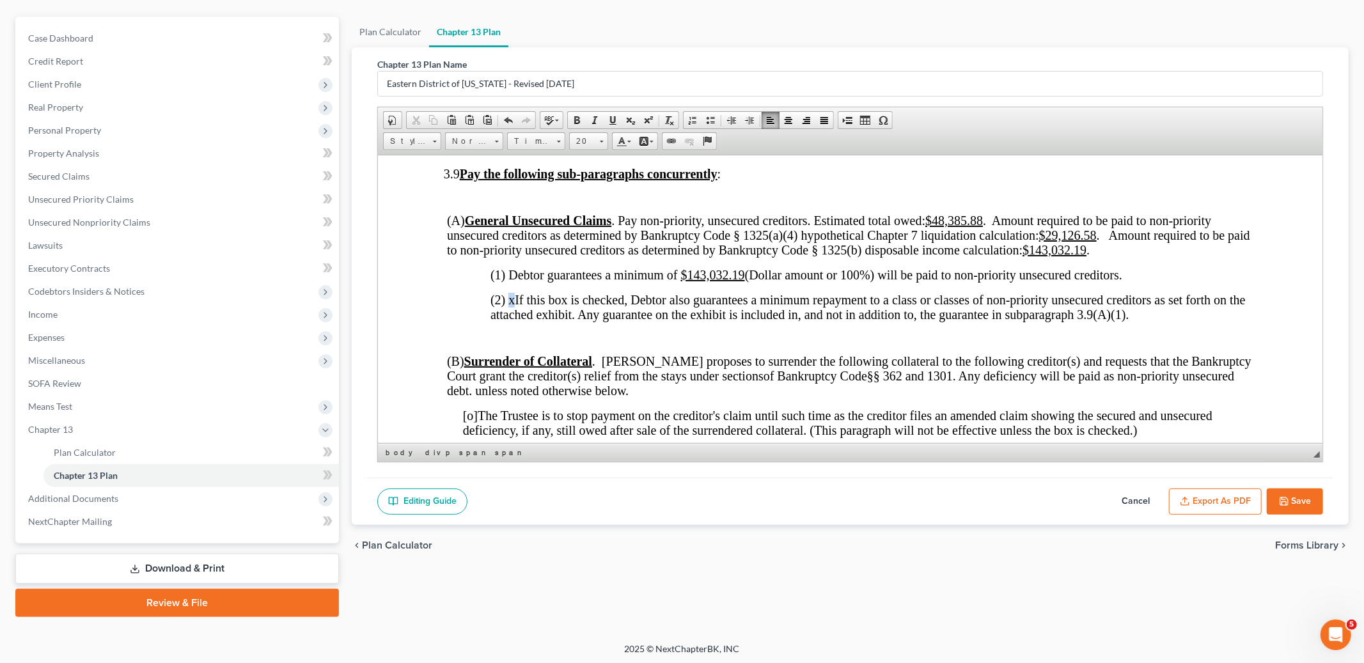
click at [515, 306] on span "(2) x" at bounding box center [502, 299] width 24 height 14
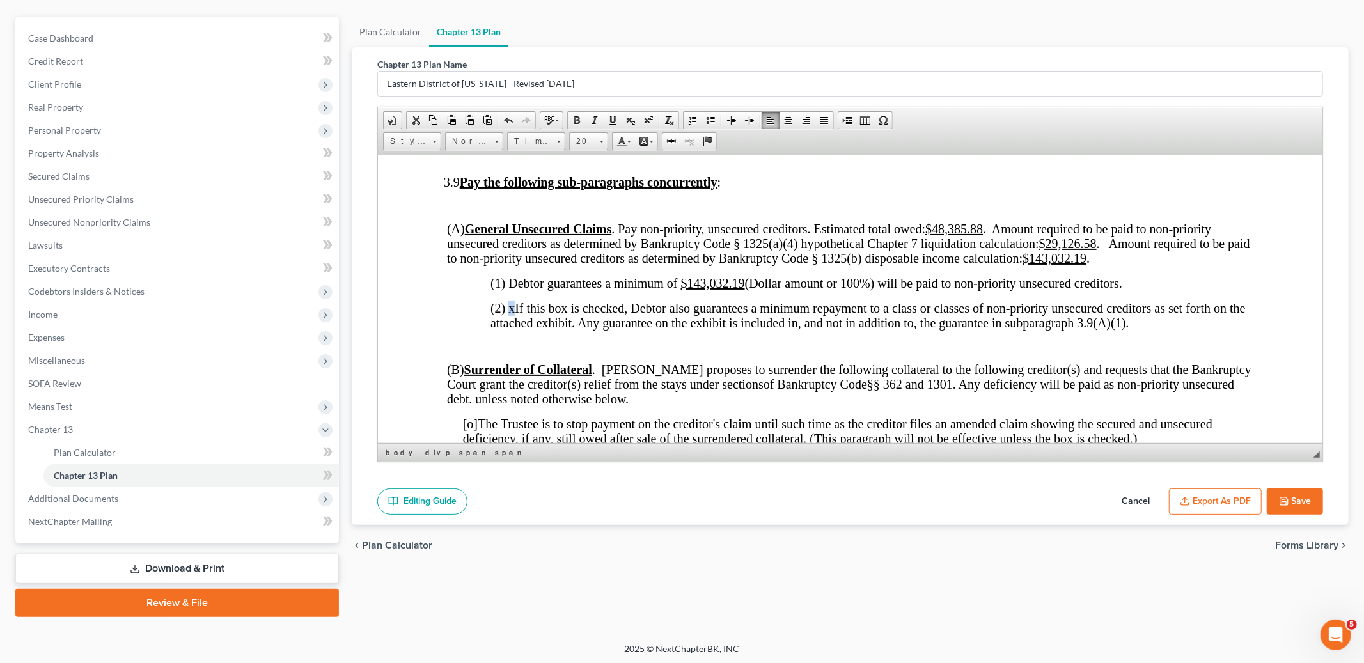
scroll to position [3134, 0]
click at [552, 117] on span at bounding box center [549, 120] width 10 height 10
click at [552, 116] on span at bounding box center [549, 120] width 10 height 10
click at [513, 315] on span "(2) x" at bounding box center [502, 308] width 24 height 14
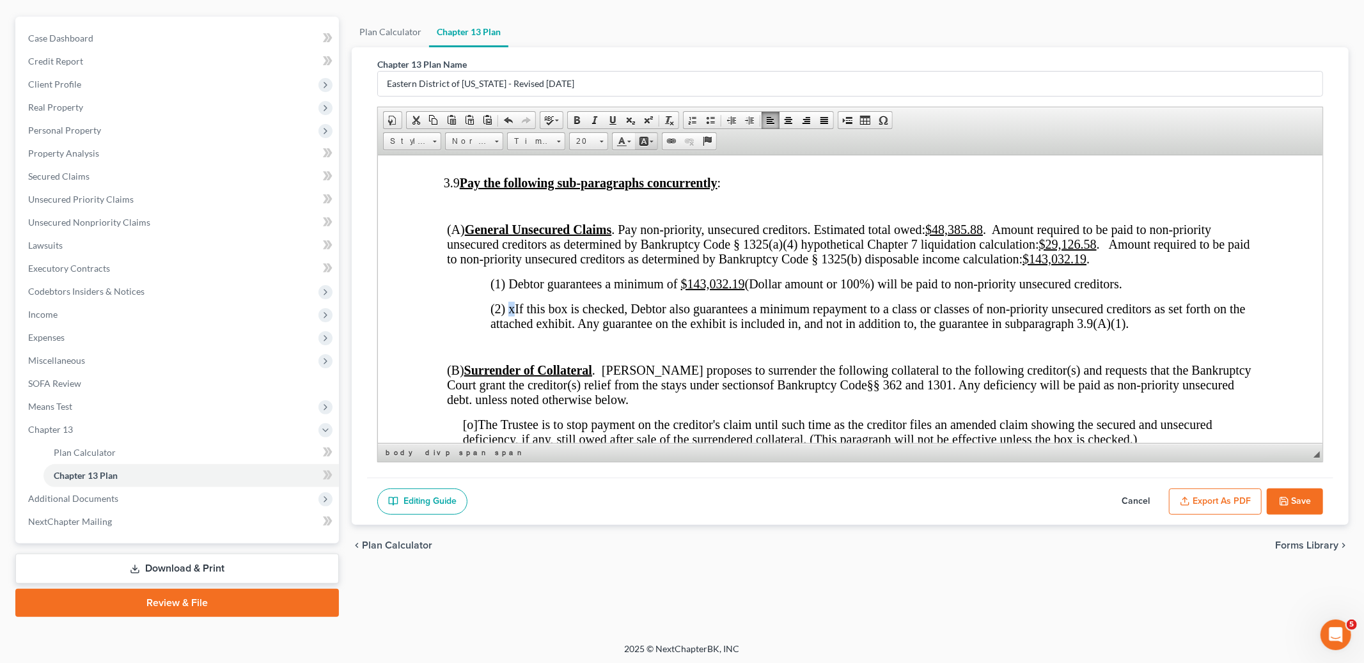
click at [650, 137] on link "Background Color" at bounding box center [646, 141] width 22 height 17
click at [648, 137] on span at bounding box center [644, 141] width 10 height 10
click at [626, 138] on span at bounding box center [621, 141] width 10 height 10
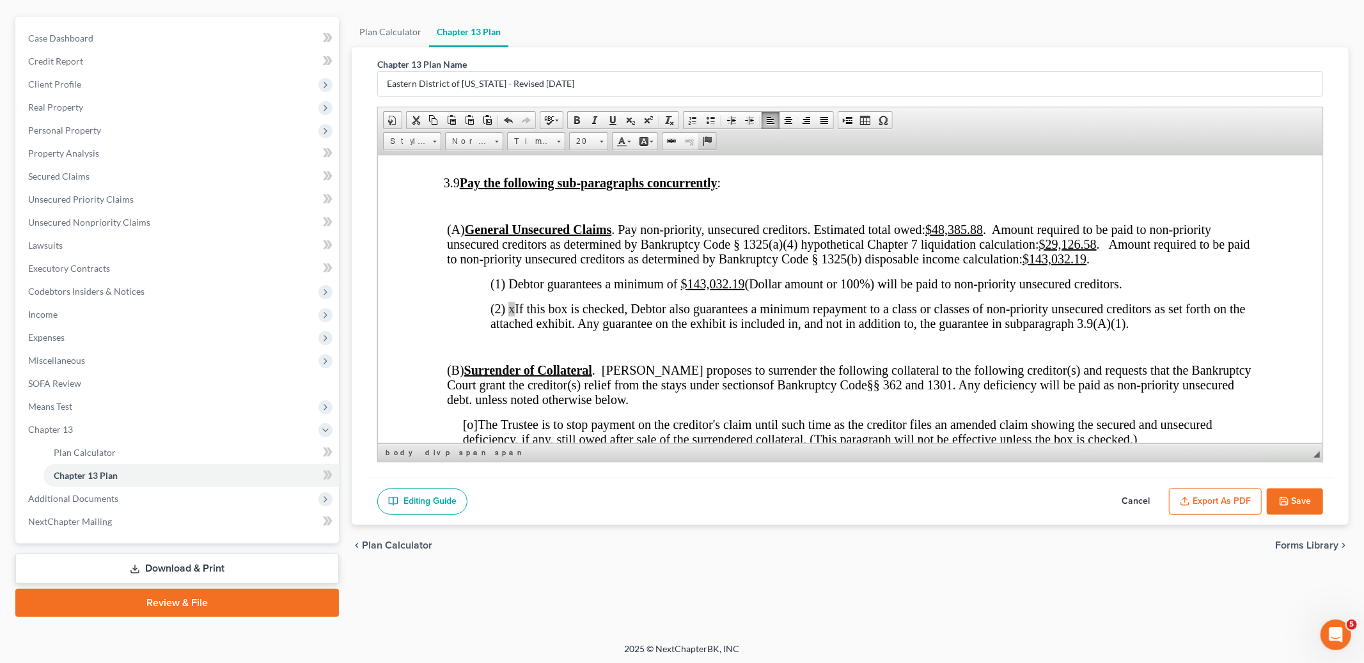
click at [705, 136] on span at bounding box center [707, 141] width 10 height 10
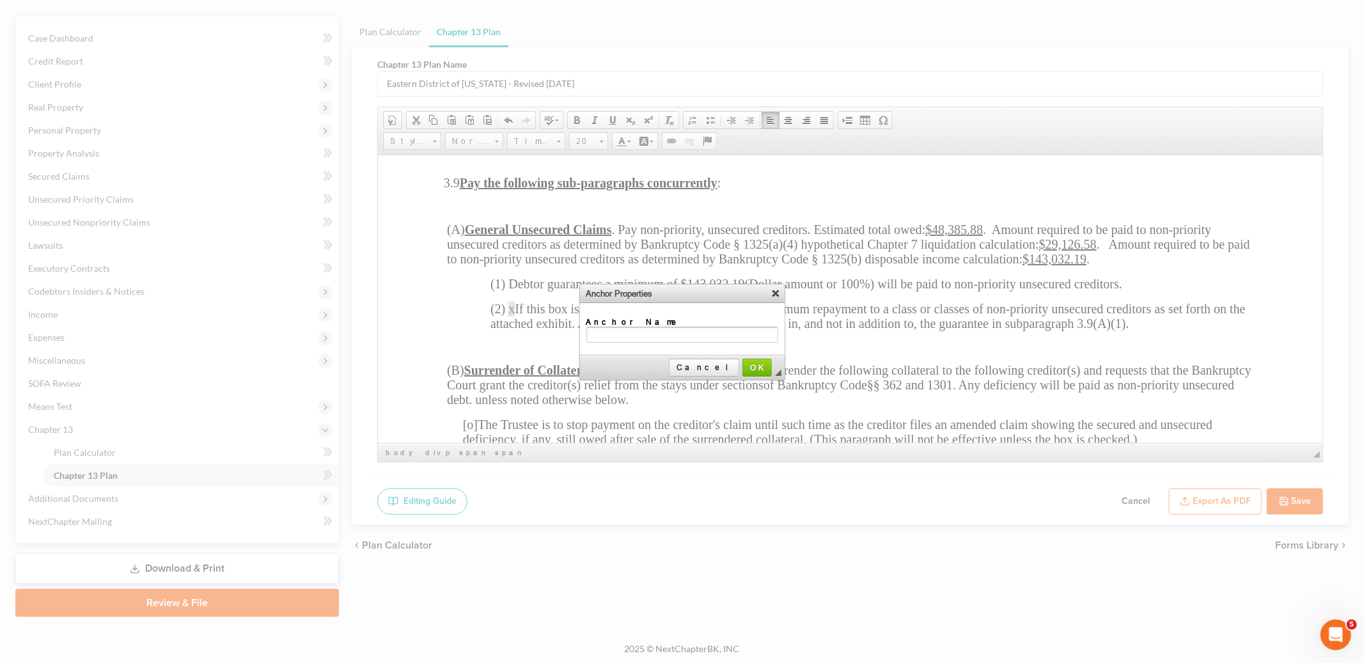
click at [771, 291] on link "X" at bounding box center [775, 292] width 13 height 13
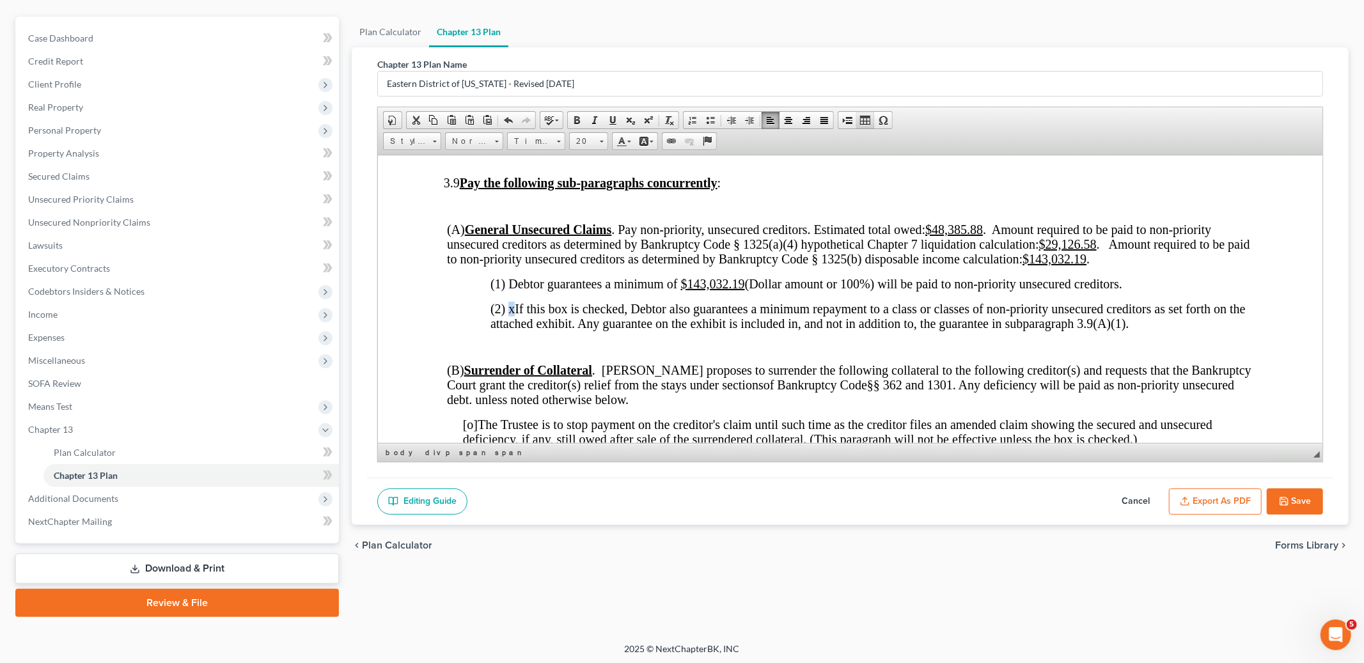
click at [863, 117] on span at bounding box center [865, 120] width 10 height 10
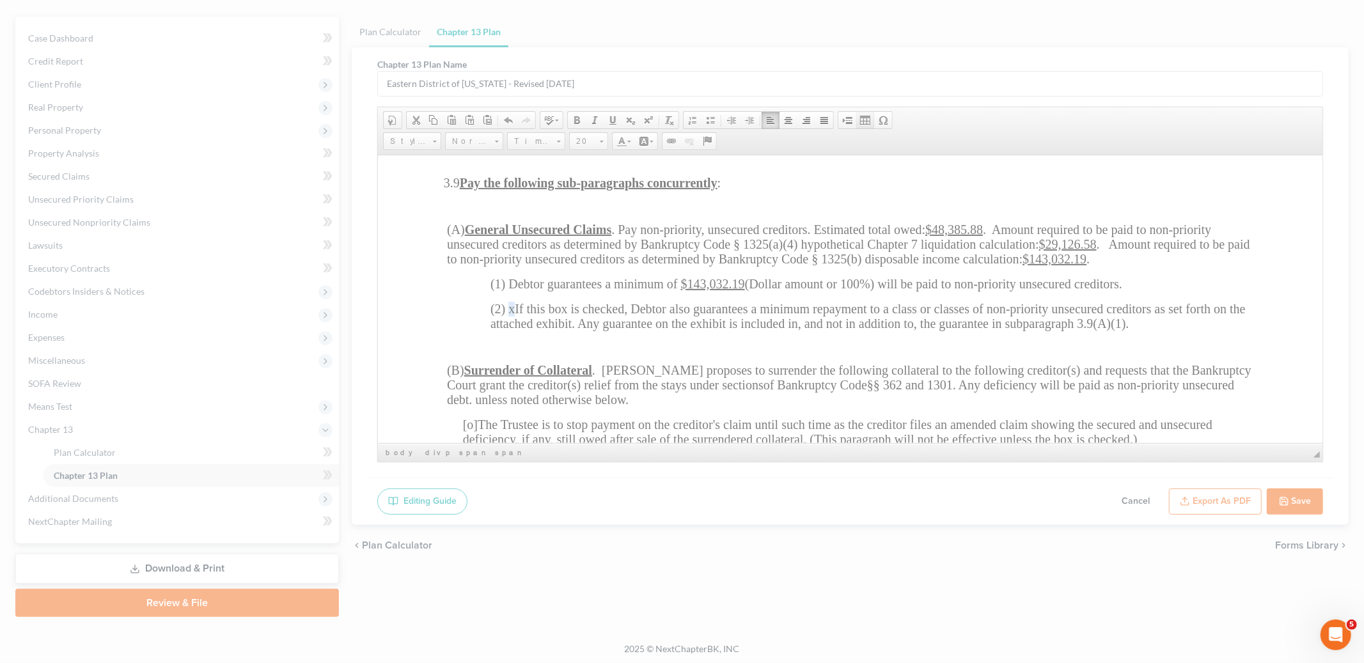
type input "width:500px;"
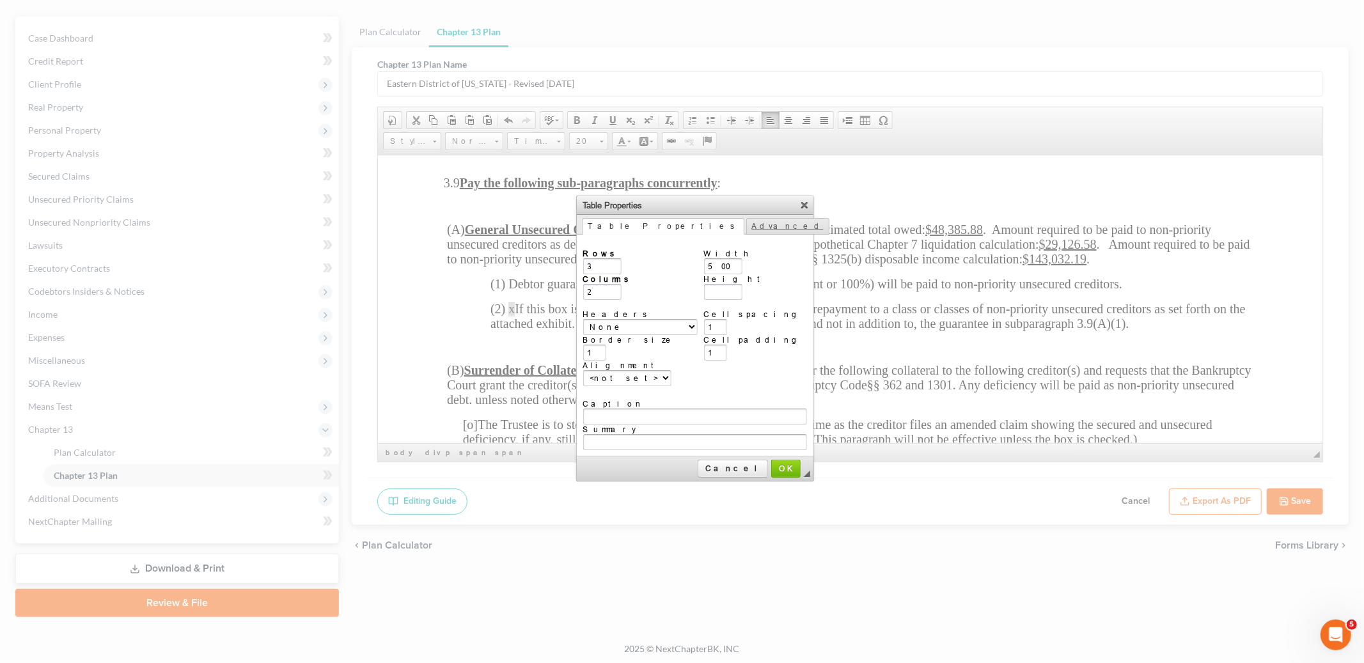
click at [746, 222] on link "Advanced" at bounding box center [787, 226] width 83 height 17
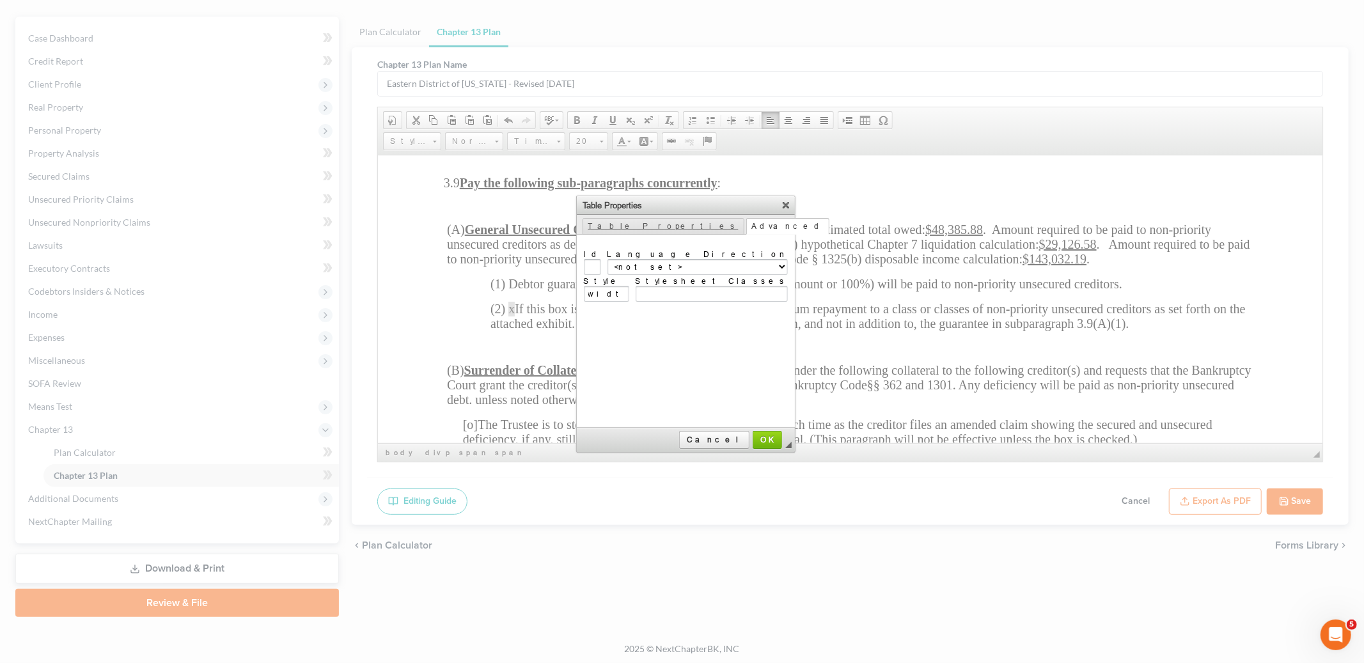
click at [605, 221] on link "Table Properties" at bounding box center [663, 226] width 162 height 17
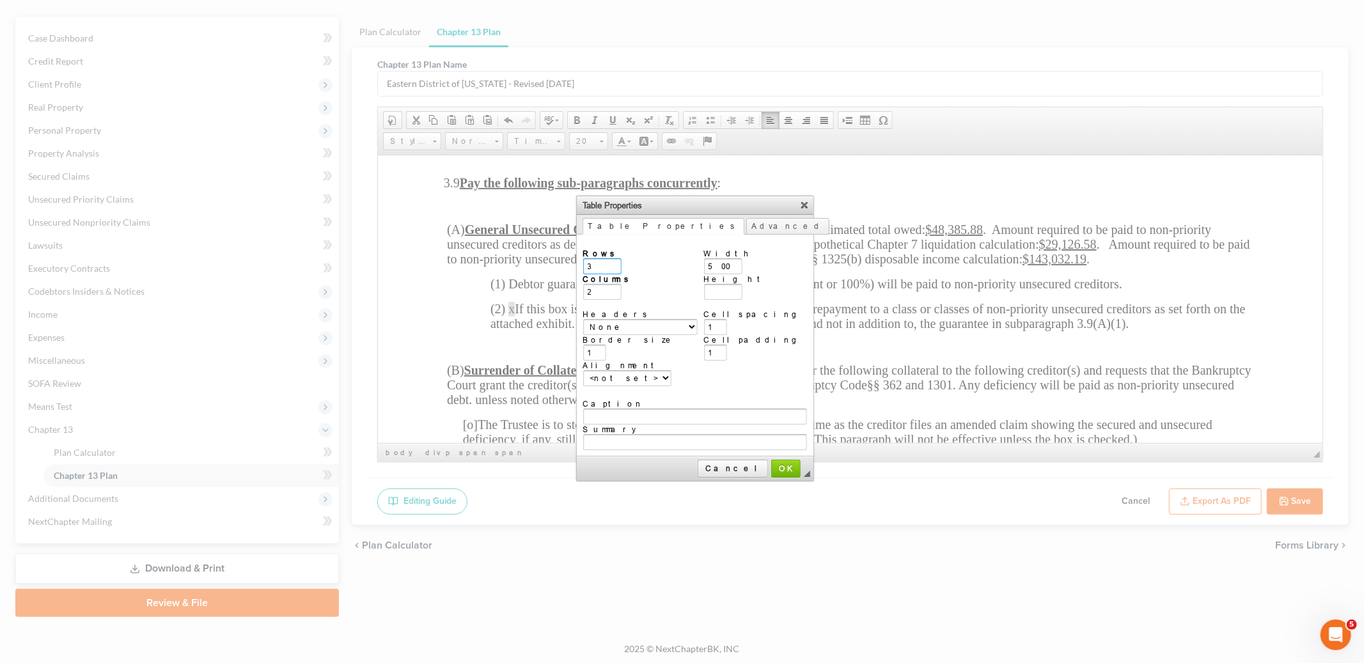
click at [590, 262] on input "3" at bounding box center [602, 266] width 38 height 16
click at [583, 262] on input "3" at bounding box center [602, 266] width 38 height 16
click at [594, 267] on input "3" at bounding box center [602, 266] width 38 height 16
click at [596, 288] on input "2" at bounding box center [602, 292] width 38 height 16
type input "1"
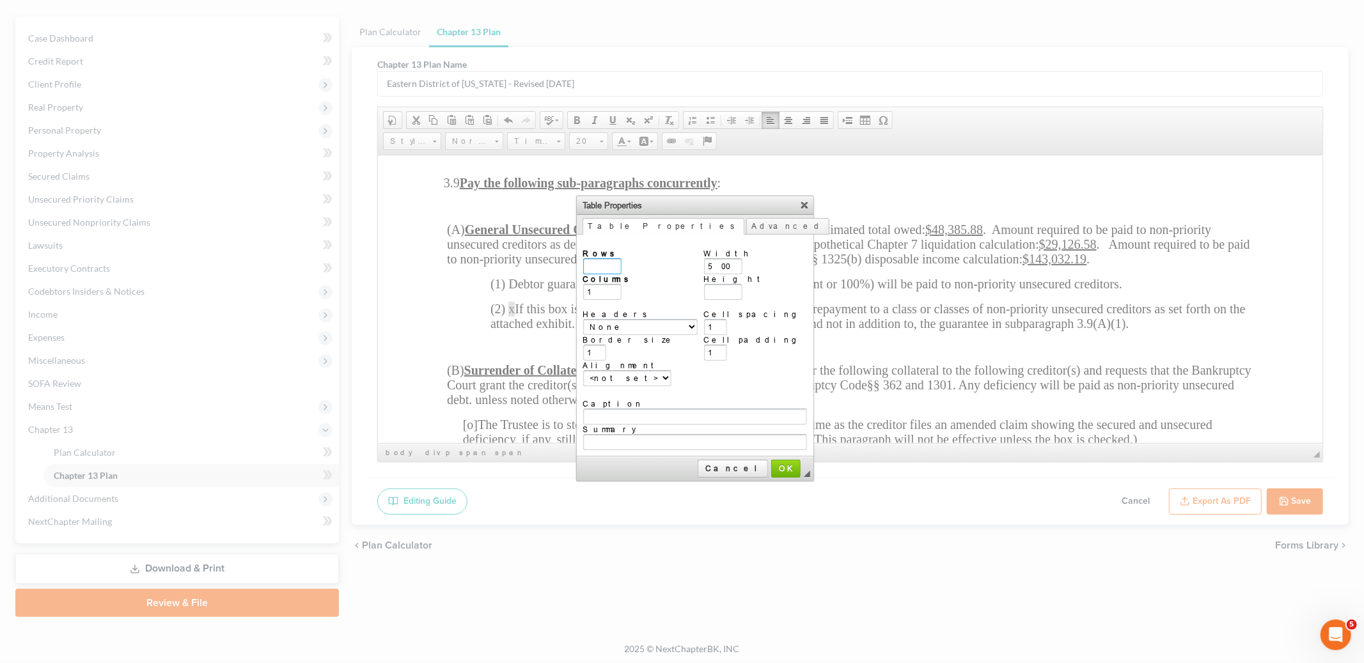
click at [606, 267] on input "Rows" at bounding box center [602, 266] width 38 height 16
click at [772, 464] on span "OK" at bounding box center [785, 469] width 27 height 10
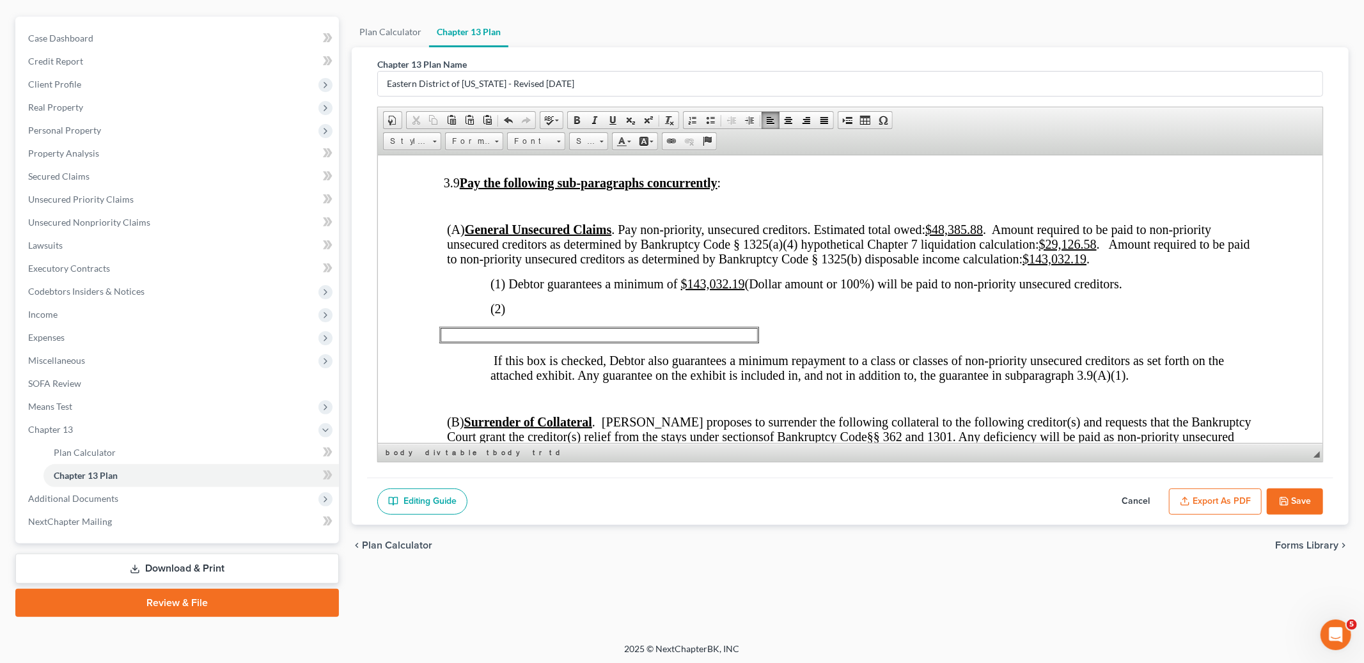
click at [750, 341] on td at bounding box center [598, 334] width 317 height 14
drag, startPoint x: 759, startPoint y: 365, endPoint x: 604, endPoint y: 369, distance: 155.4
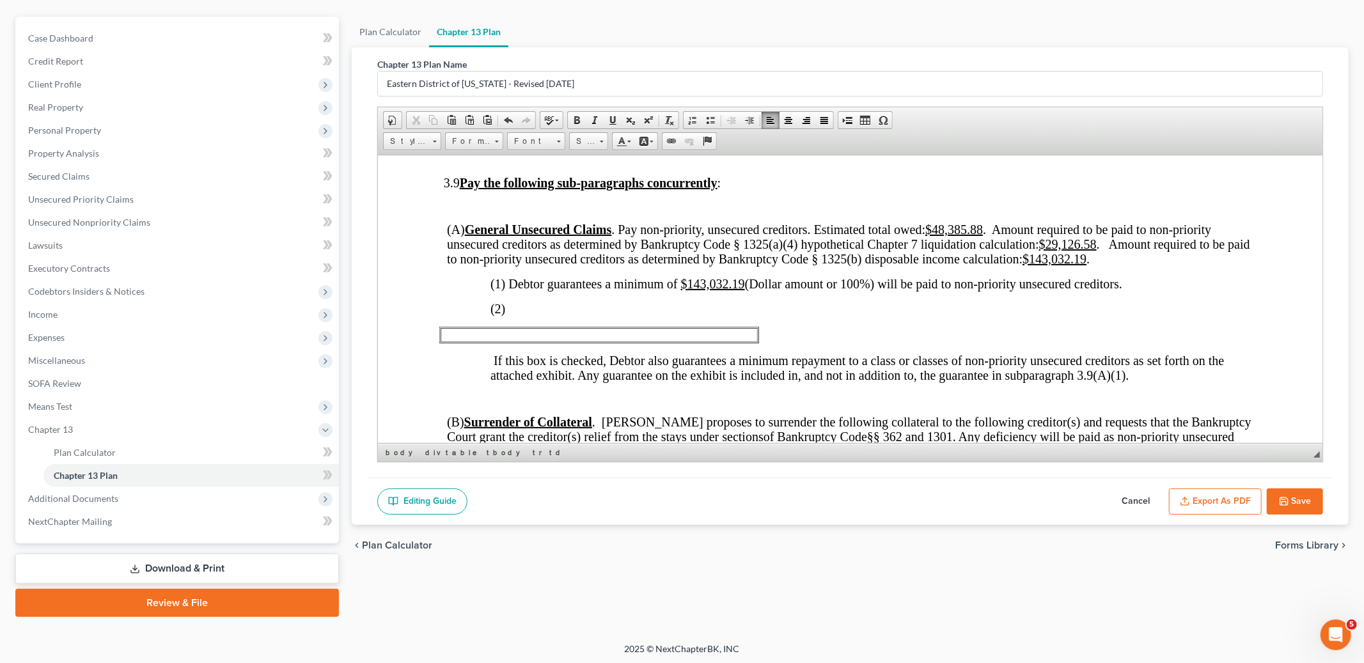
click at [706, 341] on td at bounding box center [598, 334] width 317 height 14
click at [504, 118] on span at bounding box center [508, 120] width 10 height 10
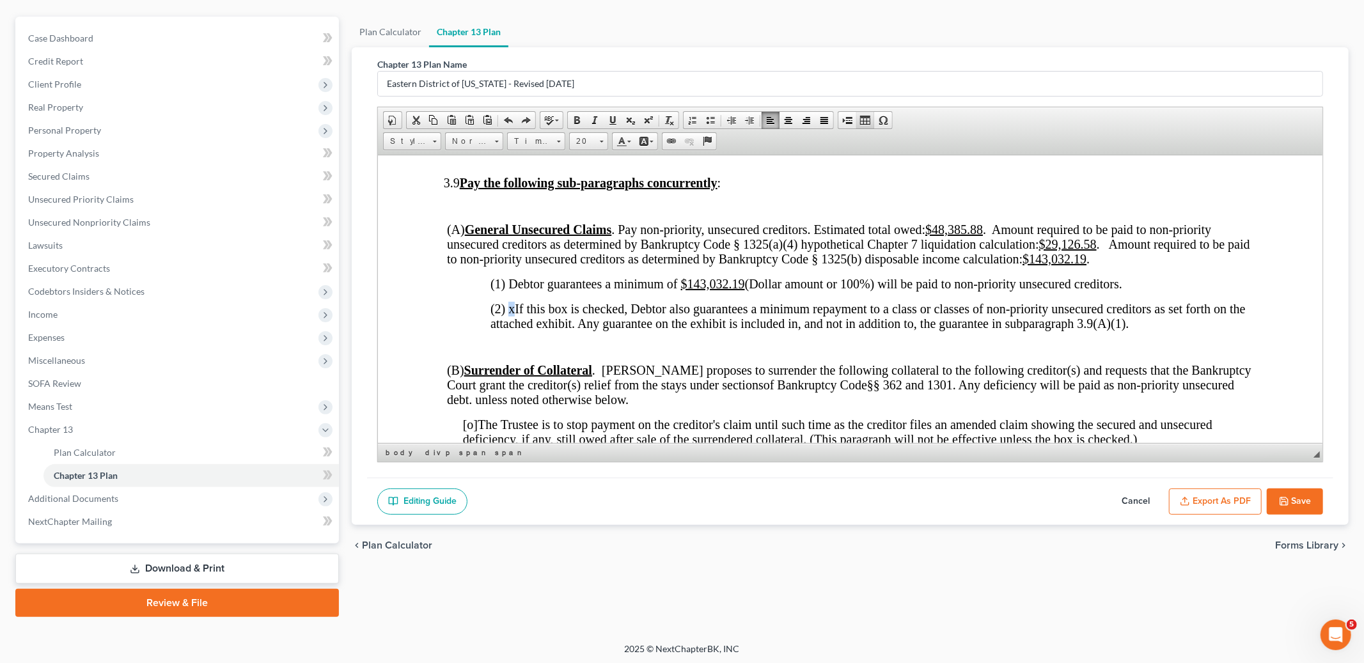
click at [864, 116] on span at bounding box center [865, 120] width 10 height 10
type input "3"
type input "2"
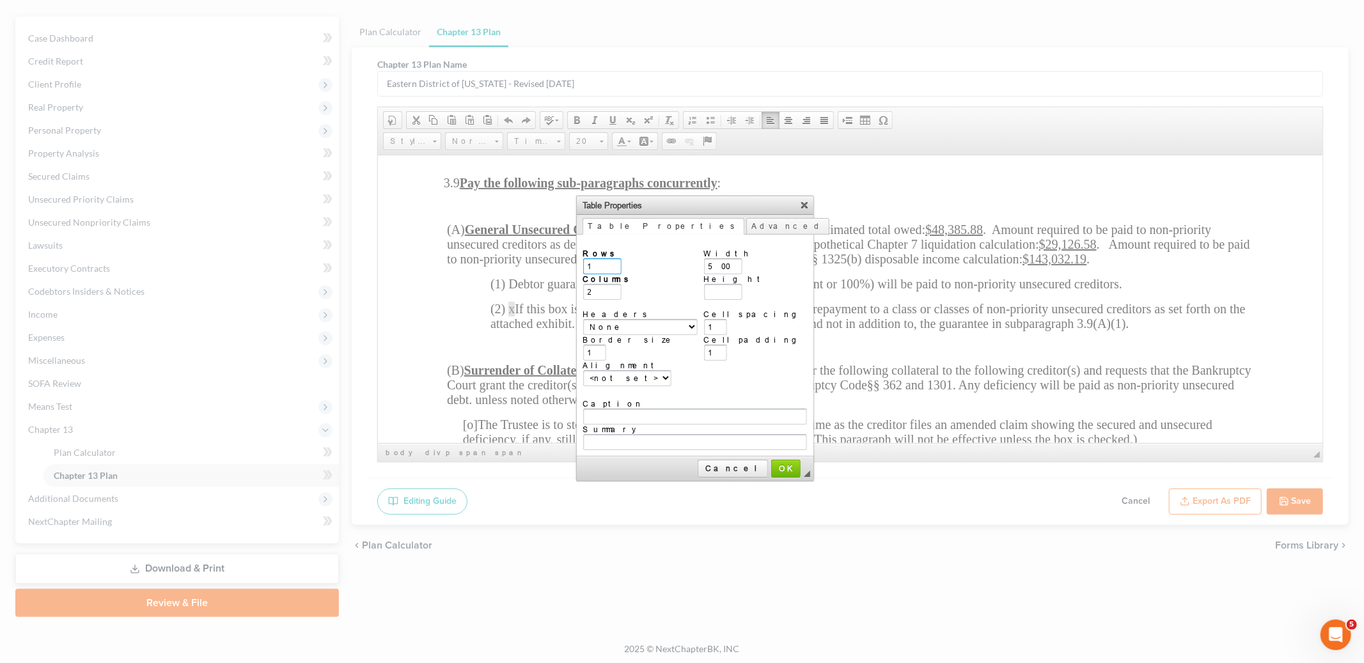
type input "1"
type input "10"
click at [772, 464] on span "OK" at bounding box center [785, 469] width 27 height 10
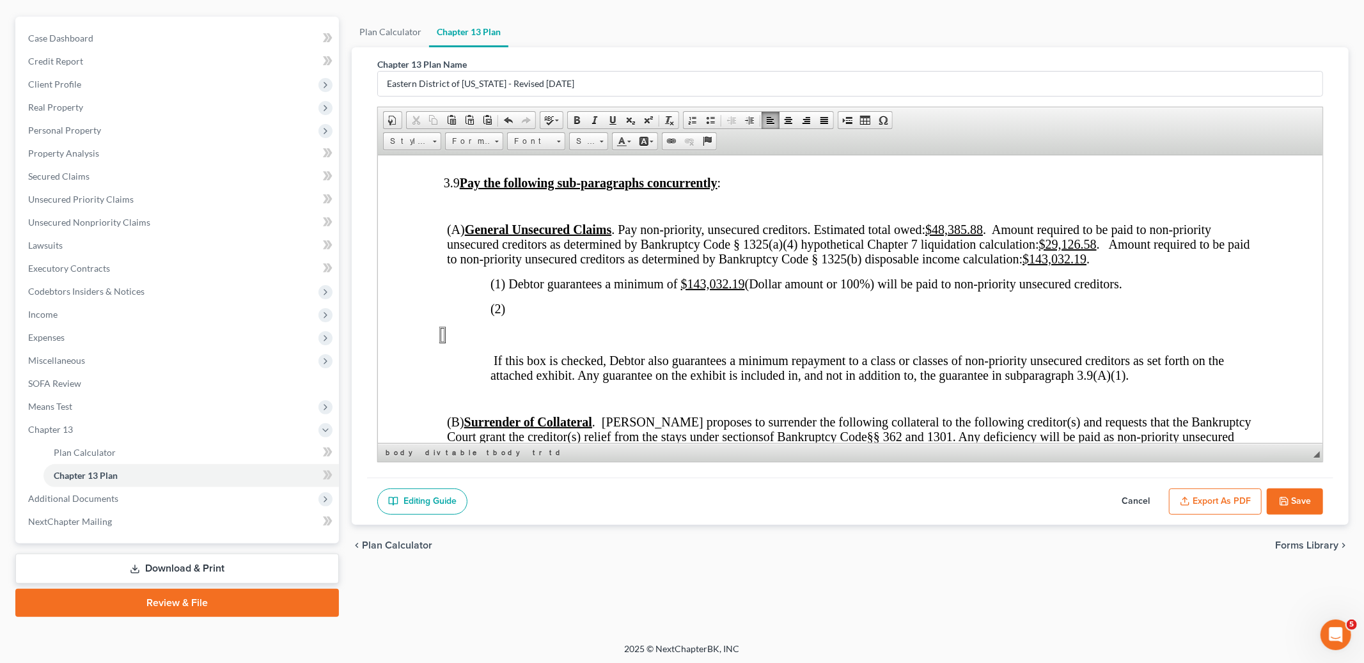
click at [525, 316] on p "(2)" at bounding box center [875, 308] width 770 height 15
click at [505, 120] on span at bounding box center [508, 120] width 10 height 10
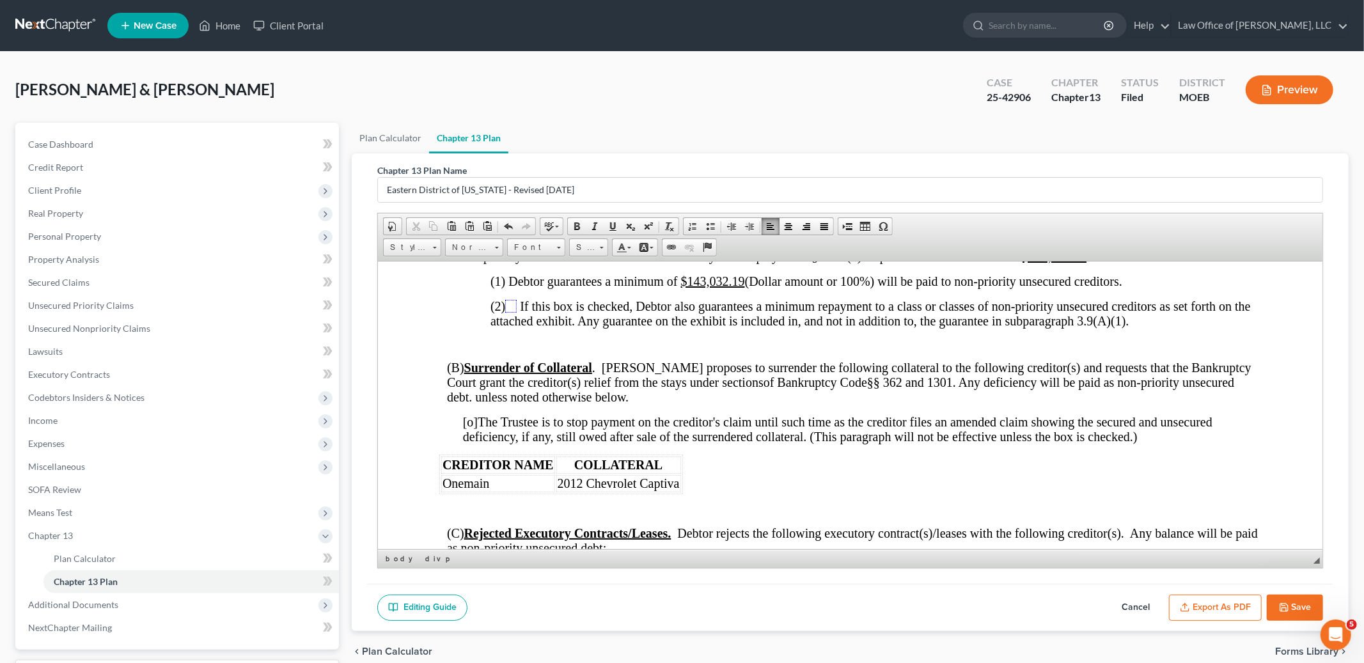
scroll to position [3241, 0]
click at [699, 351] on p at bounding box center [850, 345] width 822 height 12
click at [516, 313] on img at bounding box center [511, 306] width 12 height 13
click at [487, 226] on span at bounding box center [487, 226] width 10 height 10
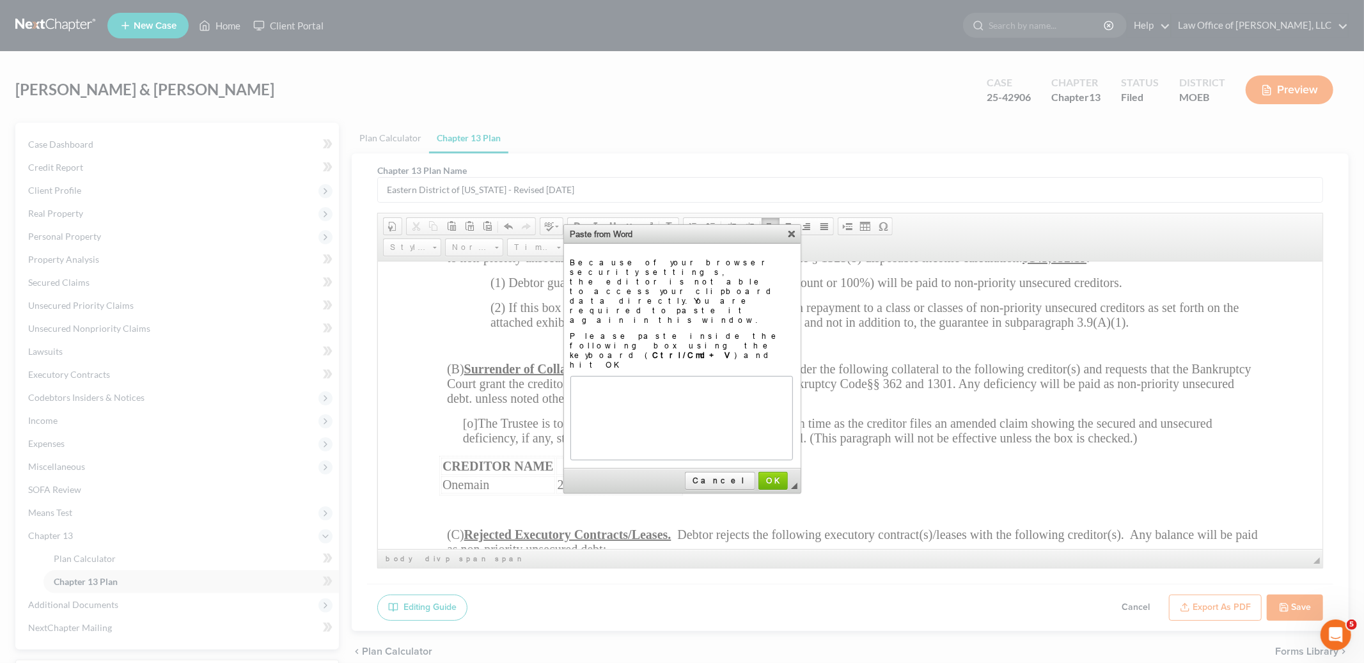
scroll to position [0, 0]
click at [772, 476] on span "OK" at bounding box center [773, 481] width 27 height 10
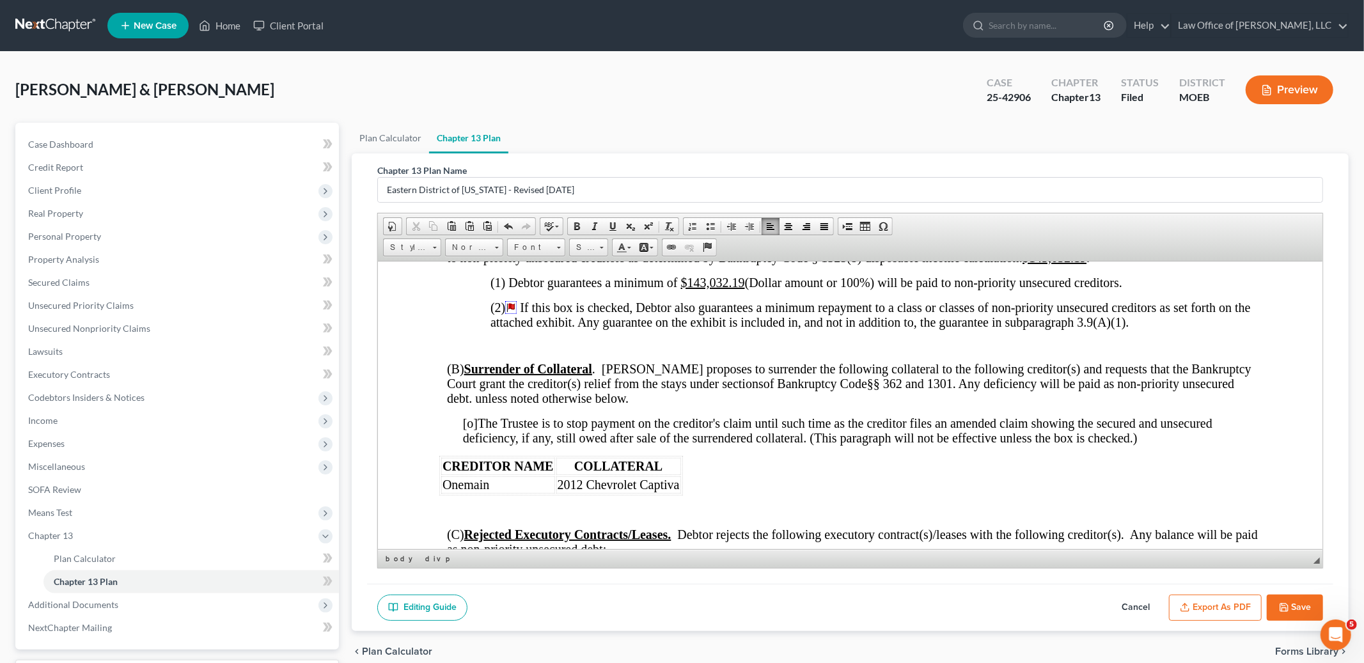
click at [520, 314] on span at bounding box center [518, 307] width 3 height 14
click at [513, 313] on img at bounding box center [511, 306] width 12 height 13
type input "Check1"
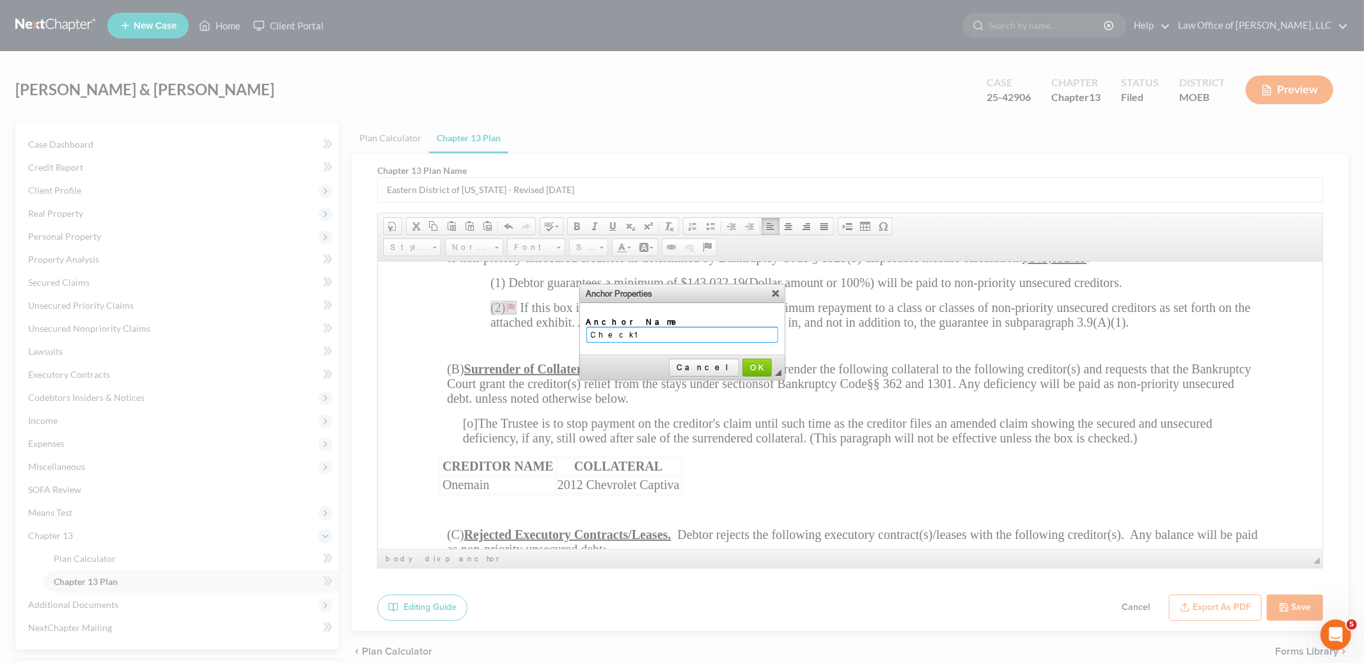
click at [652, 335] on input "Check1" at bounding box center [682, 335] width 192 height 16
click at [760, 365] on span "OK" at bounding box center [757, 367] width 27 height 10
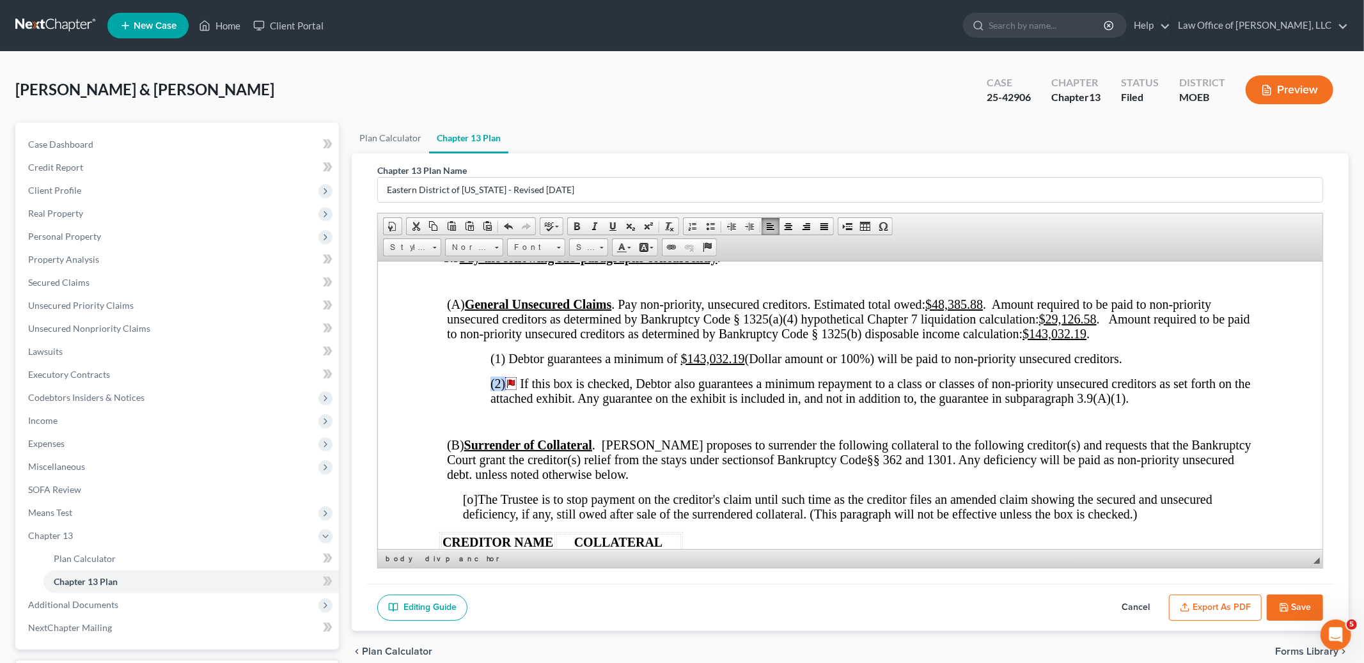
scroll to position [3168, 0]
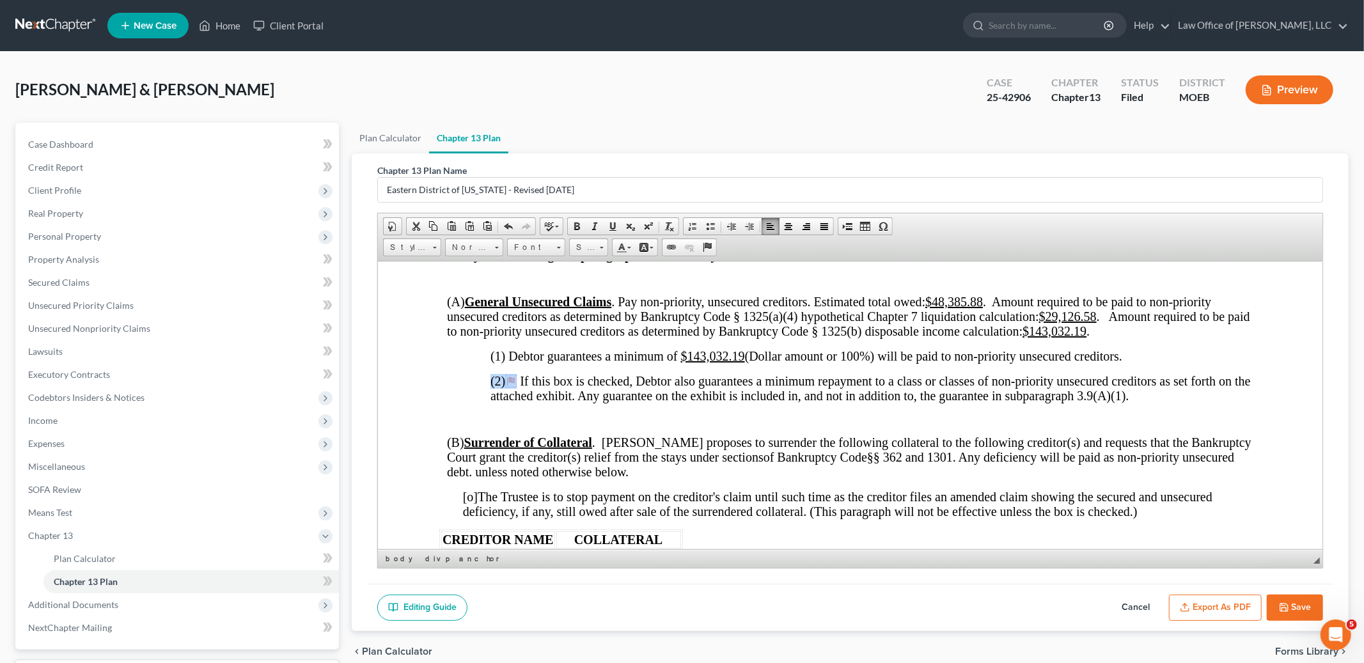
click at [514, 387] on img at bounding box center [511, 380] width 12 height 13
type input "Check1"
click at [0, 0] on div at bounding box center [0, 0] width 0 height 0
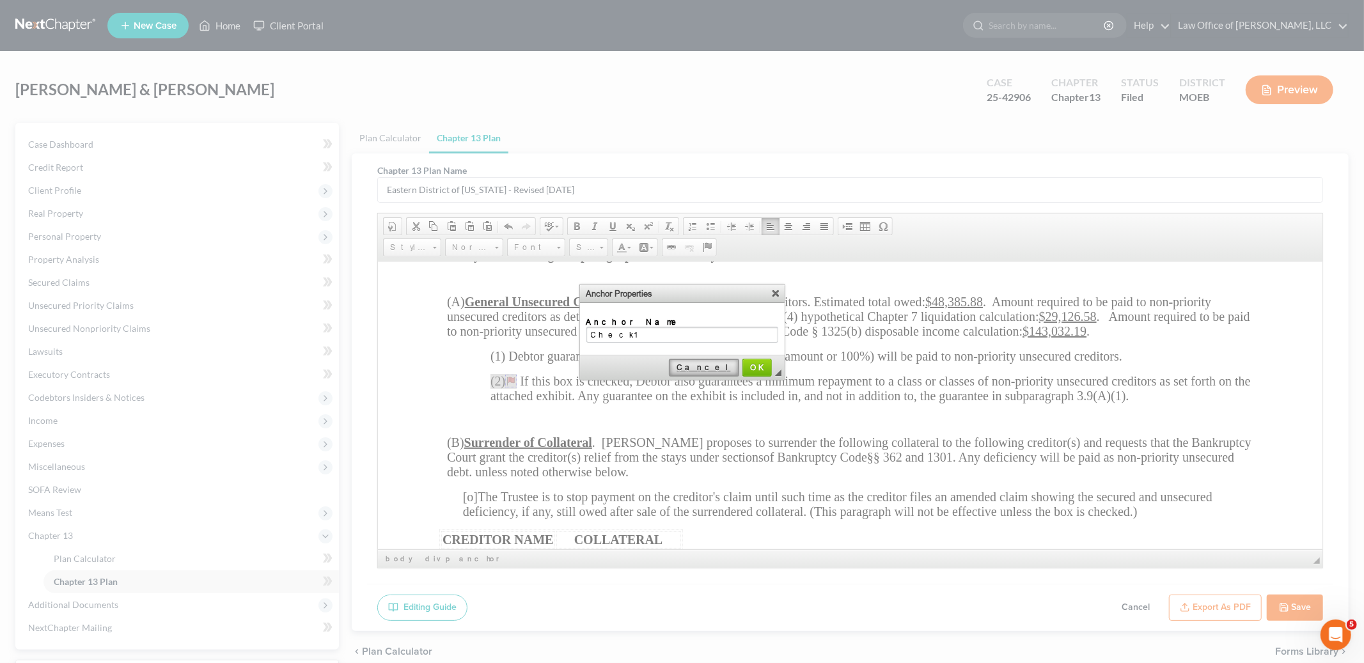
click at [711, 364] on span "Cancel" at bounding box center [704, 367] width 68 height 10
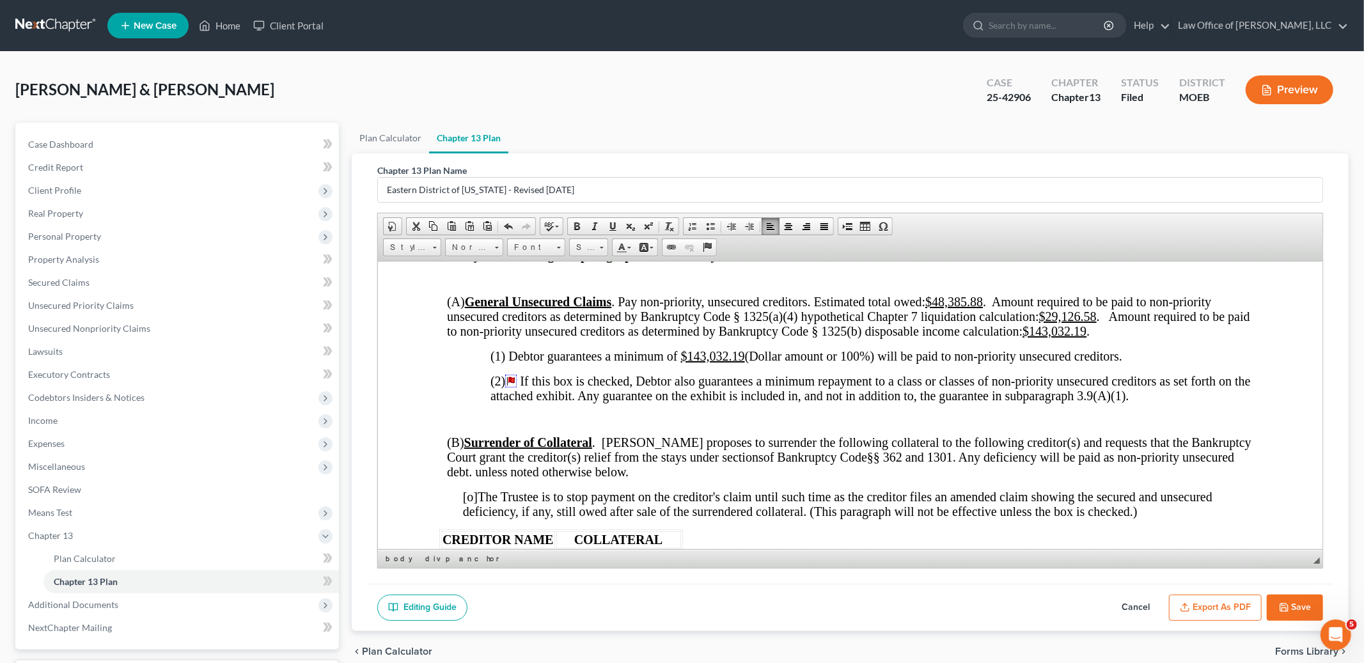
click span "If this box is checked, Debtor also guarantees a minimum repayment to a class o…"
click at [1318, 634] on div "Open Intercom Messenger" at bounding box center [1334, 633] width 42 height 42
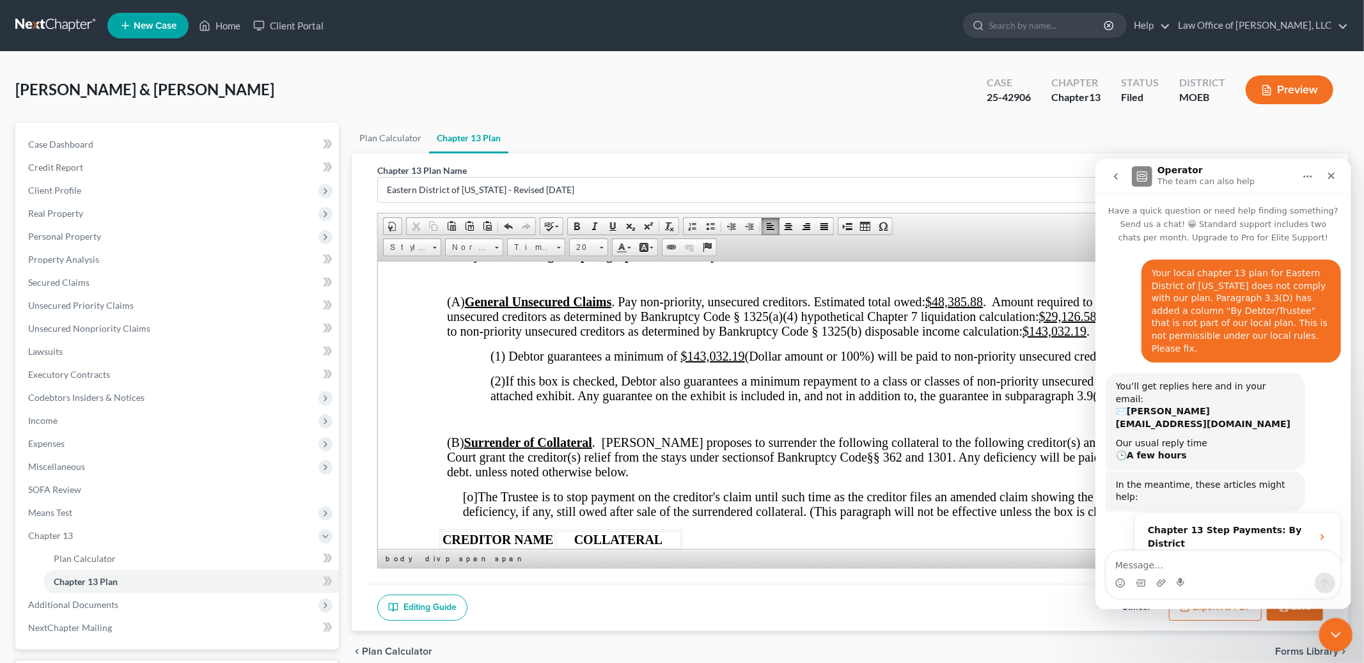
scroll to position [73, 0]
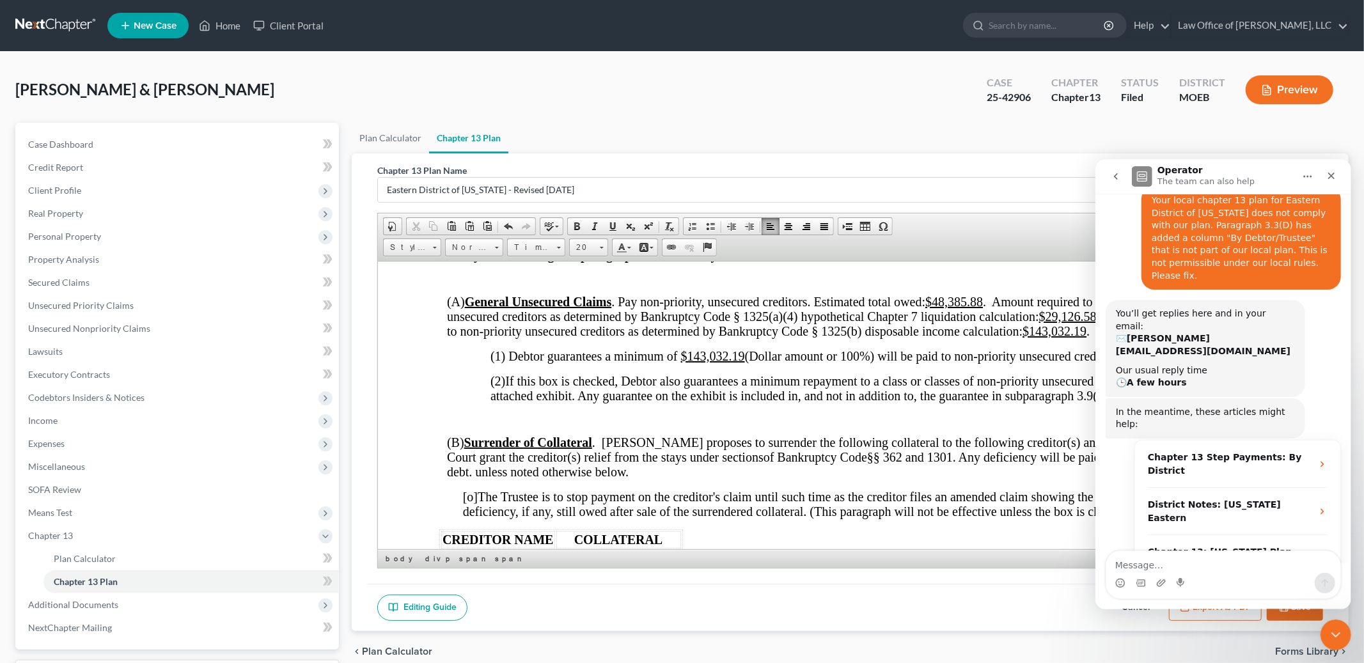
click at [1321, 302] on div "You’ll get replies here and in your email: ✉️ [PERSON_NAME][EMAIL_ADDRESS][DOMA…" at bounding box center [1222, 348] width 235 height 98
click at [1158, 568] on textarea "Message…" at bounding box center [1222, 561] width 234 height 22
click at [1161, 582] on icon "Upload attachment" at bounding box center [1160, 582] width 10 height 10
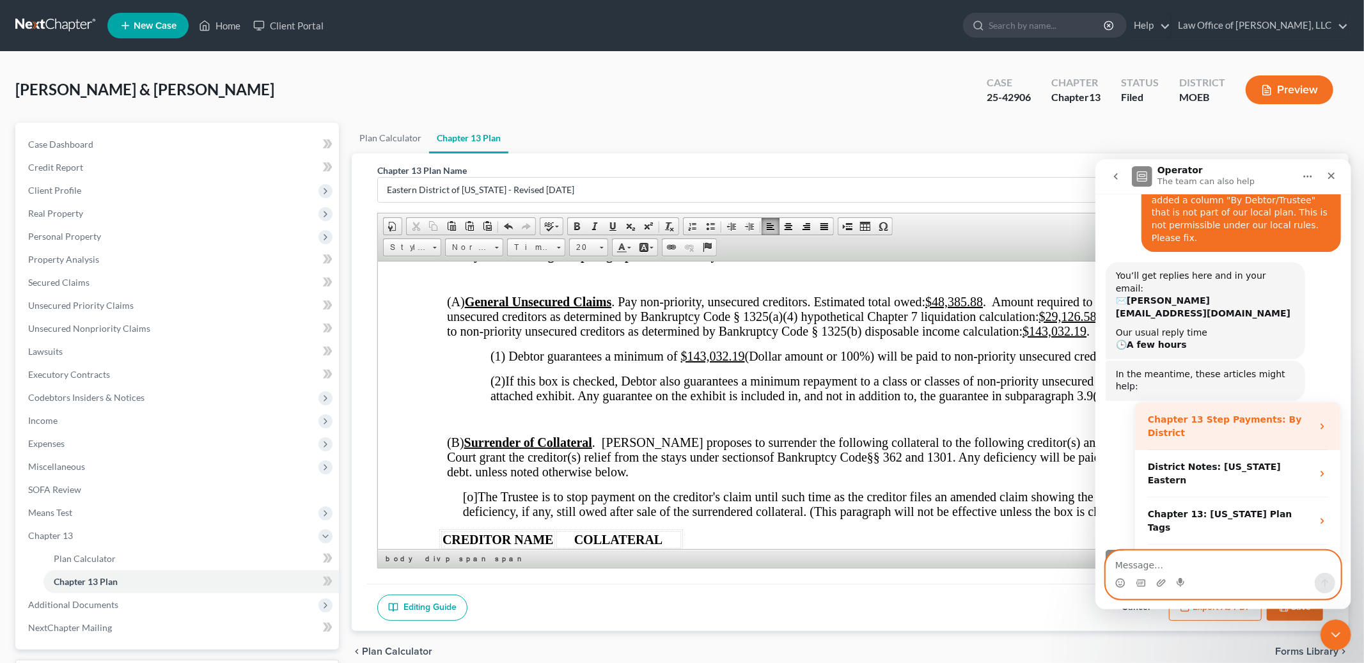
scroll to position [112, 0]
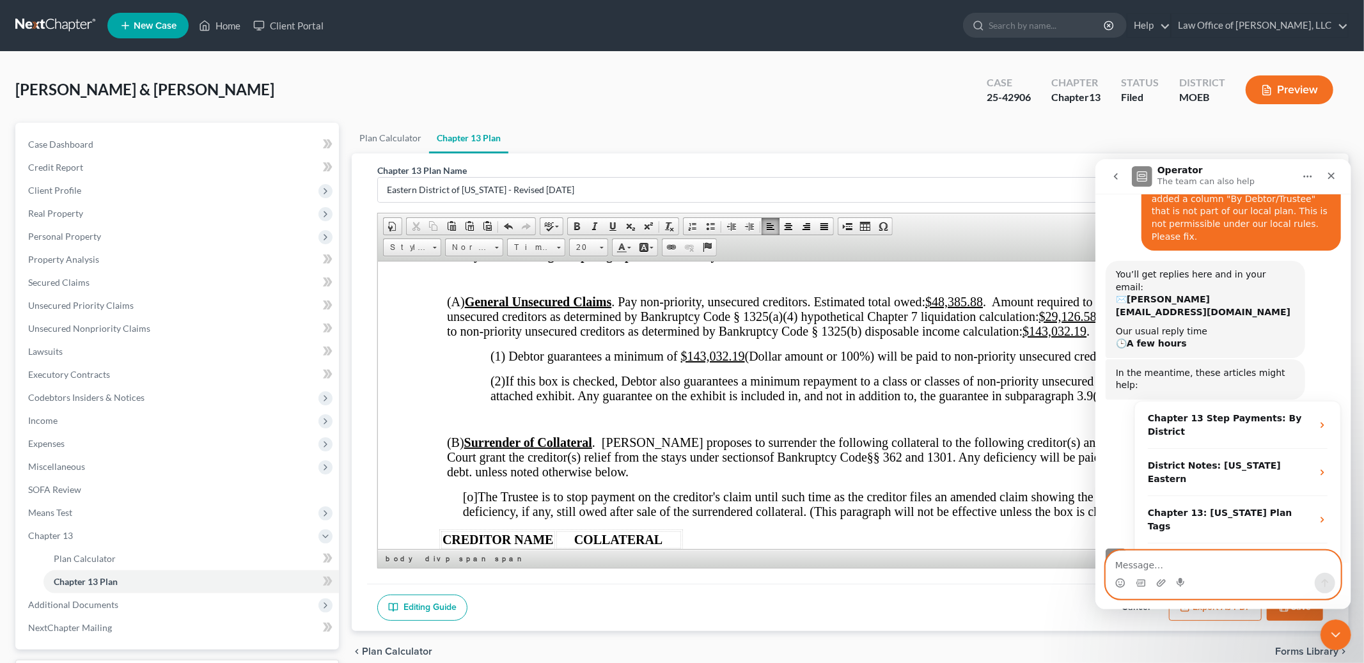
click at [1160, 566] on textarea "Message…" at bounding box center [1222, 561] width 234 height 22
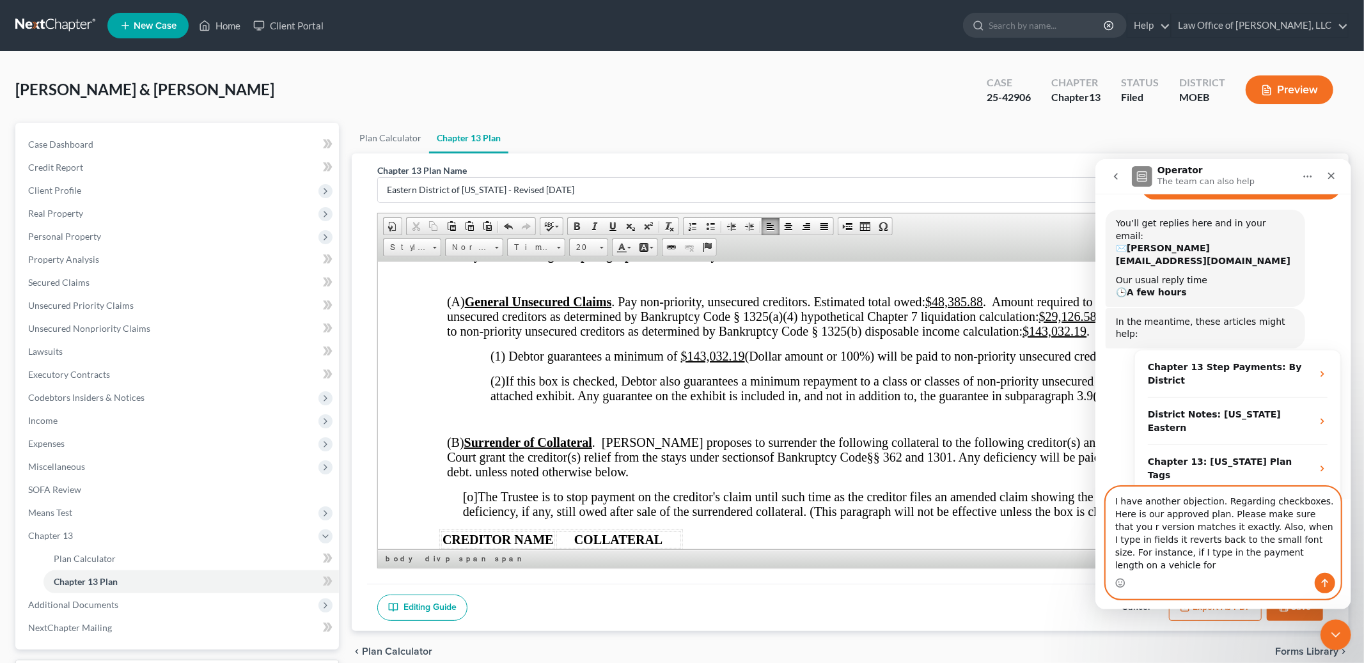
scroll to position [176, 0]
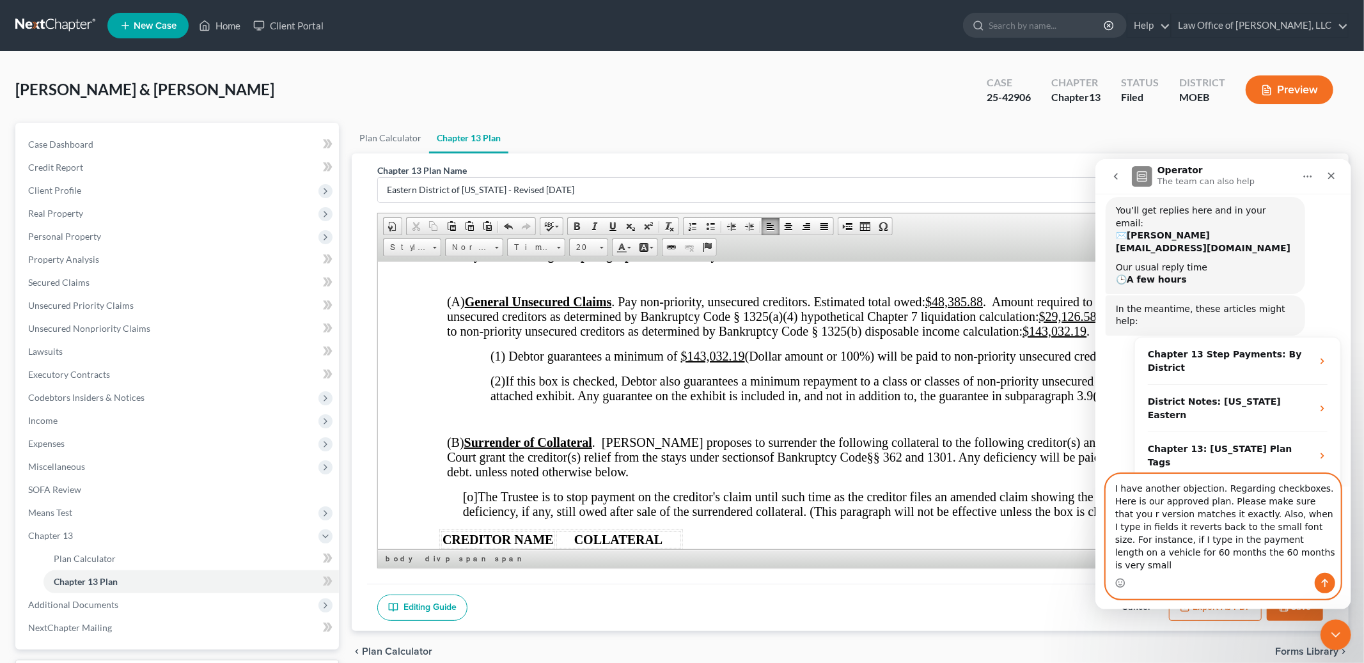
type textarea "I have another objection. Regarding checkboxes. Here is our approved plan. Plea…"
click at [1317, 581] on button "Send a message…" at bounding box center [1324, 582] width 20 height 20
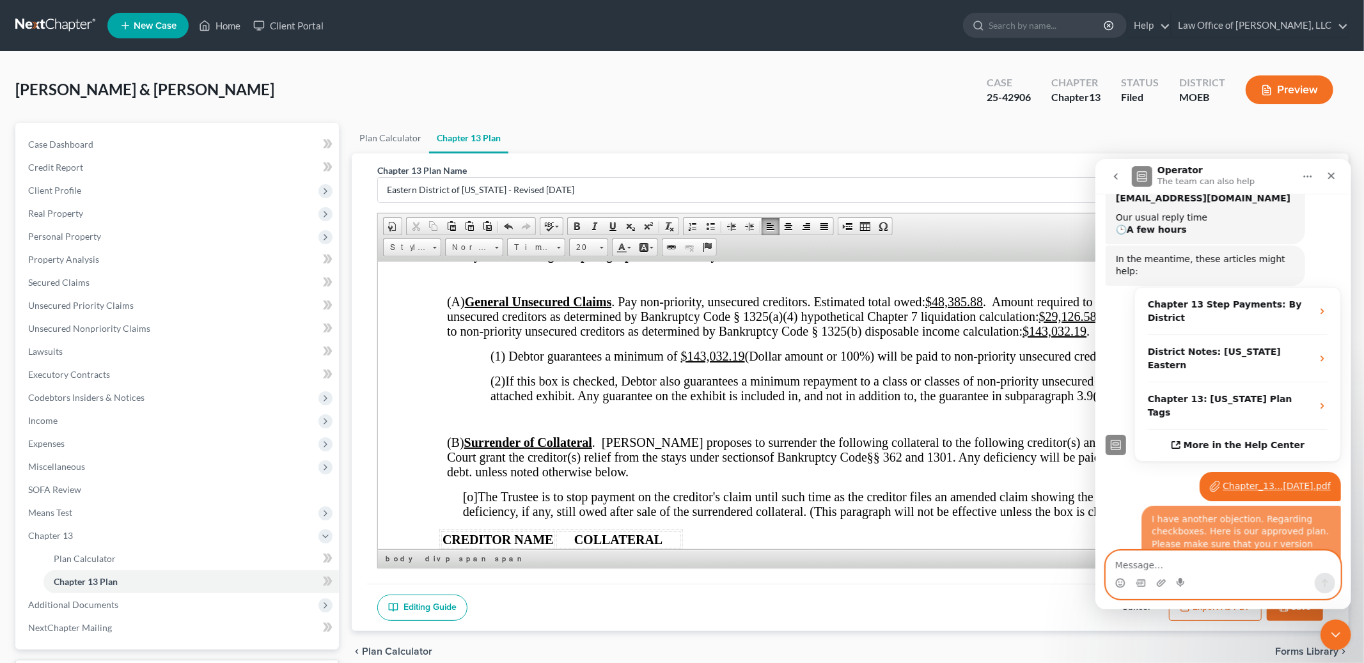
scroll to position [229, 0]
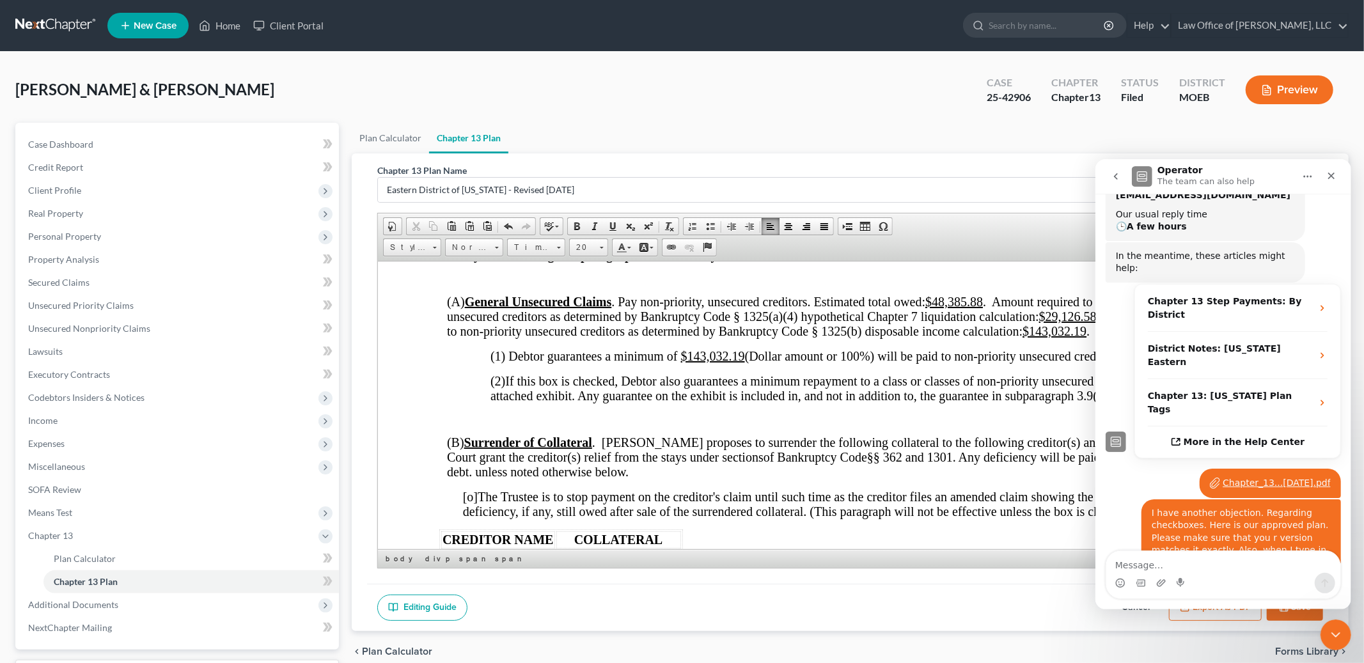
click at [927, 479] on p "(B) Surrender of Collateral . [PERSON_NAME] proposes to surrender the following…" at bounding box center [854, 457] width 814 height 44
click at [1327, 173] on icon "Close" at bounding box center [1330, 175] width 7 height 7
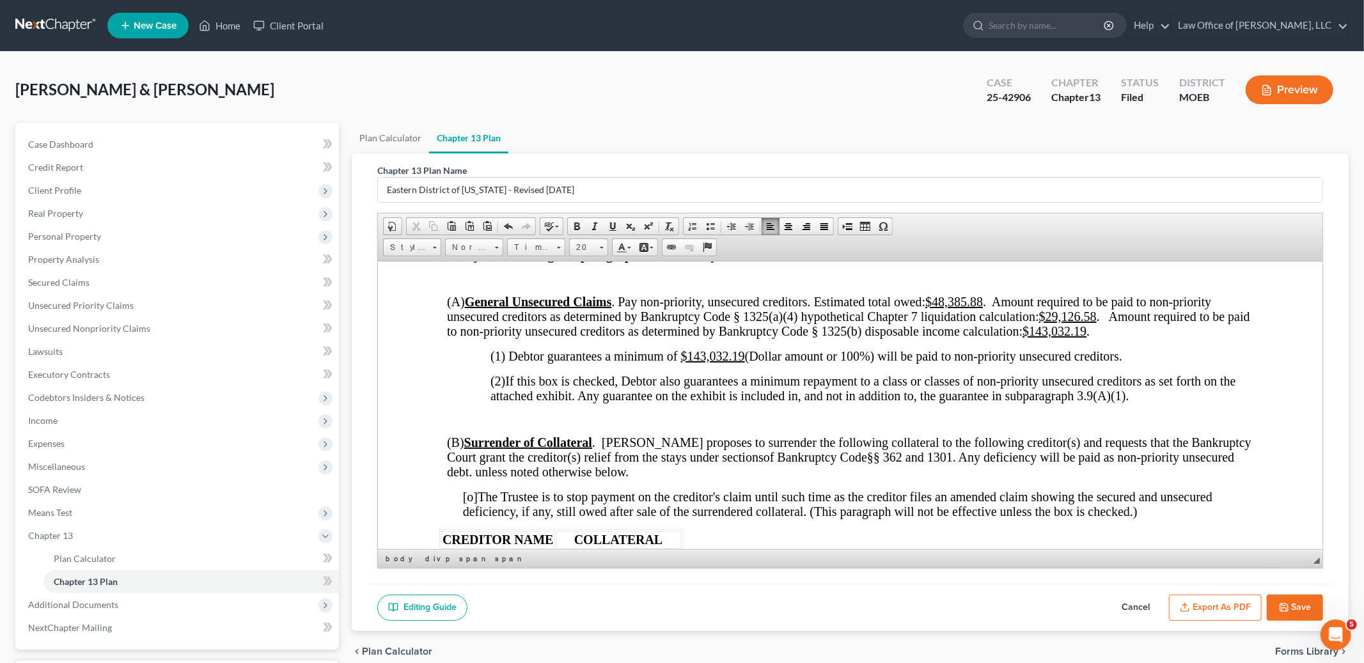
click at [1300, 600] on button "Save" at bounding box center [1294, 608] width 56 height 27
select select "4"
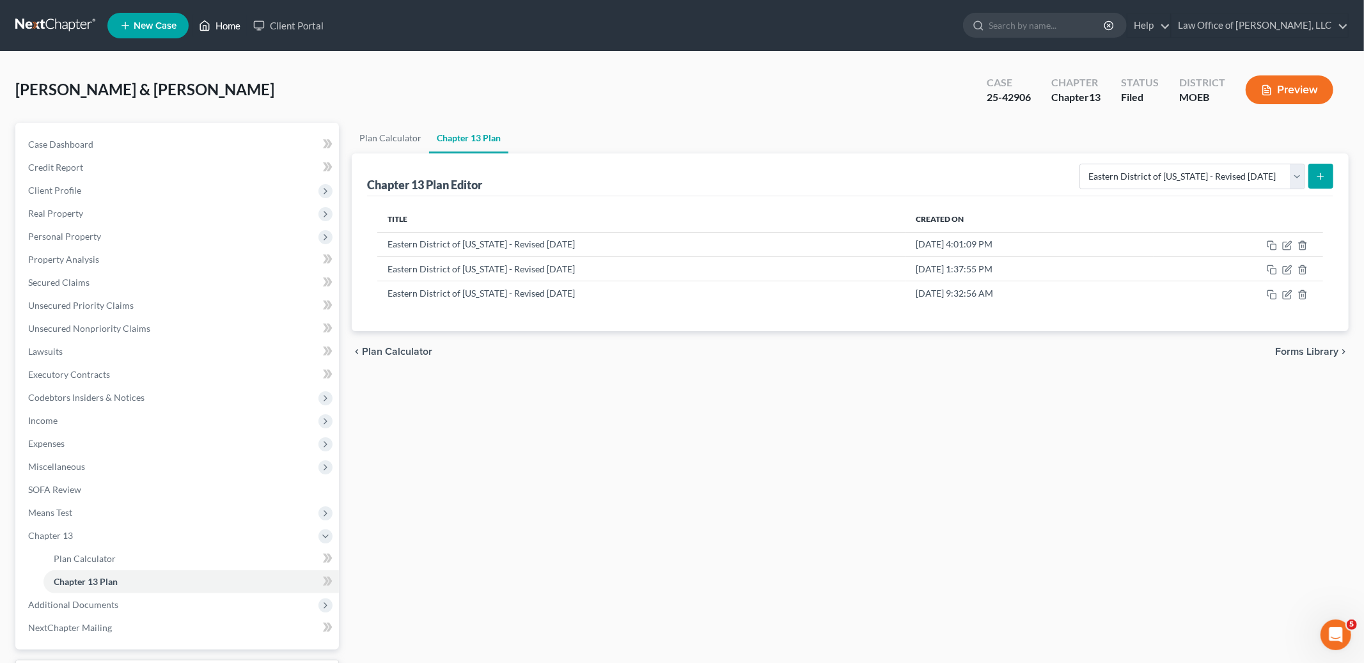
click at [224, 24] on link "Home" at bounding box center [219, 25] width 54 height 23
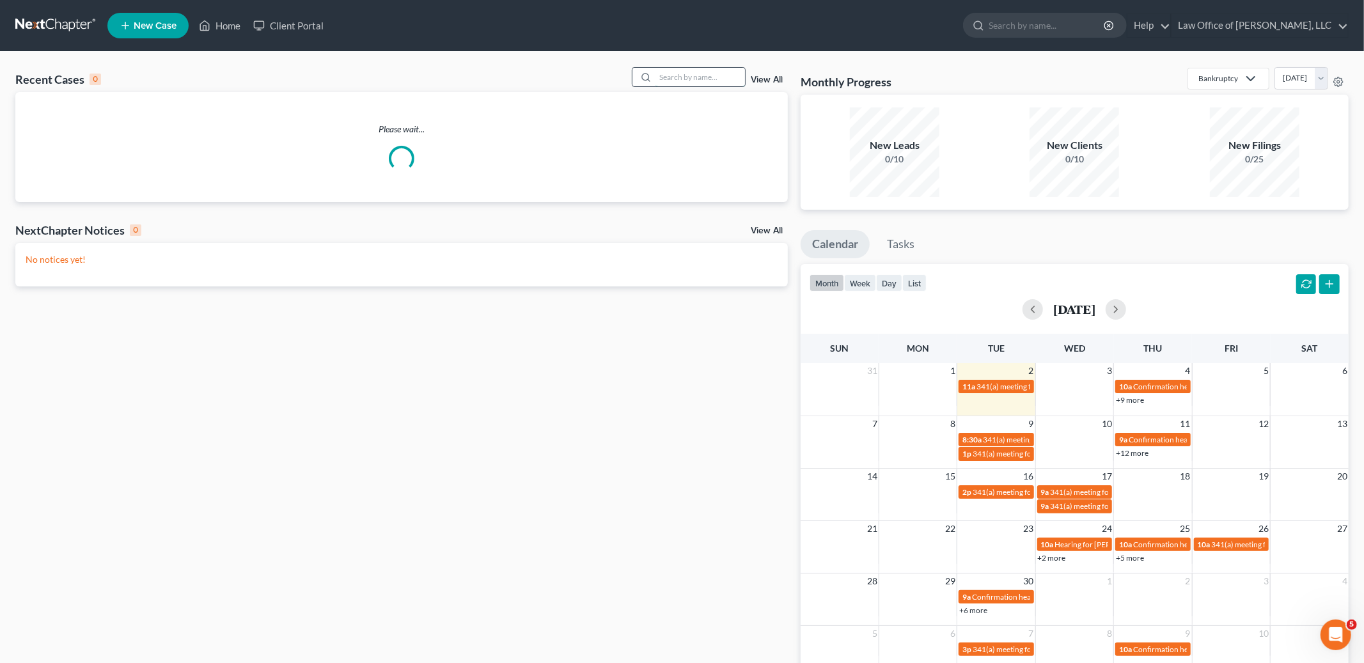
click at [698, 80] on input "search" at bounding box center [700, 77] width 90 height 19
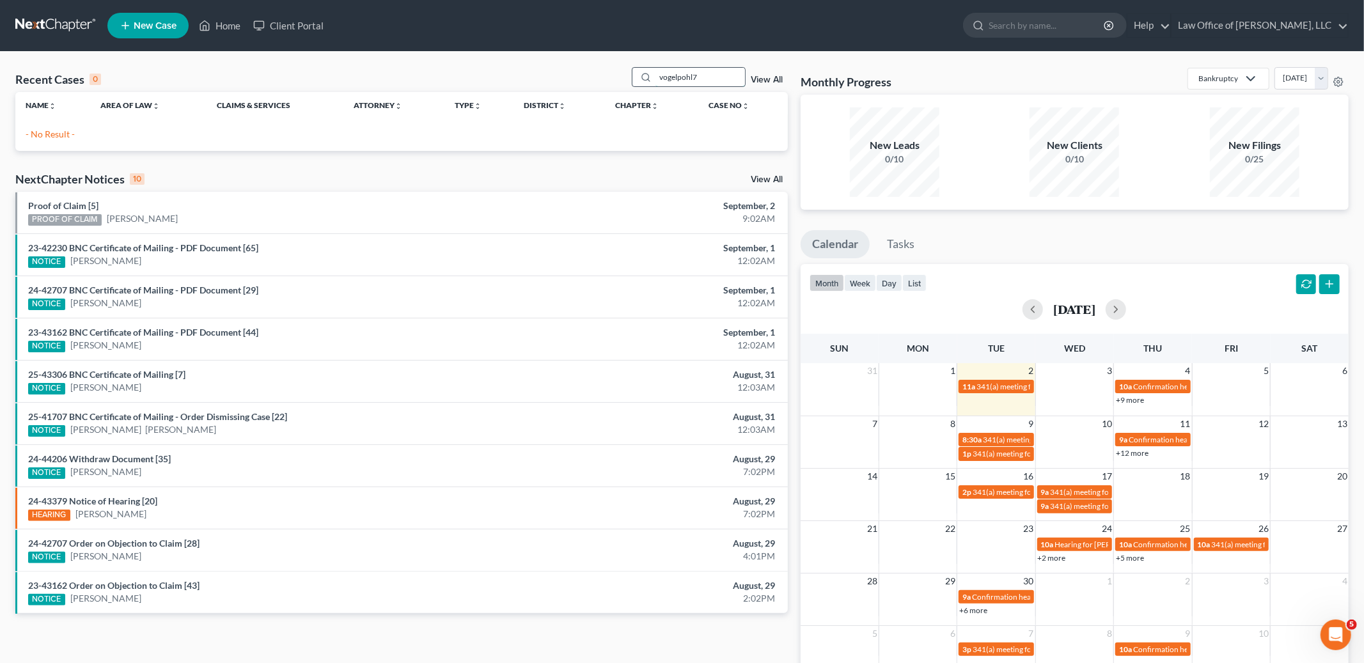
click at [717, 75] on input "vogelpohl7" at bounding box center [700, 77] width 90 height 19
type input "vogelpoh"
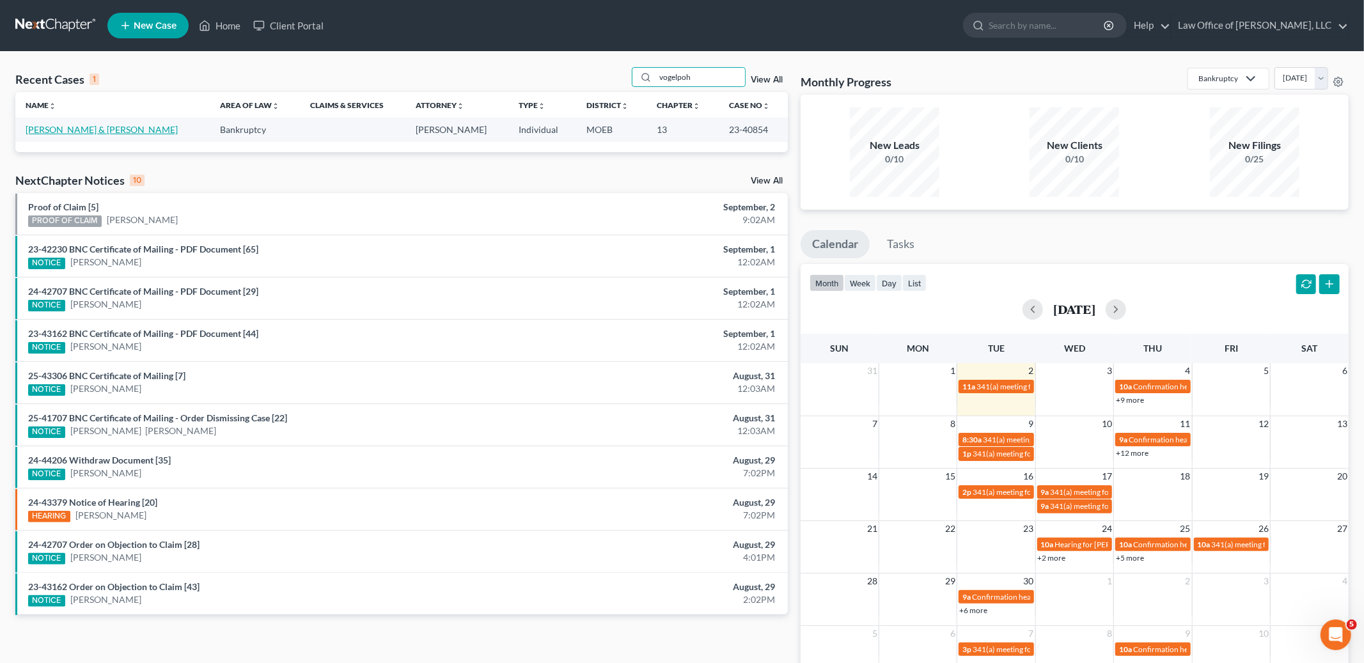
click at [94, 125] on link "[PERSON_NAME] & [PERSON_NAME]" at bounding box center [102, 129] width 152 height 11
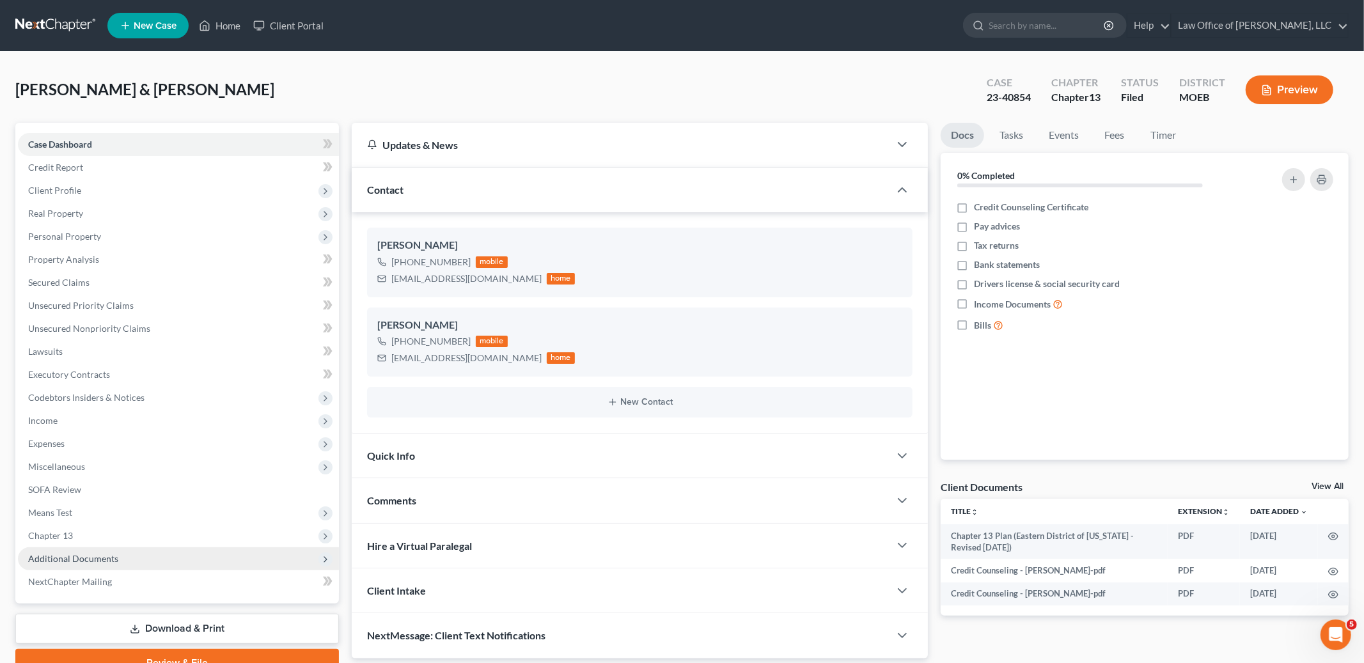
click at [70, 554] on span "Additional Documents" at bounding box center [73, 558] width 90 height 11
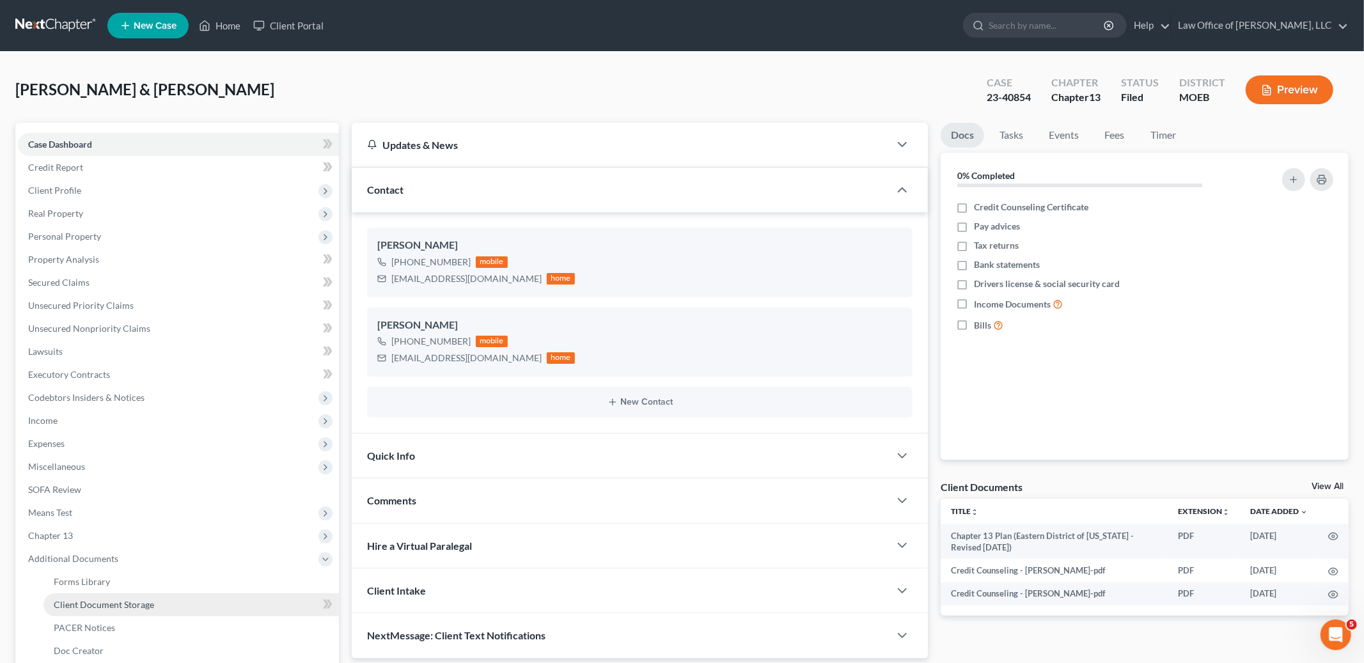
click at [105, 600] on span "Client Document Storage" at bounding box center [104, 604] width 100 height 11
select select "9"
select select "14"
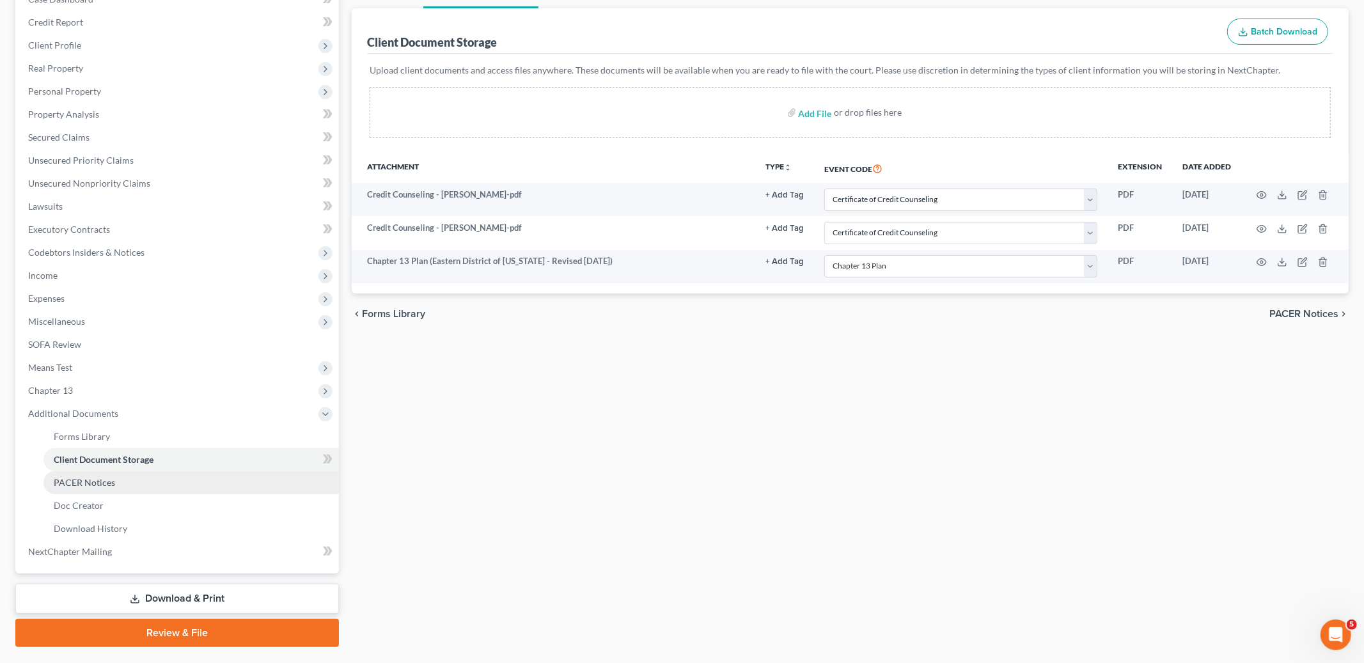
click at [114, 483] on link "PACER Notices" at bounding box center [190, 482] width 295 height 23
